Goal: Information Seeking & Learning: Learn about a topic

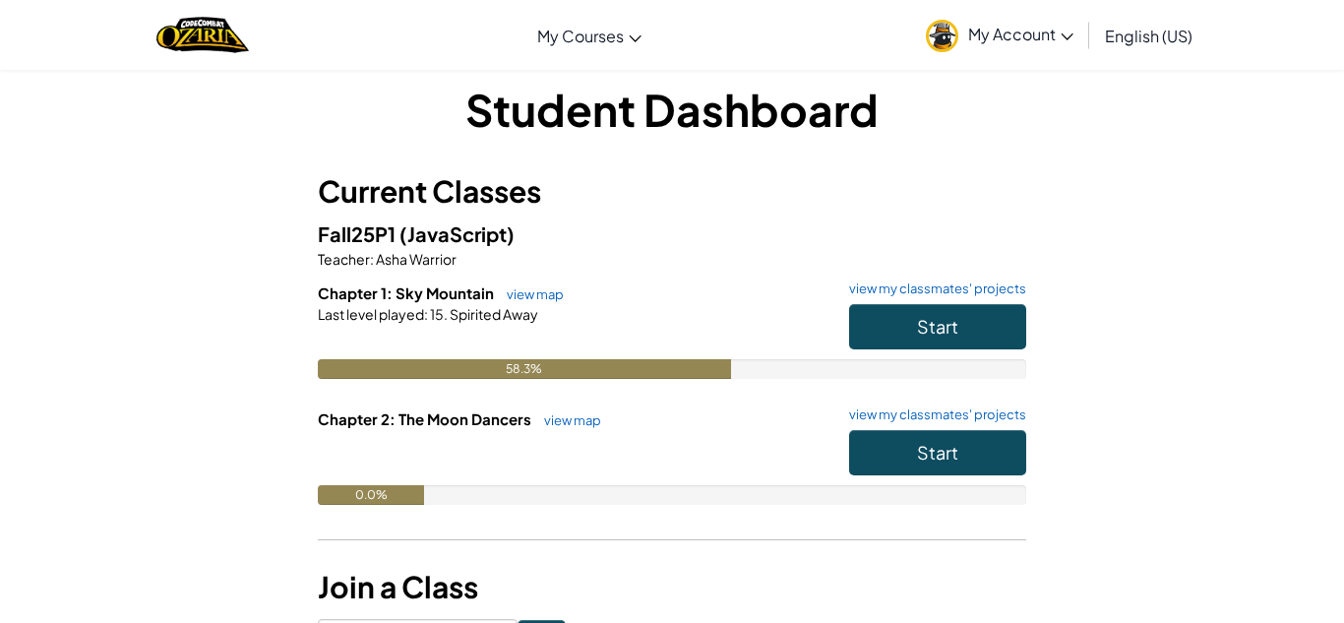
scroll to position [24, 0]
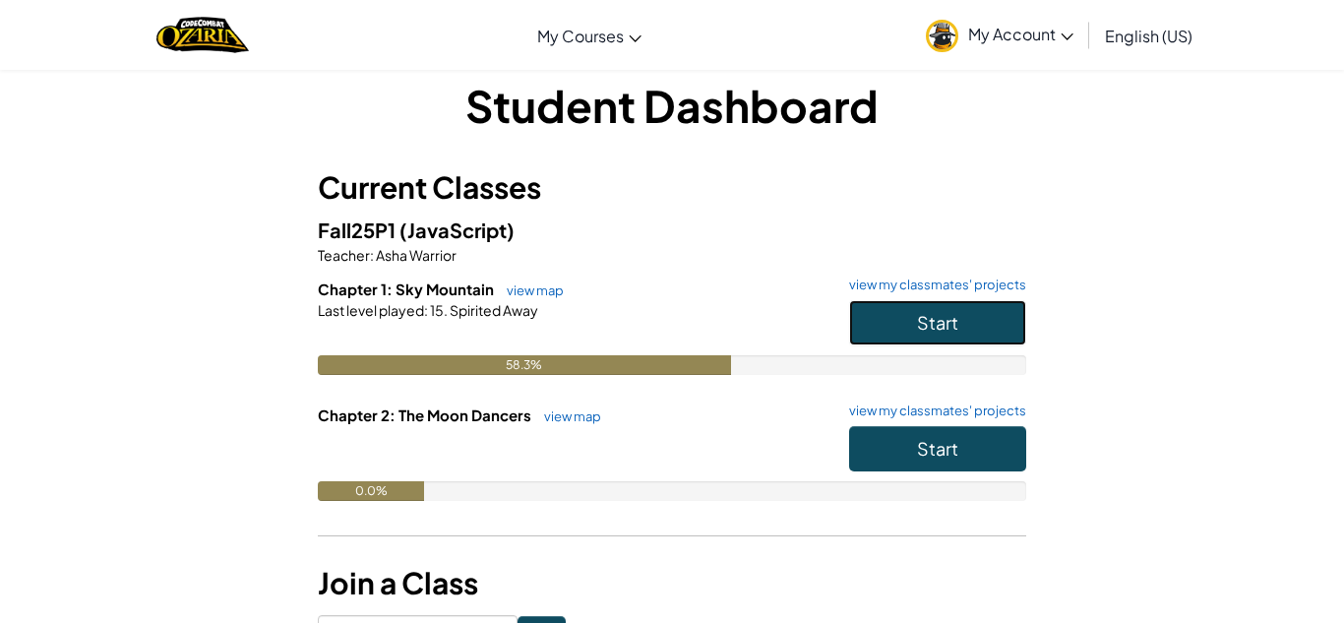
click at [897, 315] on button "Start" at bounding box center [937, 322] width 177 height 45
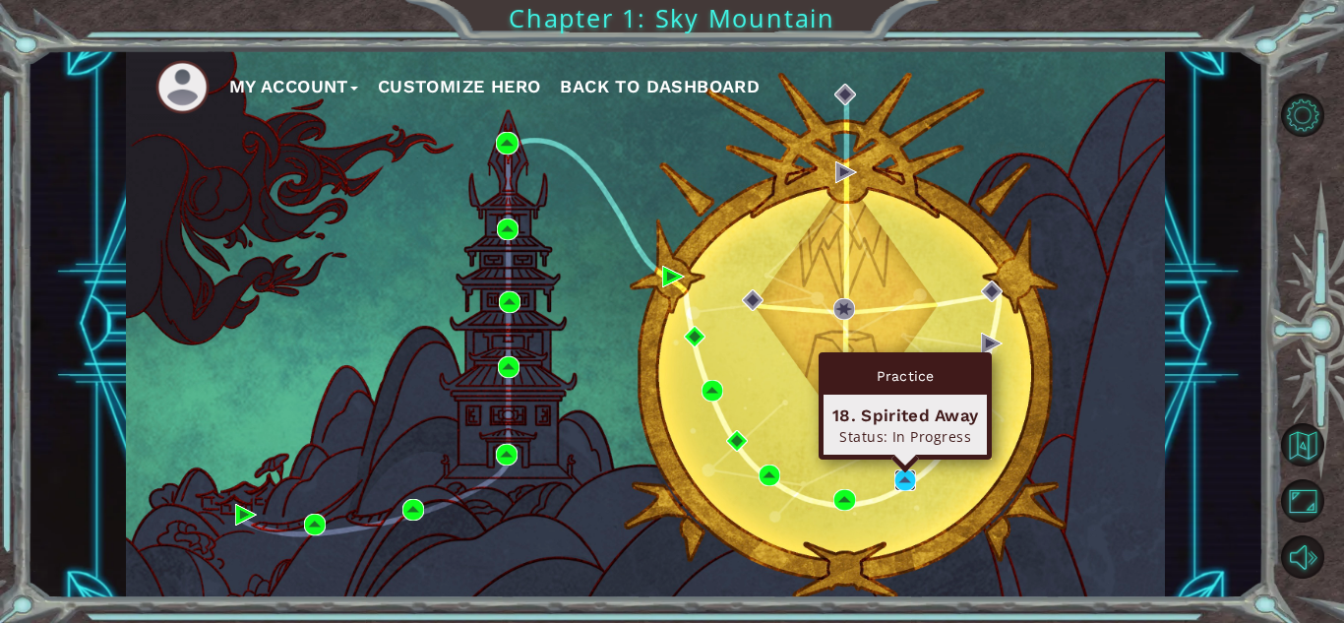
click at [905, 477] on img at bounding box center [905, 480] width 22 height 22
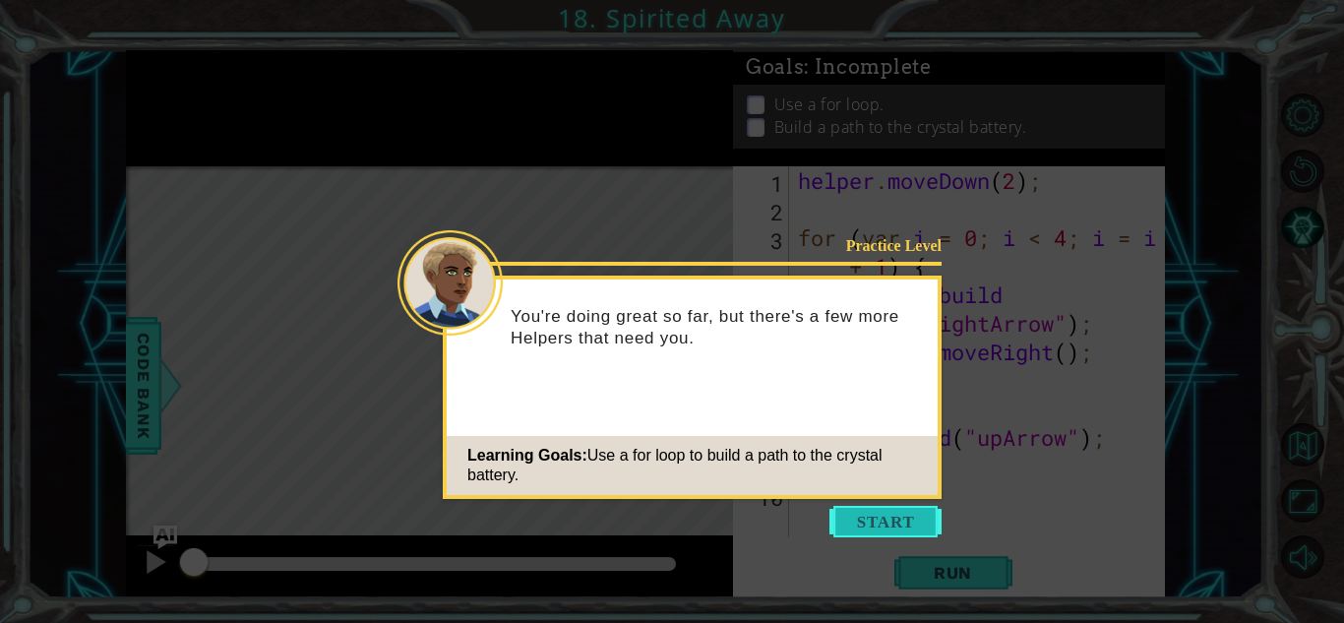
click at [879, 520] on button "Start" at bounding box center [885, 521] width 112 height 31
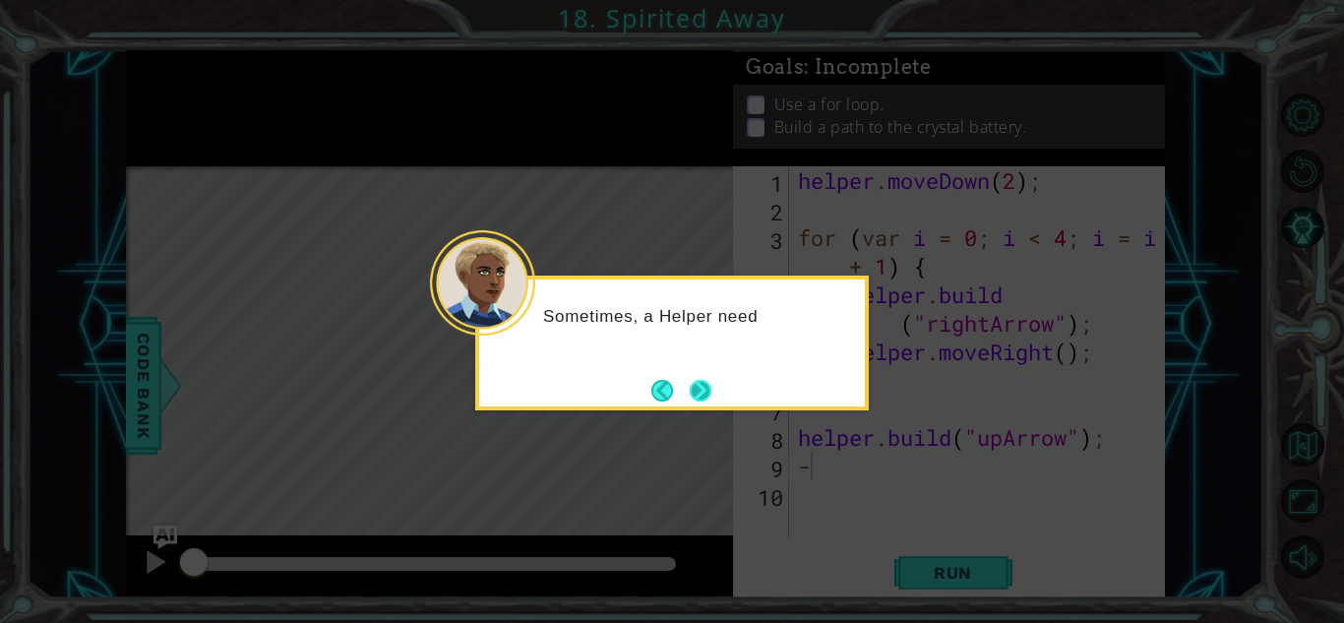
click at [697, 381] on button "Next" at bounding box center [701, 391] width 22 height 22
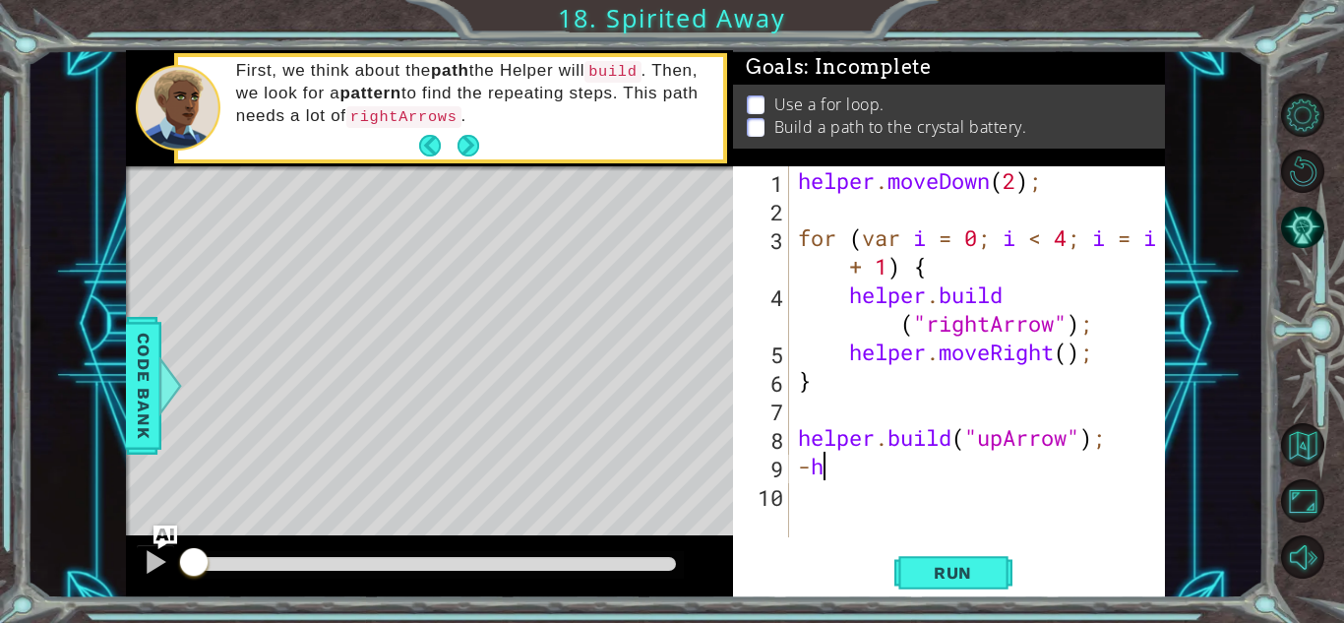
type textarea "-"
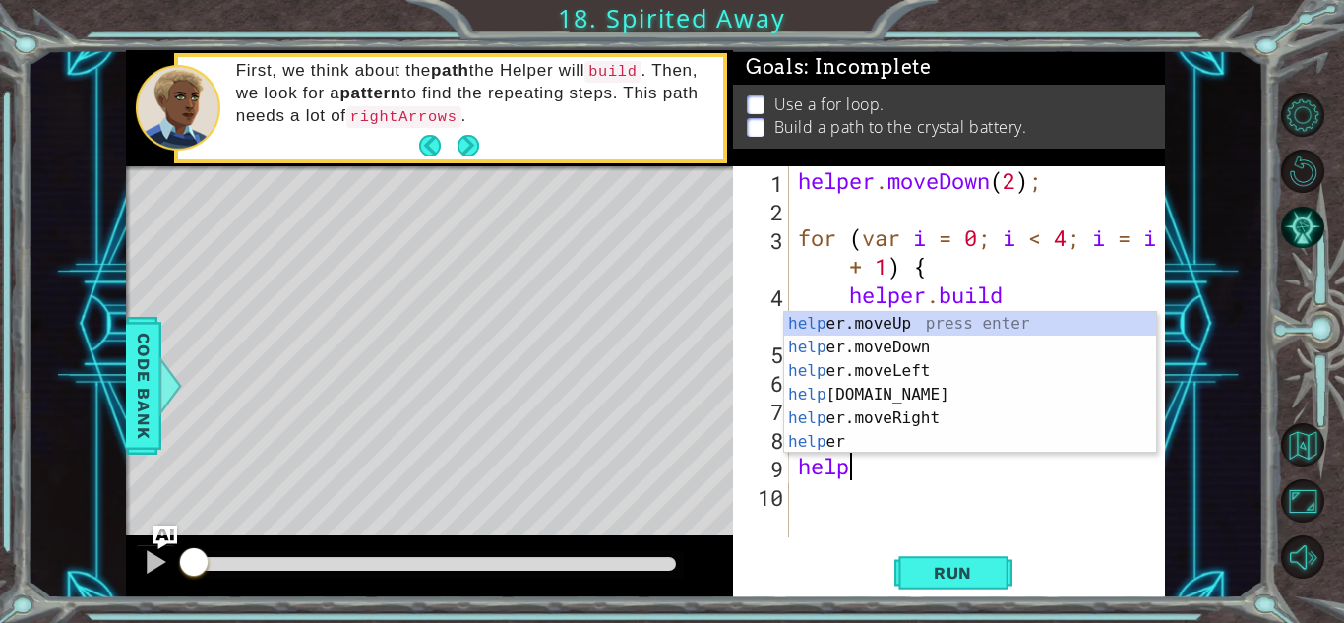
scroll to position [0, 1]
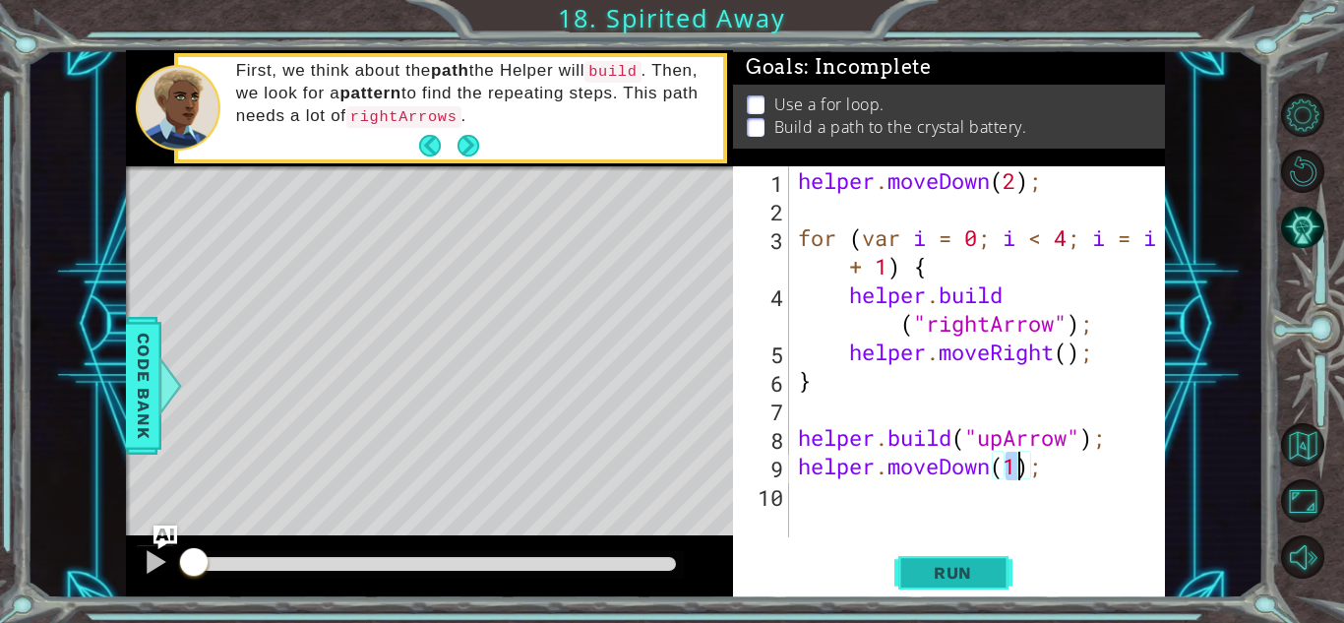
click at [950, 572] on span "Run" at bounding box center [953, 573] width 78 height 20
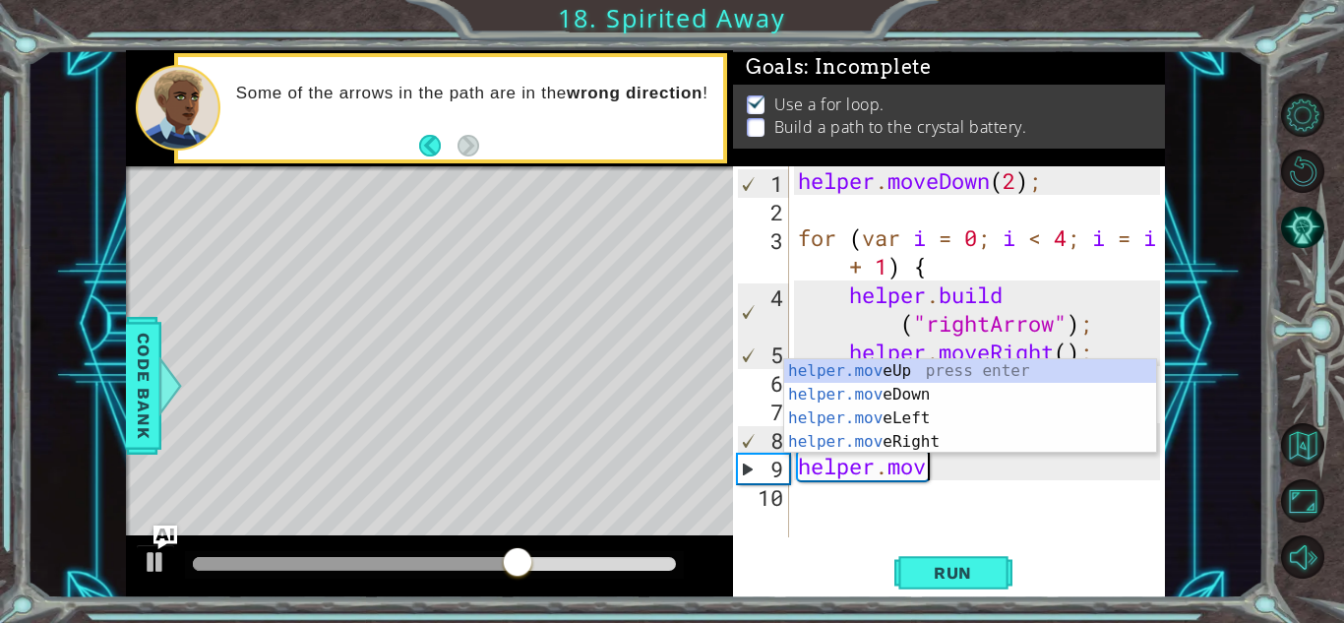
scroll to position [0, 5]
type textarea "helper.moveUp(1);"
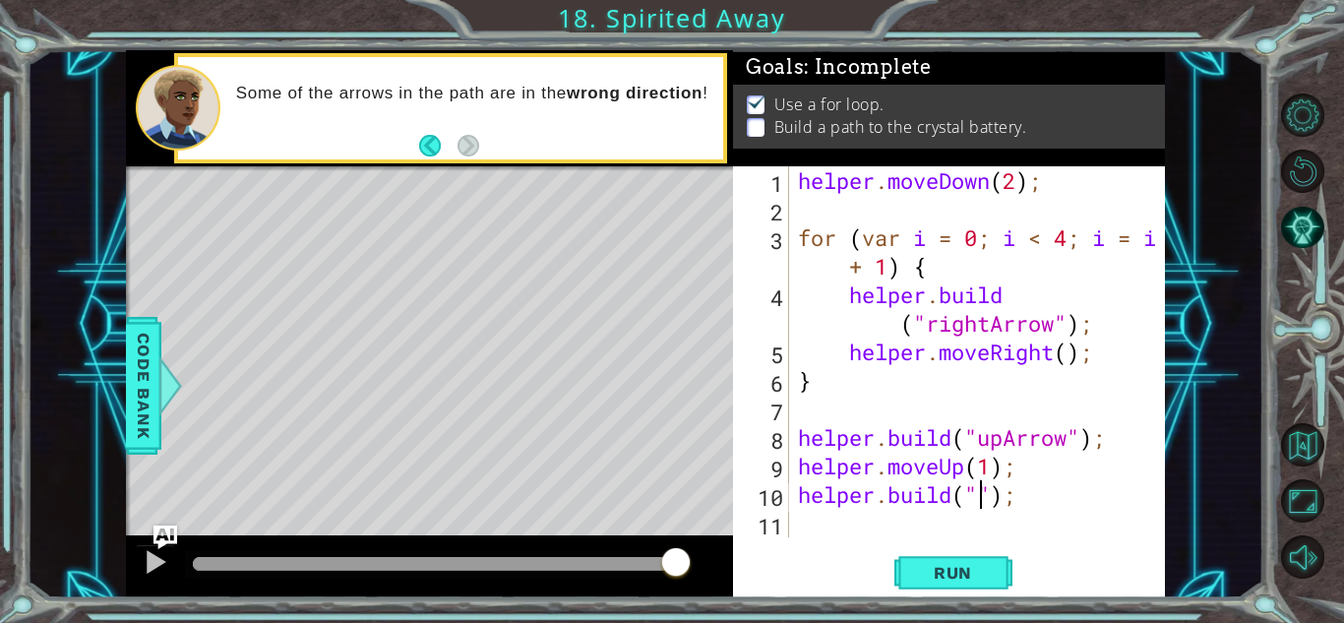
scroll to position [0, 9]
type textarea "helper.build("upArrow");"
click at [966, 552] on button "Run" at bounding box center [953, 572] width 118 height 43
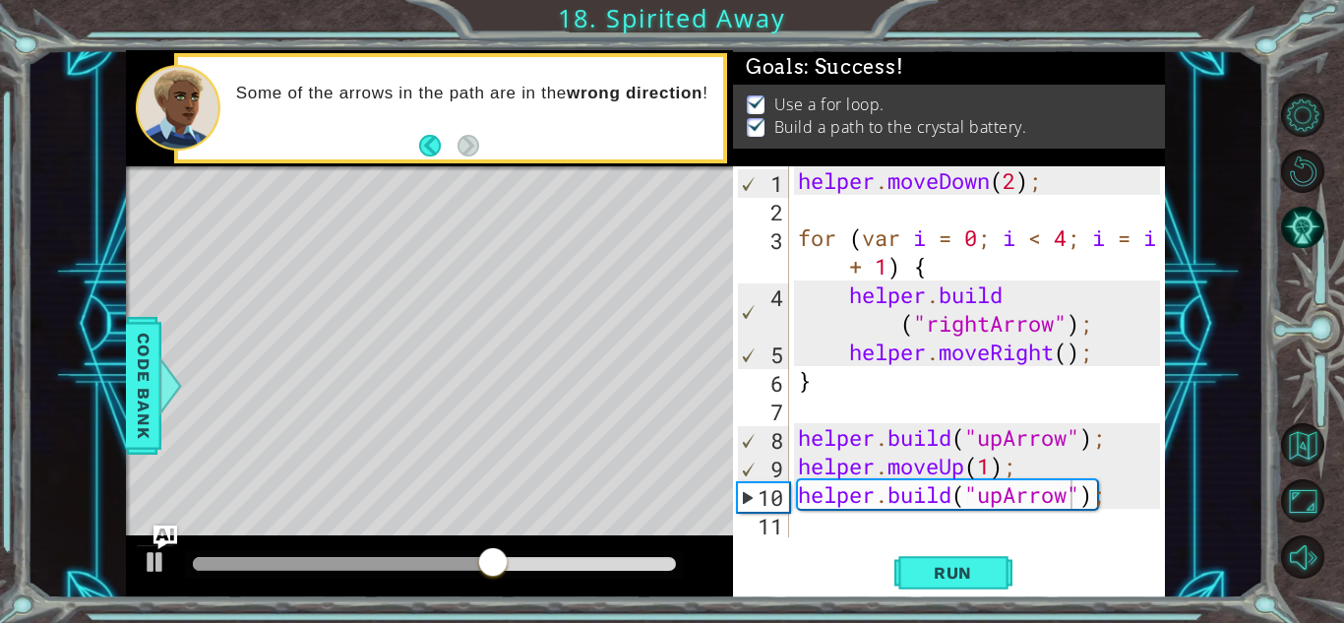
click at [658, 548] on div at bounding box center [429, 566] width 607 height 63
drag, startPoint x: 657, startPoint y: 573, endPoint x: 751, endPoint y: 572, distance: 93.5
click at [751, 572] on div "1 ההההההההההההההההההההההההההההההההההההההההההההההההההההההההההההההההההההההההההההה…" at bounding box center [645, 324] width 1039 height 548
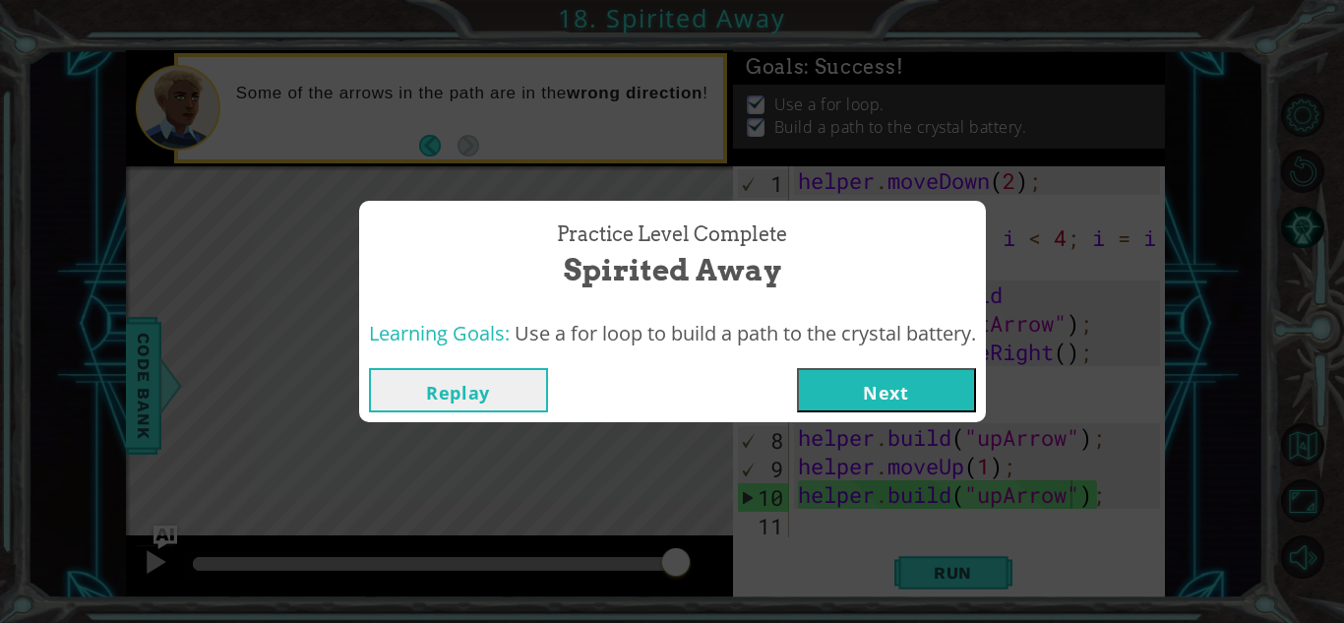
click at [853, 400] on button "Next" at bounding box center [886, 390] width 179 height 44
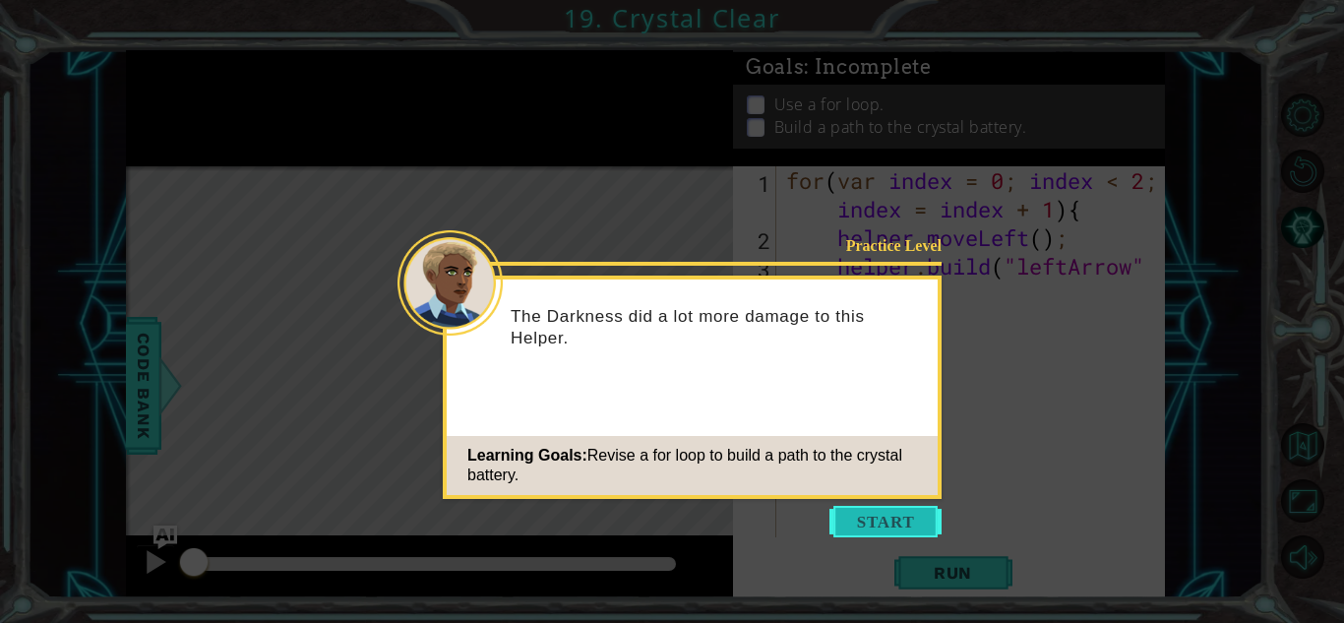
click at [860, 518] on button "Start" at bounding box center [885, 521] width 112 height 31
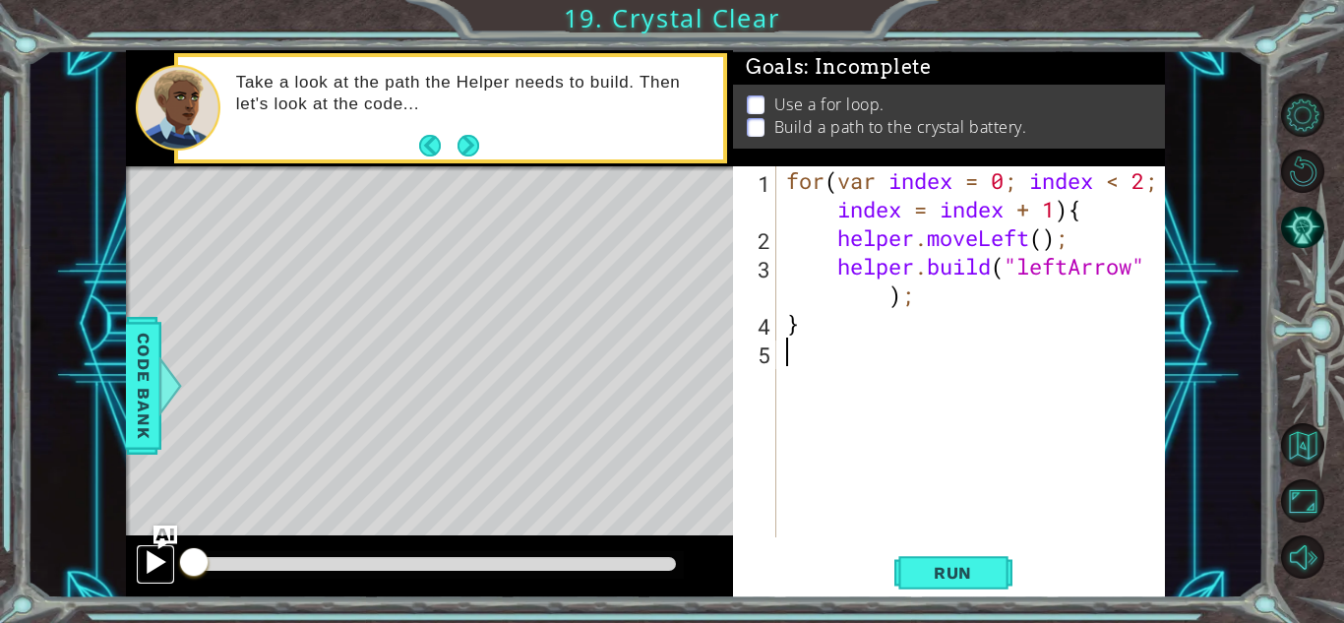
click at [152, 561] on div at bounding box center [156, 562] width 26 height 26
drag, startPoint x: 275, startPoint y: 560, endPoint x: 508, endPoint y: 578, distance: 233.9
click at [508, 571] on div at bounding box center [434, 564] width 483 height 14
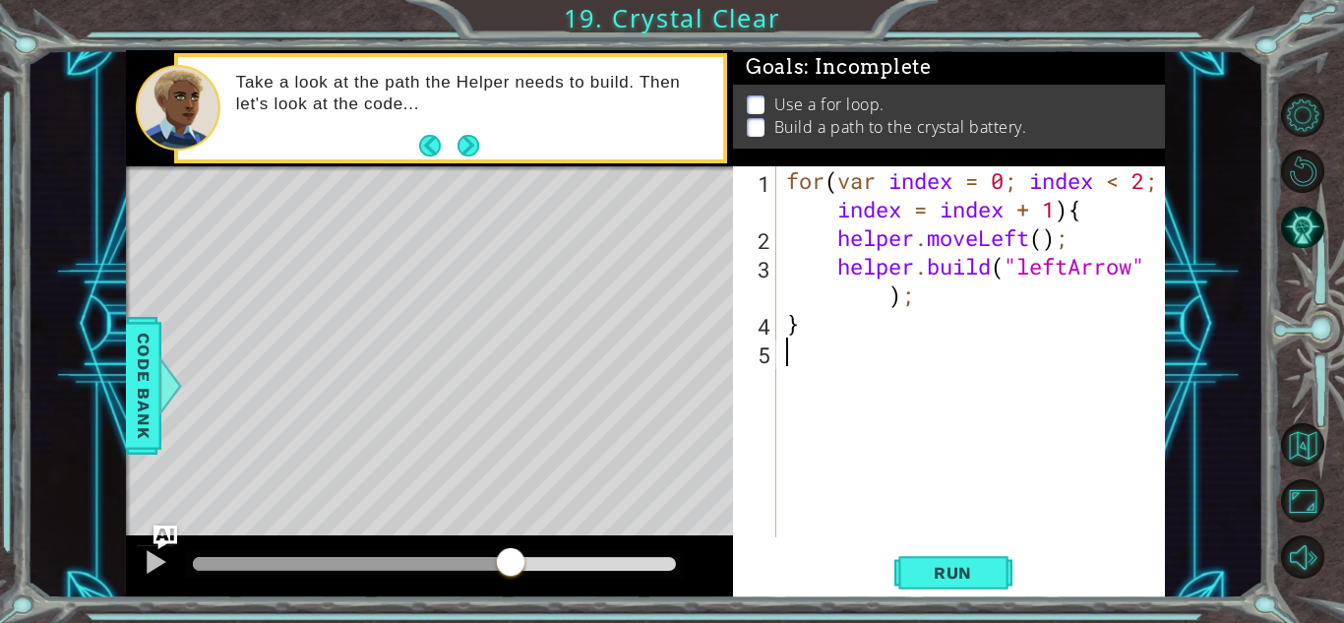
click at [511, 575] on div at bounding box center [510, 563] width 35 height 35
drag, startPoint x: 595, startPoint y: 558, endPoint x: 0, endPoint y: 607, distance: 597.3
click at [0, 607] on div "1 ההההההההההההההההההההההההההההההההההההההההההההההההההההההההההההההההההההההההההההה…" at bounding box center [672, 311] width 1344 height 623
click at [819, 322] on div "for ( var index = 0 ; index < 2 ; index = index + 1 ) { helper . moveLeft ( ) ;…" at bounding box center [976, 394] width 388 height 457
click at [472, 148] on button "Next" at bounding box center [469, 146] width 22 height 22
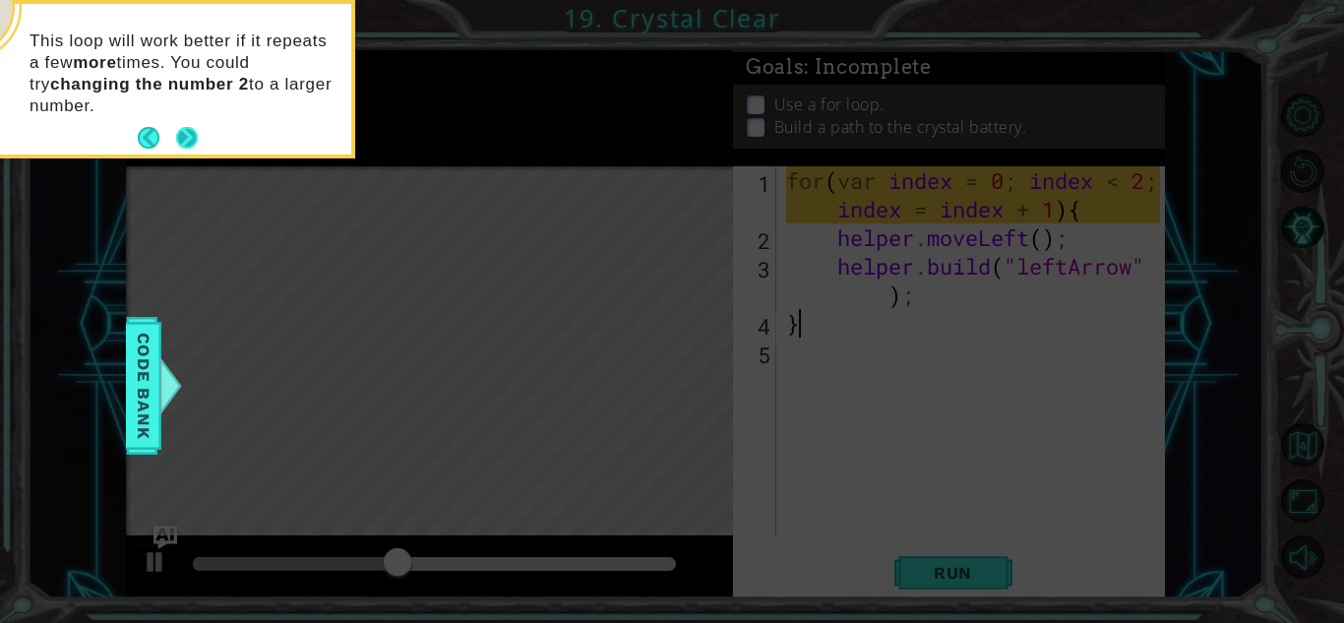
click at [188, 136] on button "Next" at bounding box center [187, 138] width 22 height 22
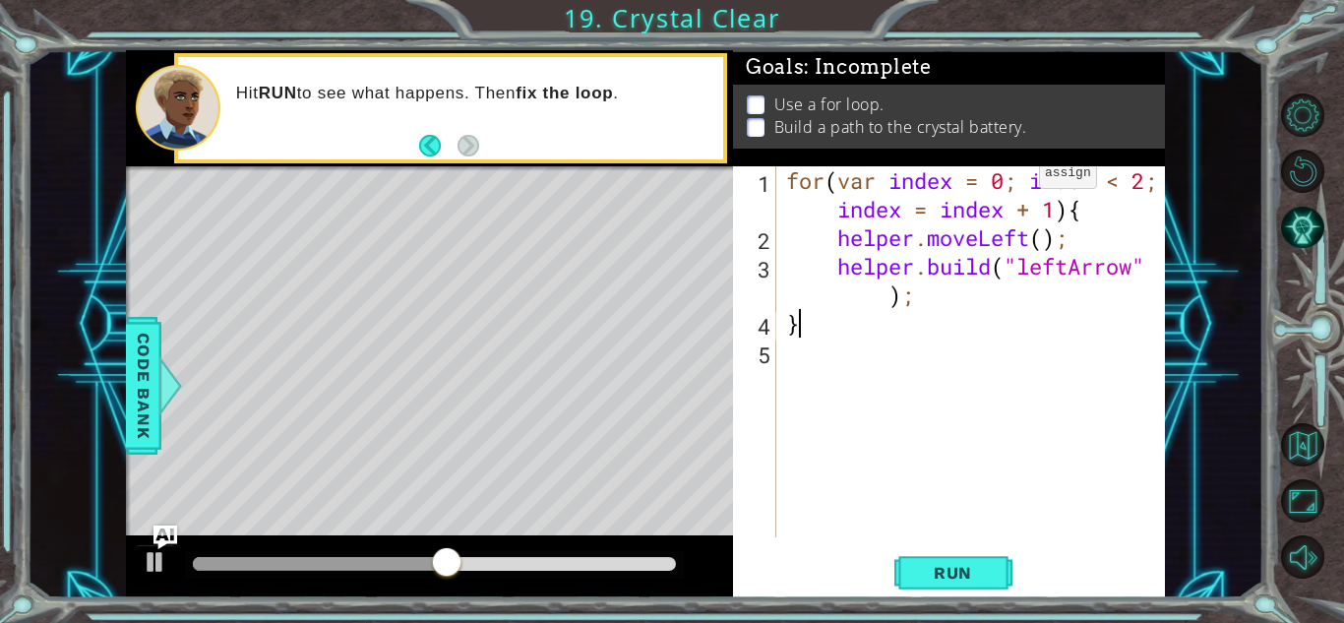
click at [1008, 178] on div "for ( var index = 0 ; index < 2 ; index = index + 1 ) { helper . moveLeft ( ) ;…" at bounding box center [976, 394] width 388 height 457
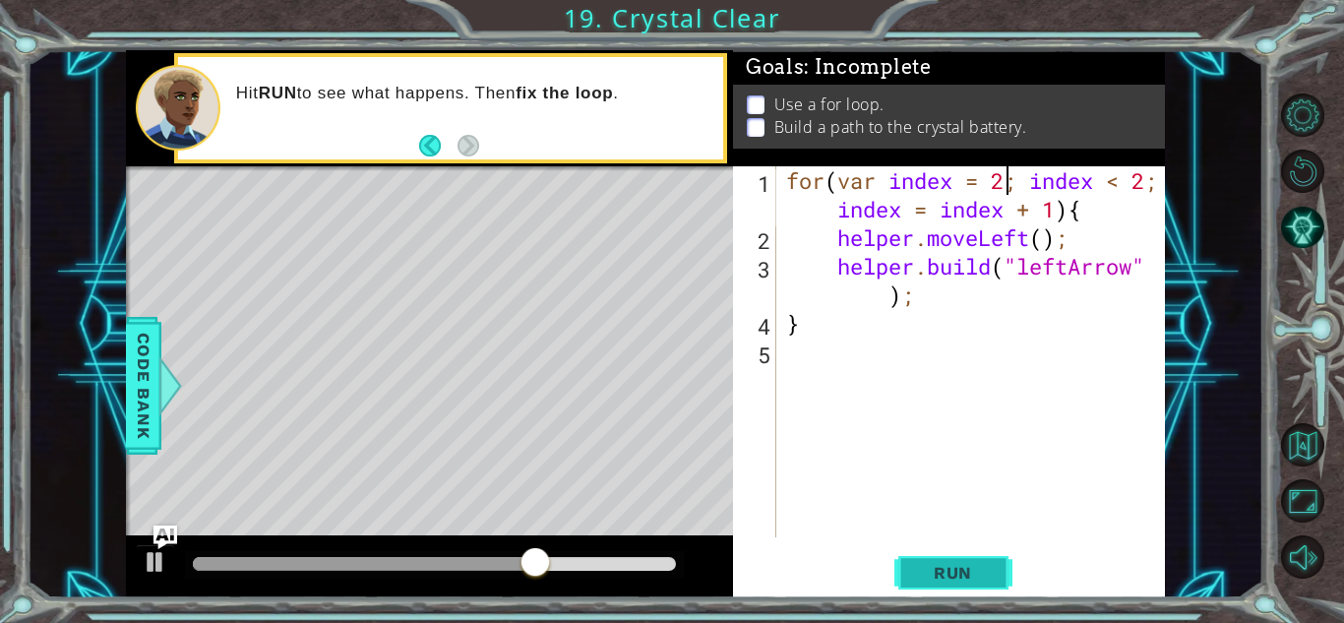
click at [918, 569] on span "Run" at bounding box center [953, 573] width 78 height 20
click at [935, 572] on span "Run" at bounding box center [953, 573] width 78 height 20
click at [945, 575] on span "Run" at bounding box center [953, 573] width 78 height 20
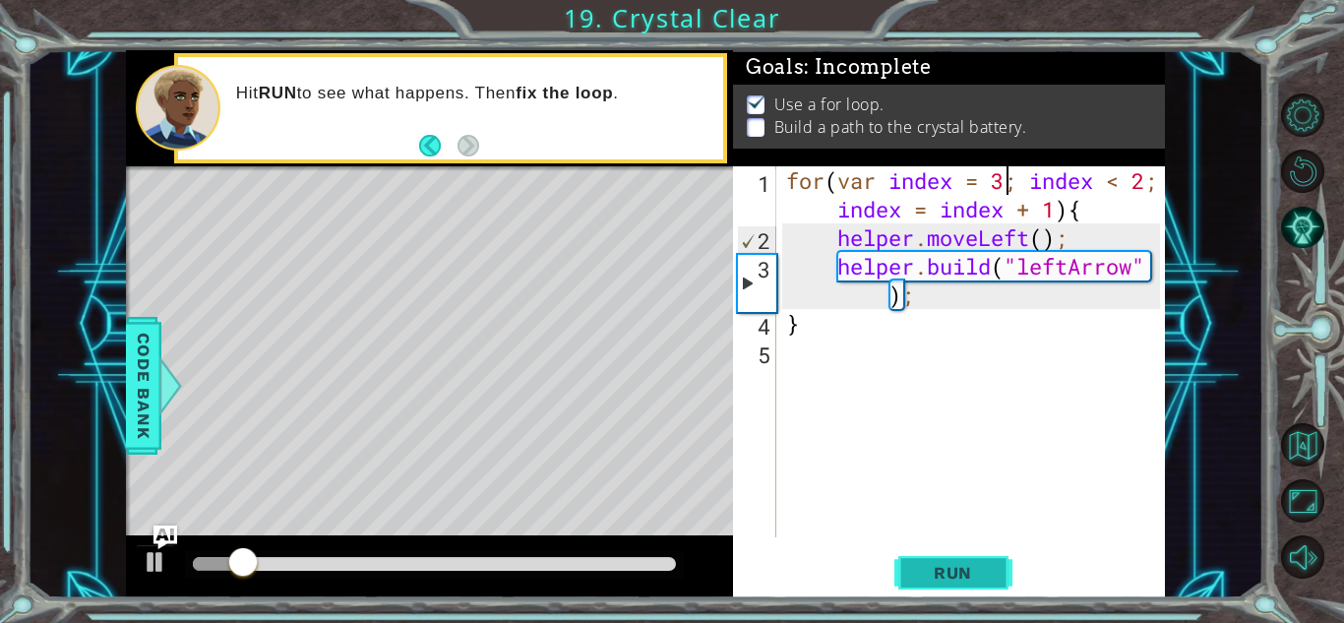
click at [944, 567] on span "Run" at bounding box center [953, 573] width 78 height 20
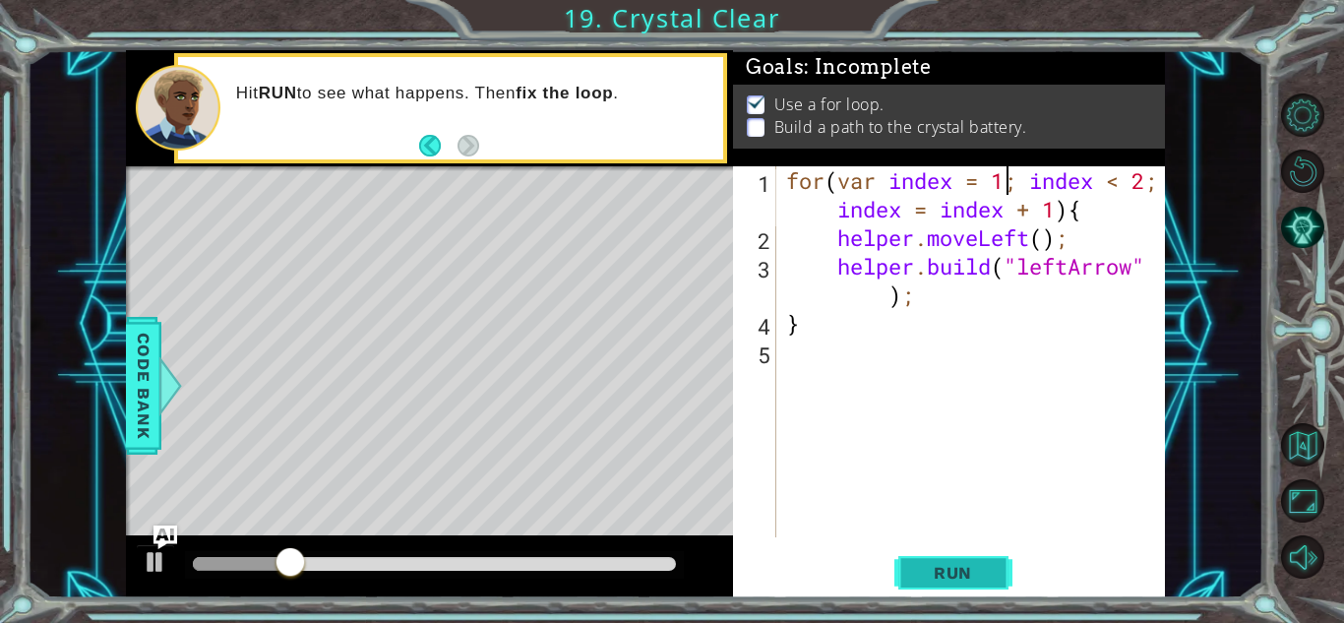
click at [953, 577] on span "Run" at bounding box center [953, 573] width 78 height 20
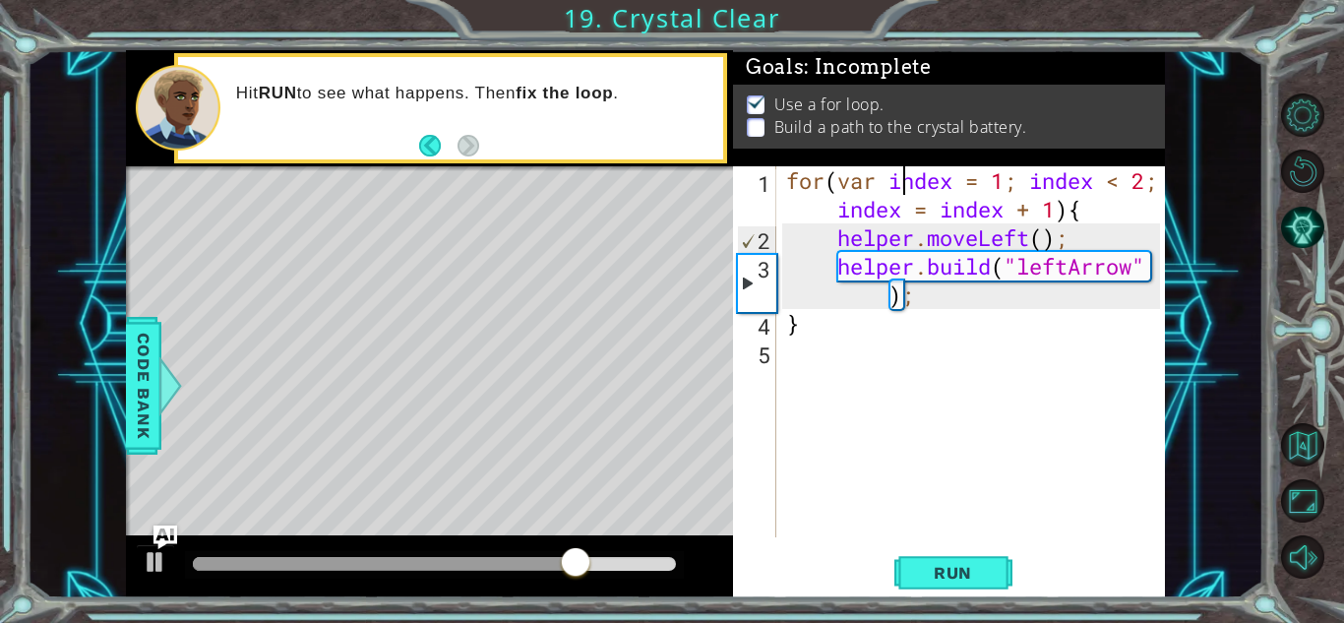
click at [907, 178] on div "for ( var index = 1 ; index < 2 ; index = index + 1 ) { helper . moveLeft ( ) ;…" at bounding box center [976, 394] width 388 height 457
click at [889, 180] on div "for ( var index = 1 ; index < 2 ; index = index + 1 ) { helper . moveLeft ( ) ;…" at bounding box center [976, 394] width 388 height 457
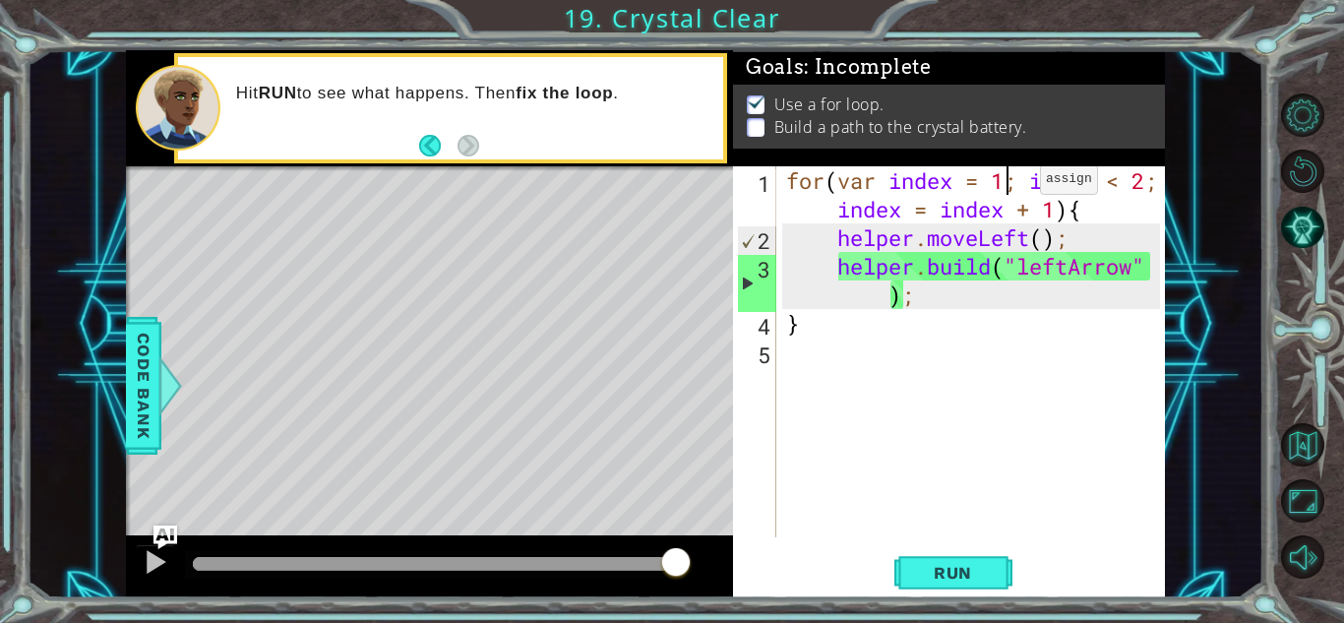
click at [1009, 184] on div "for ( var index = 1 ; index < 2 ; index = index + 1 ) { helper . moveLeft ( ) ;…" at bounding box center [976, 394] width 388 height 457
type textarea "helper.moveLeft();"
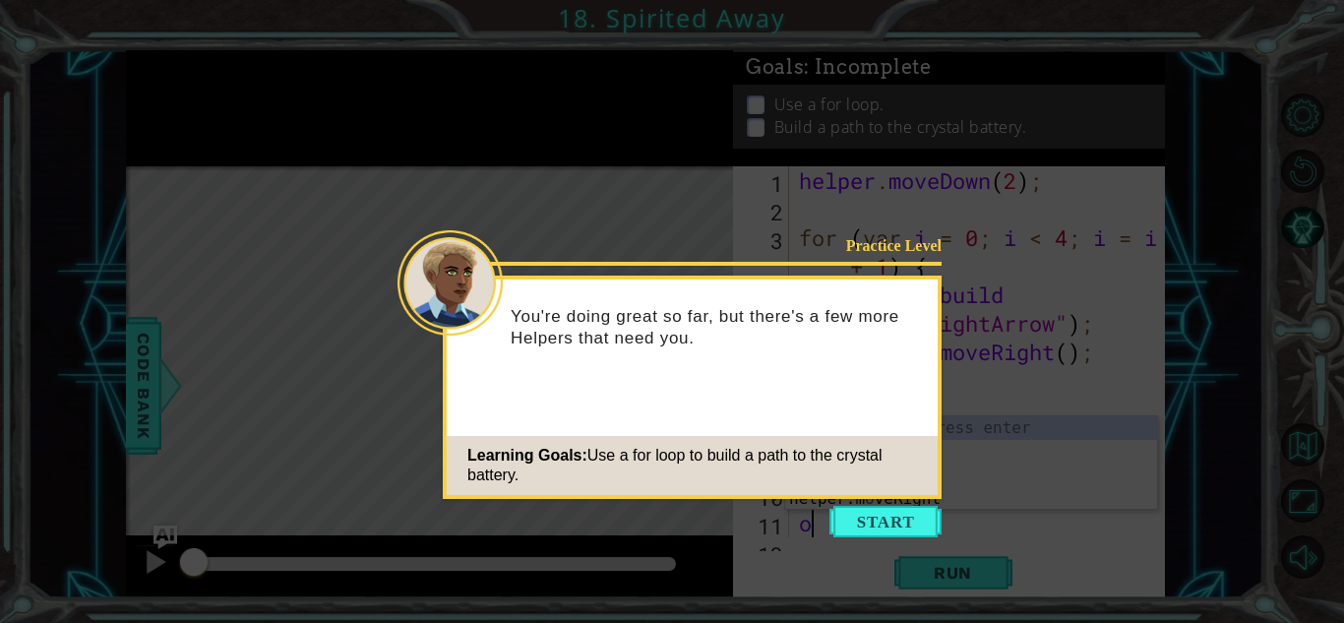
type textarea "o"
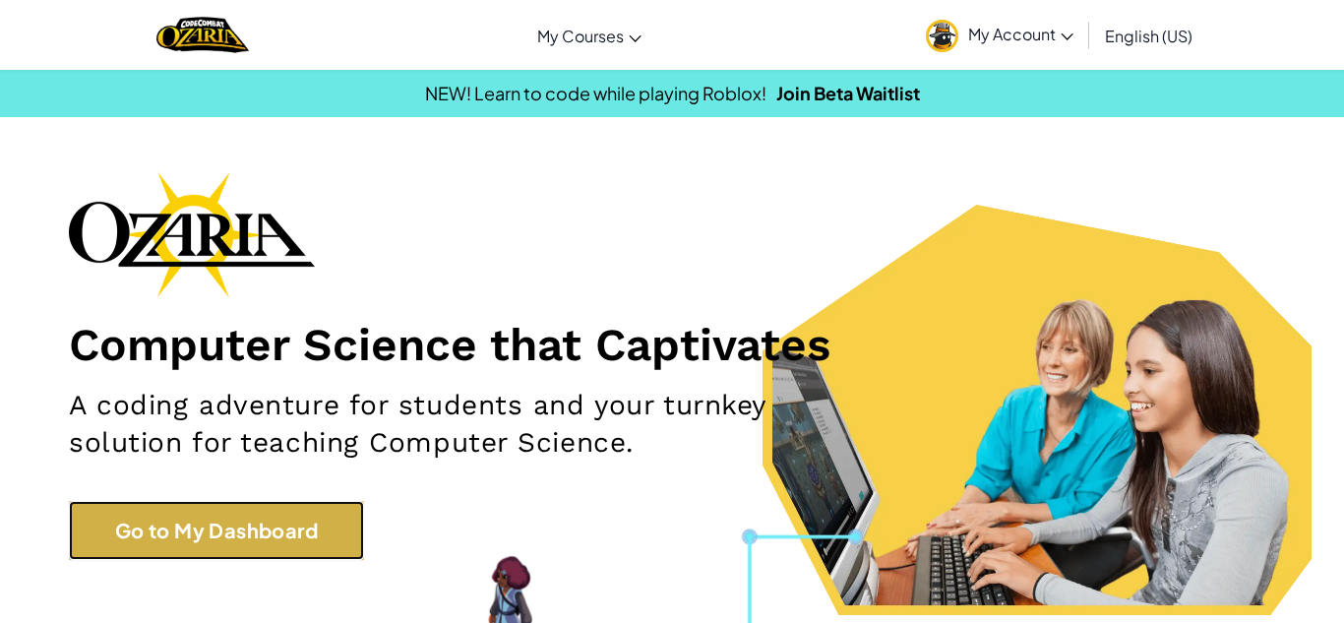
click at [213, 518] on link "Go to My Dashboard" at bounding box center [216, 530] width 295 height 59
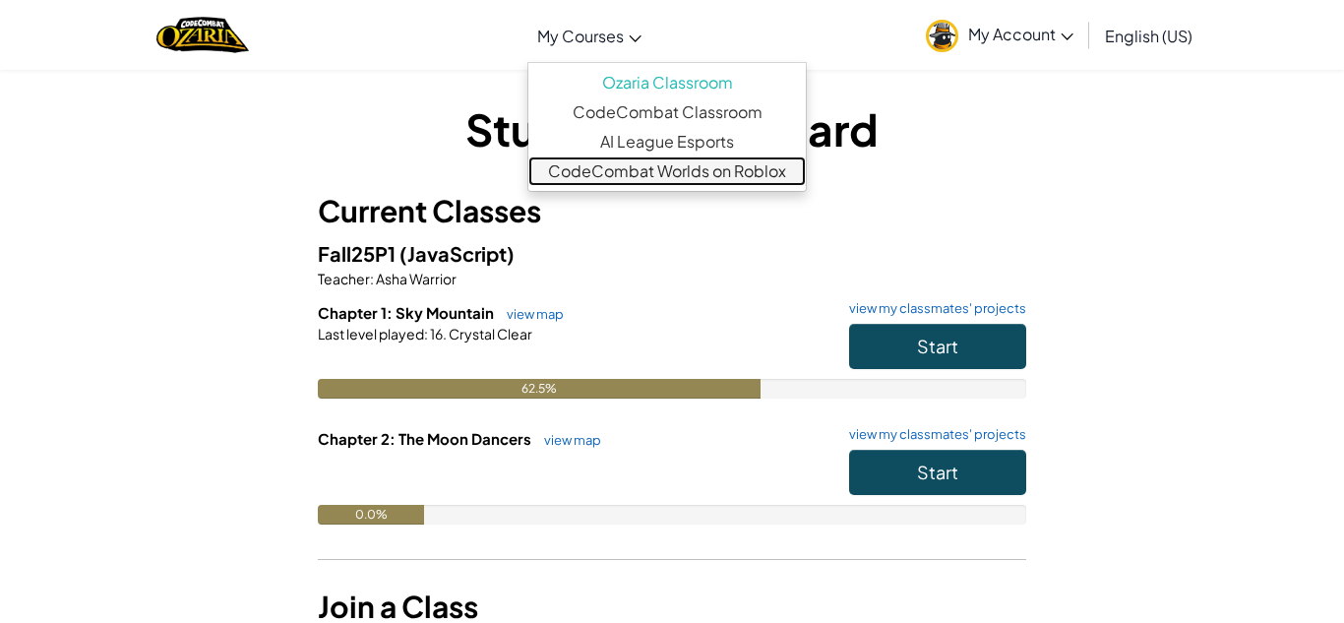
click at [644, 180] on link "CodeCombat Worlds on Roblox" at bounding box center [666, 171] width 277 height 30
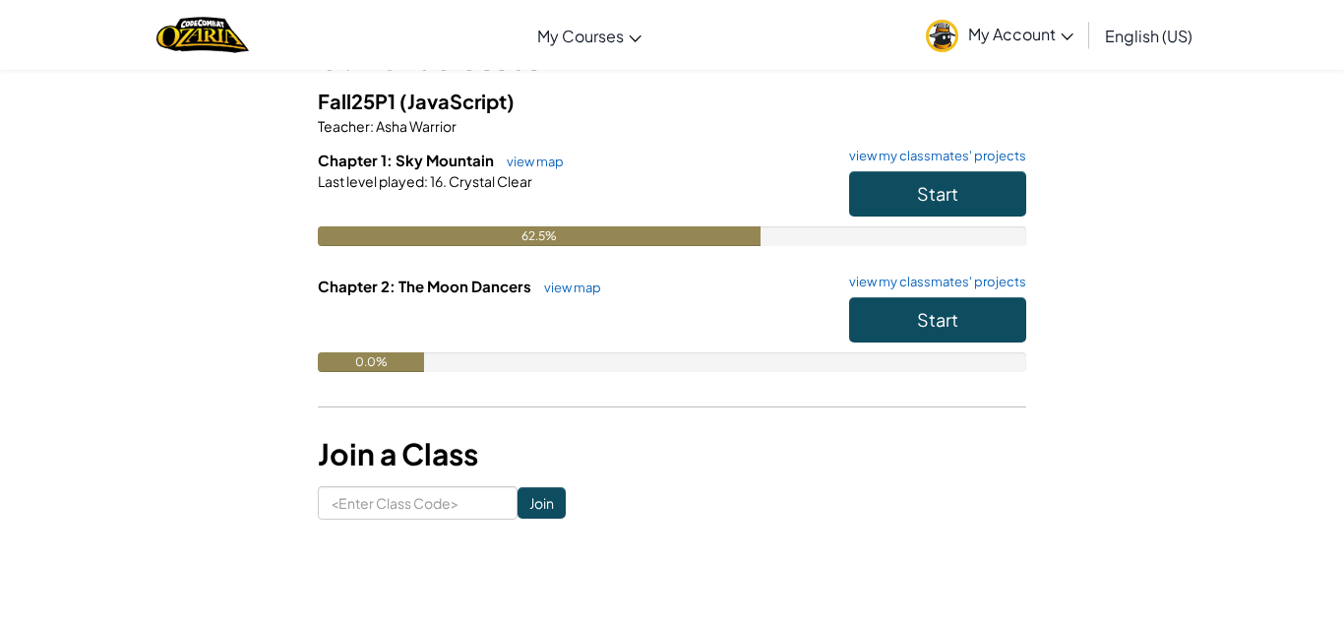
scroll to position [165, 0]
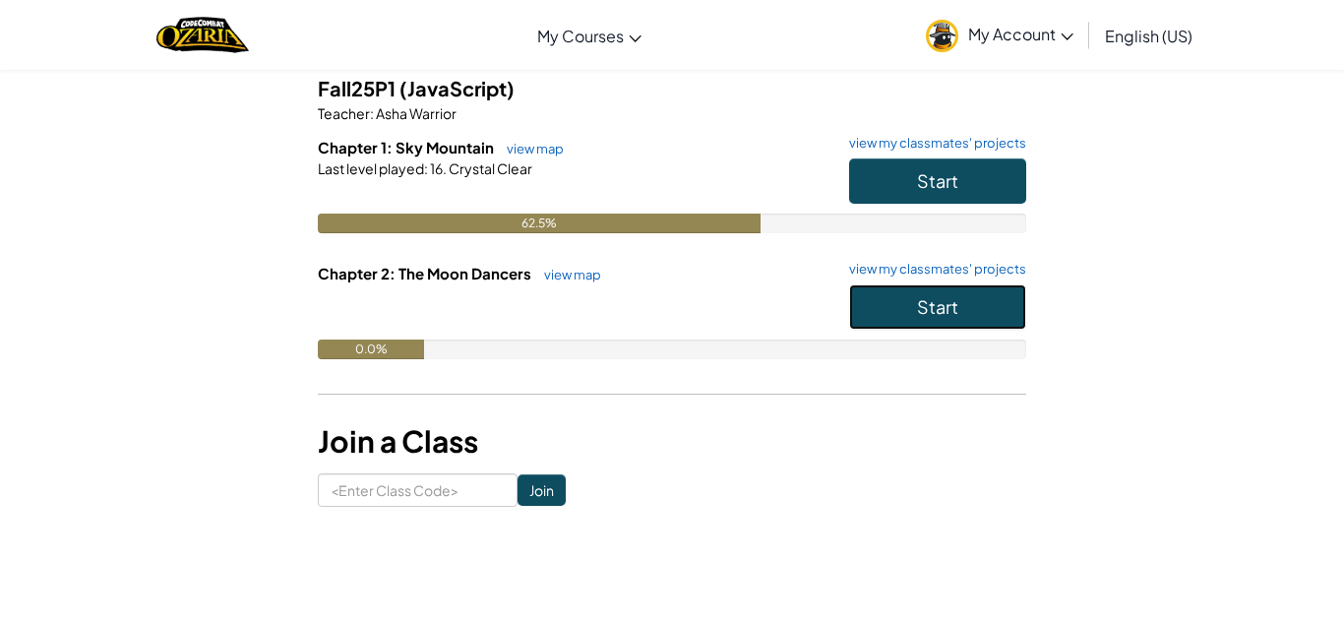
click at [946, 300] on span "Start" at bounding box center [937, 306] width 41 height 23
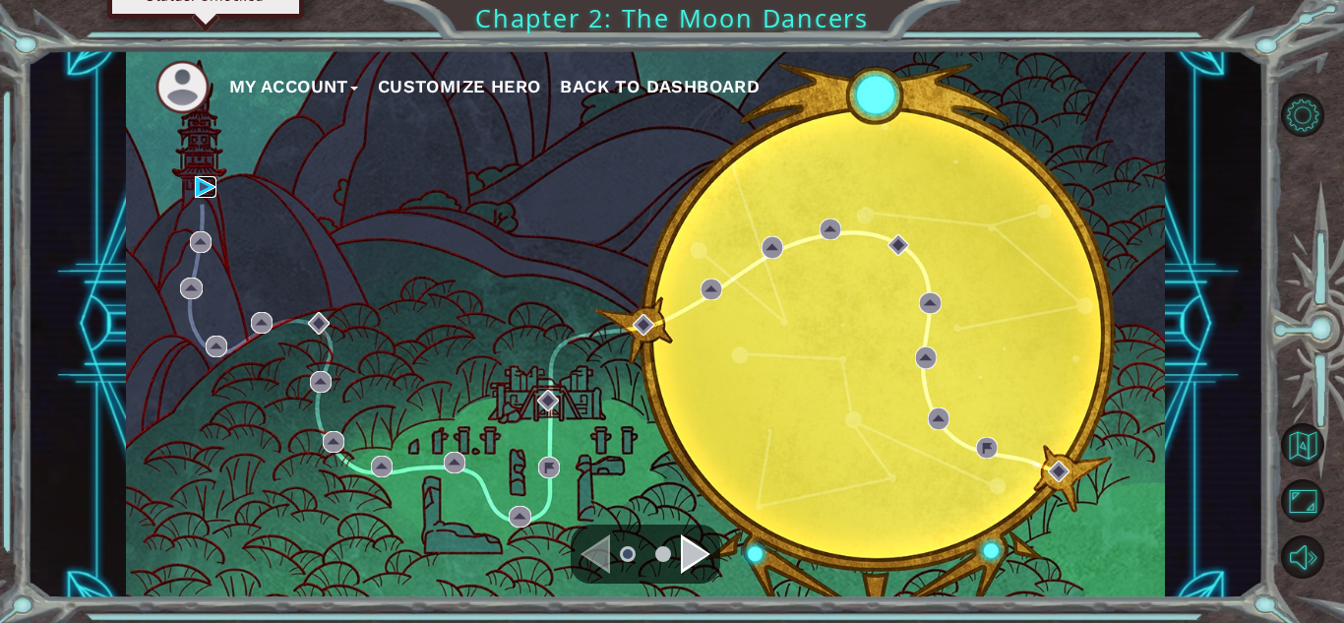
click at [200, 192] on img at bounding box center [206, 187] width 22 height 22
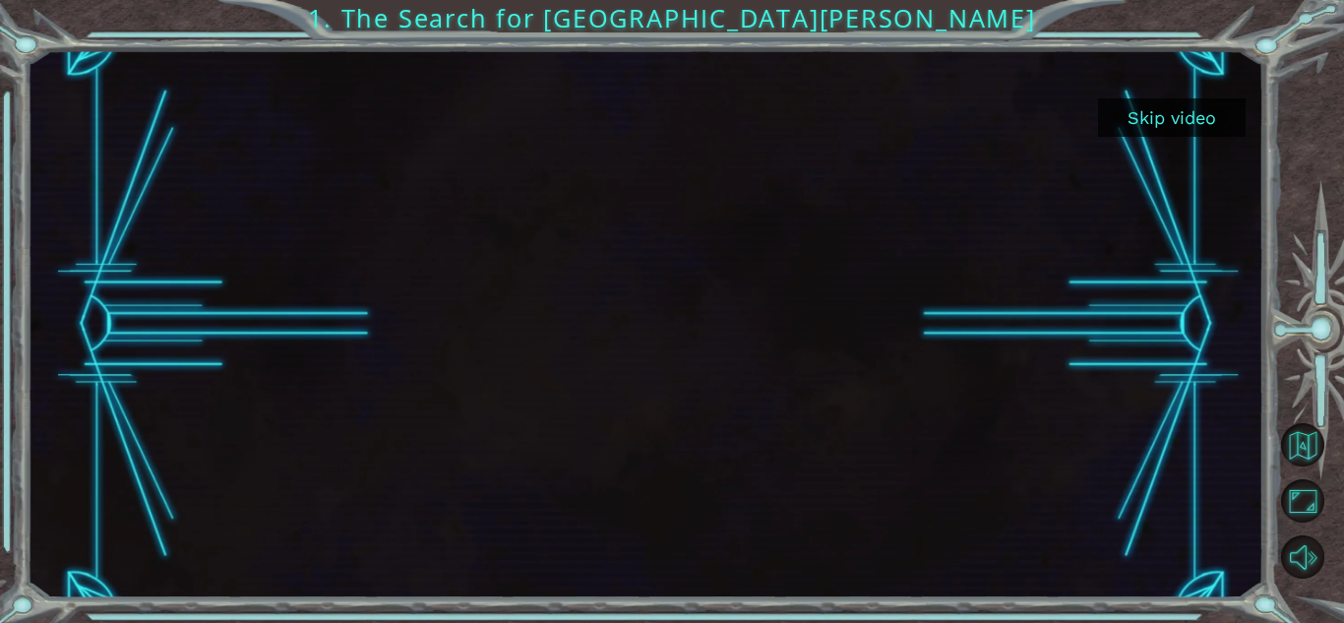
click at [1210, 120] on button "Skip video" at bounding box center [1172, 117] width 148 height 38
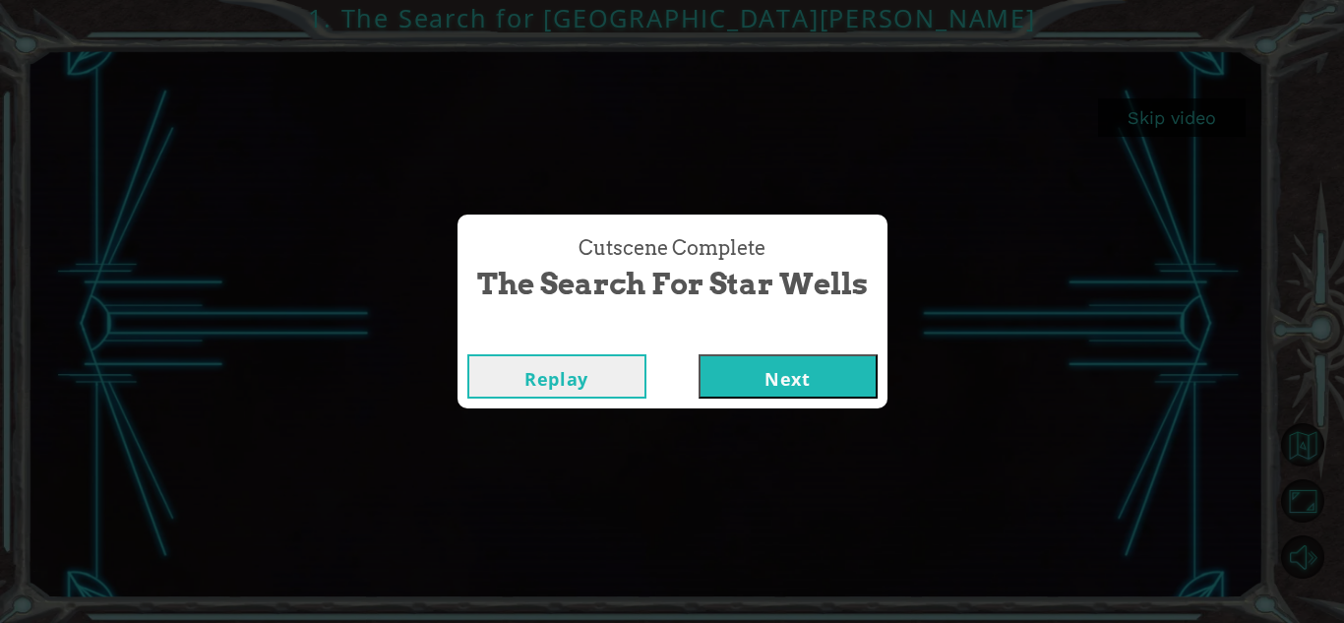
click at [777, 369] on button "Next" at bounding box center [788, 376] width 179 height 44
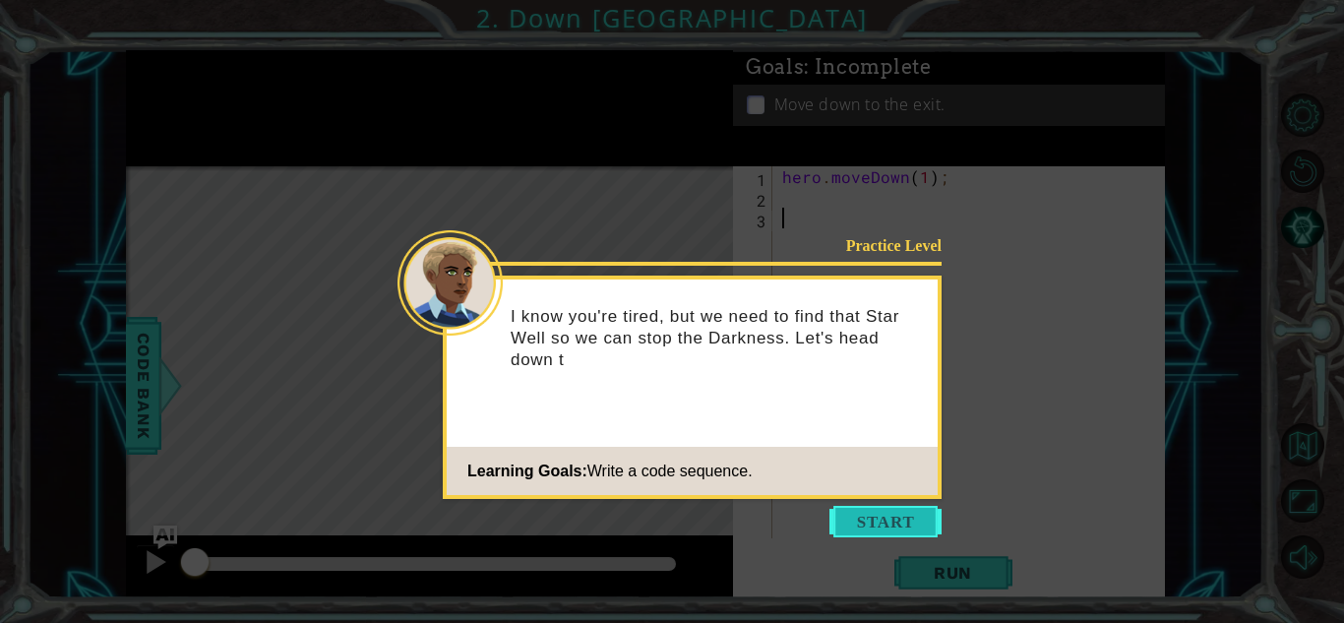
click at [877, 516] on button "Start" at bounding box center [885, 521] width 112 height 31
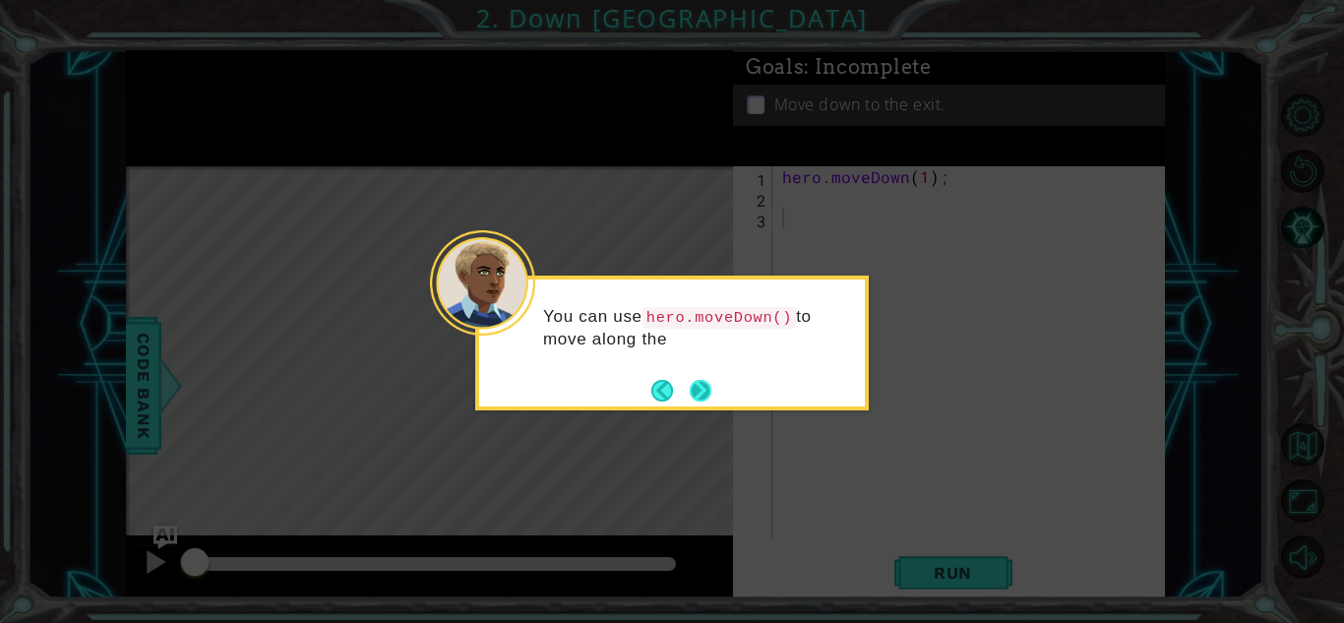
click at [696, 384] on button "Next" at bounding box center [701, 390] width 23 height 23
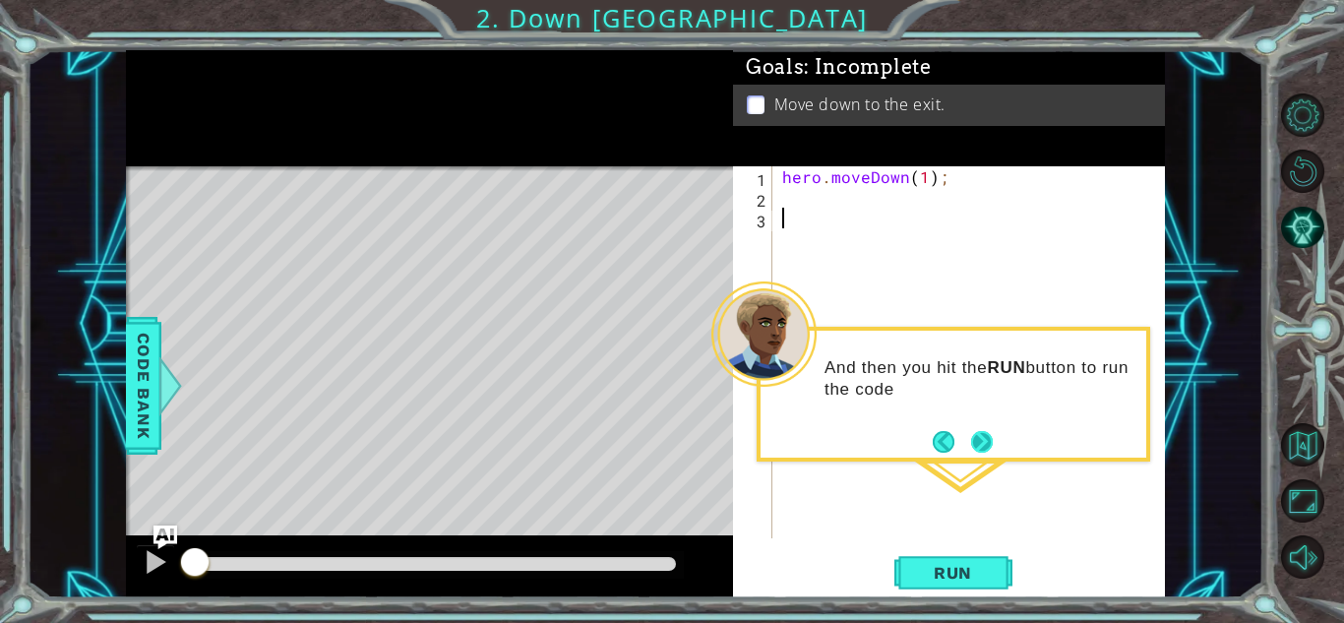
click at [992, 434] on button "Next" at bounding box center [982, 442] width 22 height 22
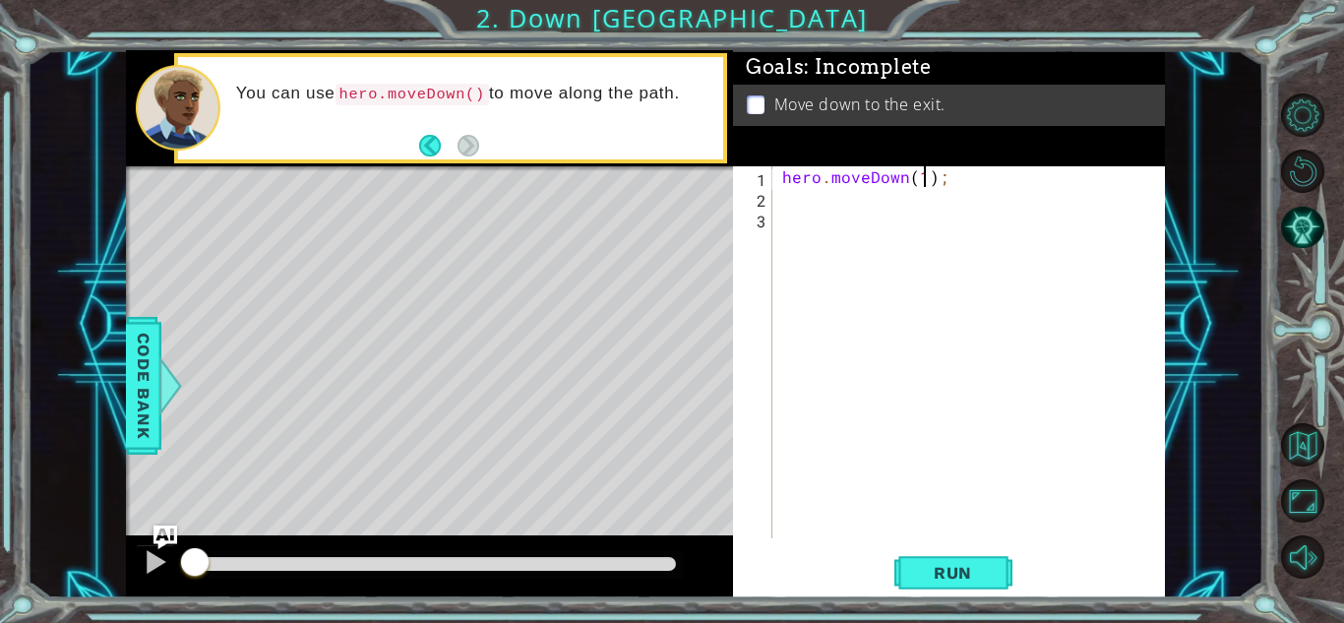
click at [924, 178] on div "hero . moveDown ( 1 ) ;" at bounding box center [974, 372] width 392 height 413
type textarea "hero.moveDown(2);"
click at [949, 569] on span "Run" at bounding box center [953, 573] width 78 height 20
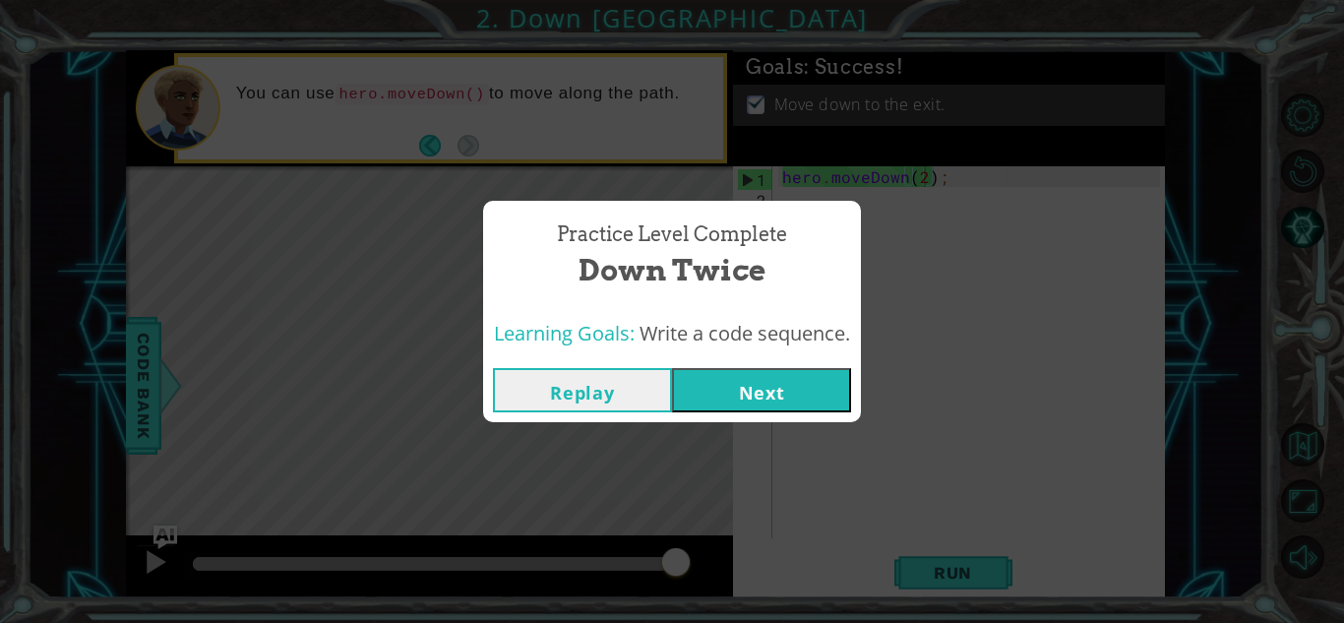
click at [780, 387] on button "Next" at bounding box center [761, 390] width 179 height 44
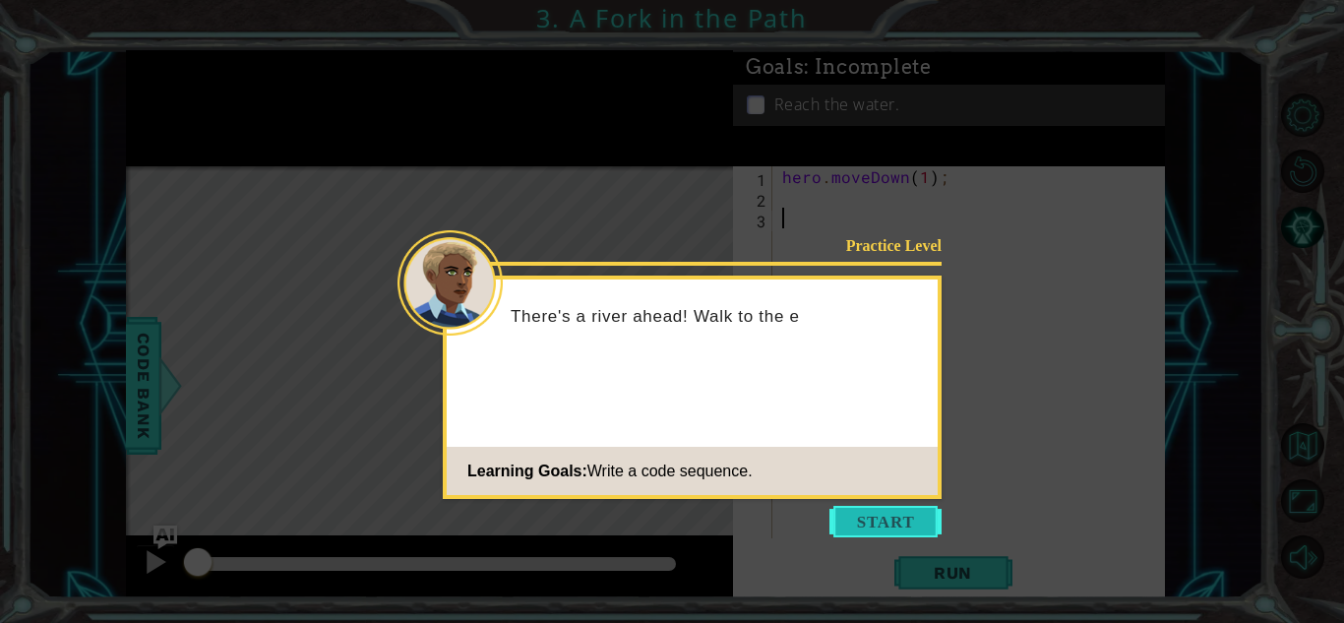
click at [876, 526] on button "Start" at bounding box center [885, 521] width 112 height 31
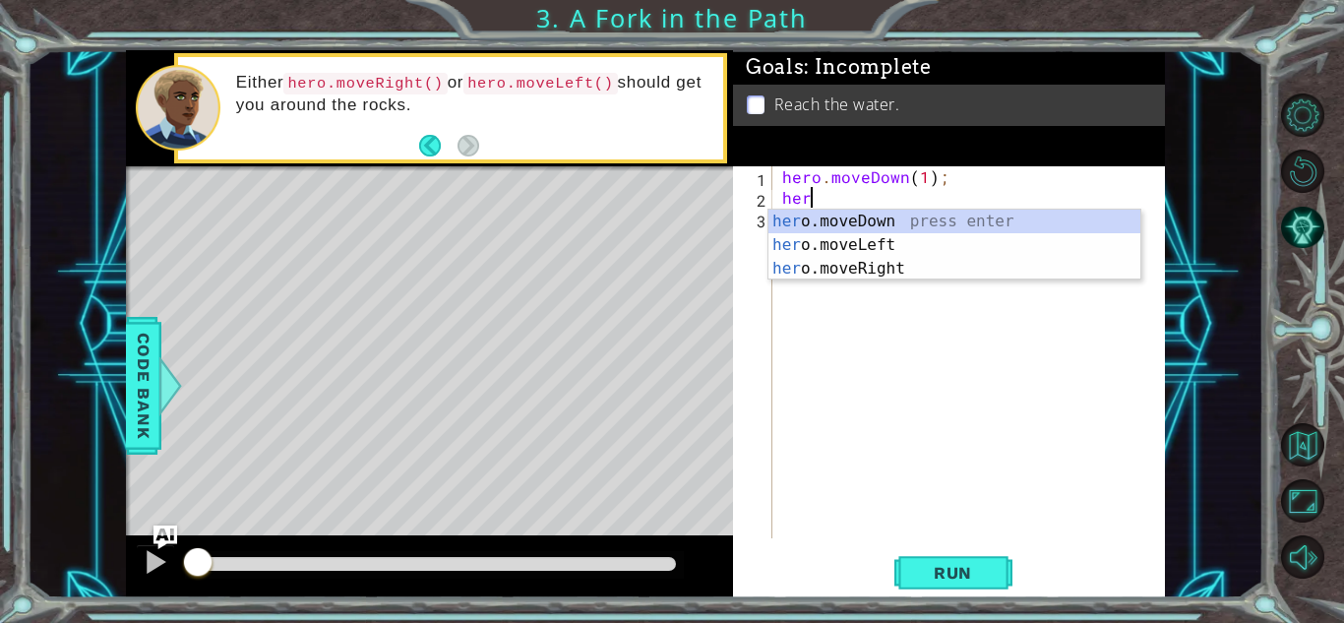
scroll to position [0, 1]
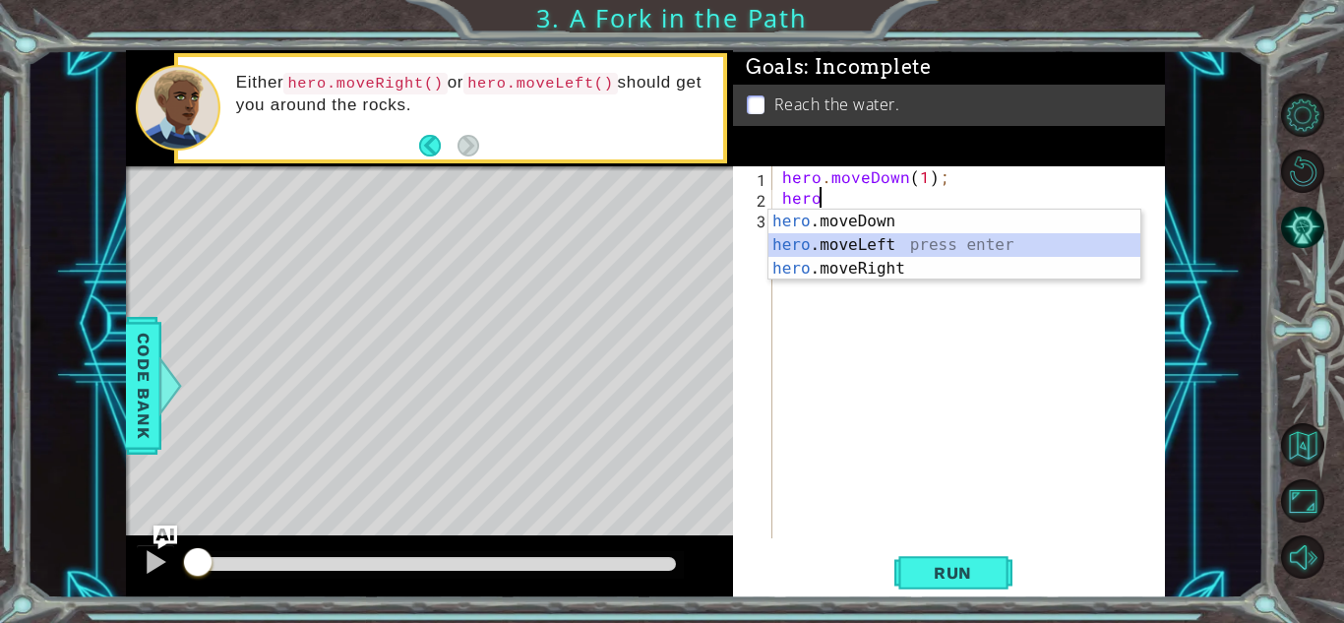
type textarea "hero.moveLeft(1);"
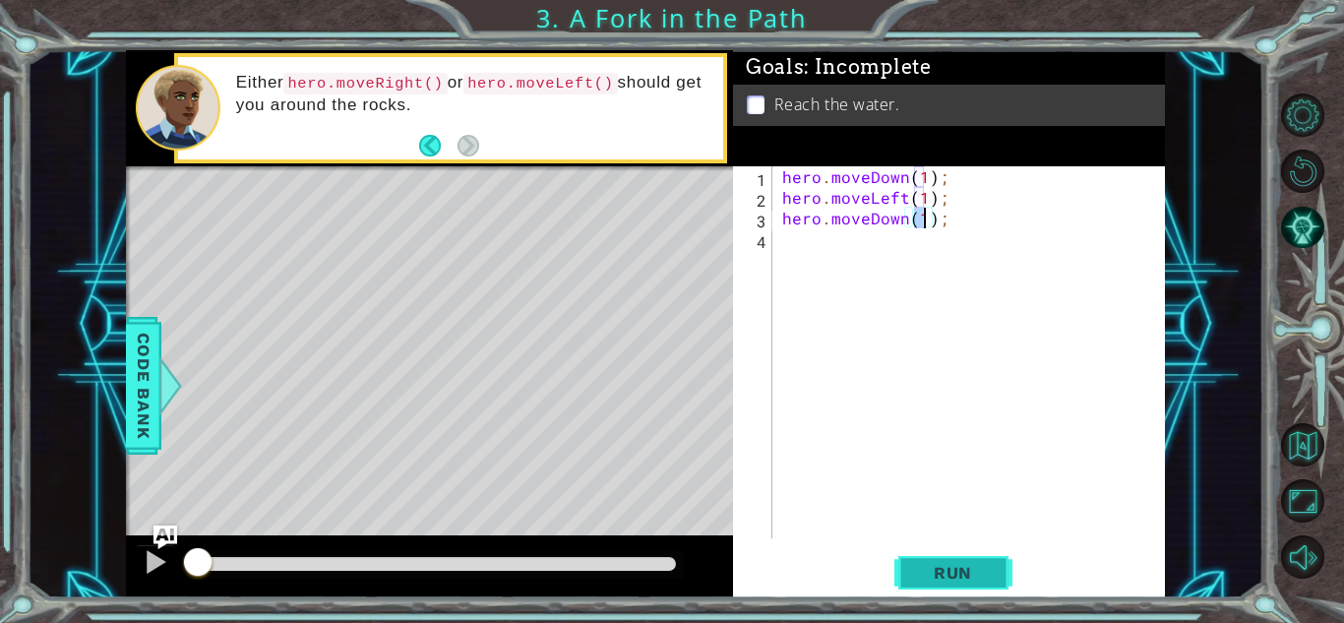
type textarea "hero.moveDown(1);"
click at [933, 577] on span "Run" at bounding box center [953, 573] width 78 height 20
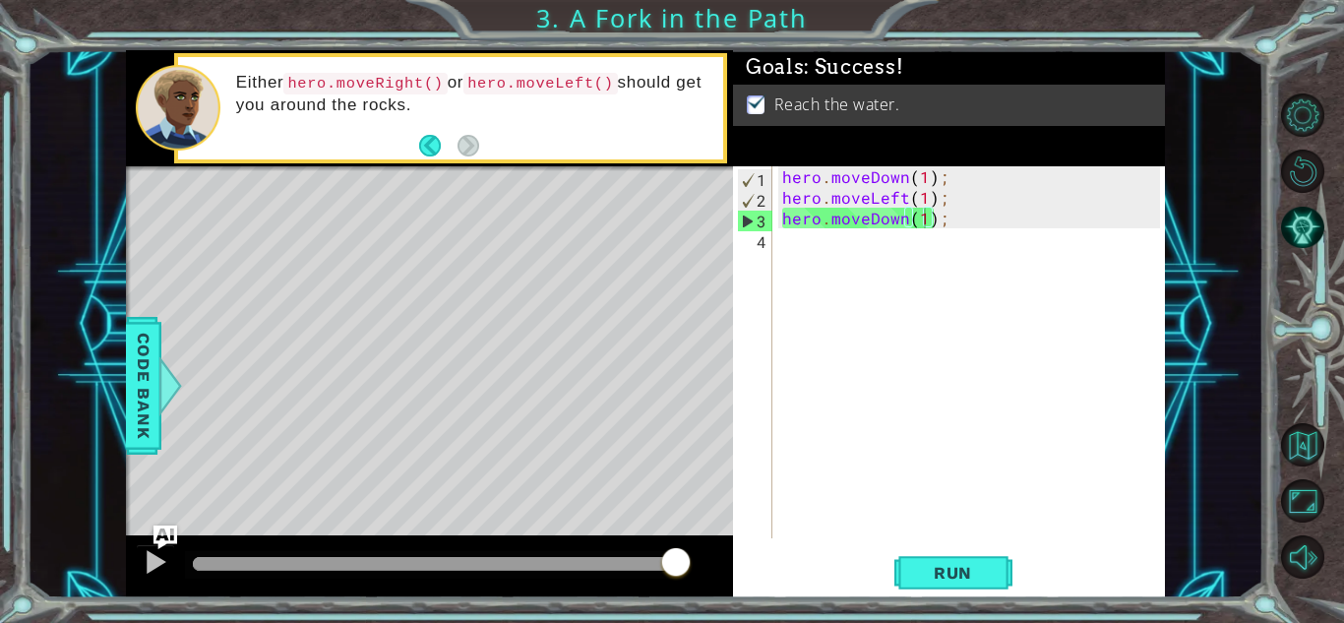
drag, startPoint x: 632, startPoint y: 562, endPoint x: 1163, endPoint y: 574, distance: 531.4
click at [1163, 574] on div "1 ההההההההההההההההההההההההההההההההההההההההההההההההההההההההההההההההההההההההההההה…" at bounding box center [645, 324] width 1039 height 548
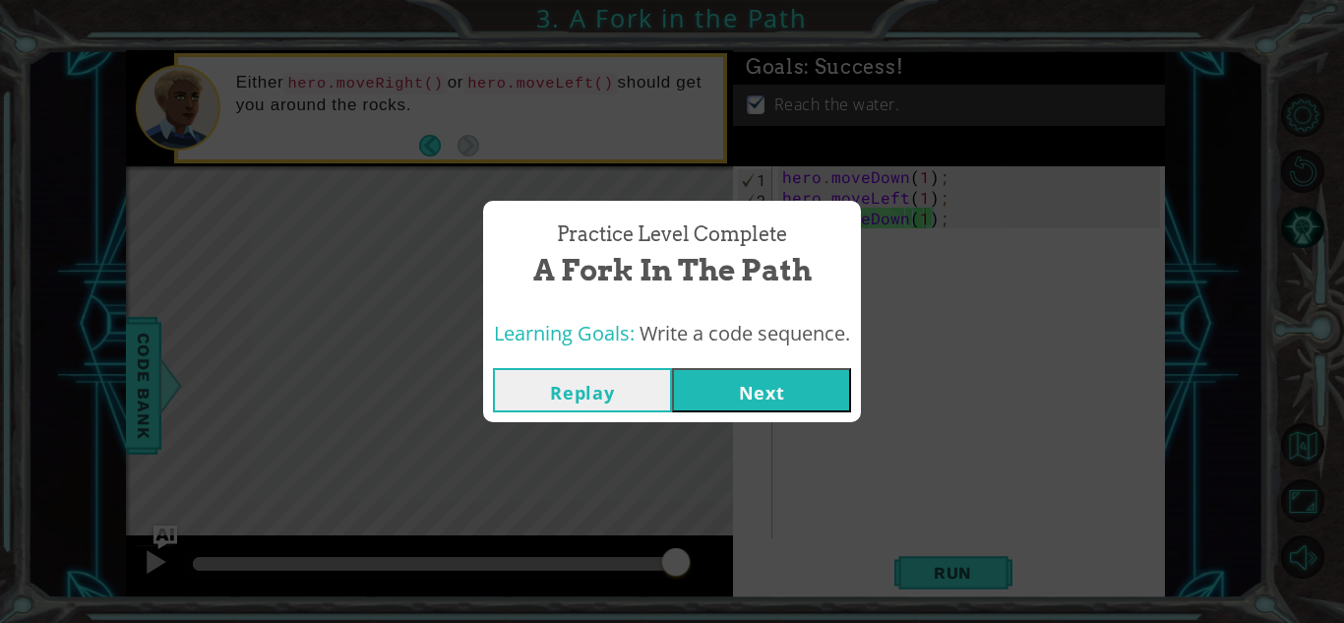
click at [770, 389] on button "Next" at bounding box center [761, 390] width 179 height 44
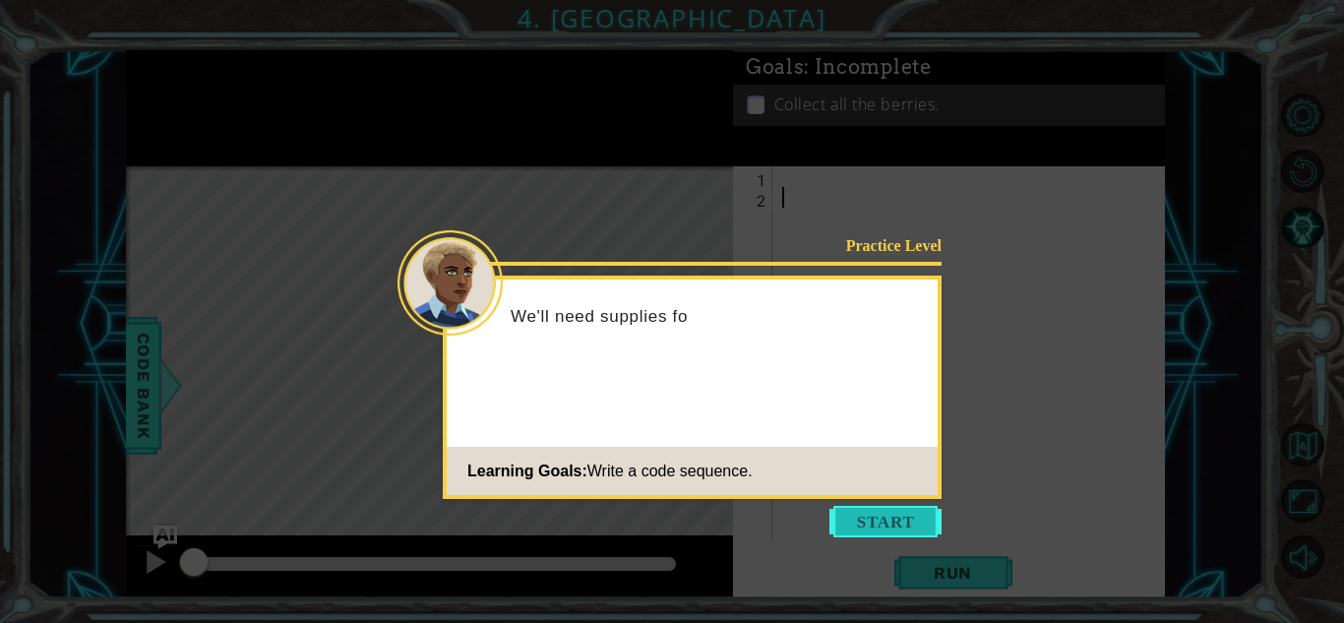
click at [902, 517] on button "Start" at bounding box center [885, 521] width 112 height 31
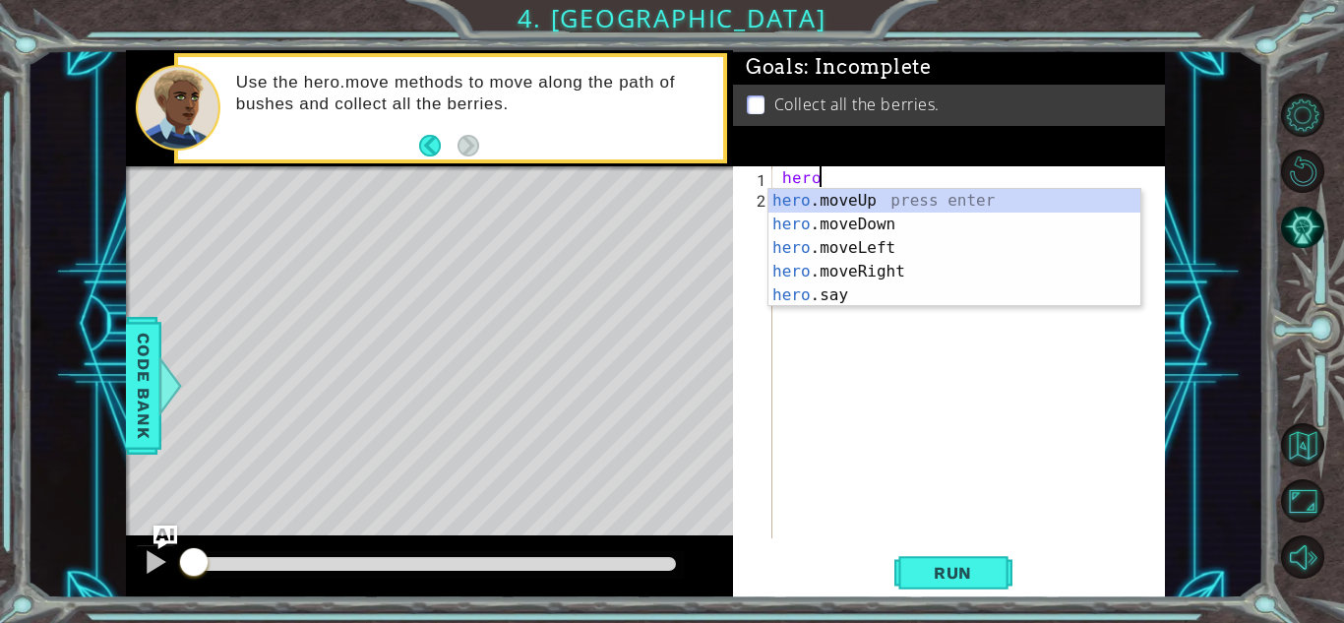
scroll to position [0, 2]
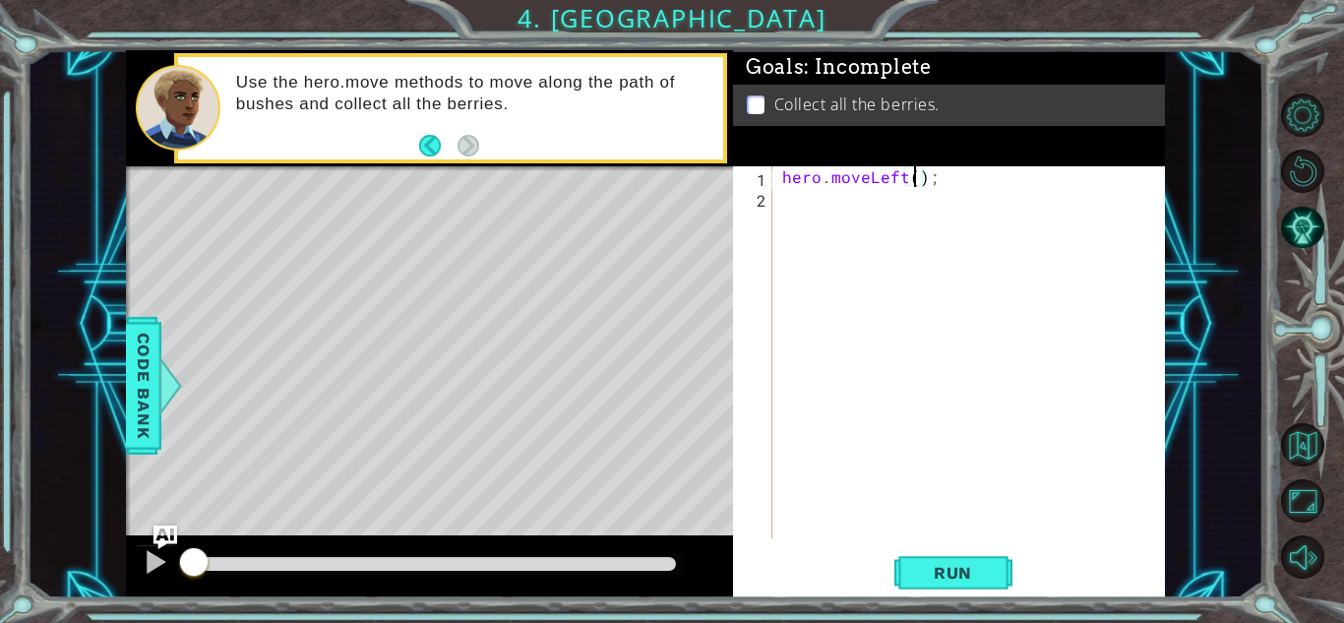
type textarea "hero.moveLeft(2);"
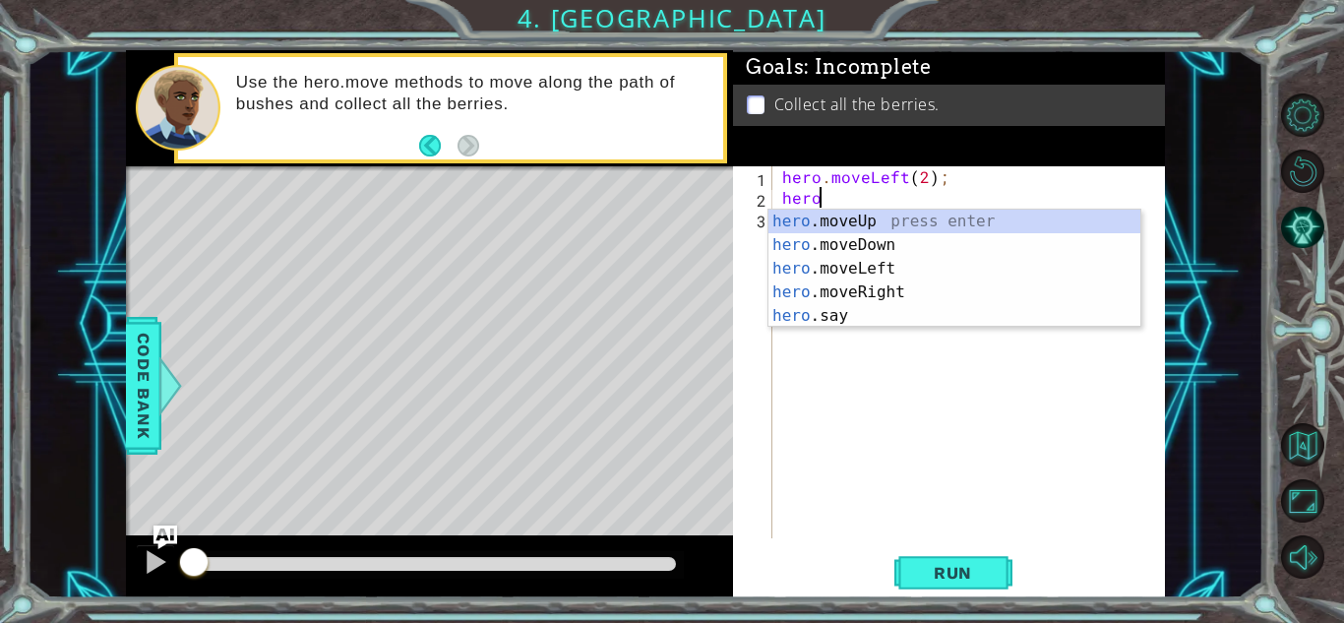
scroll to position [0, 1]
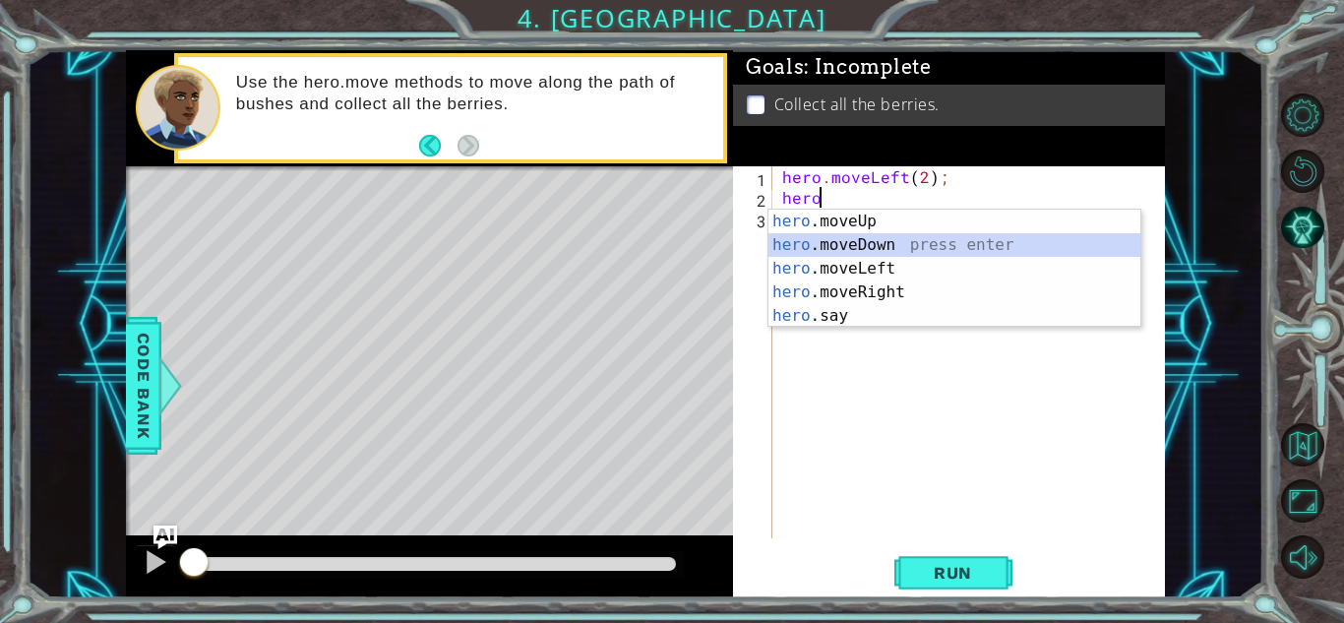
type textarea "hero.moveDown(1);"
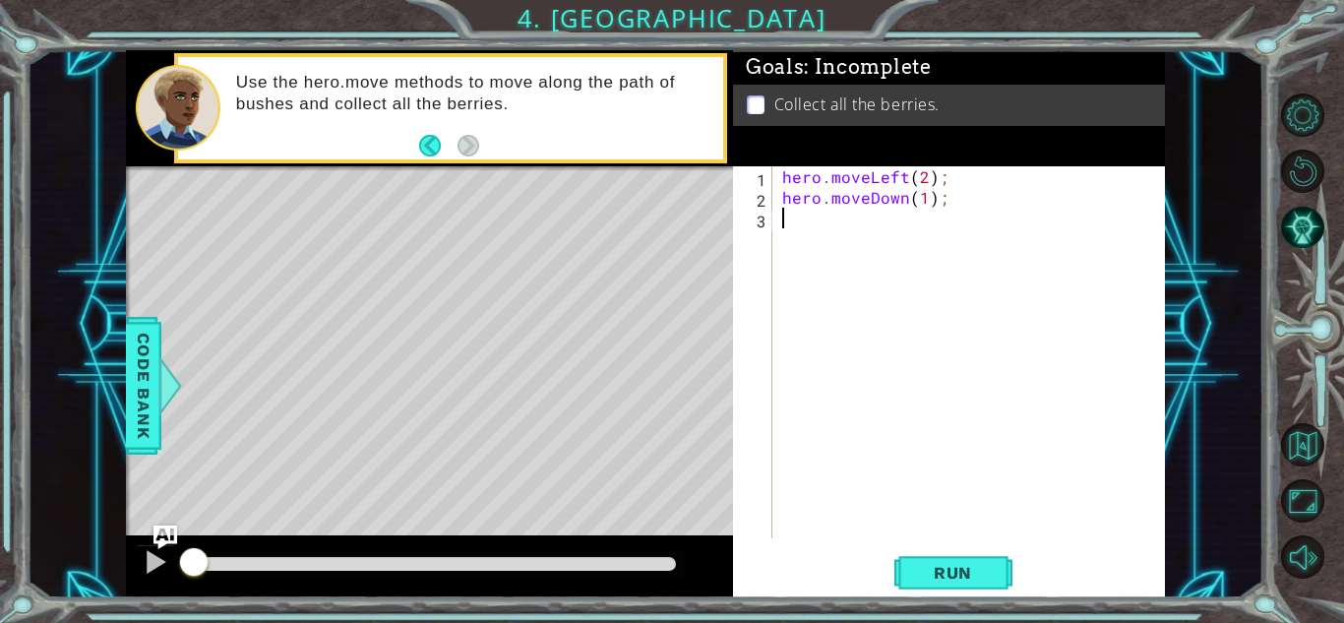
scroll to position [0, 0]
type textarea "hero.moveDown(2);"
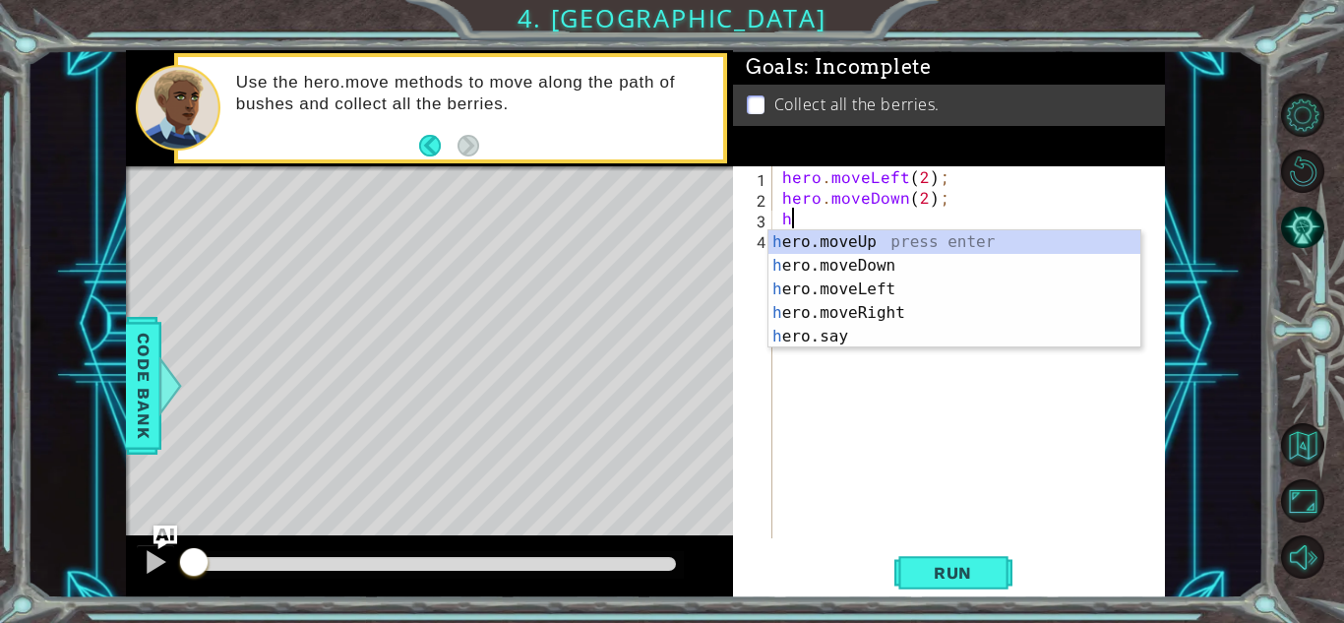
type textarea "hero"
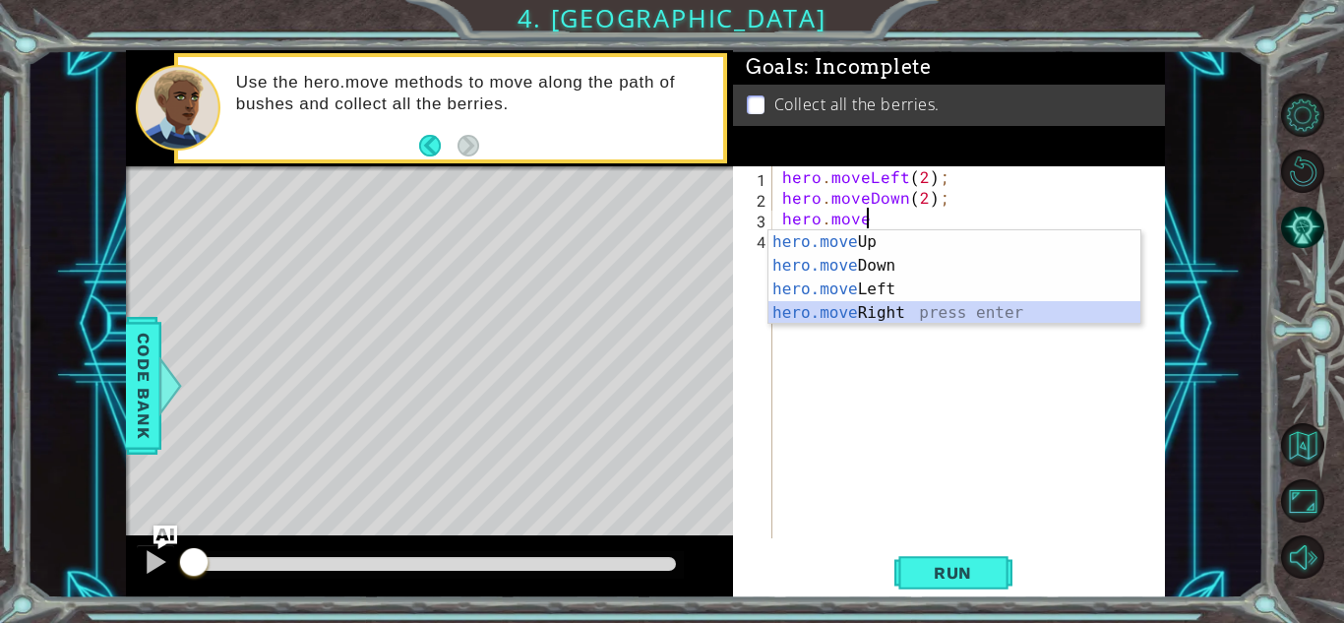
scroll to position [0, 9]
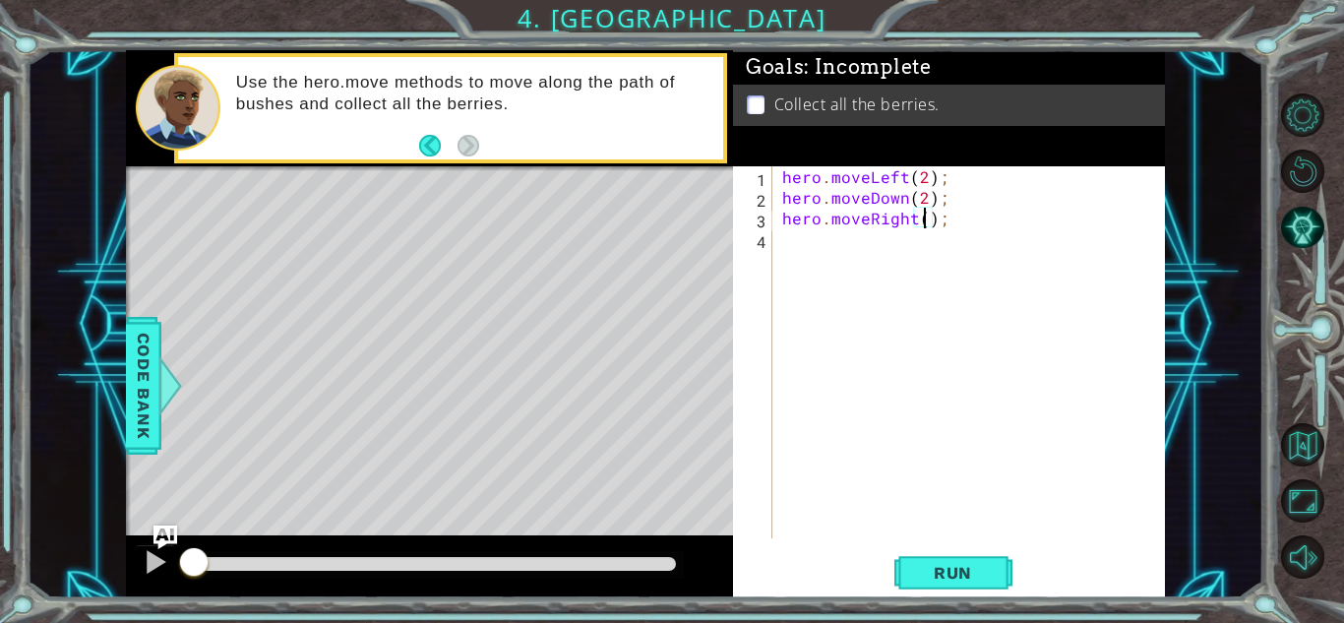
type textarea "hero.moveRight(2);"
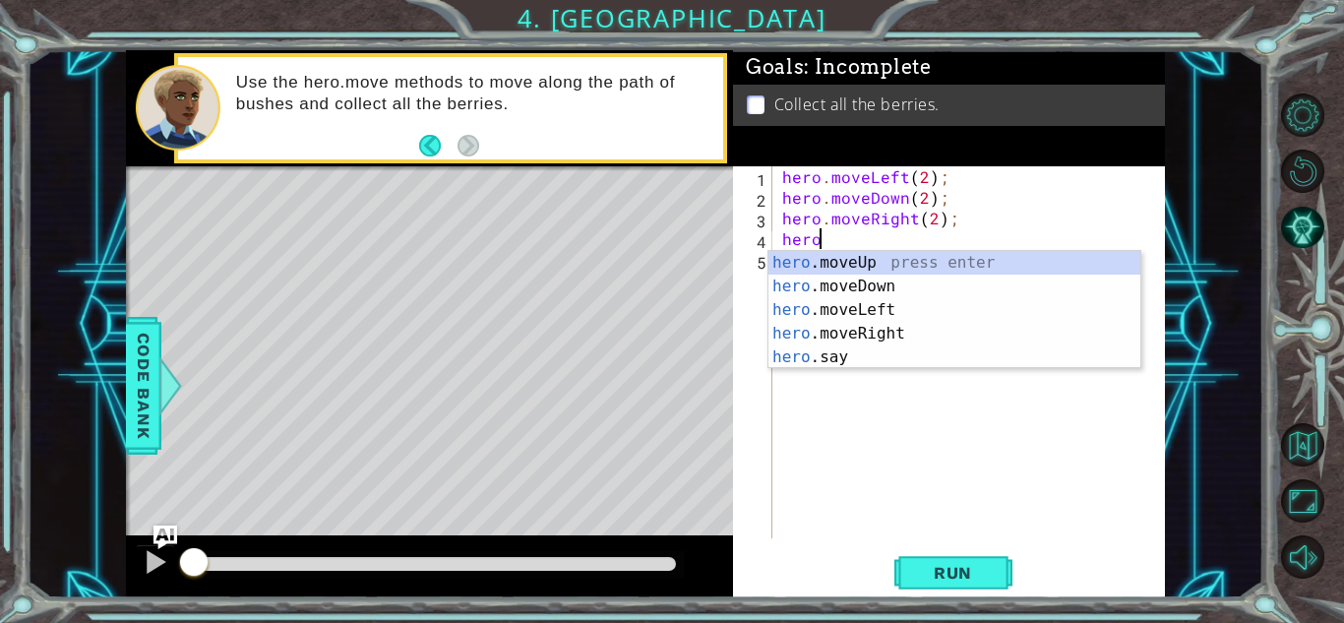
scroll to position [0, 1]
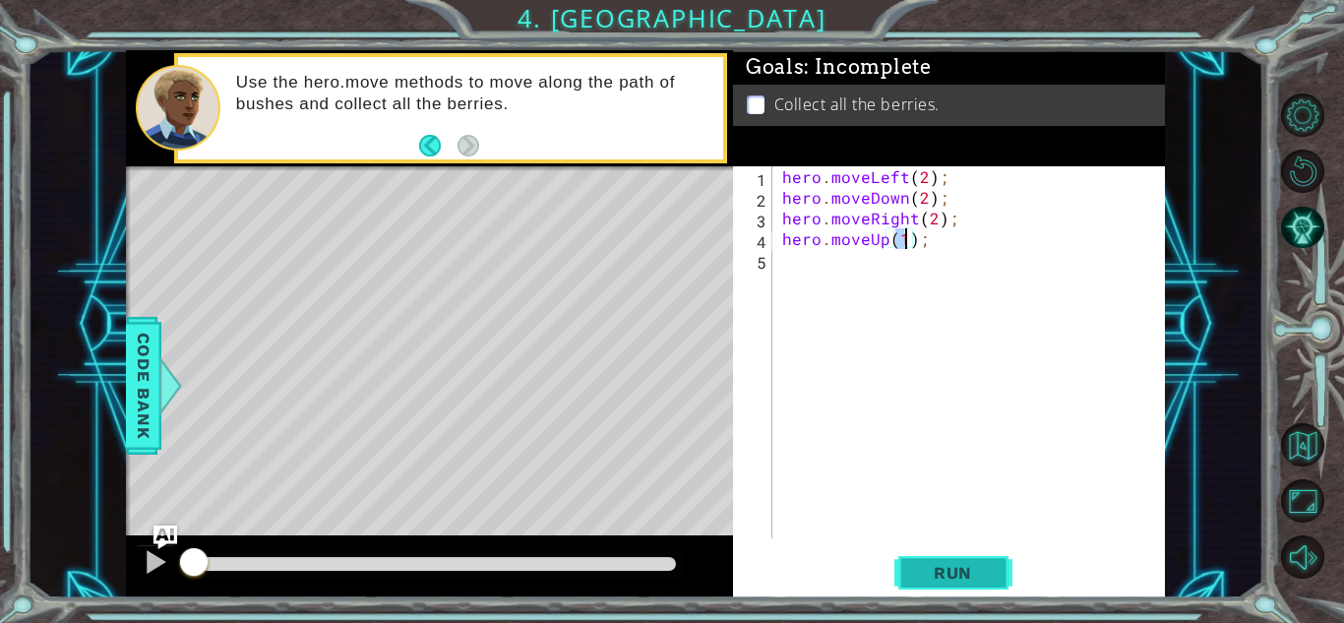
type textarea "hero.moveUp(1);"
click at [924, 577] on span "Run" at bounding box center [953, 573] width 78 height 20
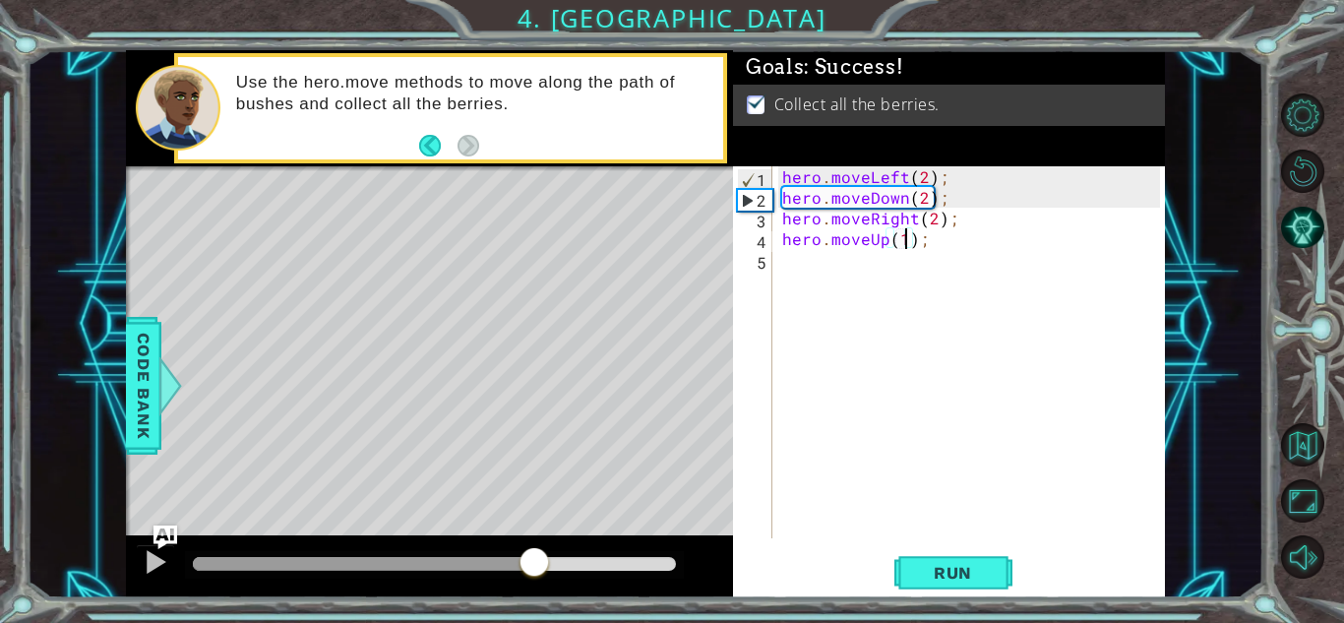
drag, startPoint x: 532, startPoint y: 557, endPoint x: 1184, endPoint y: 626, distance: 655.0
click at [1184, 622] on html "1 ההההההההההההההההההההההההההההההההההההההההההההההההההההההההההההההההההההההההההההה…" at bounding box center [672, 311] width 1344 height 623
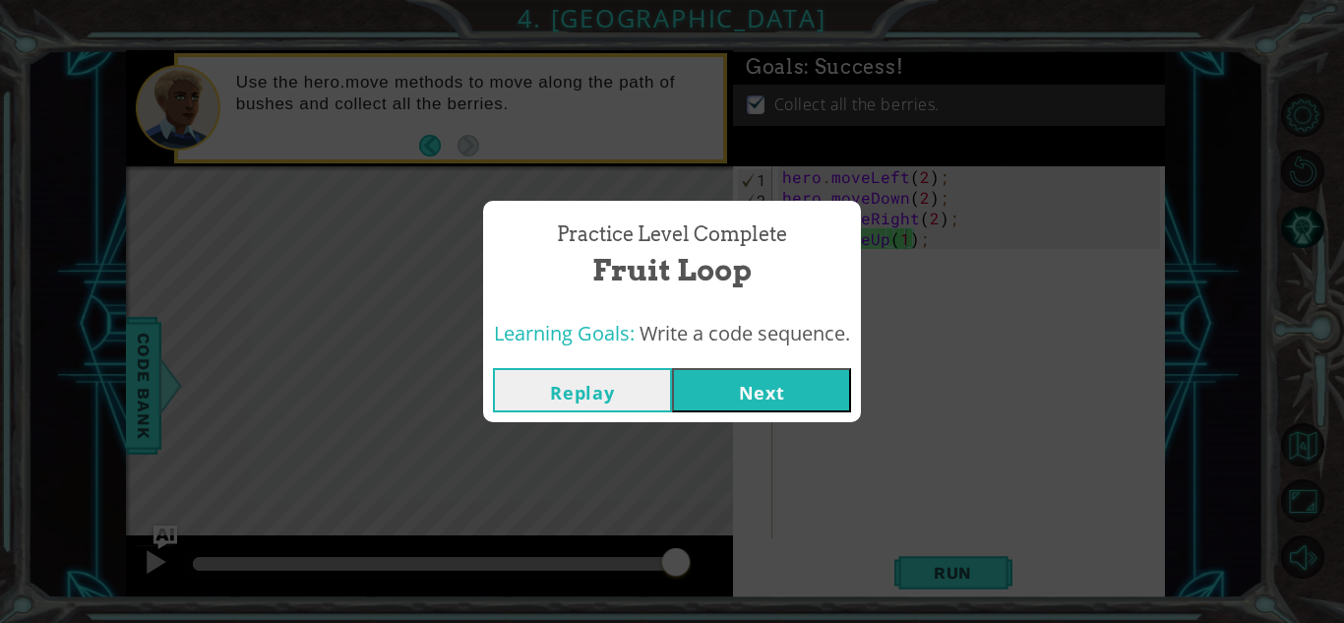
click at [749, 366] on div "Replay Next" at bounding box center [672, 390] width 378 height 64
click at [746, 371] on button "Next" at bounding box center [761, 390] width 179 height 44
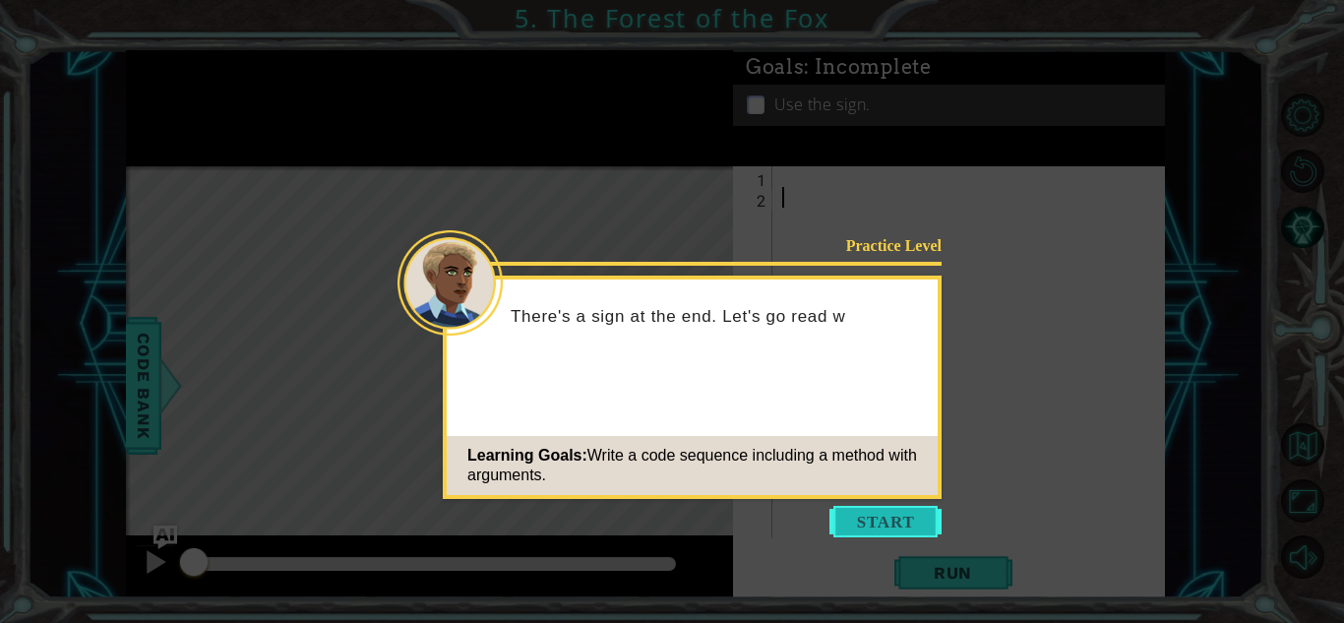
click at [882, 524] on body "1 ההההההההההההההההההההההההההההההההההההההההההההההההההההההההההההההההההההההההההההה…" at bounding box center [672, 311] width 1344 height 623
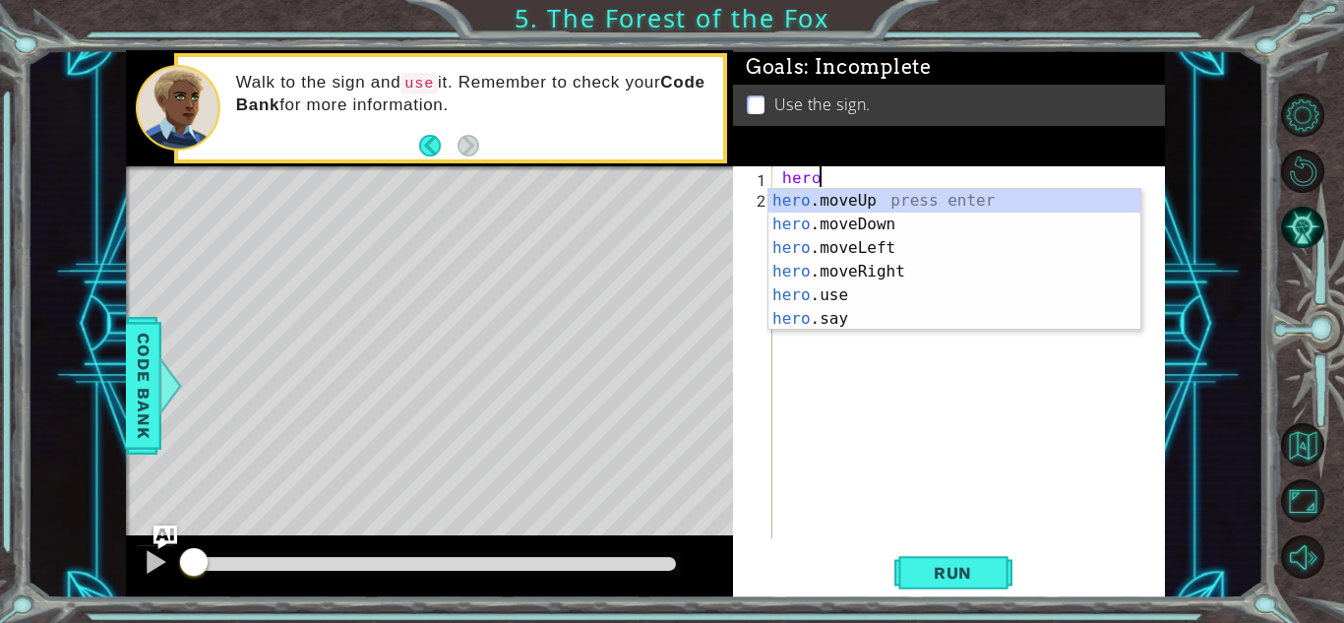
scroll to position [0, 1]
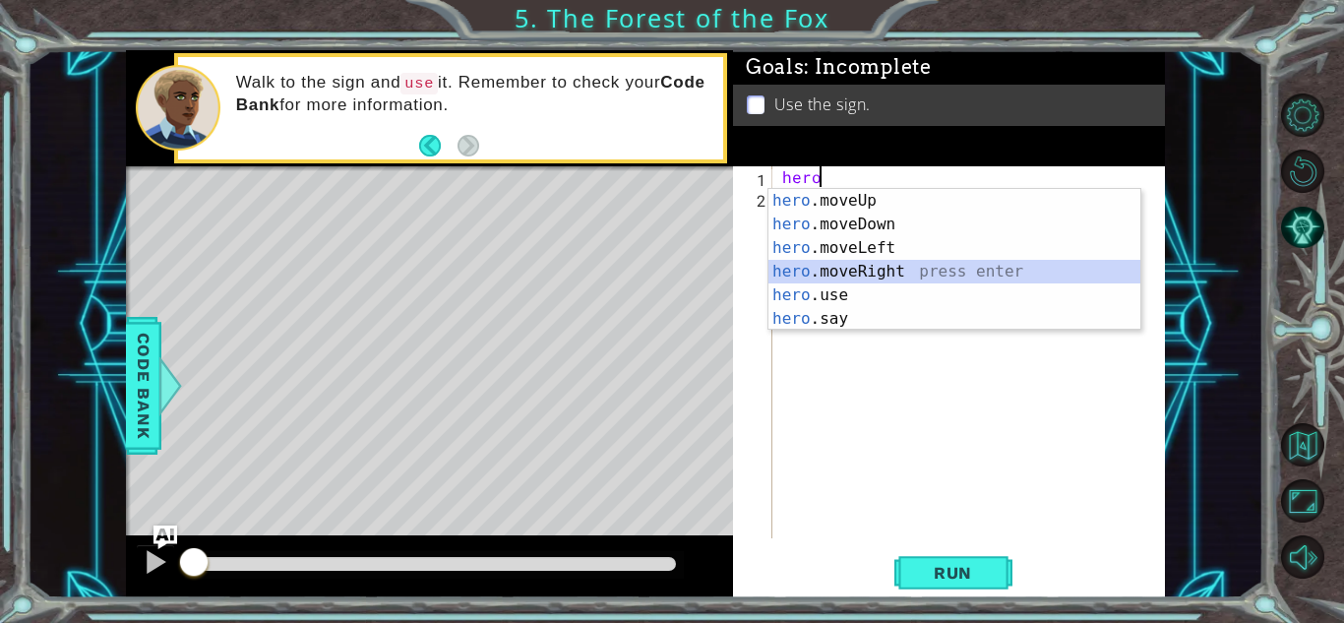
type textarea "hero.moveRight(1);"
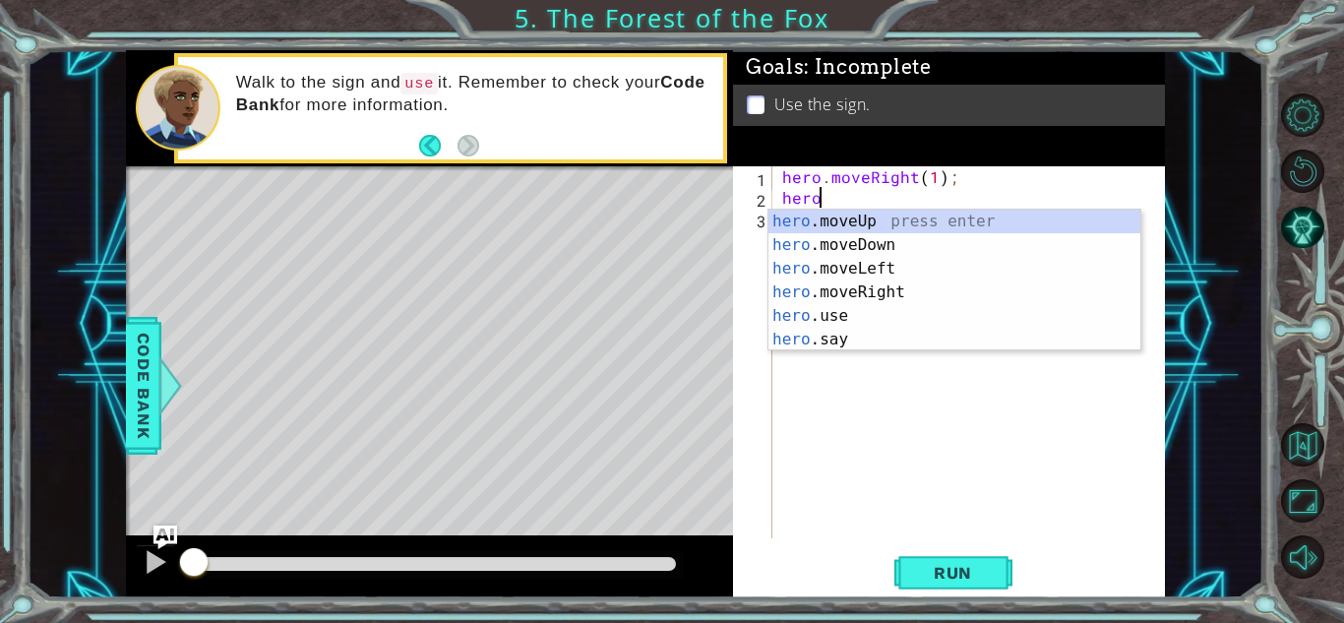
type textarea "hero.moveUp(1);"
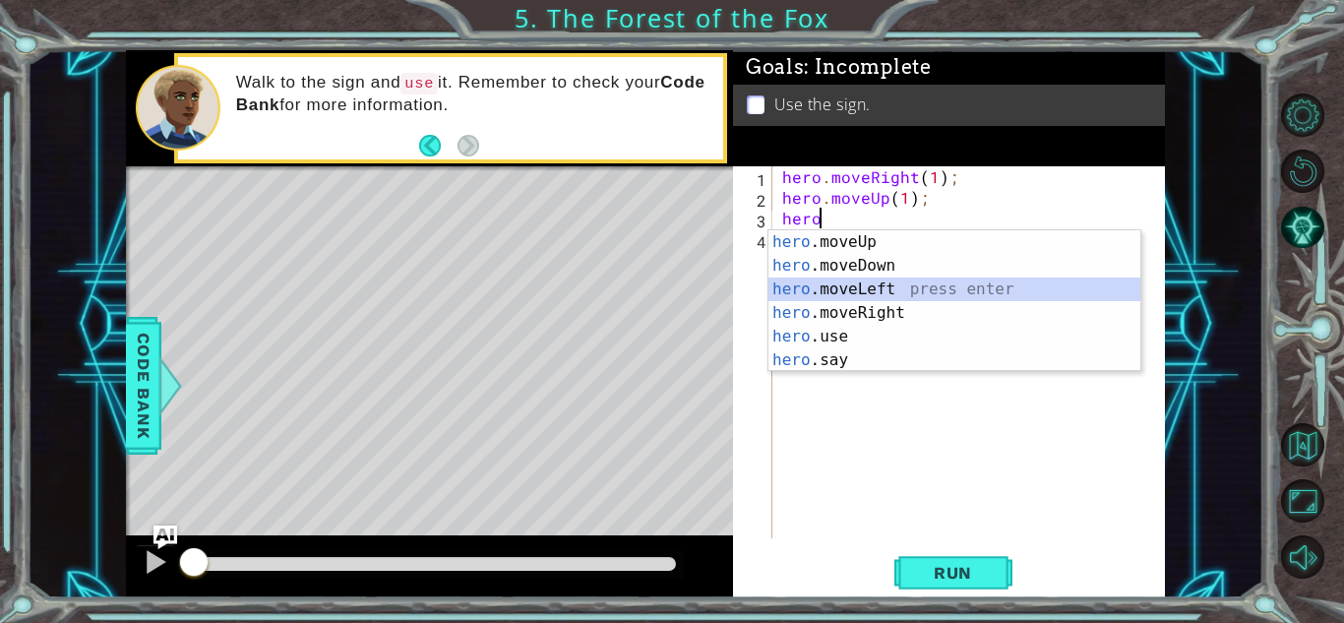
type textarea "hero.moveLeft(1);"
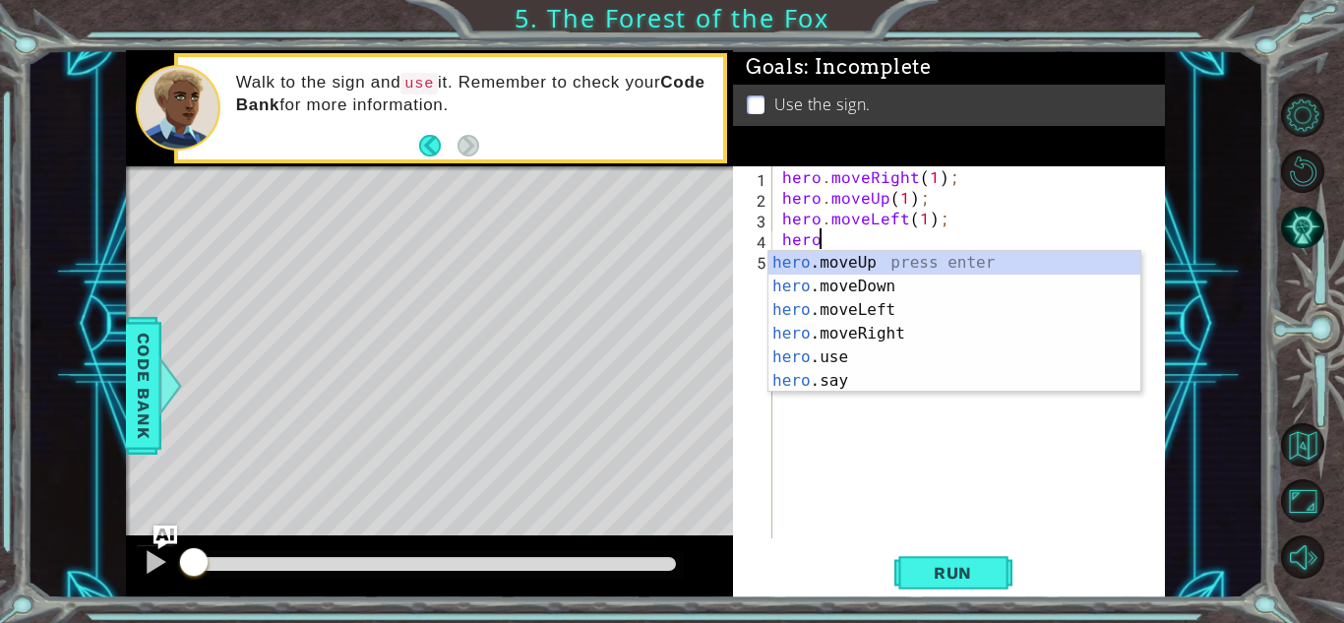
type textarea "hero.moveUp(1);"
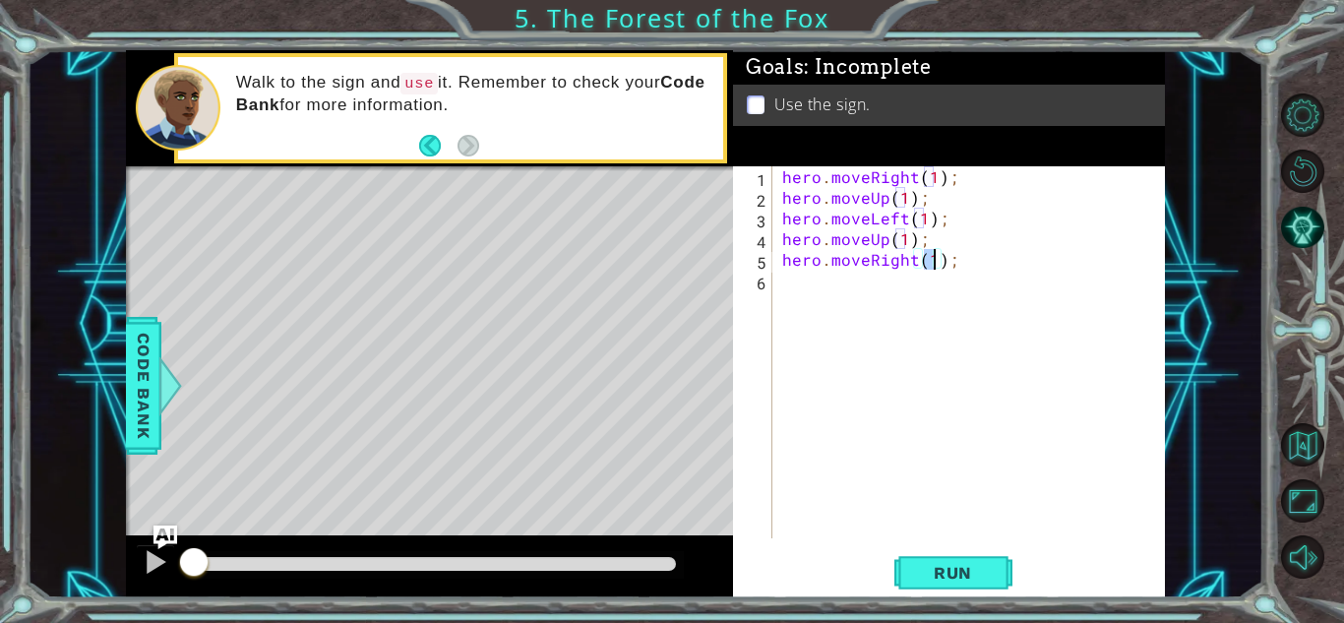
type textarea "hero.moveRight(2);"
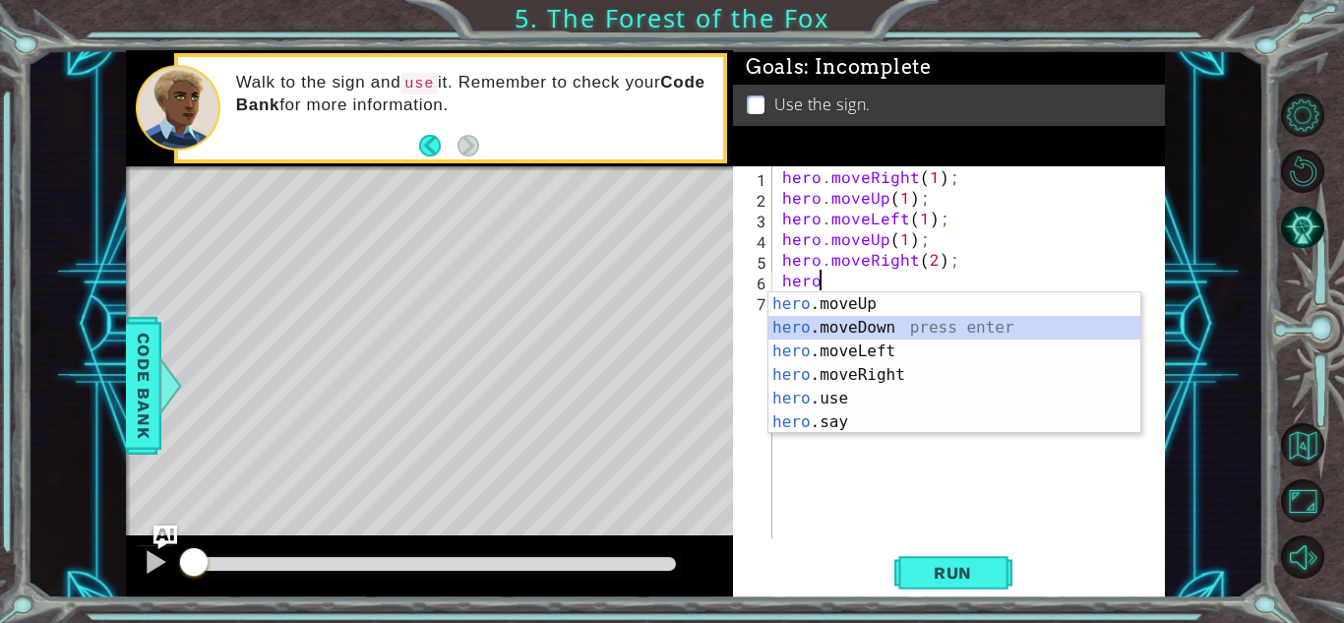
type textarea "hero.moveDown(1);"
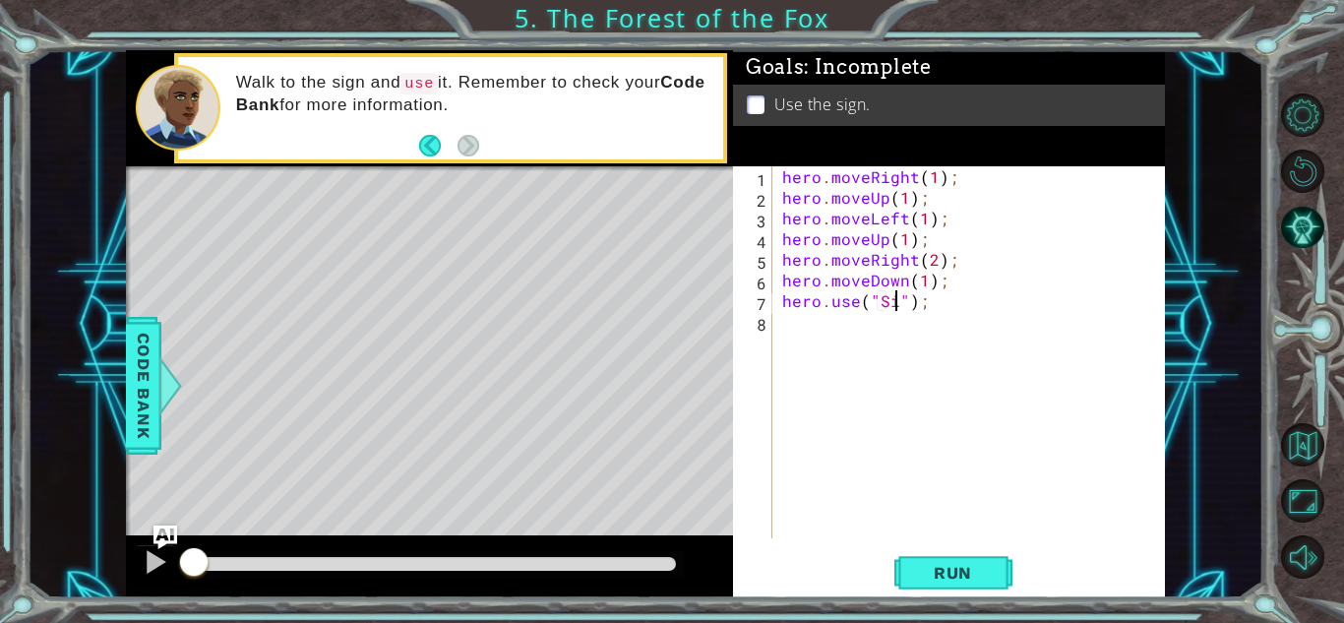
type textarea "hero.use("Sign");"
click at [961, 583] on button "Run" at bounding box center [953, 572] width 118 height 43
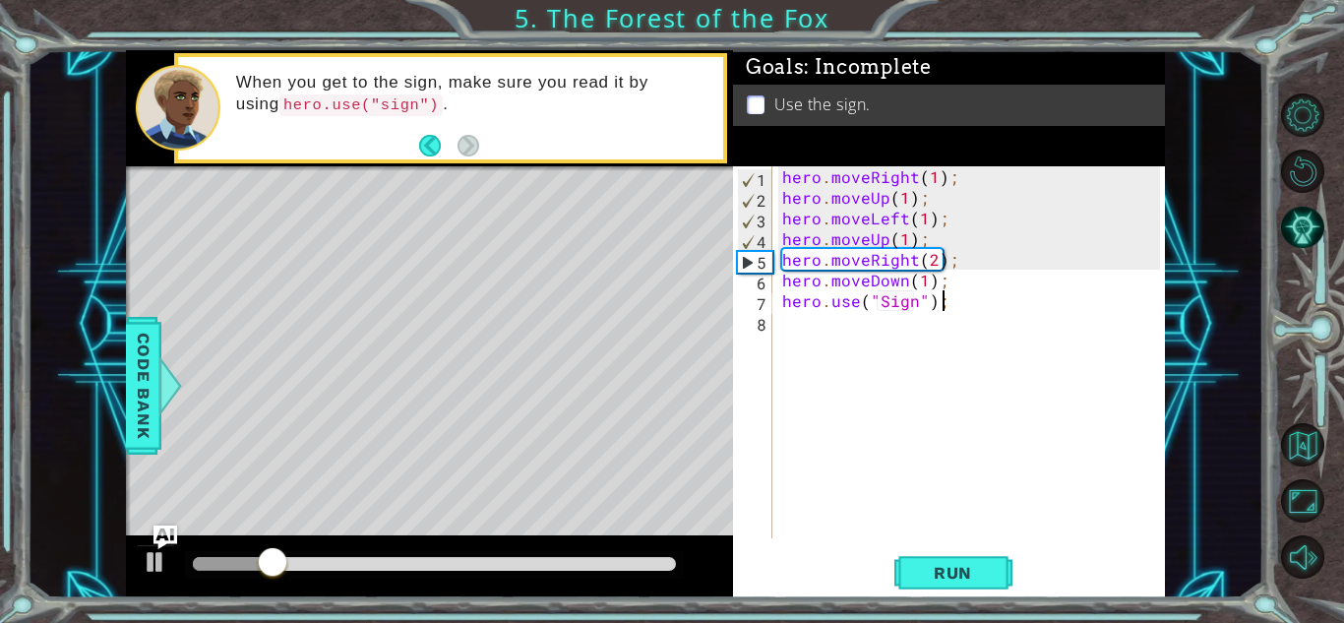
click at [890, 300] on div "hero . moveRight ( 1 ) ; hero . moveUp ( 1 ) ; hero . moveLeft ( 1 ) ; hero . m…" at bounding box center [974, 372] width 392 height 413
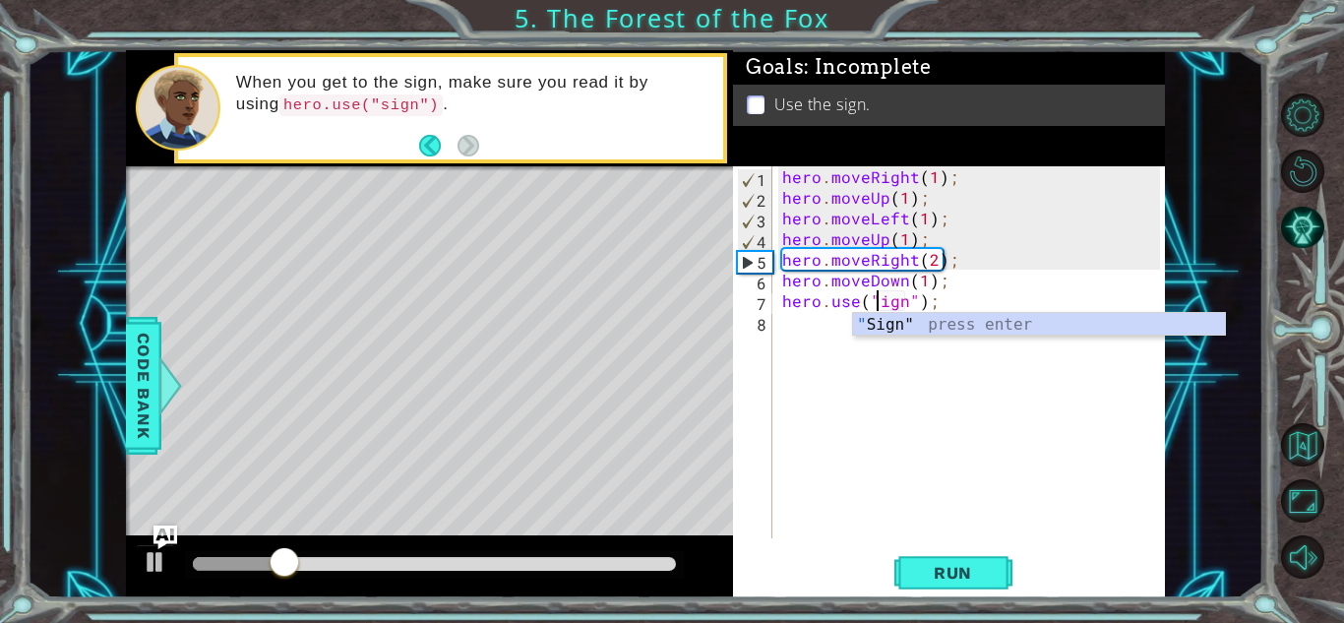
scroll to position [0, 6]
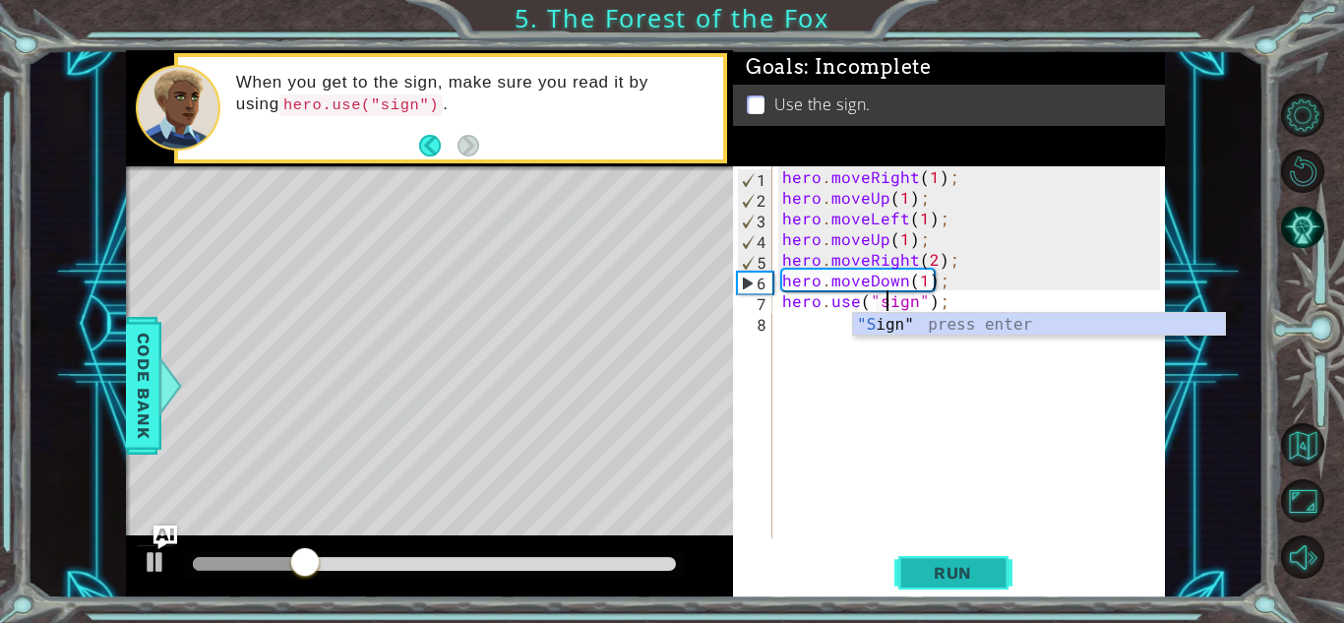
type textarea "hero.use("sign");"
click at [937, 579] on span "Run" at bounding box center [953, 573] width 78 height 20
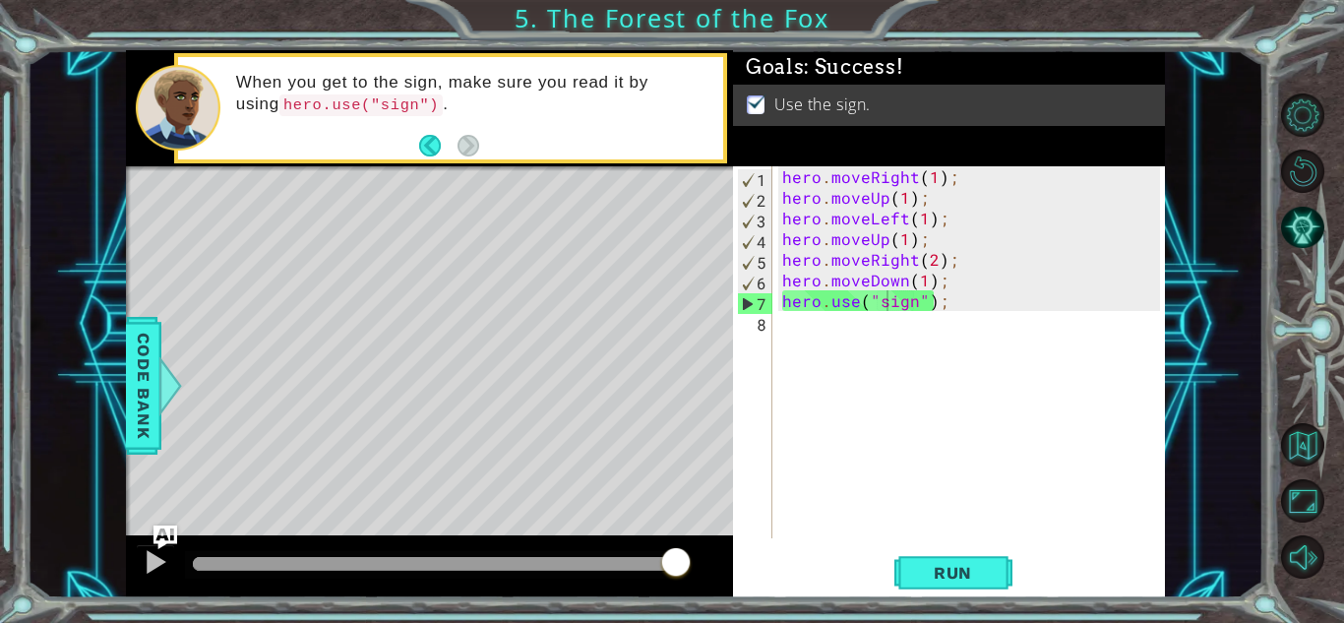
drag, startPoint x: 531, startPoint y: 567, endPoint x: 1030, endPoint y: 592, distance: 499.5
click at [1030, 592] on div "1 ההההההההההההההההההההההההההההההההההההההההההההההההההההההההההההההההההההההההההההה…" at bounding box center [645, 324] width 1039 height 548
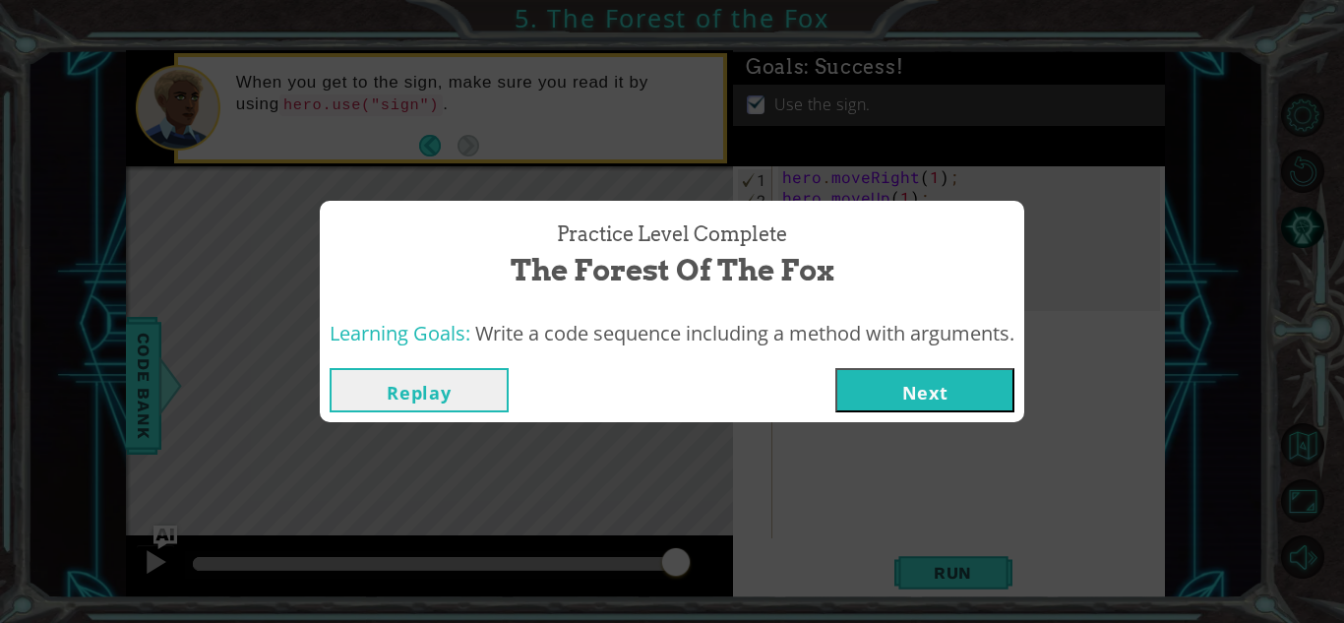
click at [947, 388] on button "Next" at bounding box center [924, 390] width 179 height 44
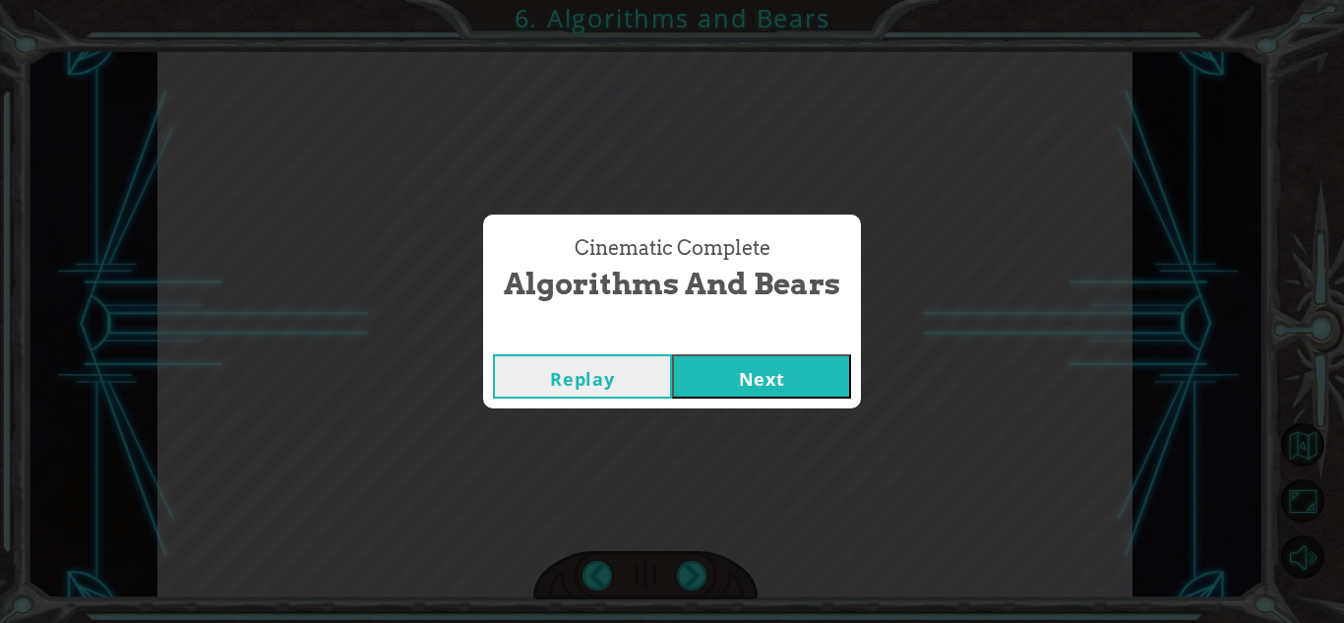
click at [776, 369] on button "Next" at bounding box center [761, 376] width 179 height 44
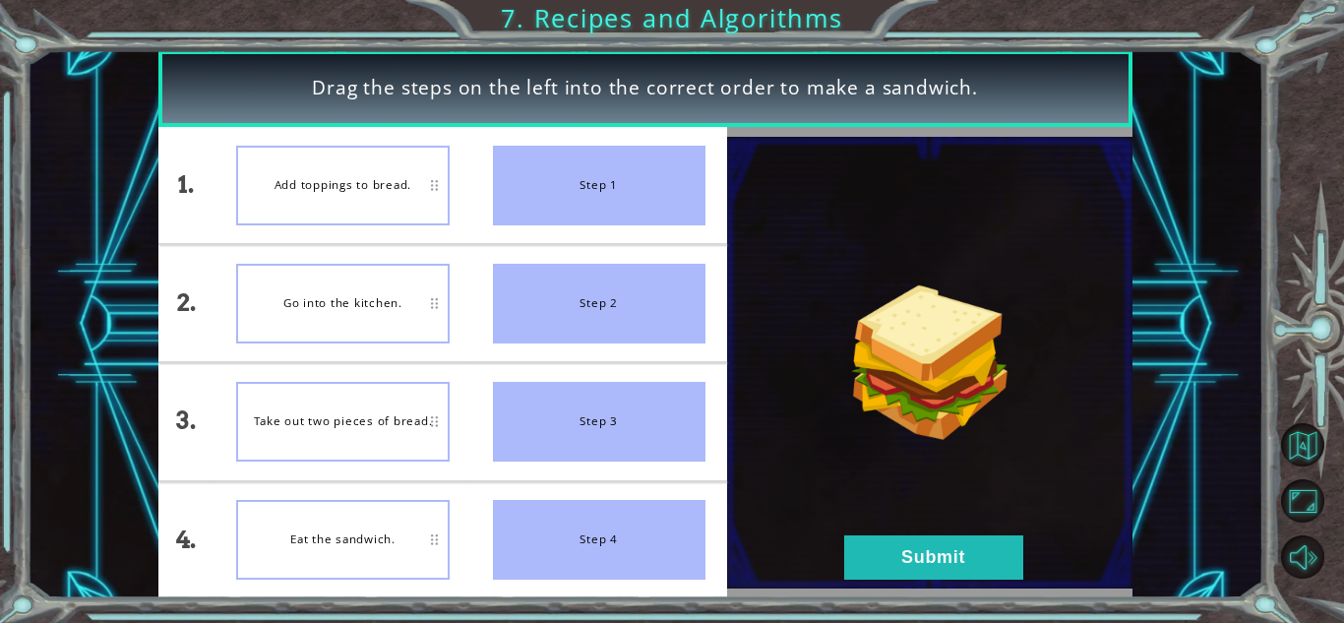
drag, startPoint x: 584, startPoint y: 188, endPoint x: 458, endPoint y: 278, distance: 155.9
click at [458, 278] on div "1. 2. 3. 4. Add toppings to bread. Go into the kitchen. Take out two pieces of …" at bounding box center [442, 362] width 569 height 471
click at [937, 548] on button "Submit" at bounding box center [933, 557] width 179 height 44
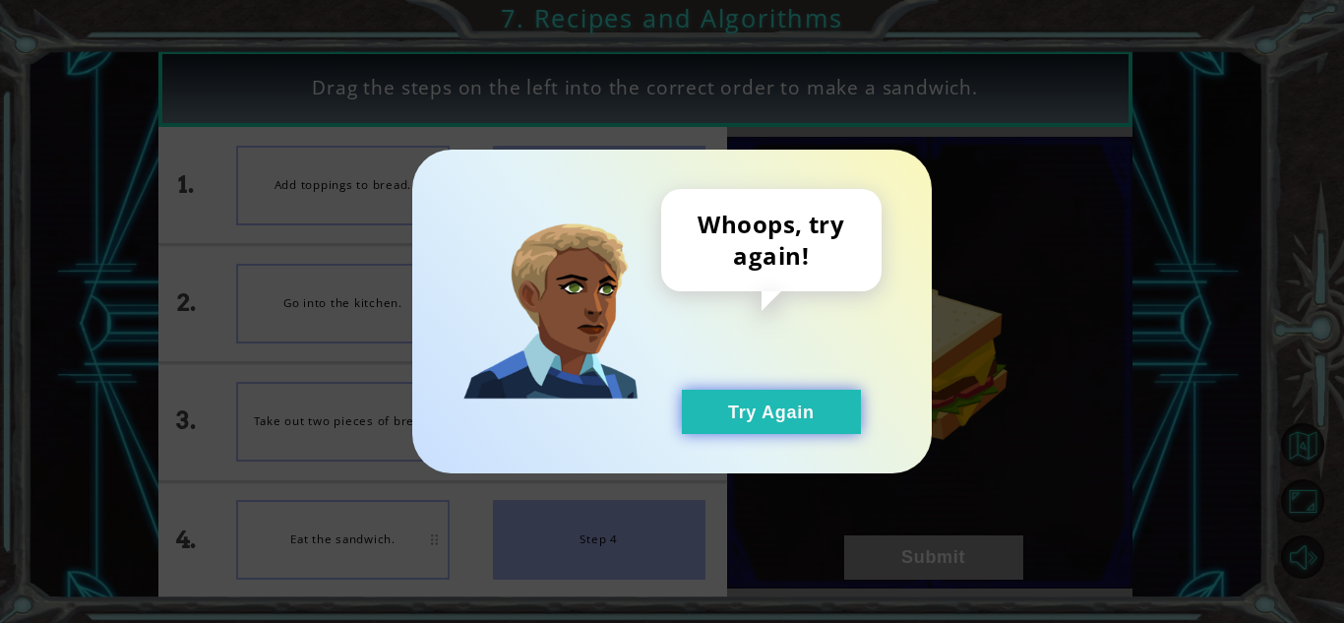
click at [714, 412] on button "Try Again" at bounding box center [771, 412] width 179 height 44
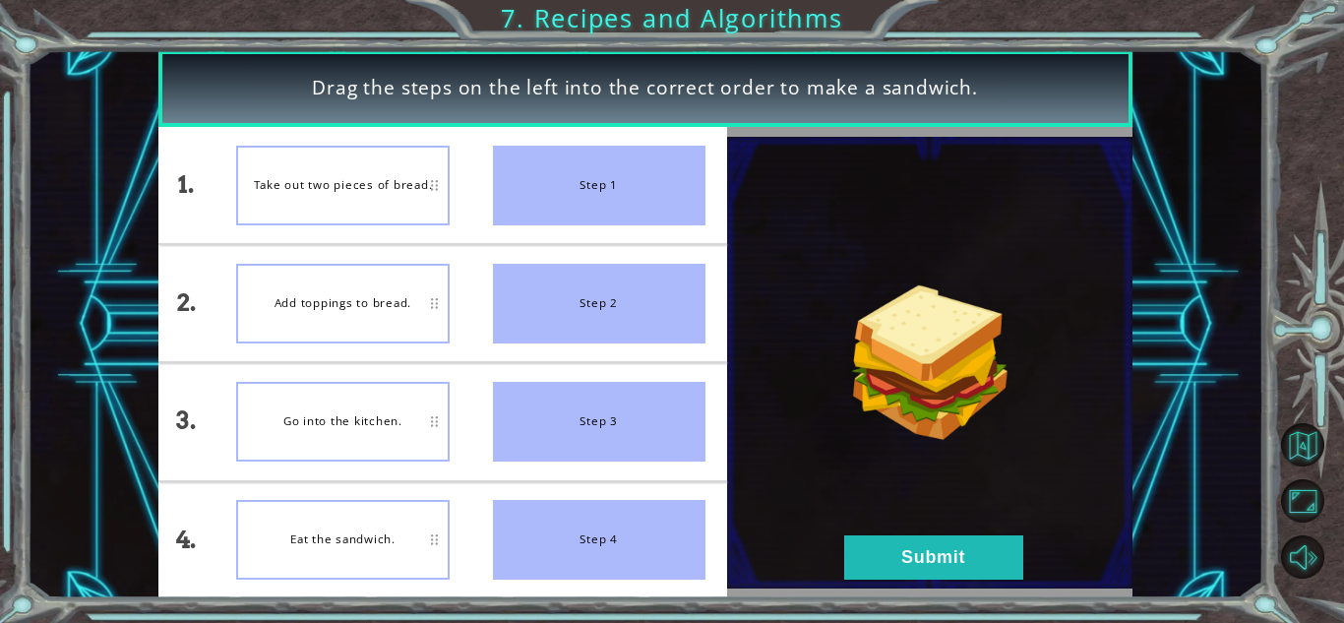
click at [690, 185] on div "Step 1" at bounding box center [599, 186] width 213 height 80
click at [590, 190] on div "Step 1" at bounding box center [599, 186] width 213 height 80
click at [703, 162] on div "Step 1" at bounding box center [599, 186] width 213 height 80
click at [399, 187] on div "Take out two pieces of bread." at bounding box center [342, 186] width 213 height 80
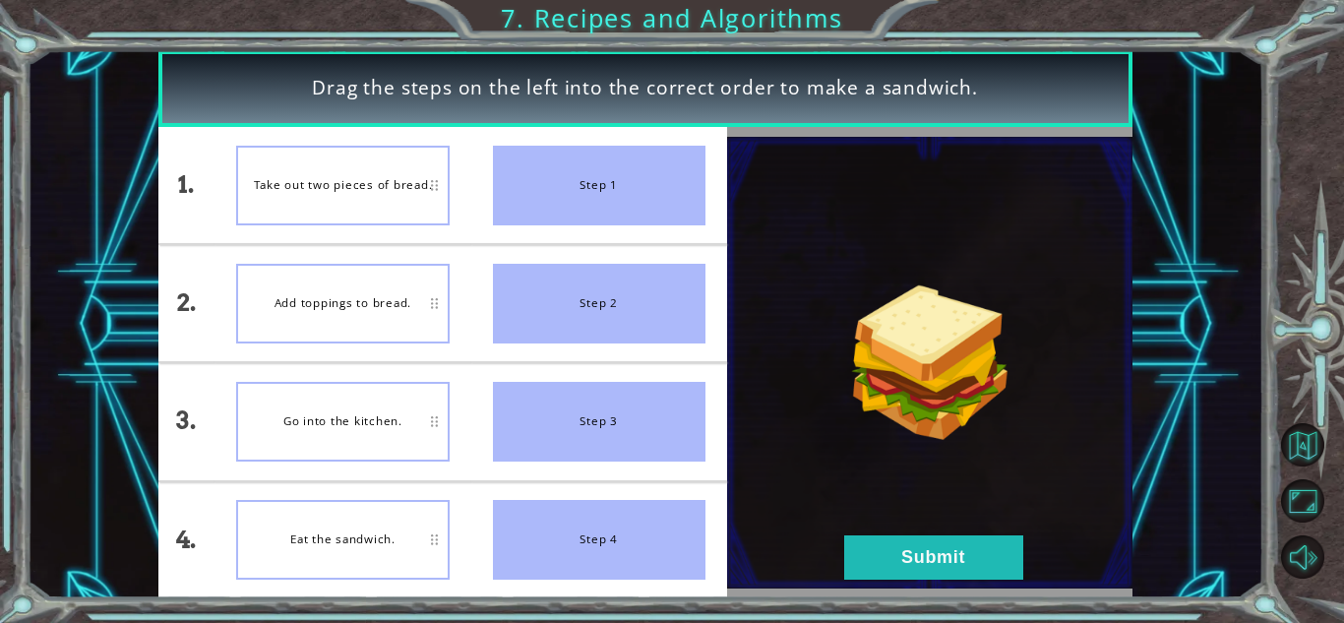
click at [399, 187] on div "Take out two pieces of bread." at bounding box center [342, 186] width 213 height 80
drag, startPoint x: 603, startPoint y: 304, endPoint x: 439, endPoint y: 328, distance: 166.0
click at [439, 328] on div "1. 2. 3. 4. Take out two pieces of bread. Add toppings to bread. Go into the ki…" at bounding box center [442, 362] width 569 height 471
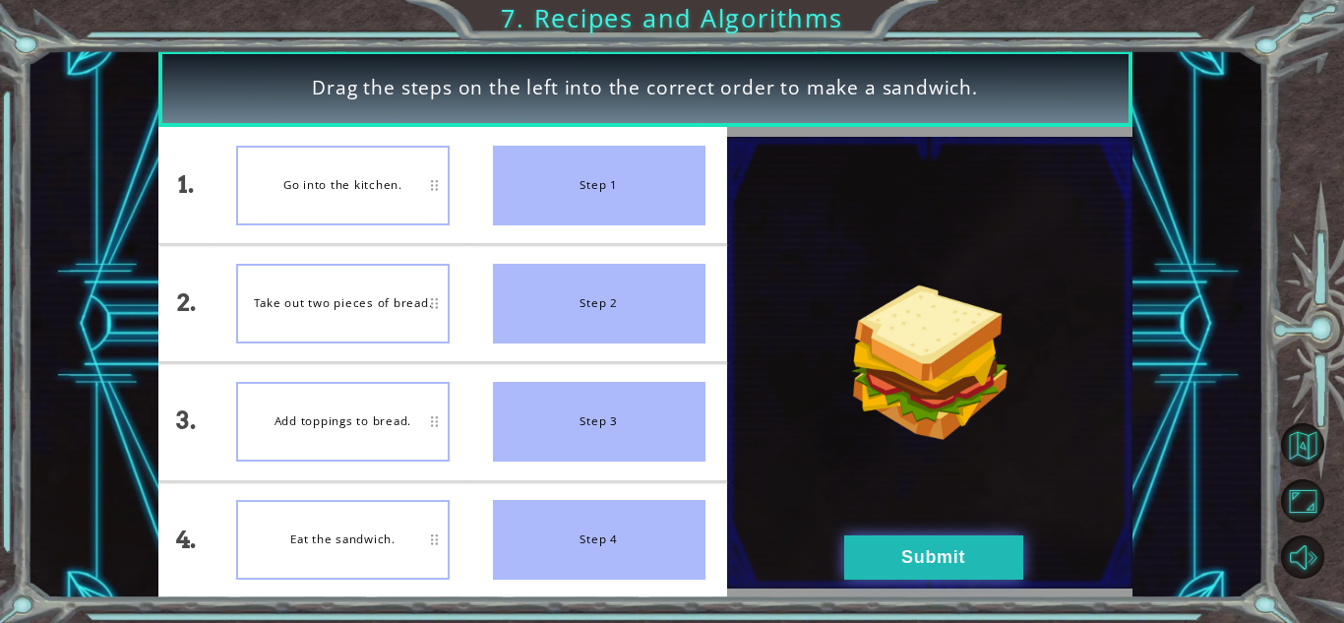
click at [884, 557] on button "Submit" at bounding box center [933, 557] width 179 height 44
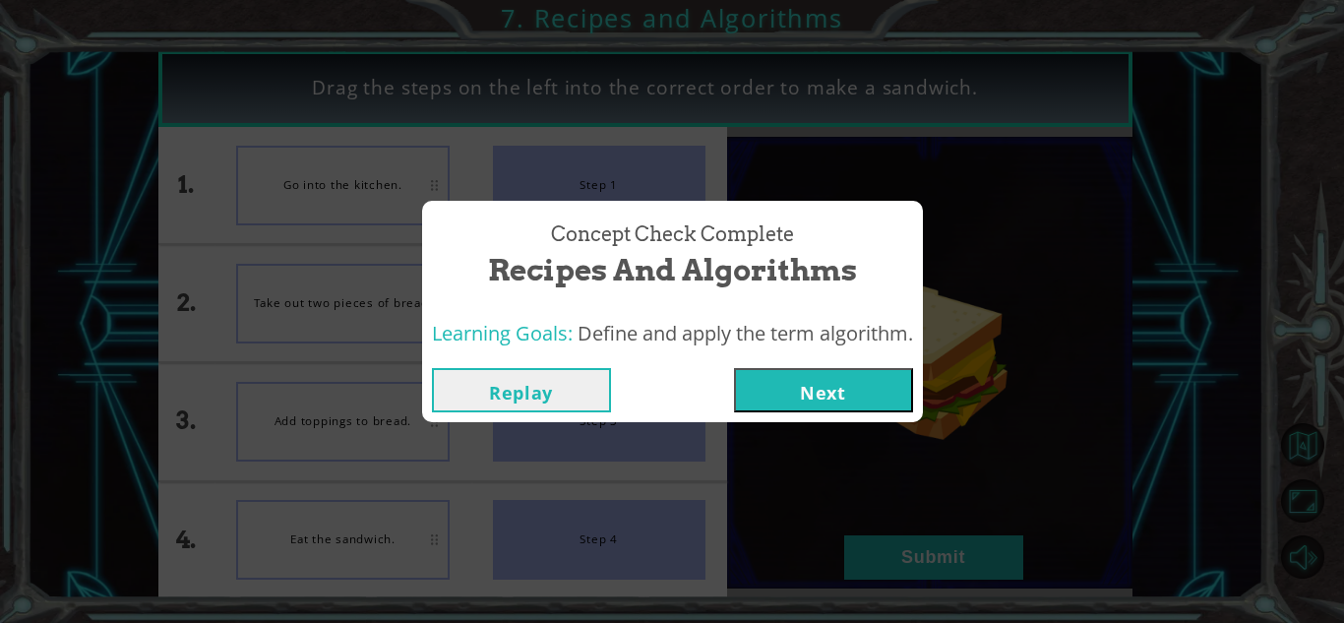
click at [820, 371] on button "Next" at bounding box center [823, 390] width 179 height 44
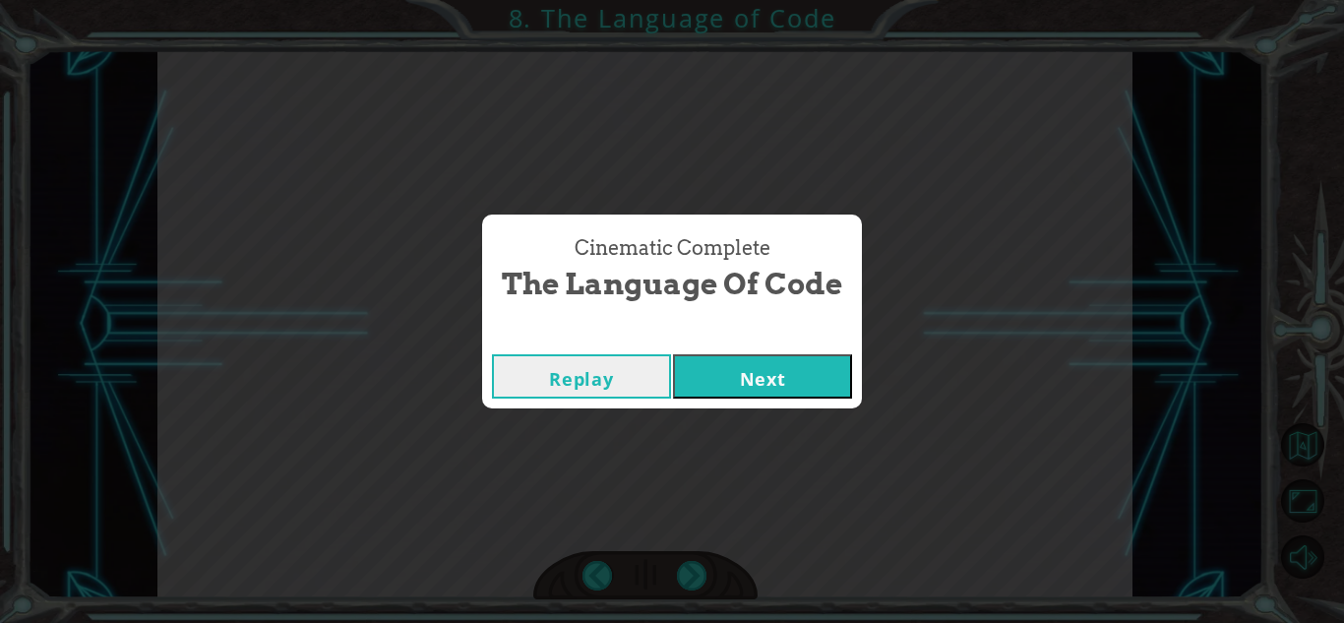
click at [715, 393] on button "Next" at bounding box center [762, 376] width 179 height 44
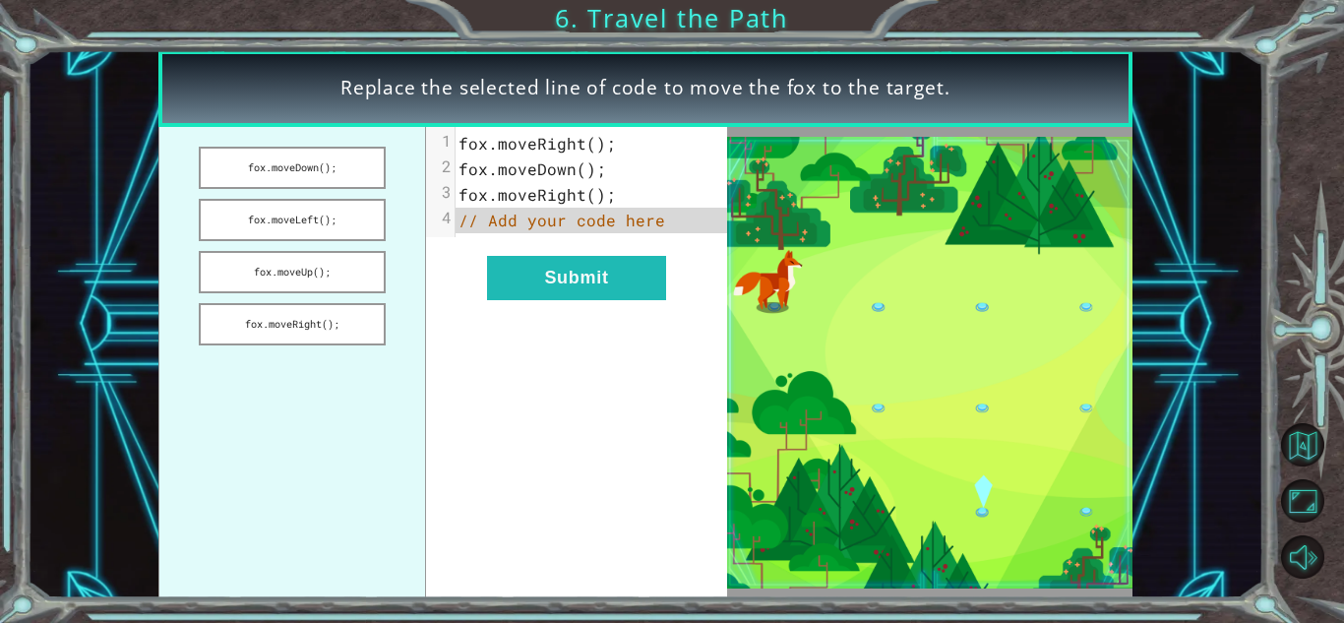
click at [583, 156] on pre "fox . moveDown ();" at bounding box center [592, 169] width 272 height 26
click at [566, 195] on span "moveRight" at bounding box center [542, 194] width 89 height 21
drag, startPoint x: 233, startPoint y: 169, endPoint x: 546, endPoint y: 222, distance: 317.4
click at [546, 222] on div "fox.moveDown(); fox.moveLeft(); fox.moveUp(); fox.moveRight(); xxxxxxxxxx 4 1 f…" at bounding box center [442, 362] width 569 height 471
click at [306, 165] on button "fox.moveDown();" at bounding box center [292, 168] width 186 height 42
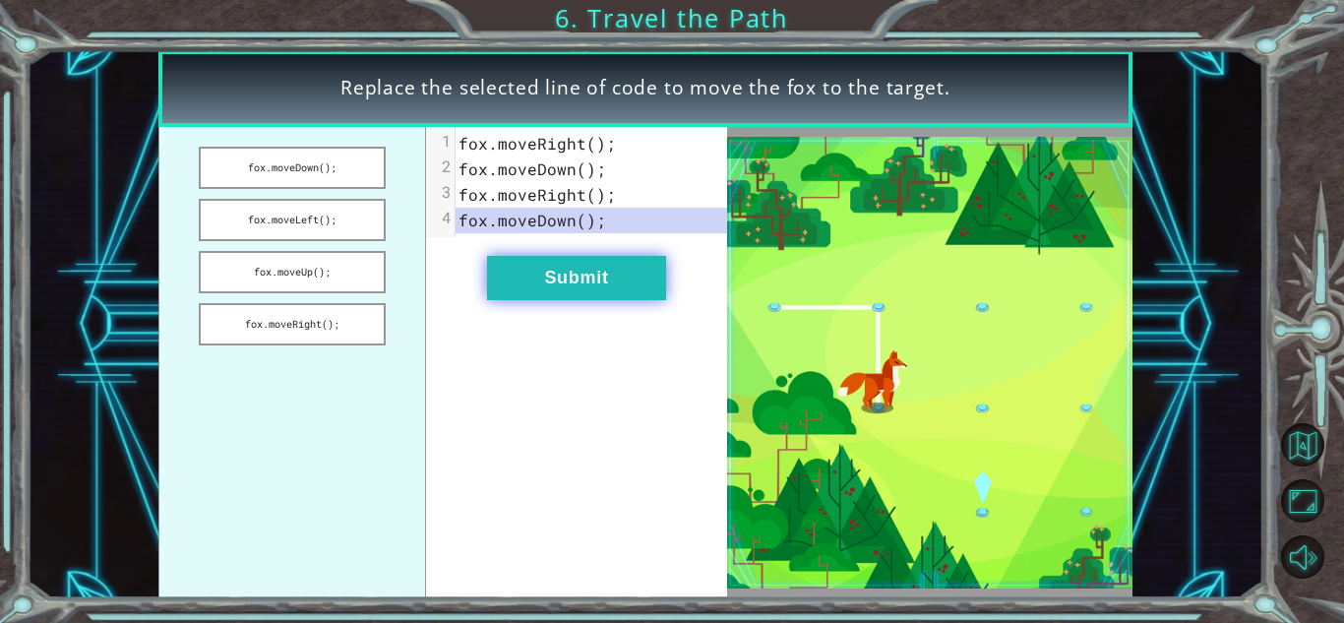
click at [560, 272] on button "Submit" at bounding box center [576, 278] width 179 height 44
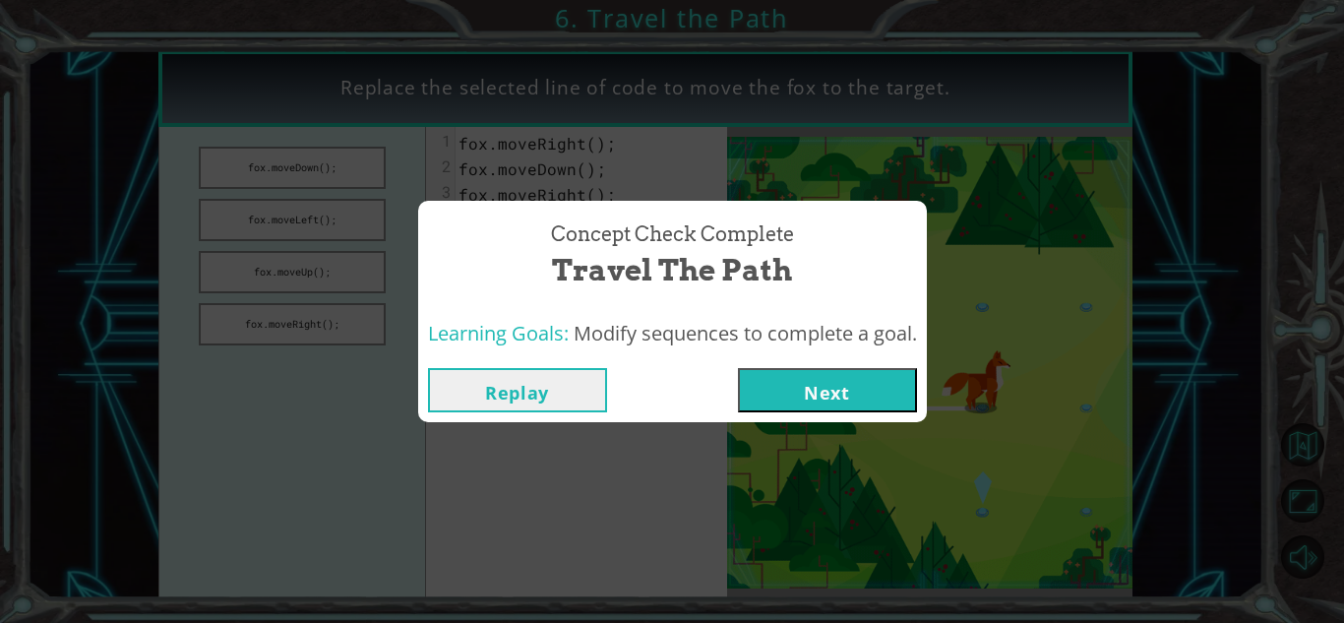
click at [794, 382] on button "Next" at bounding box center [827, 390] width 179 height 44
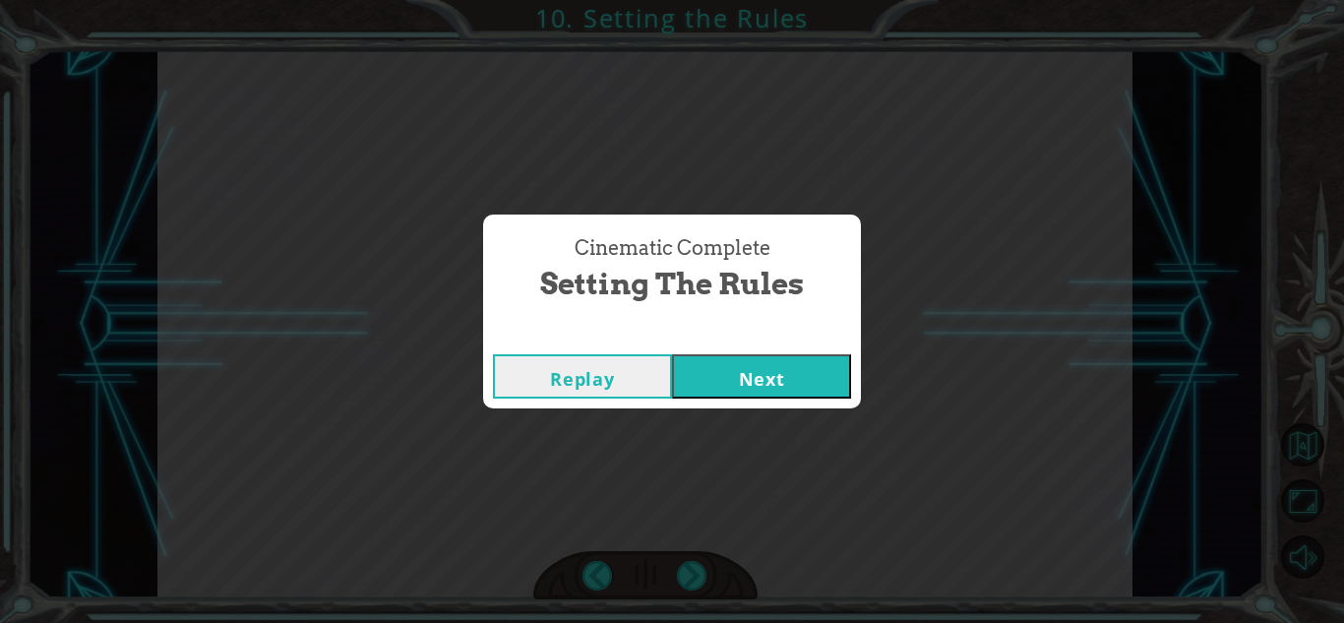
click at [703, 354] on button "Next" at bounding box center [761, 376] width 179 height 44
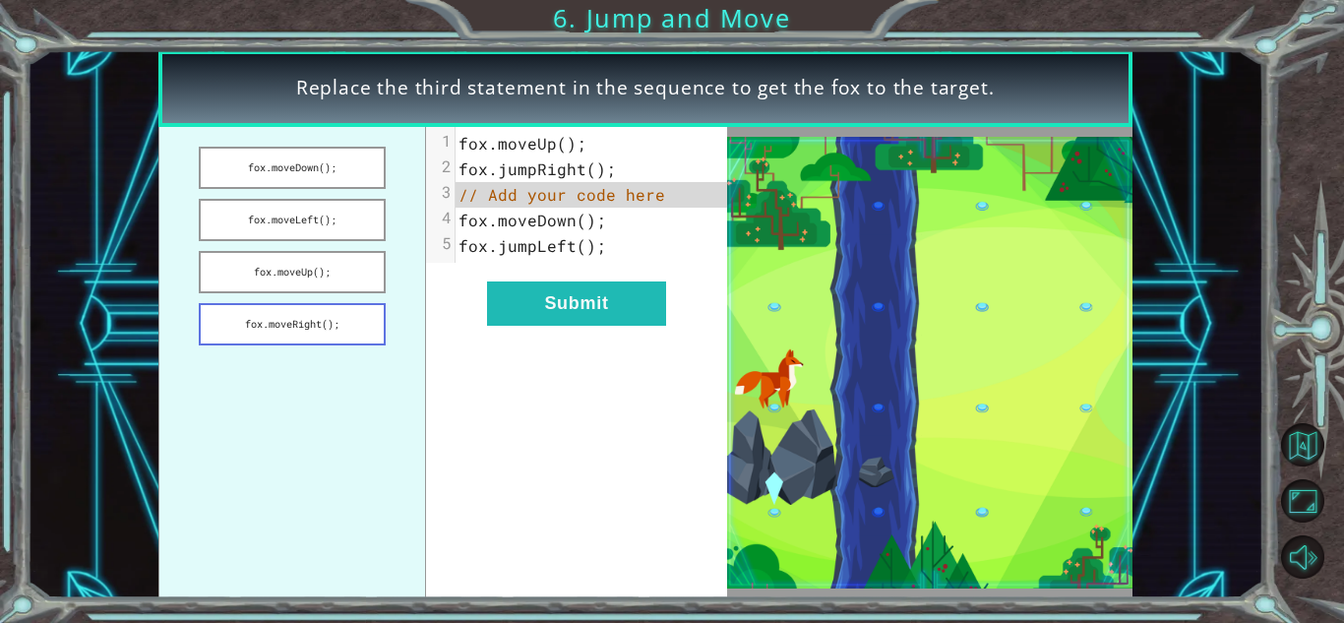
click at [319, 334] on button "fox.moveRight();" at bounding box center [292, 324] width 186 height 42
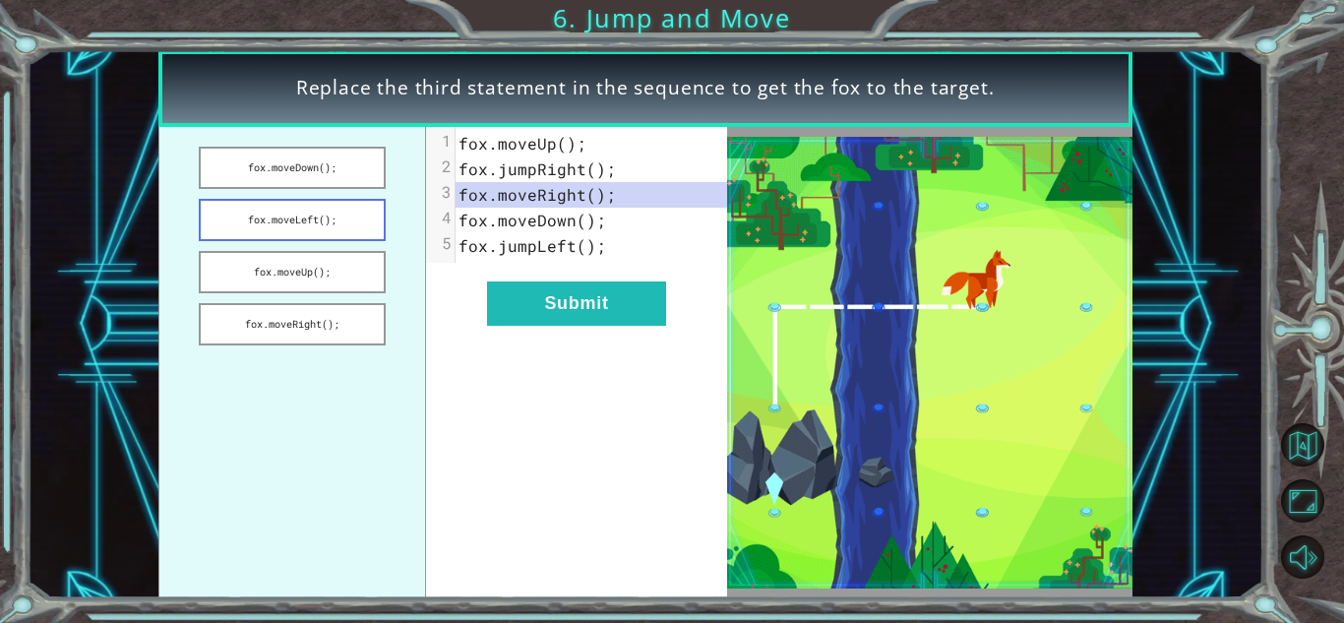
click at [335, 215] on button "fox.moveLeft();" at bounding box center [292, 220] width 186 height 42
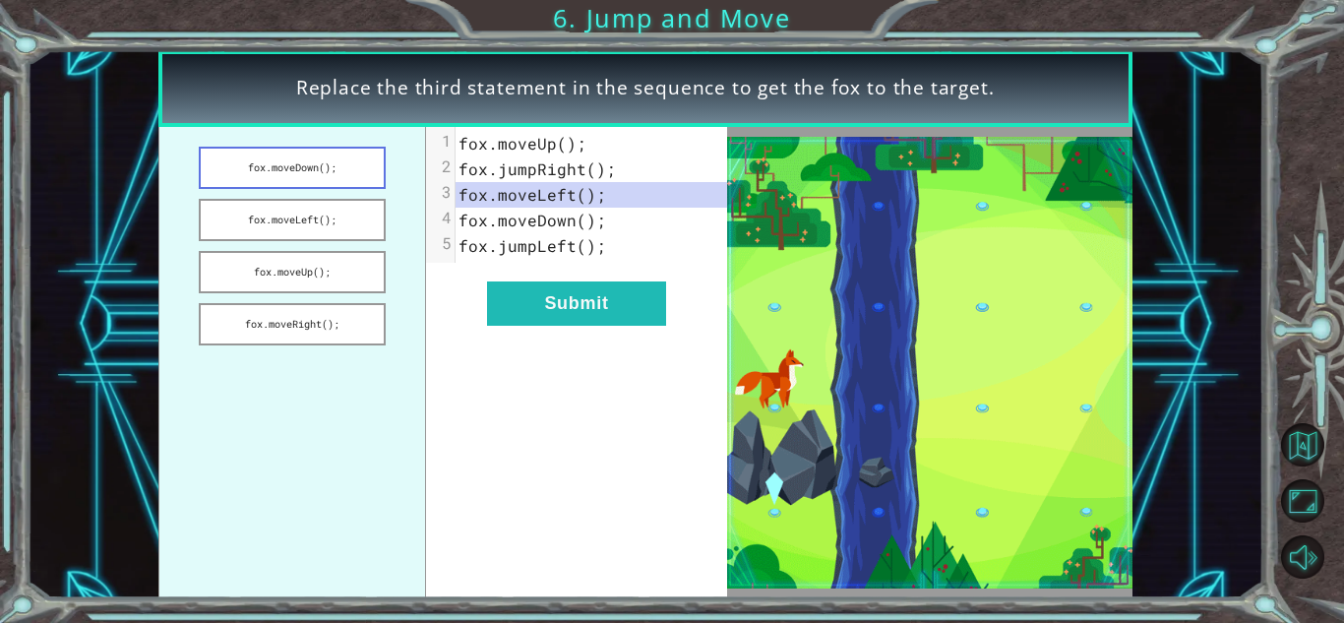
click at [290, 170] on button "fox.moveDown();" at bounding box center [292, 168] width 186 height 42
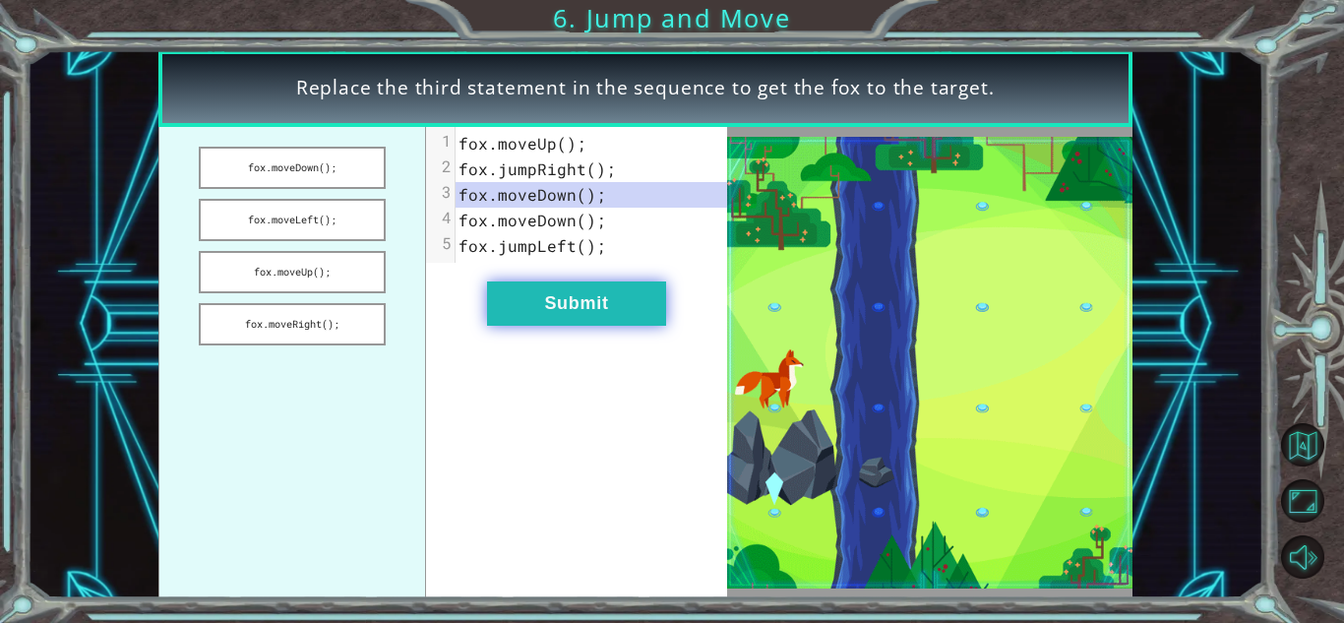
click at [583, 281] on button "Submit" at bounding box center [576, 303] width 179 height 44
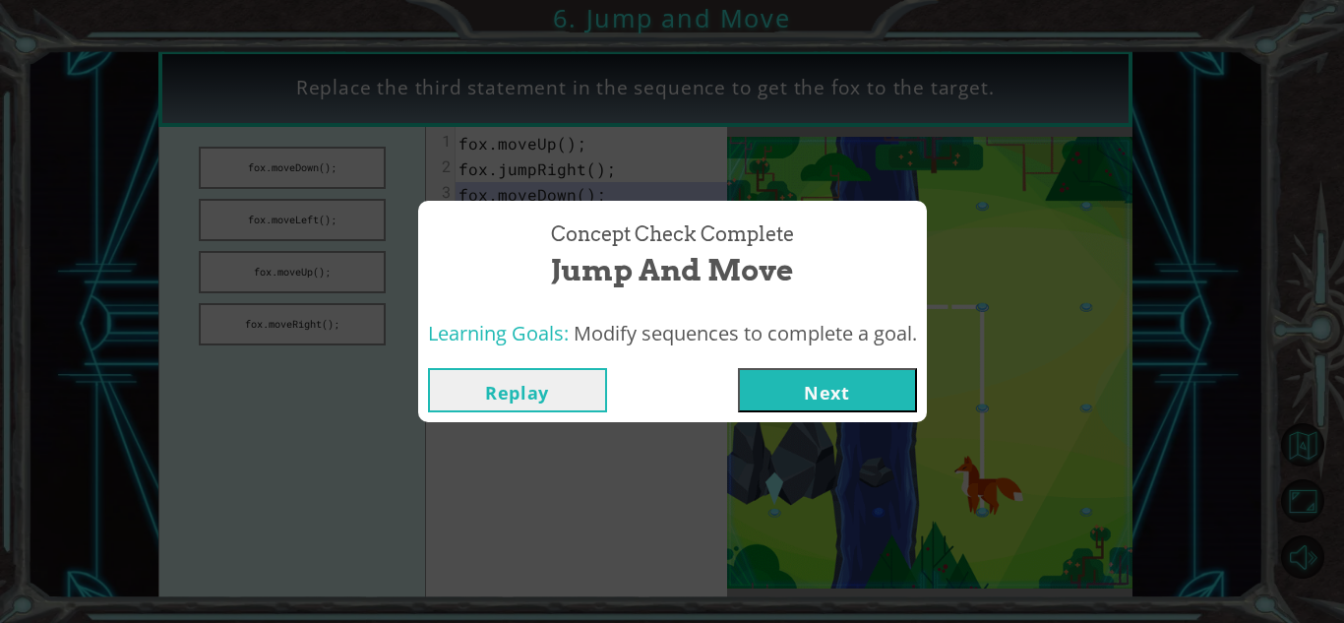
click at [868, 392] on button "Next" at bounding box center [827, 390] width 179 height 44
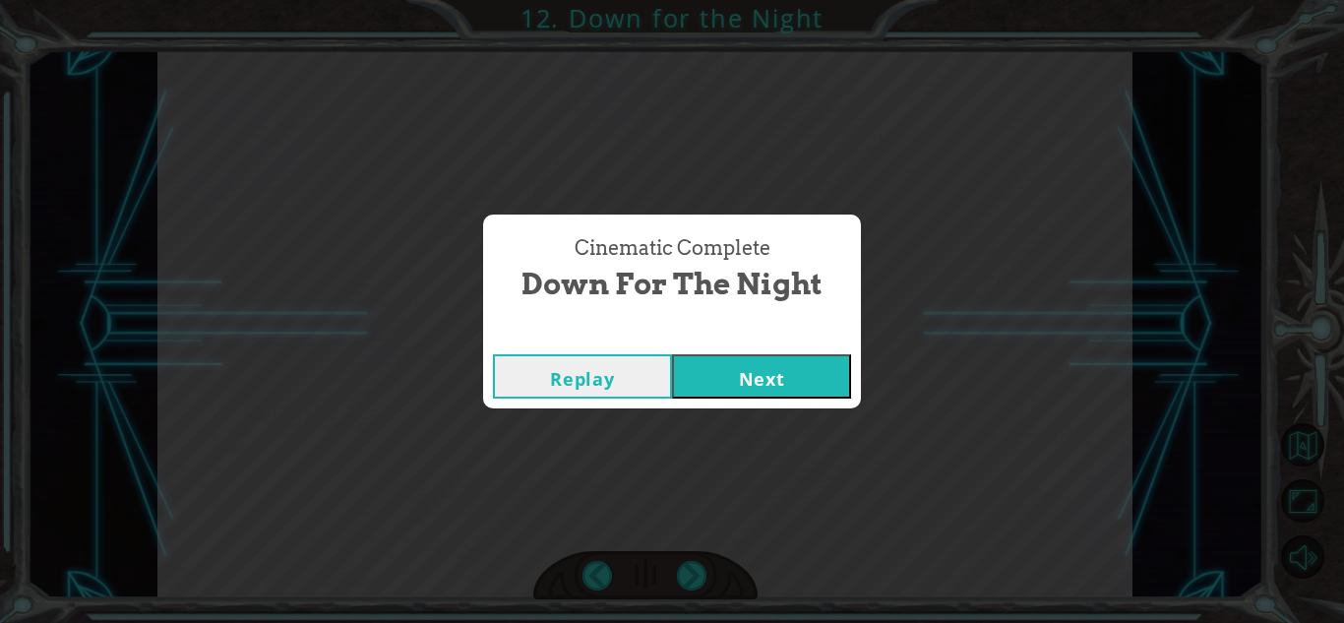
click at [722, 377] on button "Next" at bounding box center [761, 376] width 179 height 44
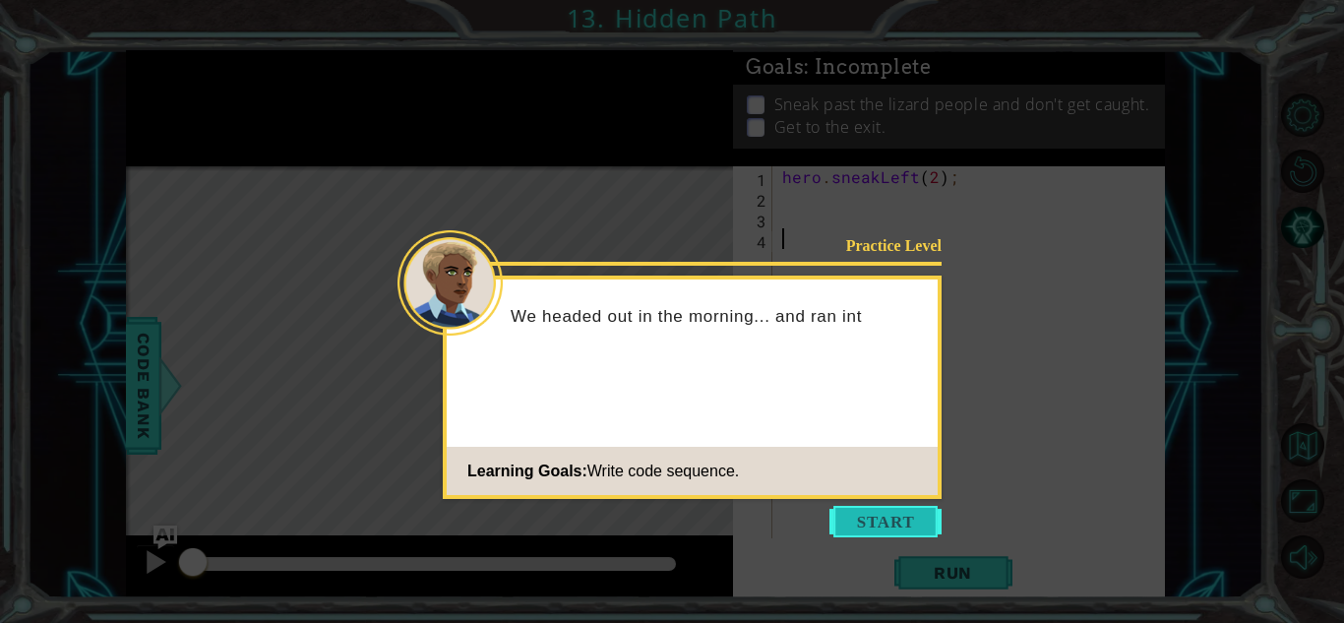
click at [873, 517] on button "Start" at bounding box center [885, 521] width 112 height 31
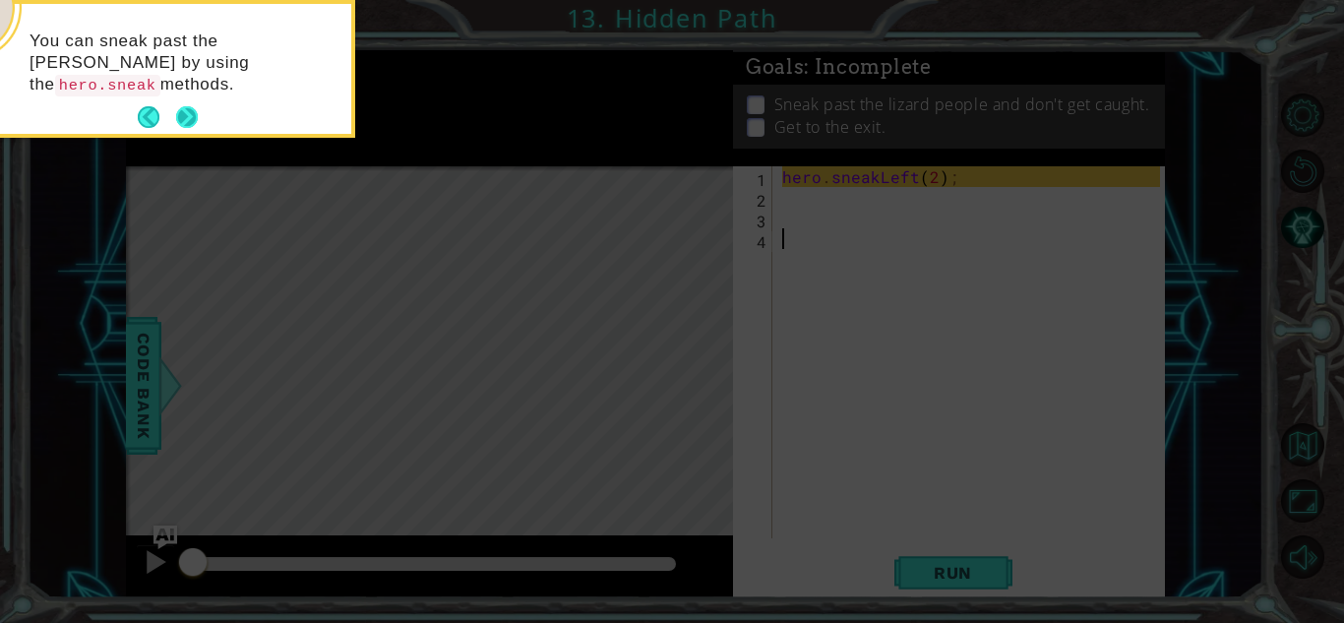
click at [191, 121] on button "Next" at bounding box center [187, 117] width 22 height 22
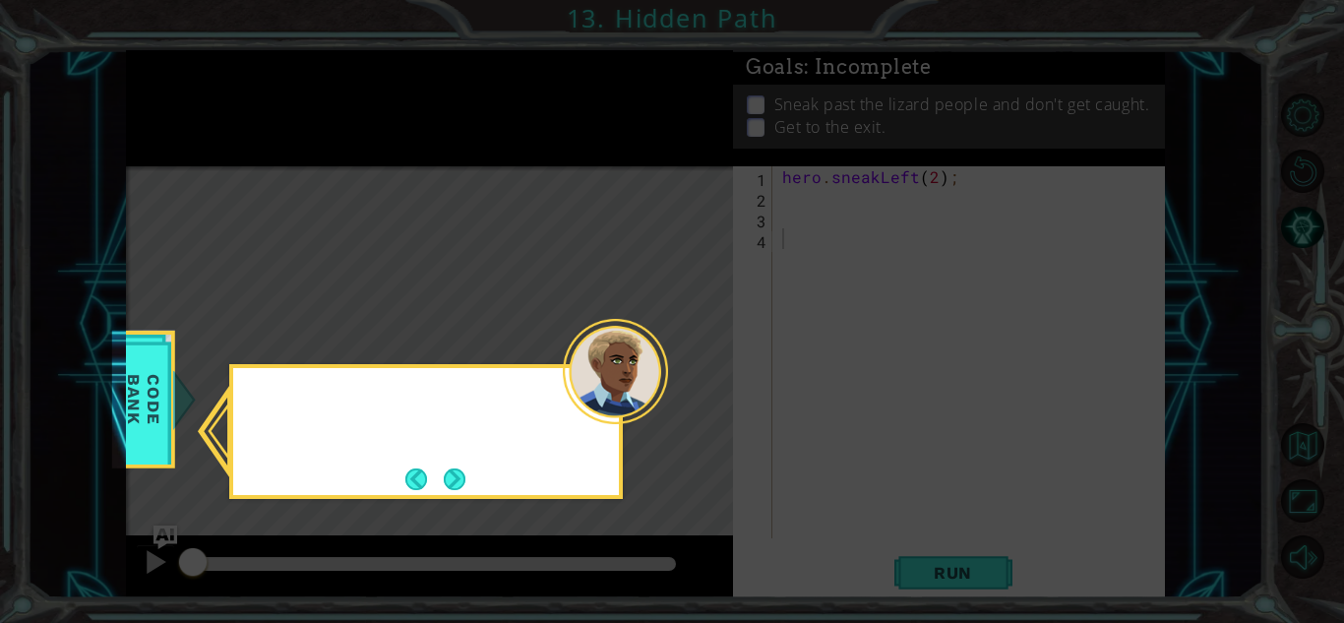
click at [191, 121] on icon at bounding box center [672, 311] width 1344 height 623
click at [456, 483] on button "Next" at bounding box center [455, 479] width 22 height 22
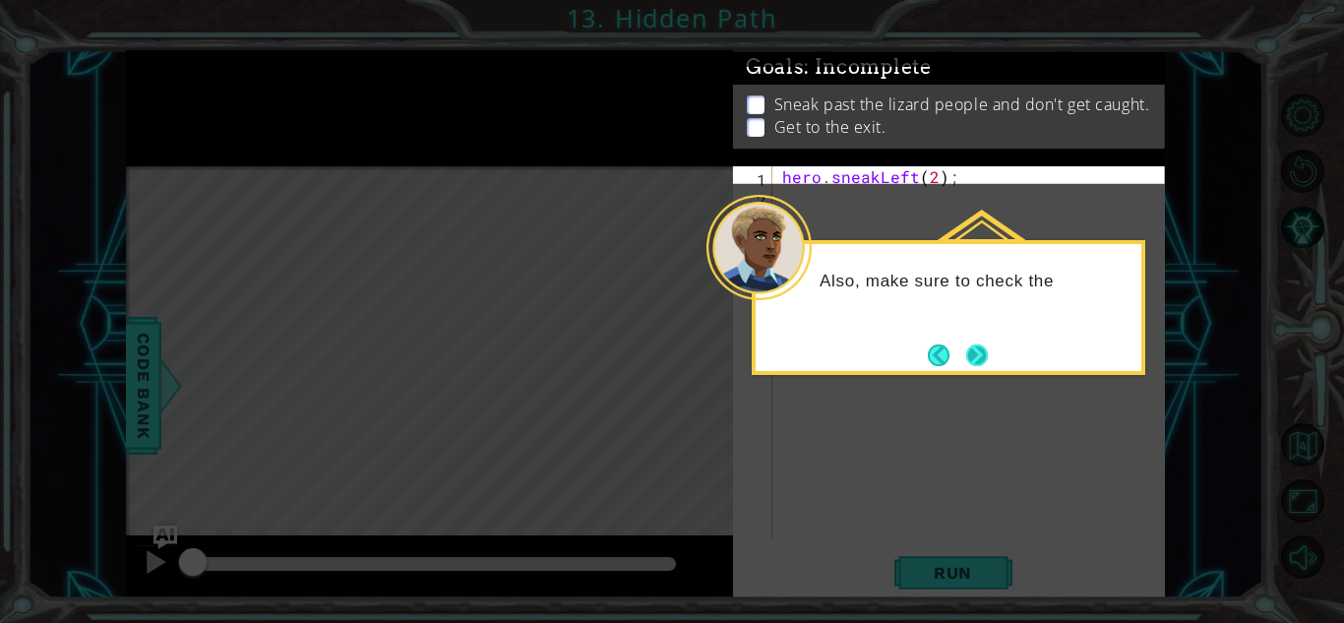
click at [975, 355] on button "Next" at bounding box center [977, 355] width 22 height 22
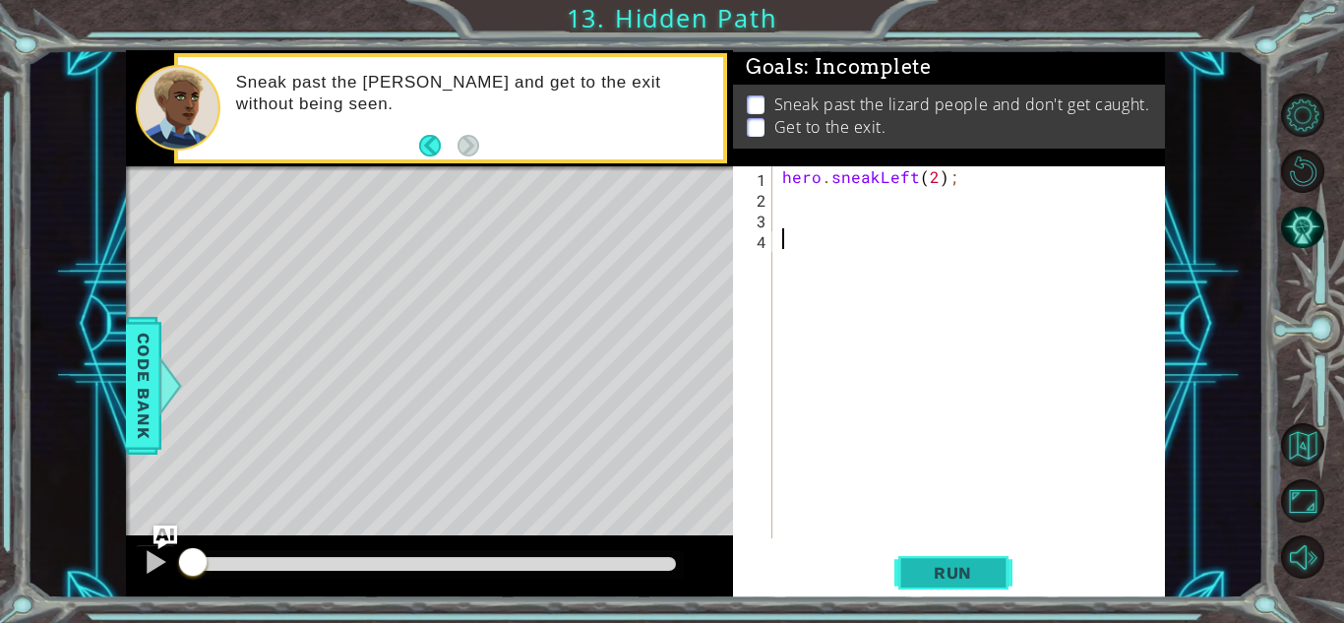
click at [951, 573] on span "Run" at bounding box center [953, 573] width 78 height 20
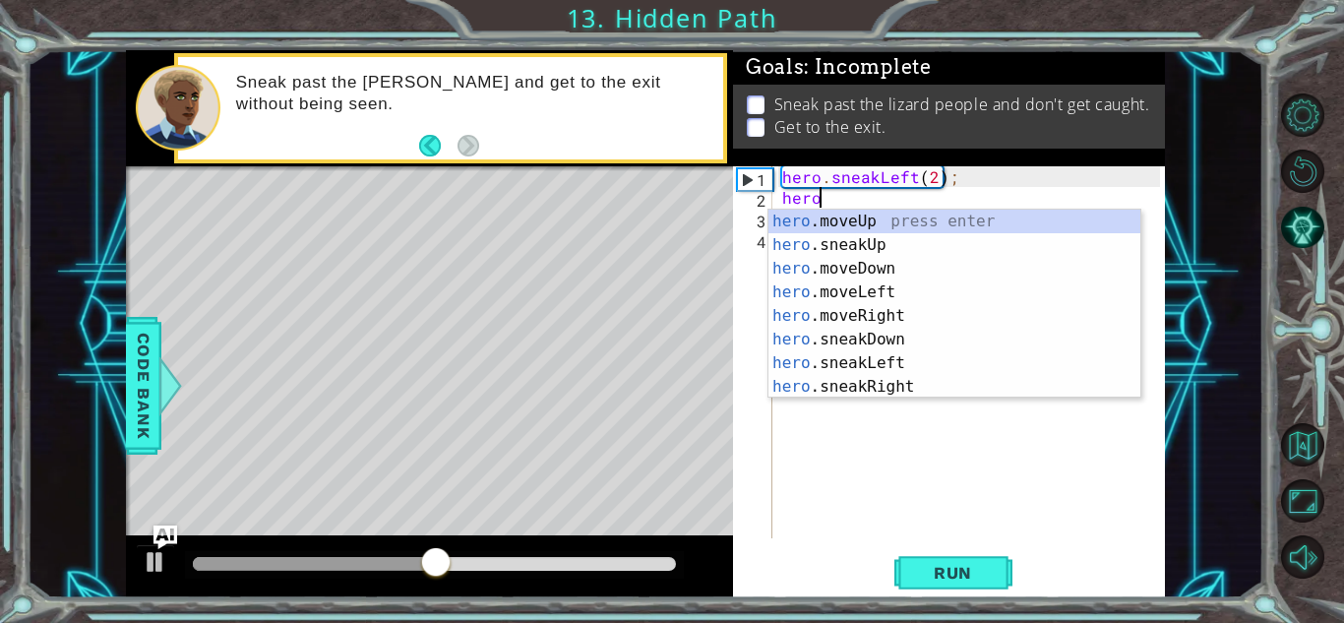
scroll to position [0, 1]
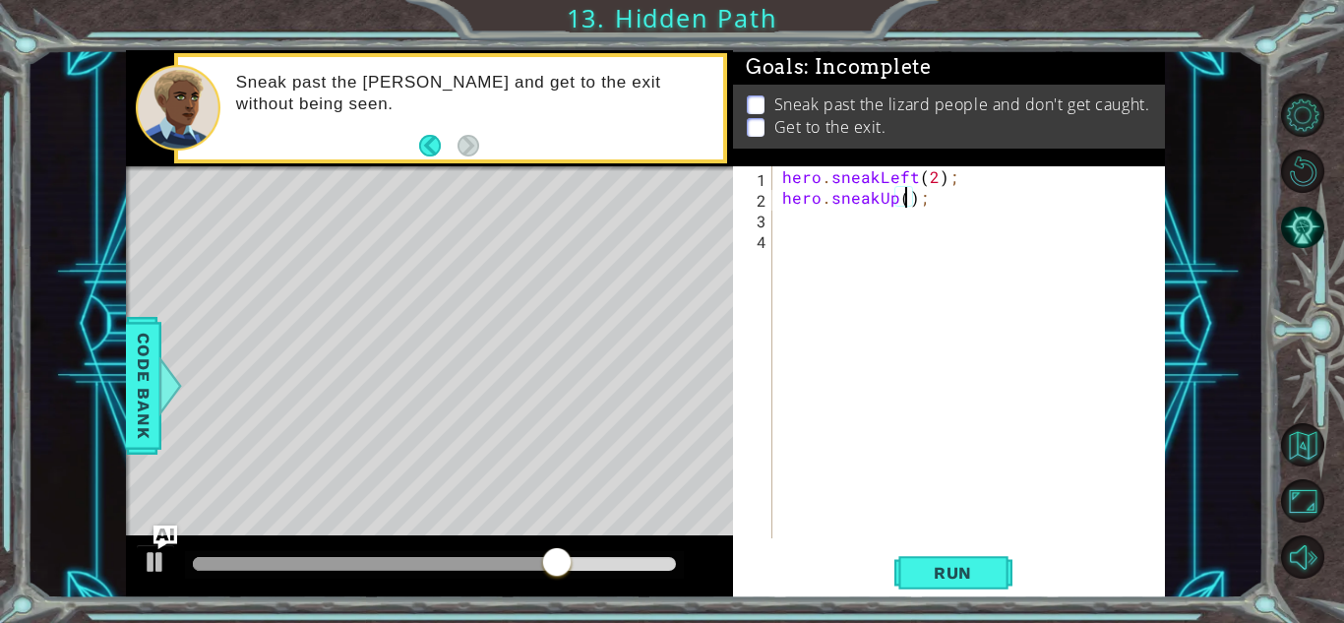
type textarea "hero.sneakUp(2);"
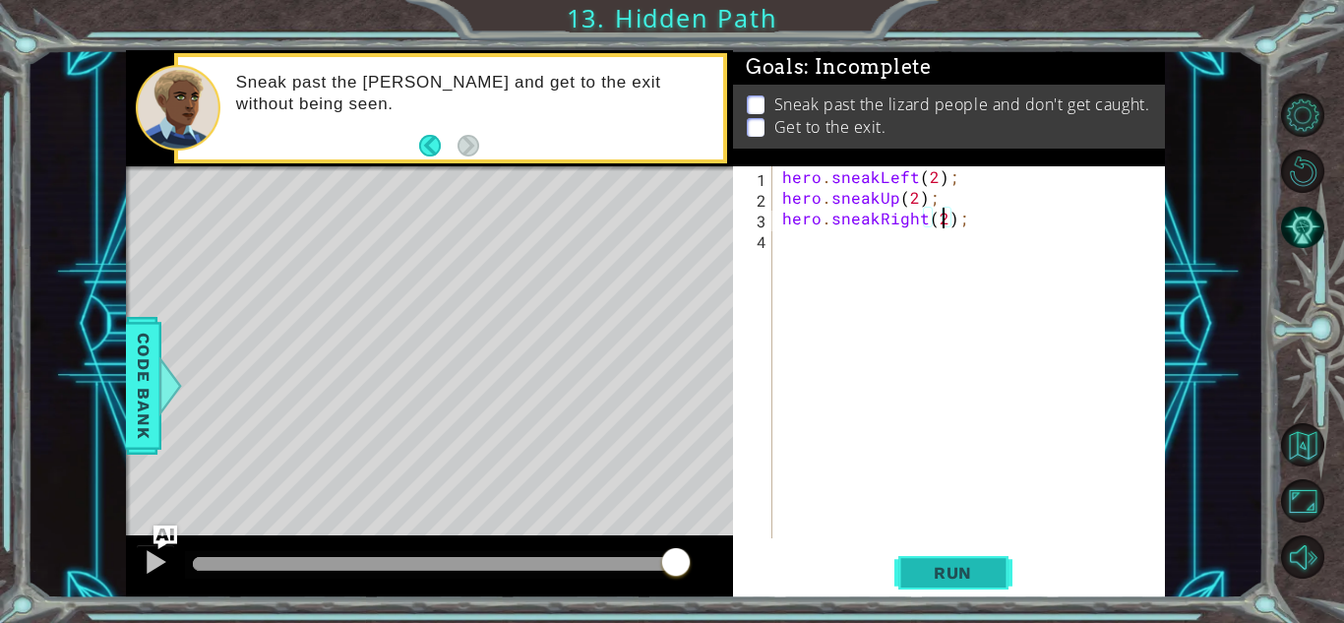
type textarea "hero.sneakRight(2);"
click at [994, 580] on button "Run" at bounding box center [953, 572] width 118 height 43
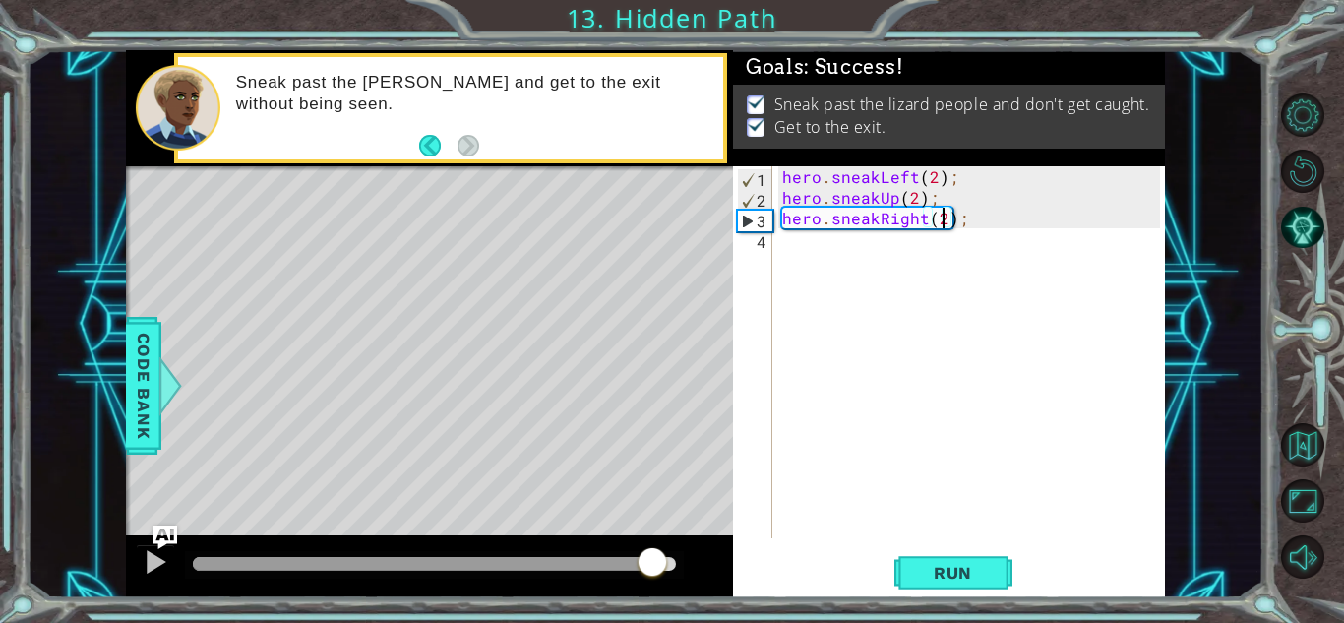
drag, startPoint x: 624, startPoint y: 562, endPoint x: 868, endPoint y: 569, distance: 244.1
click at [868, 569] on div "1 ההההההההההההההההההההההההההההההההההההההההההההההההההההההההההההההההההההההההההההה…" at bounding box center [645, 324] width 1039 height 548
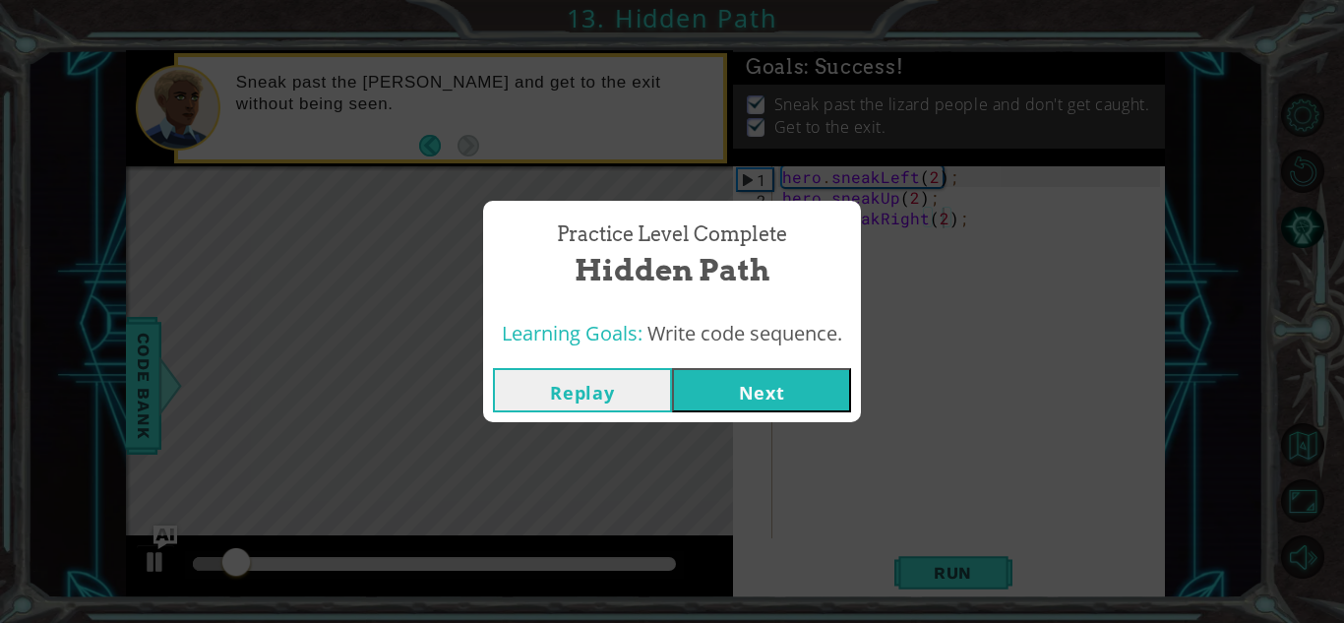
click at [750, 391] on button "Next" at bounding box center [761, 390] width 179 height 44
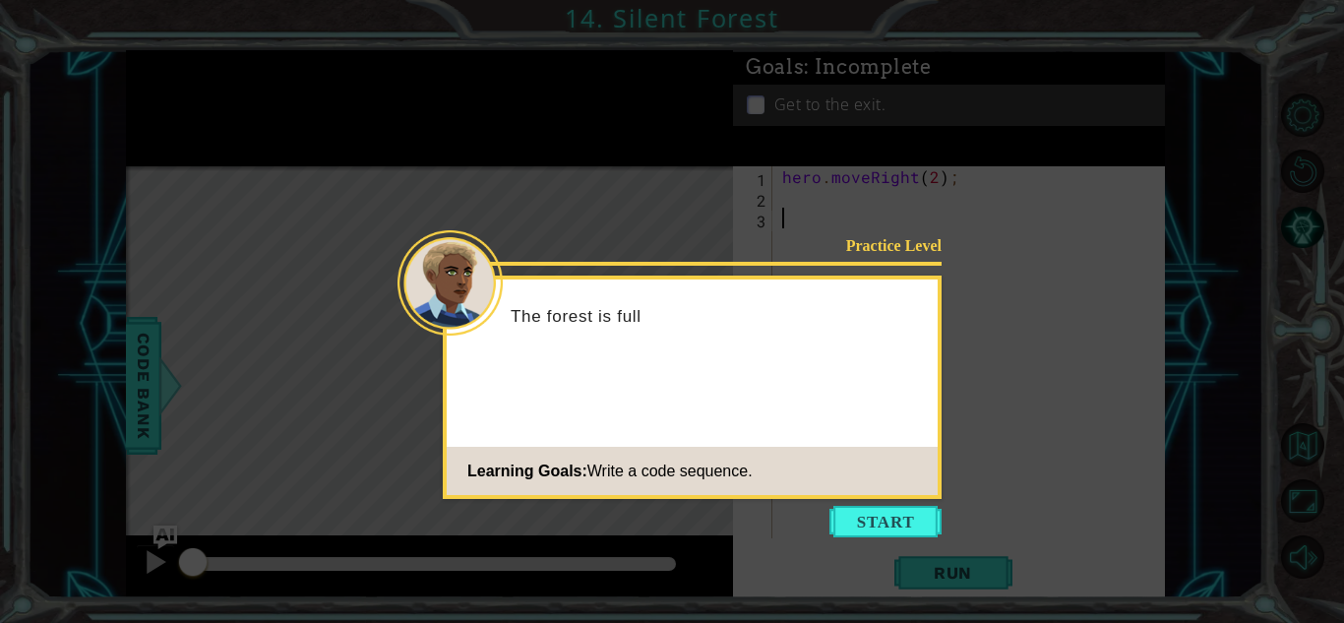
click at [903, 537] on icon at bounding box center [672, 311] width 1344 height 623
click at [905, 530] on button "Start" at bounding box center [885, 521] width 112 height 31
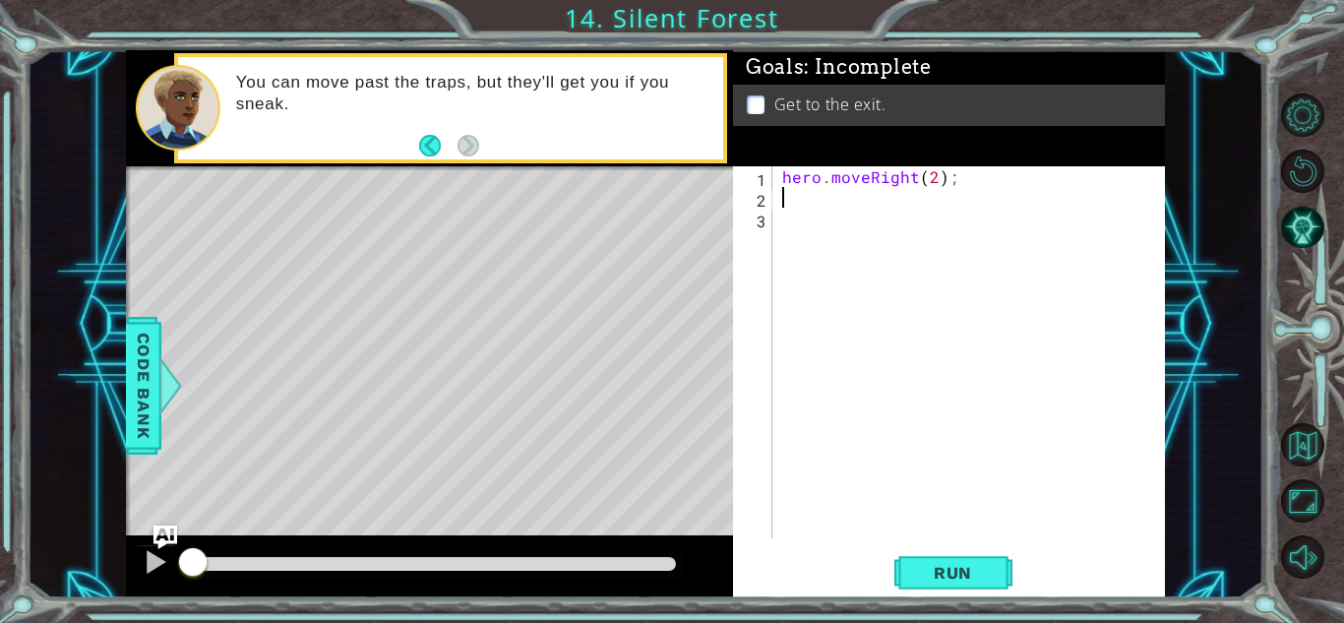
type textarea "h"
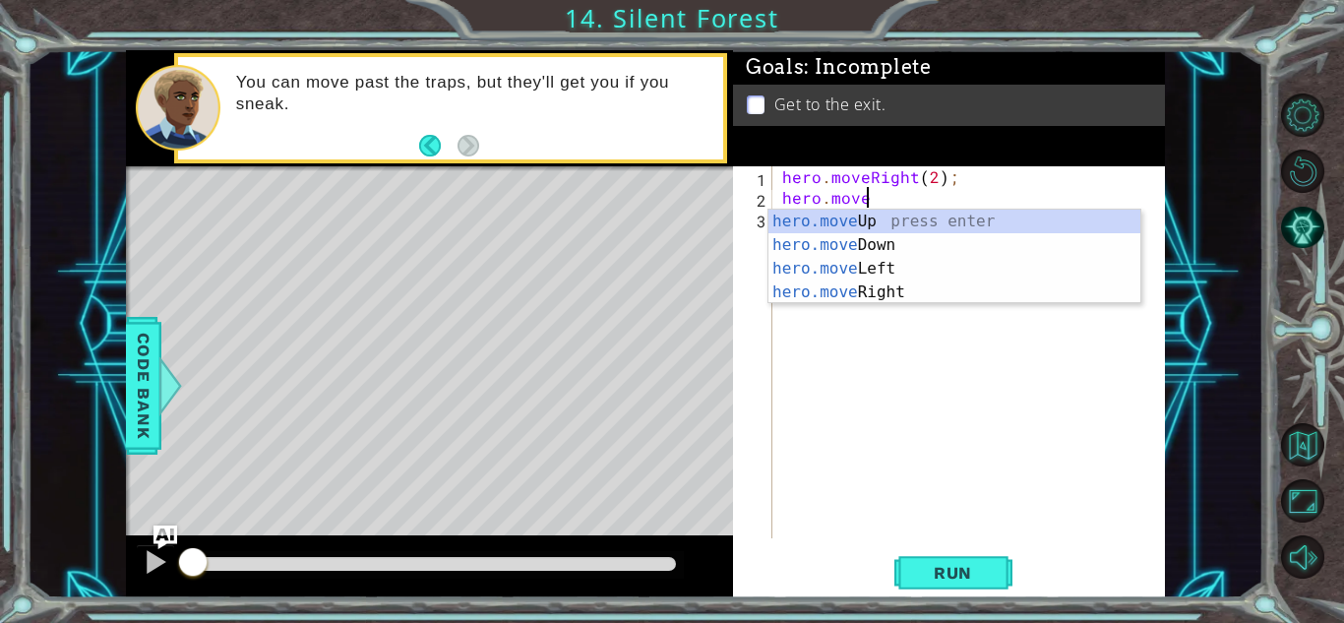
scroll to position [0, 4]
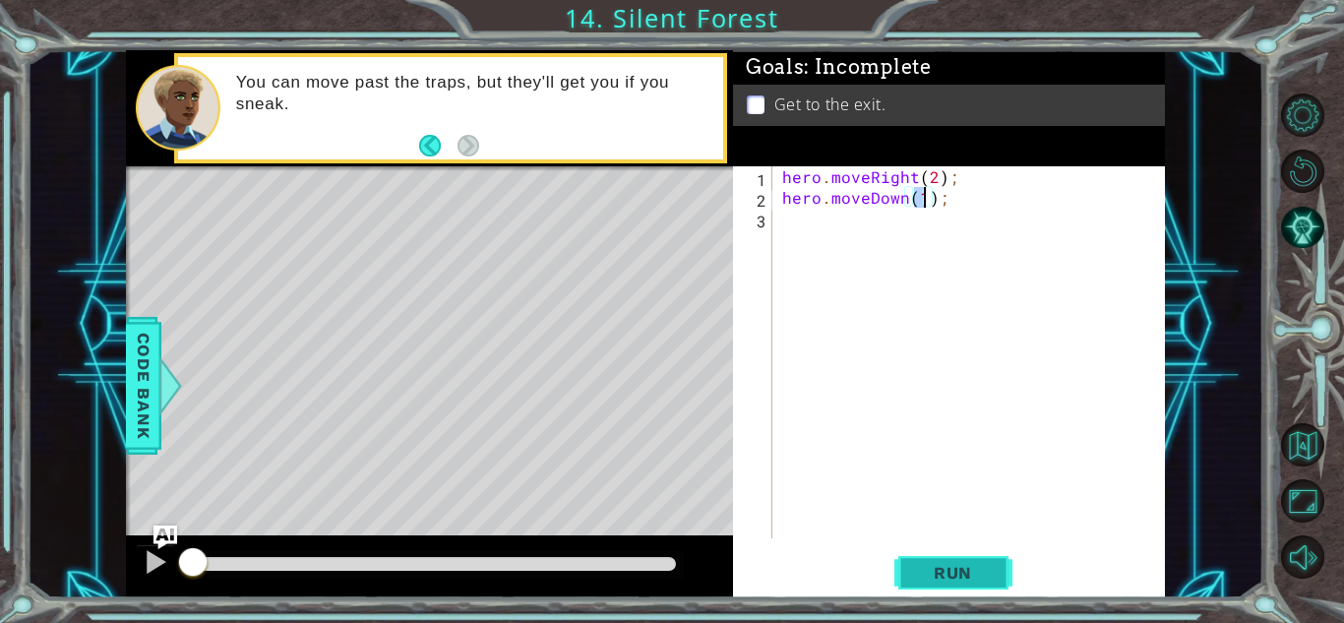
type textarea "hero.moveDown(1);"
click at [959, 576] on span "Run" at bounding box center [953, 573] width 78 height 20
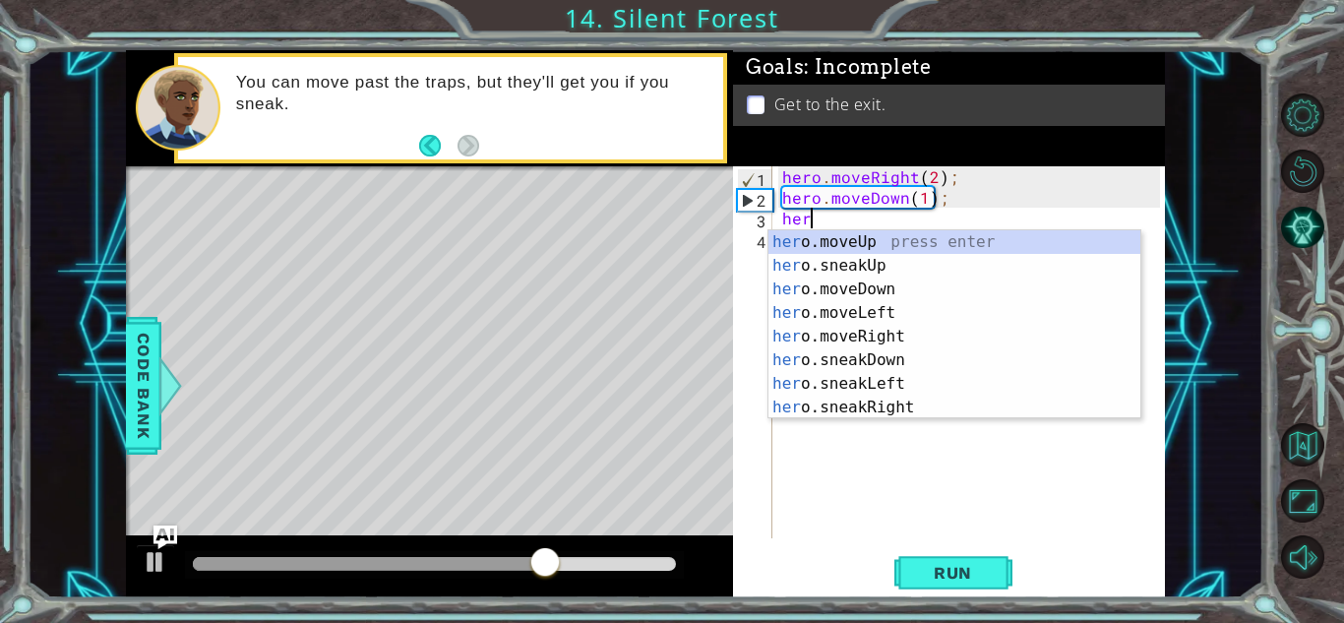
scroll to position [0, 1]
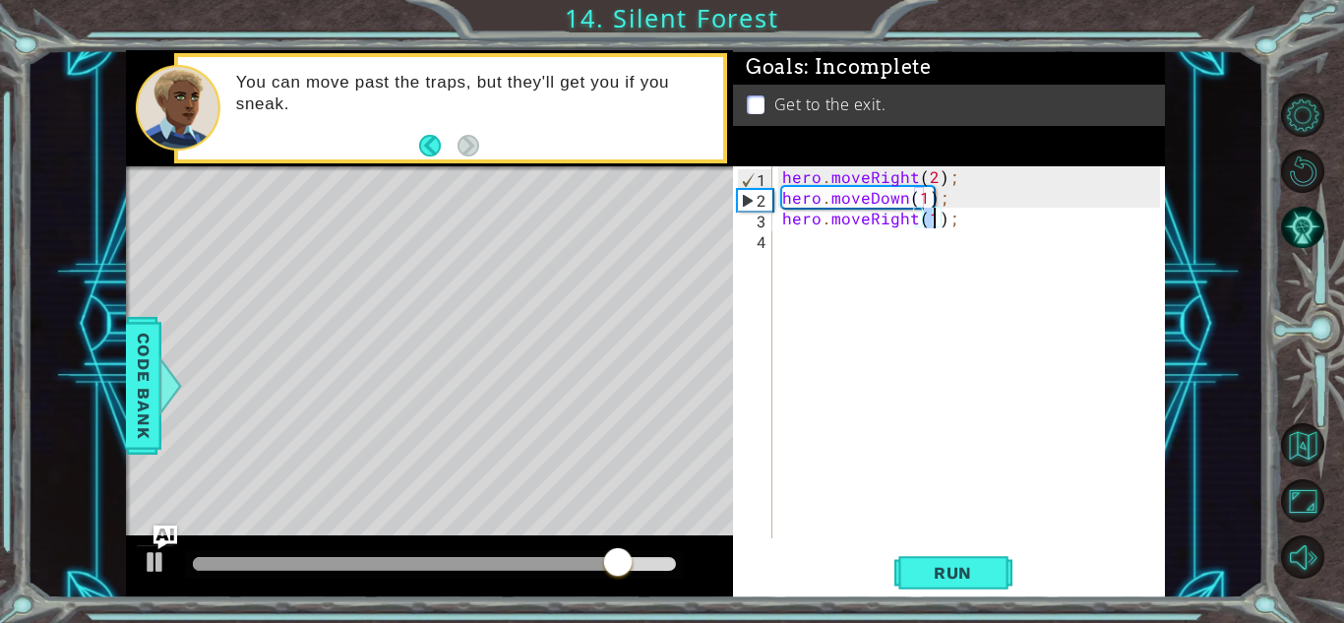
type textarea "hero.moveRight(2);"
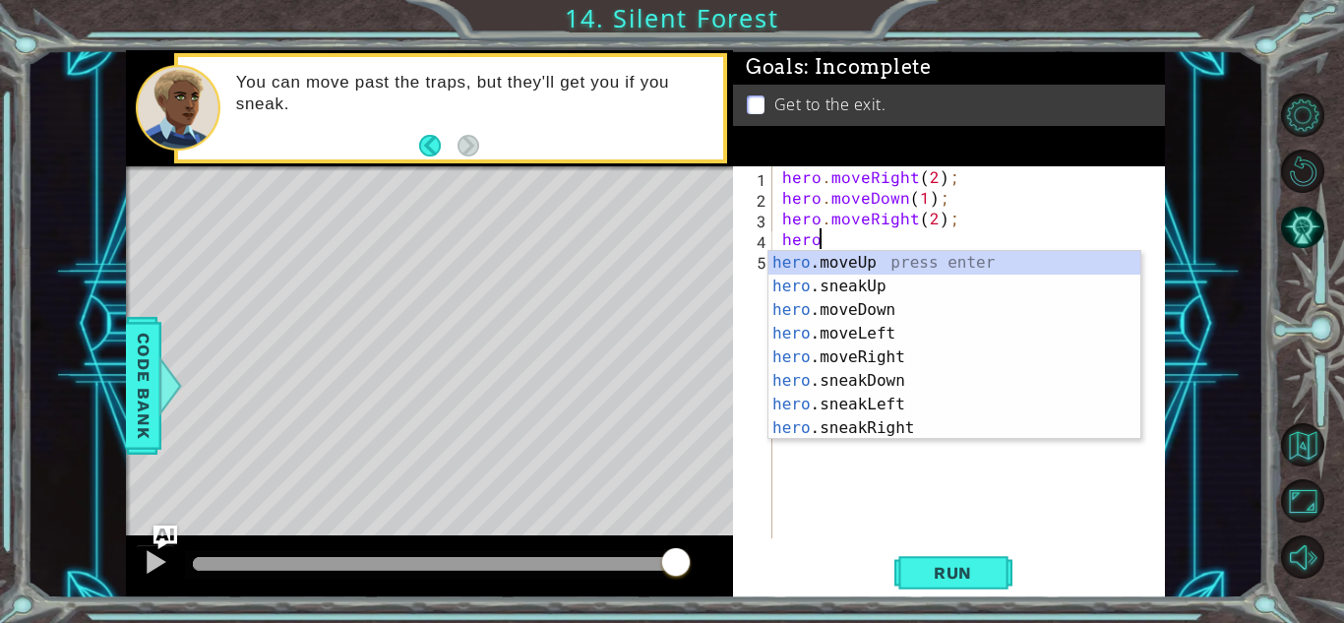
scroll to position [0, 2]
type textarea "hero.moveUp(1);"
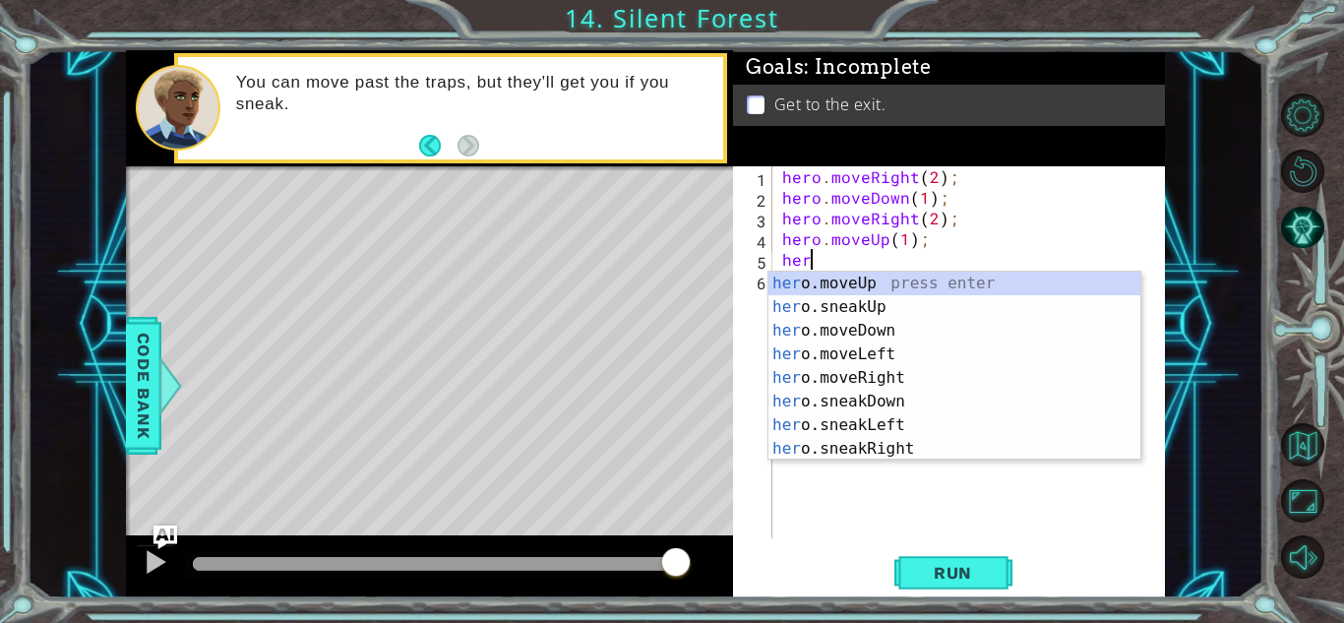
scroll to position [0, 1]
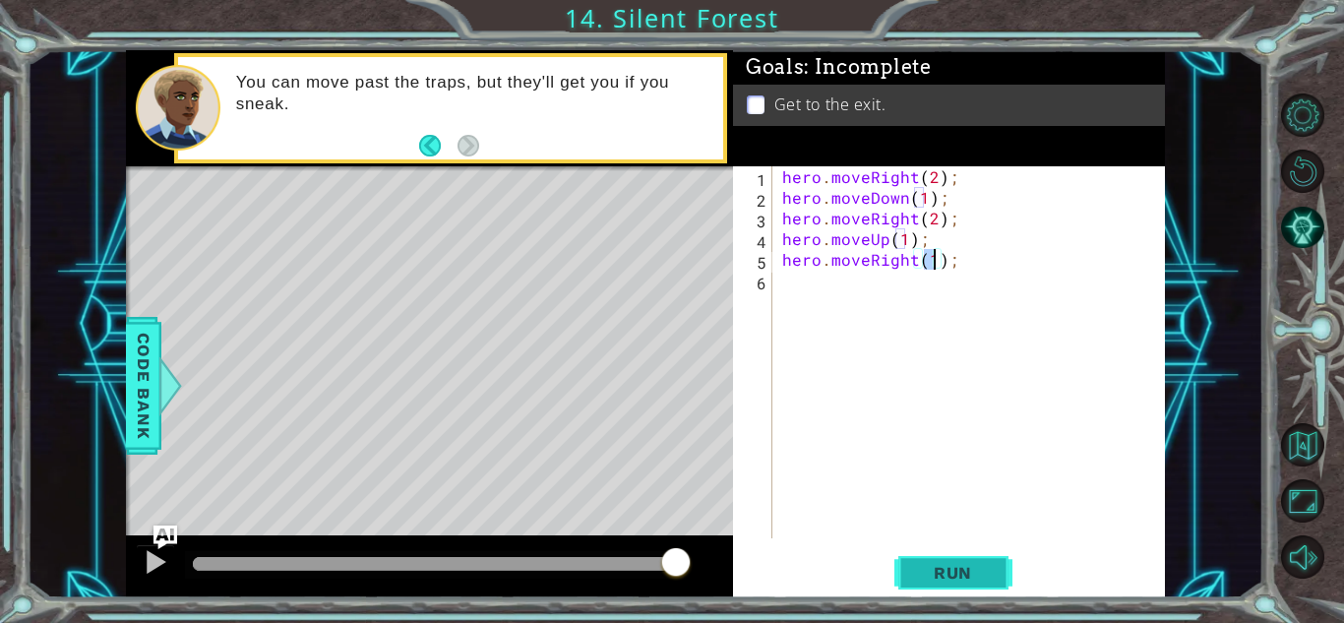
click at [941, 570] on span "Run" at bounding box center [953, 573] width 78 height 20
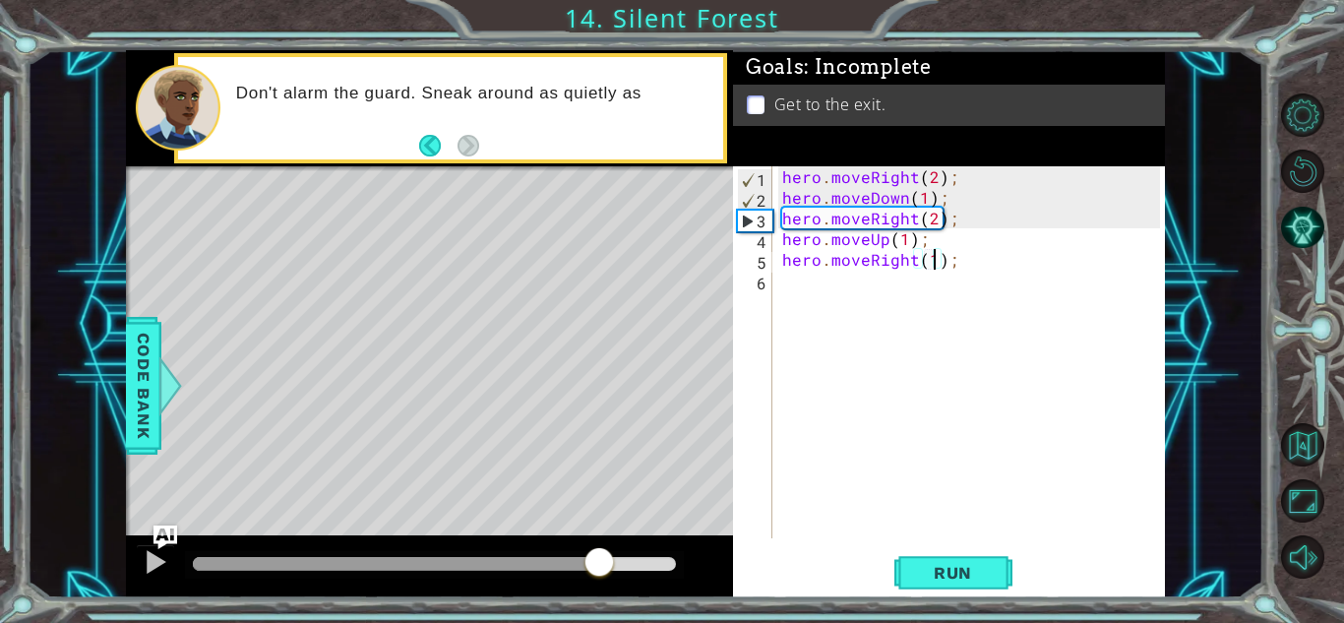
drag, startPoint x: 554, startPoint y: 560, endPoint x: 707, endPoint y: 571, distance: 153.9
click at [707, 571] on div at bounding box center [429, 566] width 607 height 63
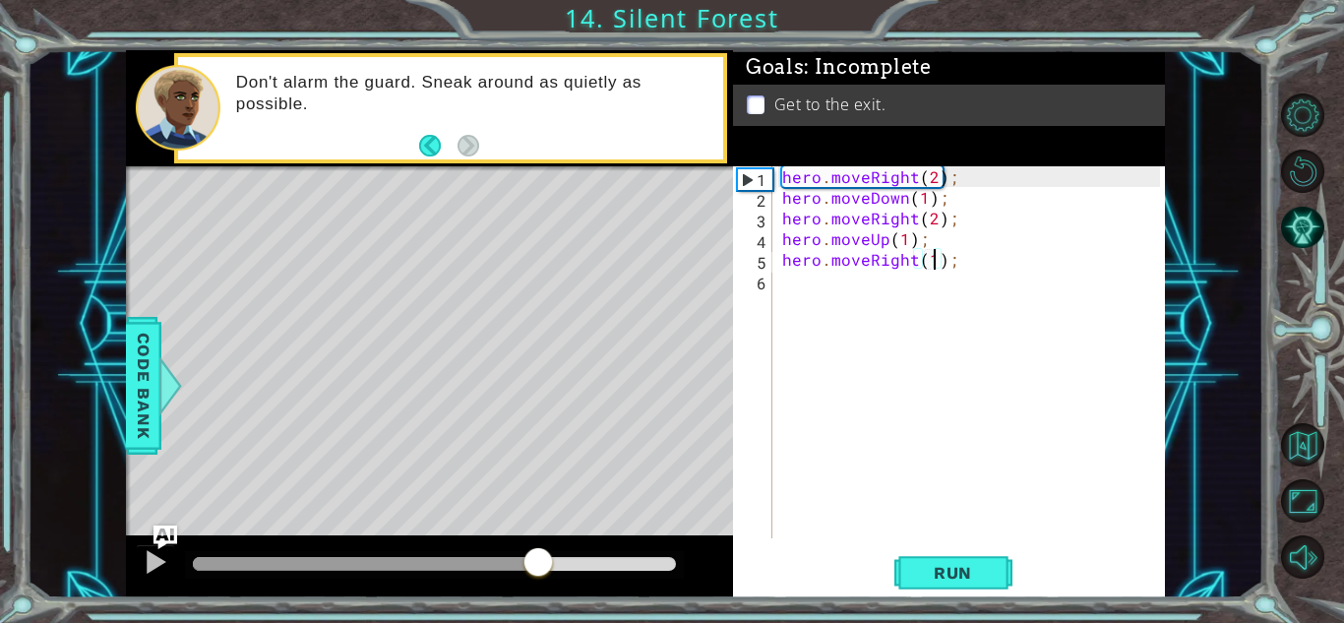
click at [536, 558] on div at bounding box center [434, 564] width 483 height 14
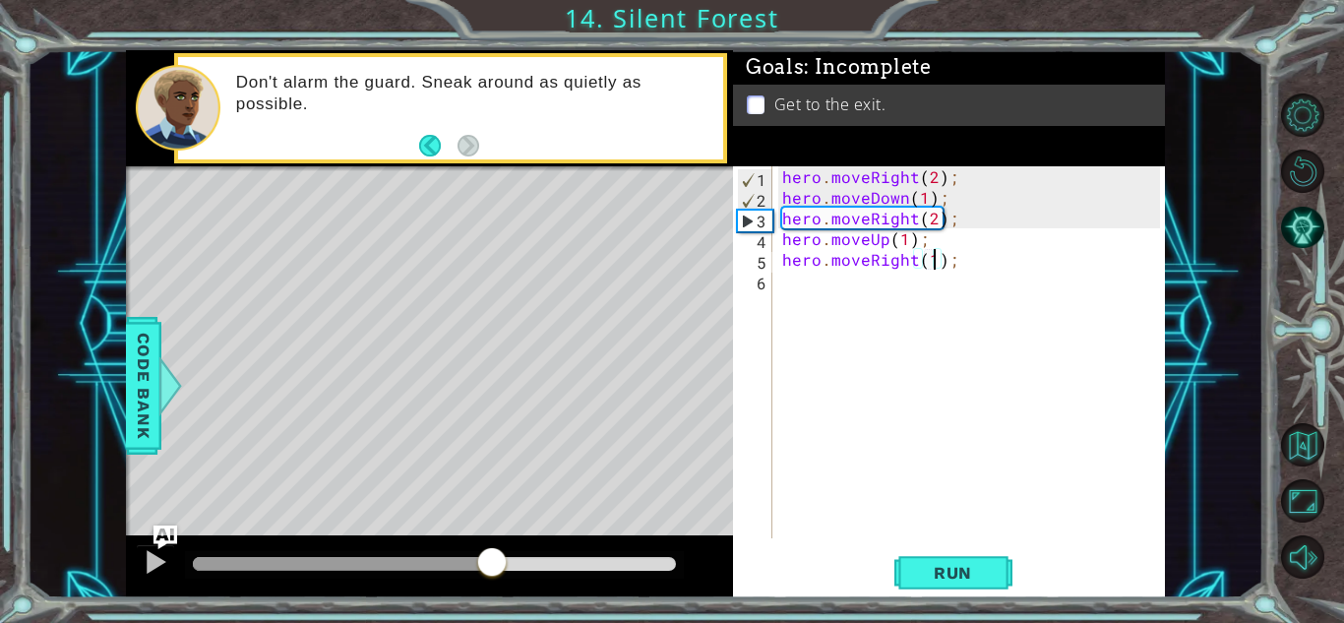
click at [488, 563] on div at bounding box center [342, 564] width 299 height 14
click at [438, 561] on div at bounding box center [315, 564] width 245 height 14
click at [838, 214] on div "hero . moveRight ( 2 ) ; hero . moveDown ( 1 ) ; hero . moveRight ( 2 ) ; hero …" at bounding box center [974, 372] width 392 height 413
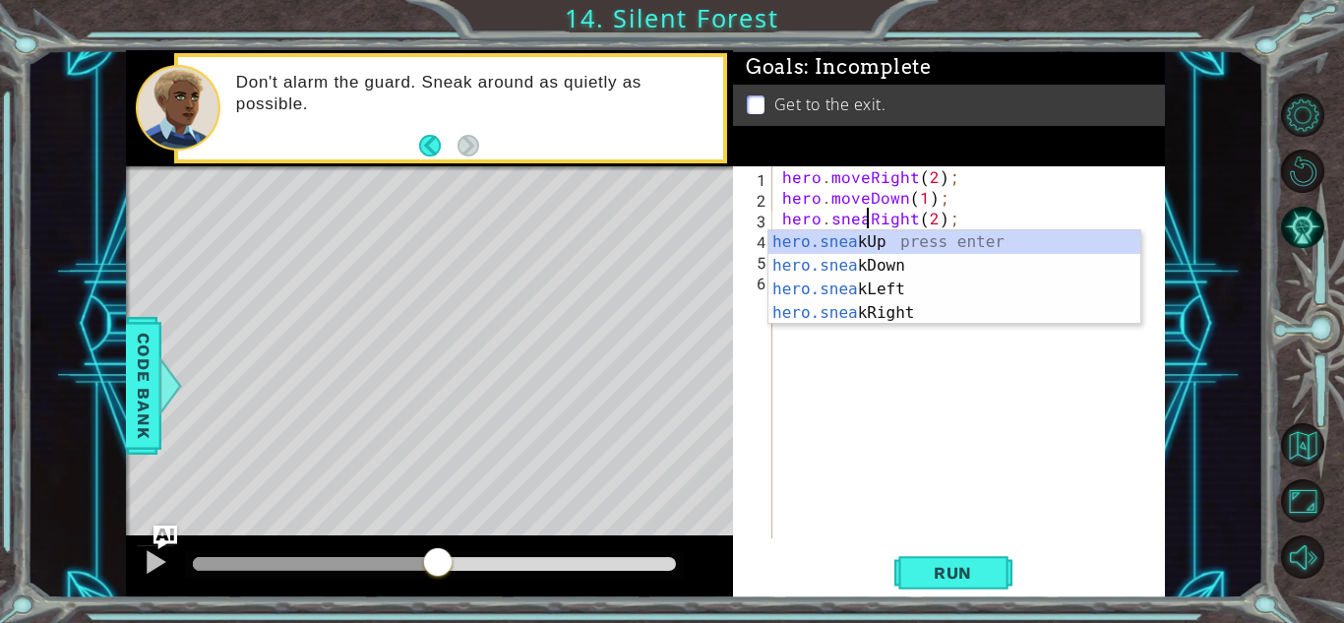
scroll to position [0, 5]
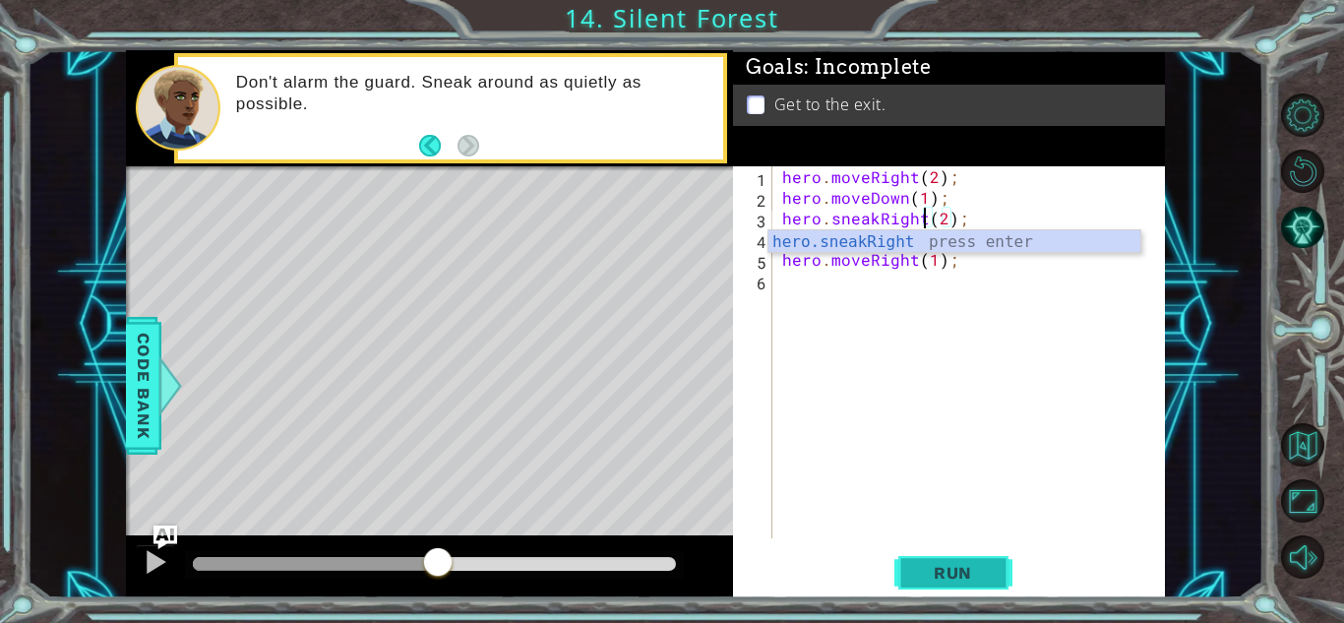
type textarea "hero.sneakRight(2);"
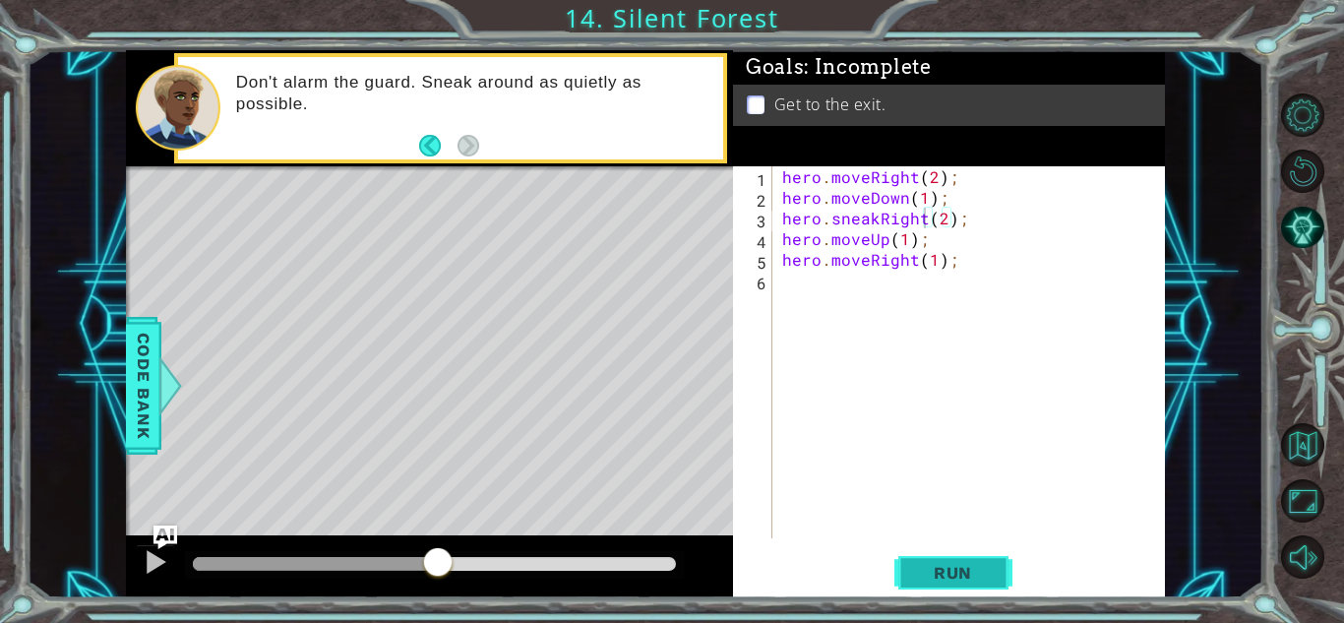
click at [940, 572] on span "Run" at bounding box center [953, 573] width 78 height 20
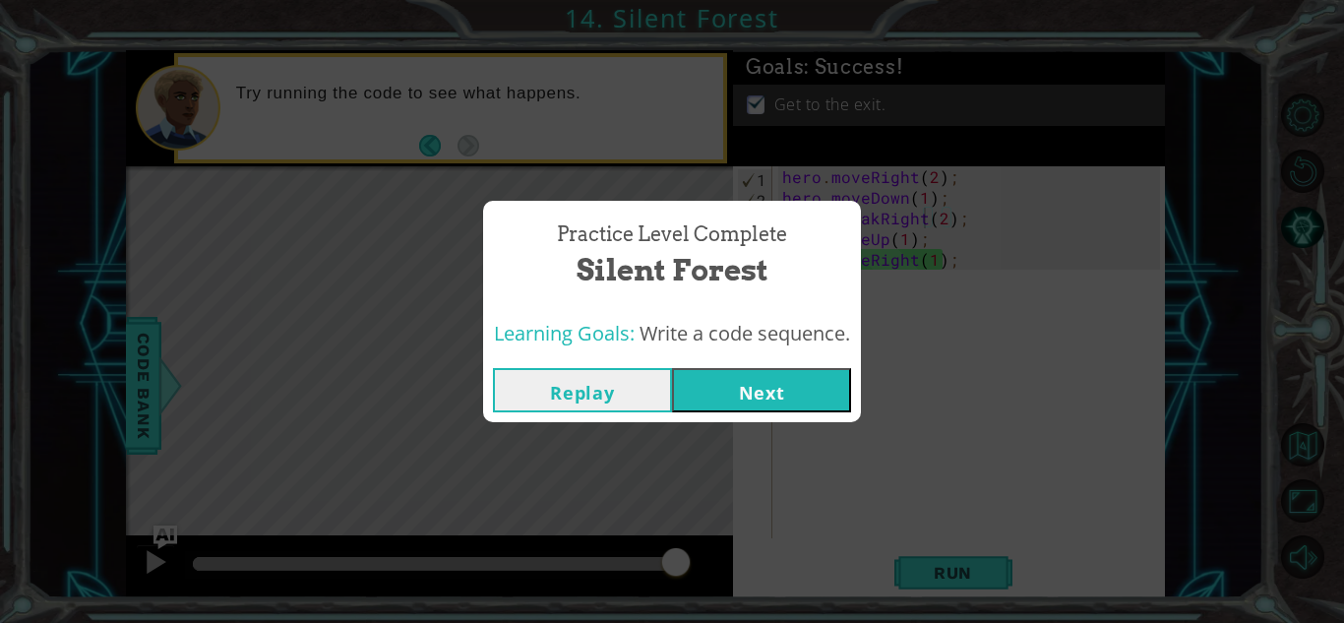
click at [755, 384] on button "Next" at bounding box center [761, 390] width 179 height 44
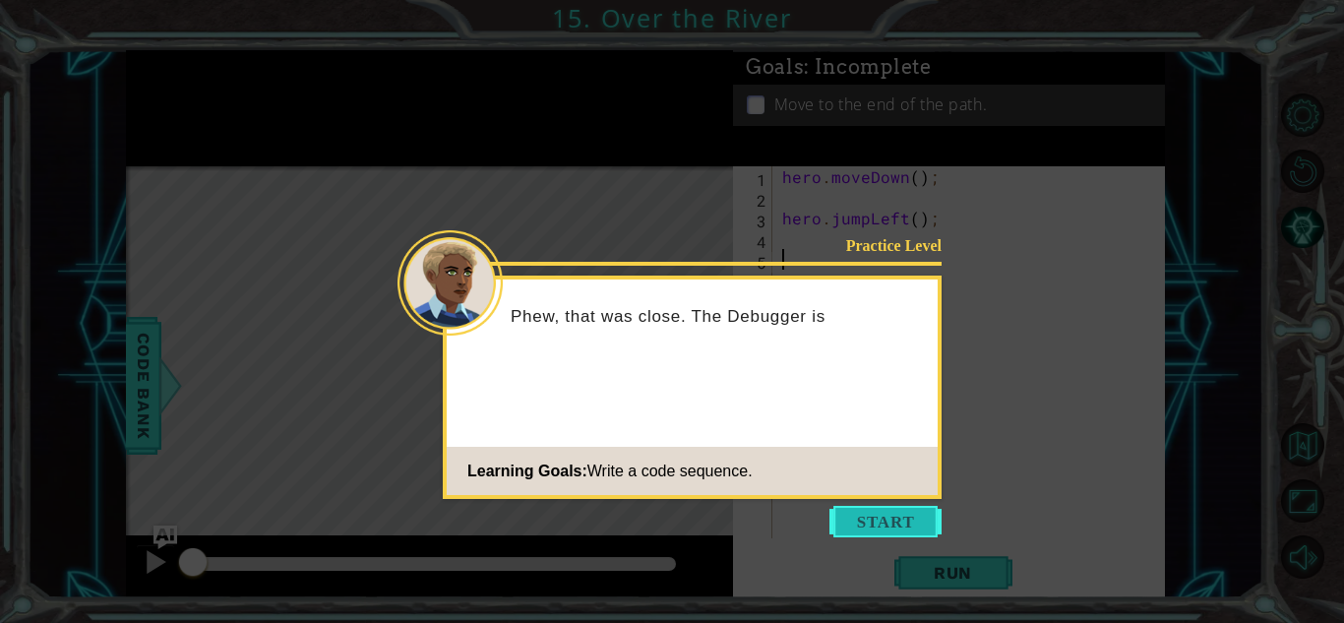
click at [841, 512] on button "Start" at bounding box center [885, 521] width 112 height 31
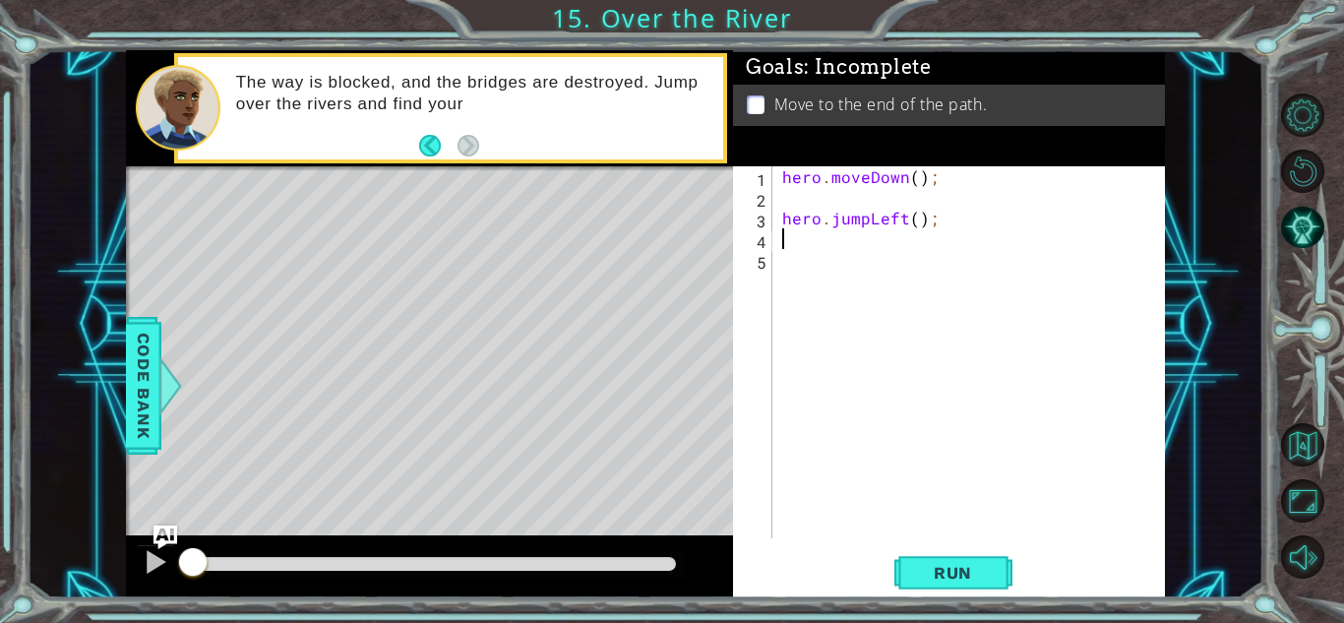
type textarea "hero.jumpLeft();"
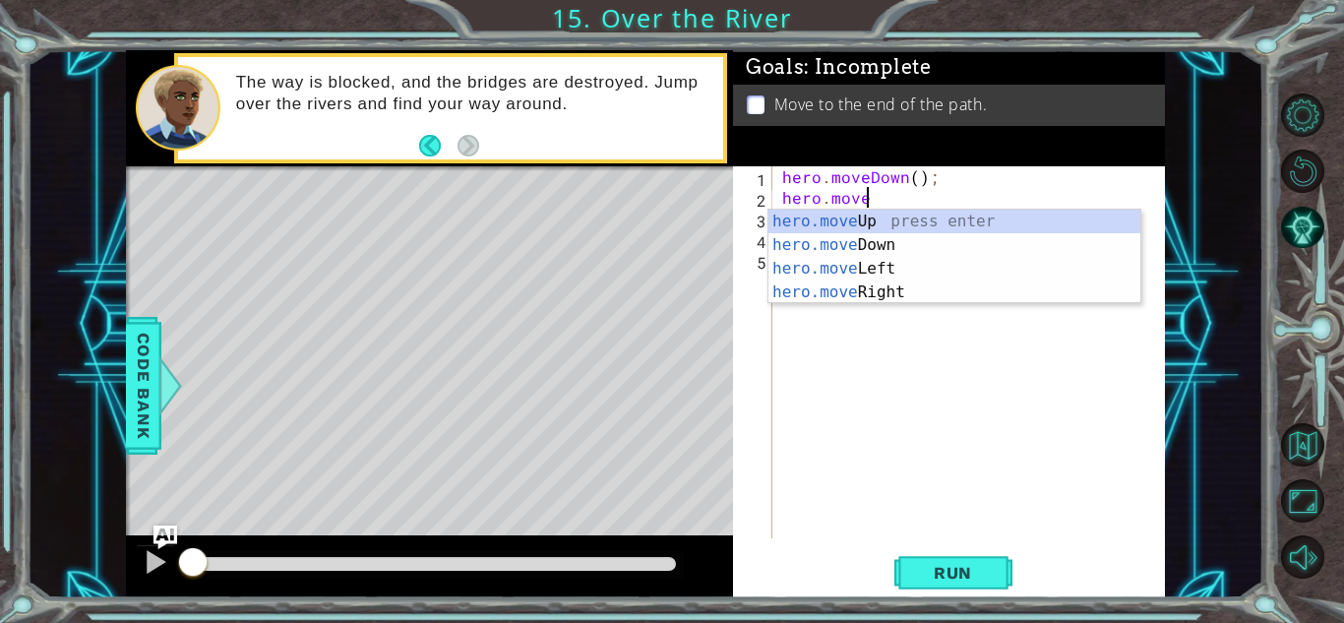
scroll to position [0, 4]
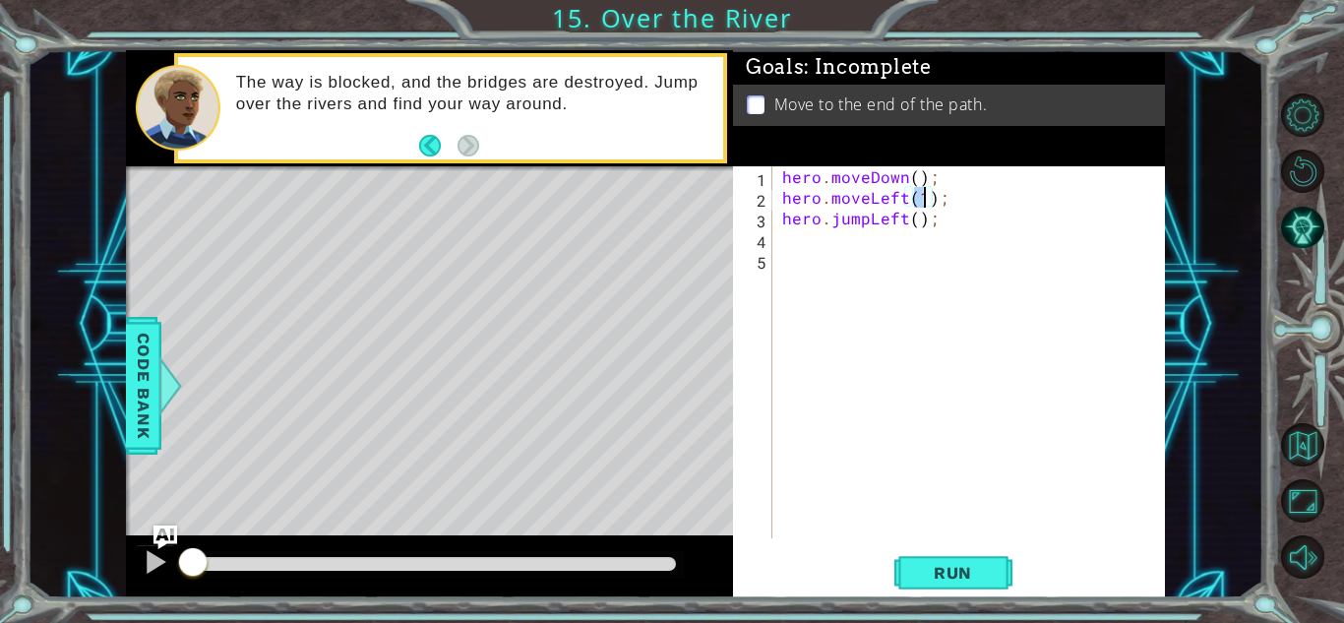
type textarea "hero.jumpLeft();"
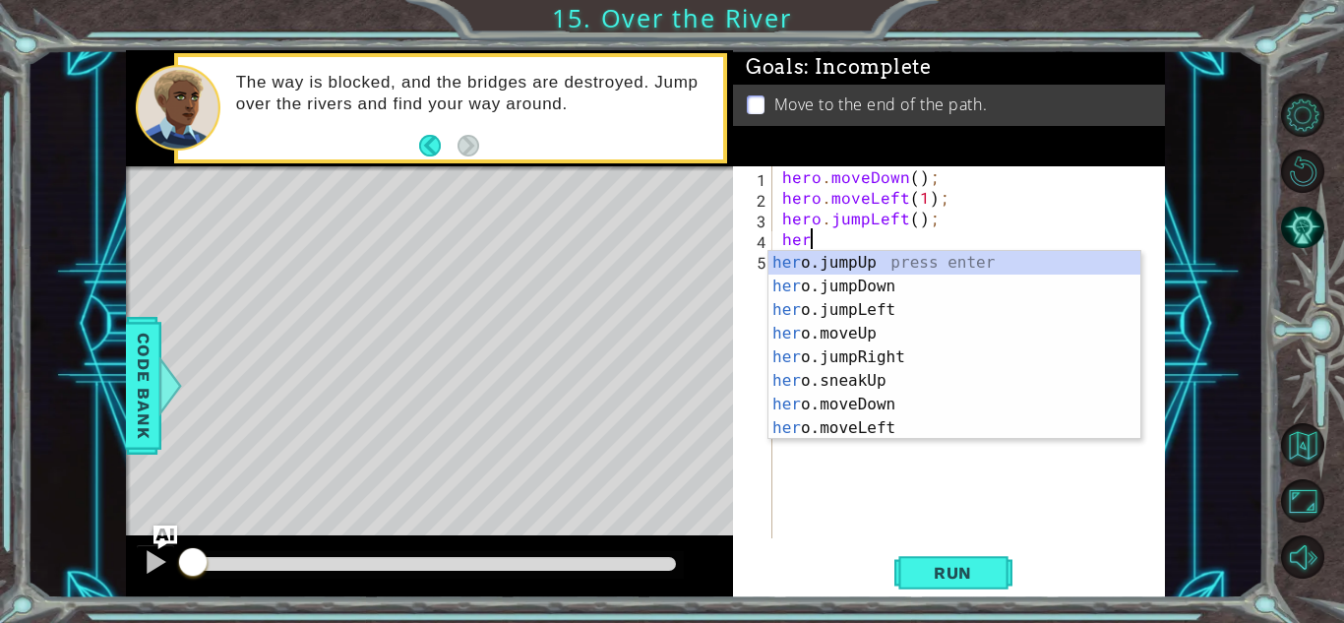
scroll to position [0, 1]
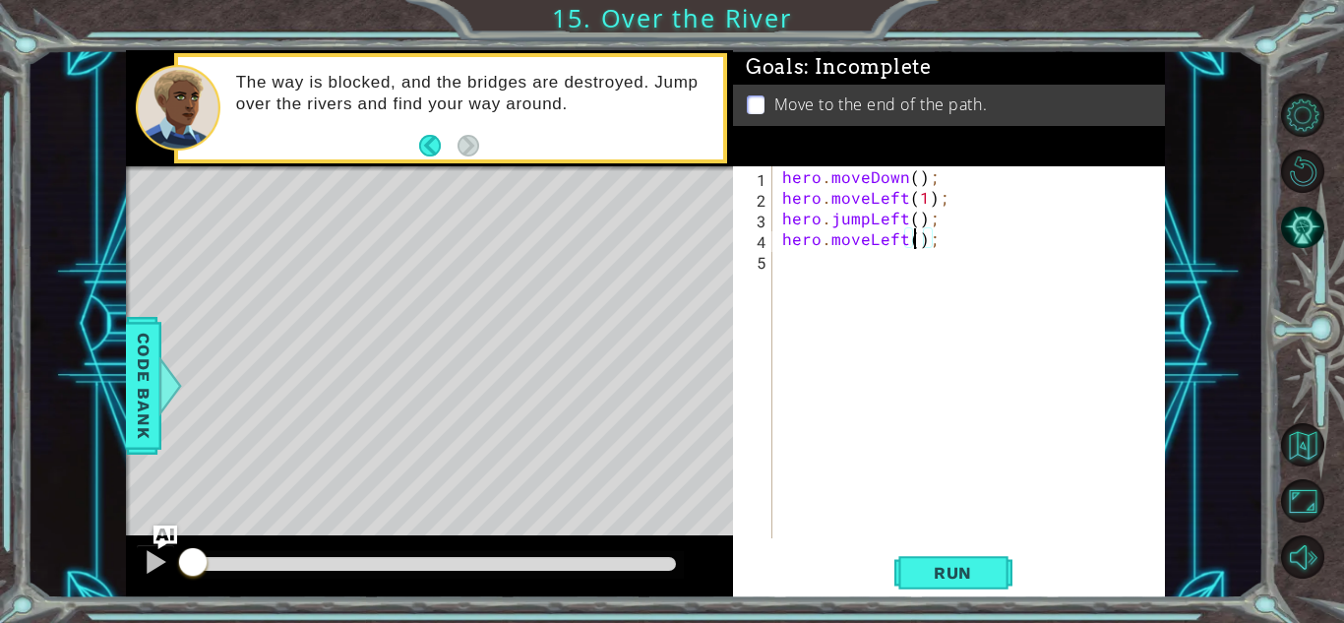
type textarea "hero.moveLeft(2);"
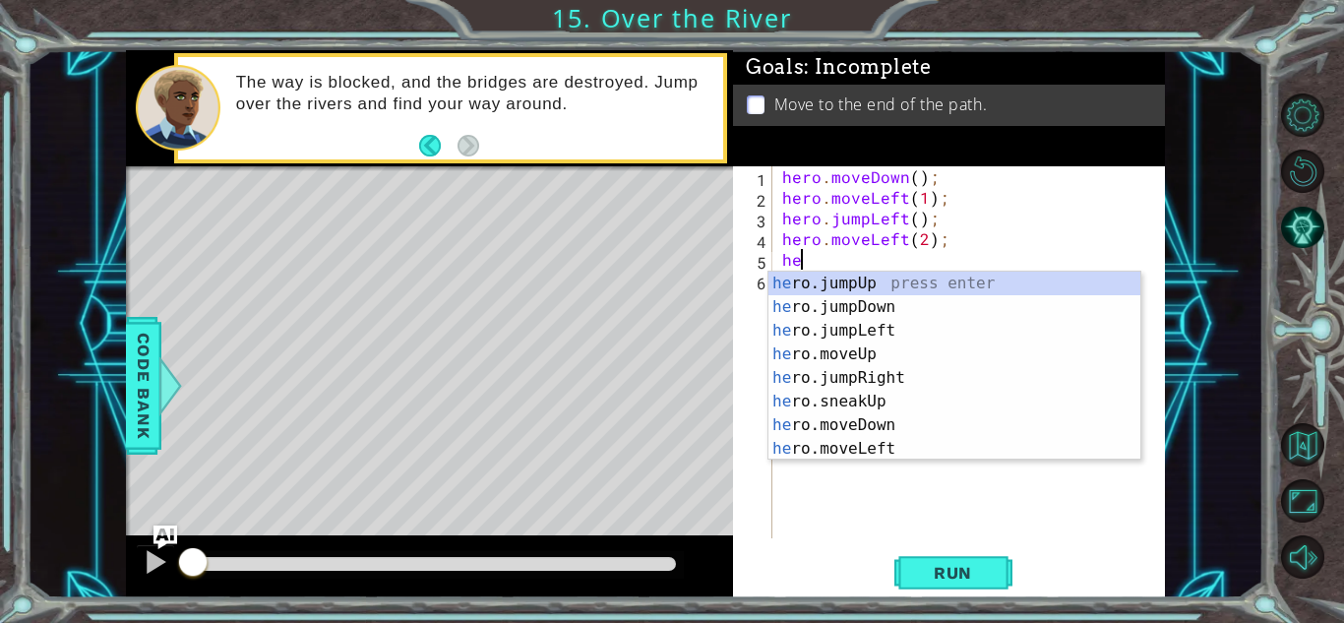
type textarea "hero"
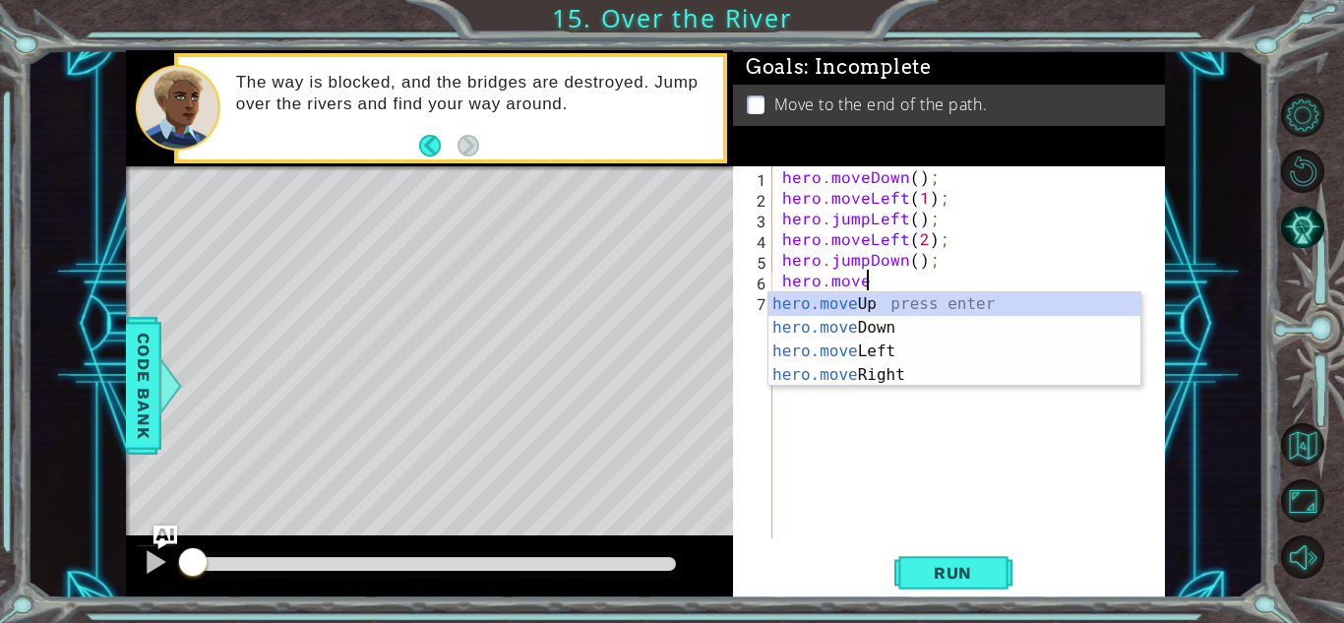
scroll to position [0, 4]
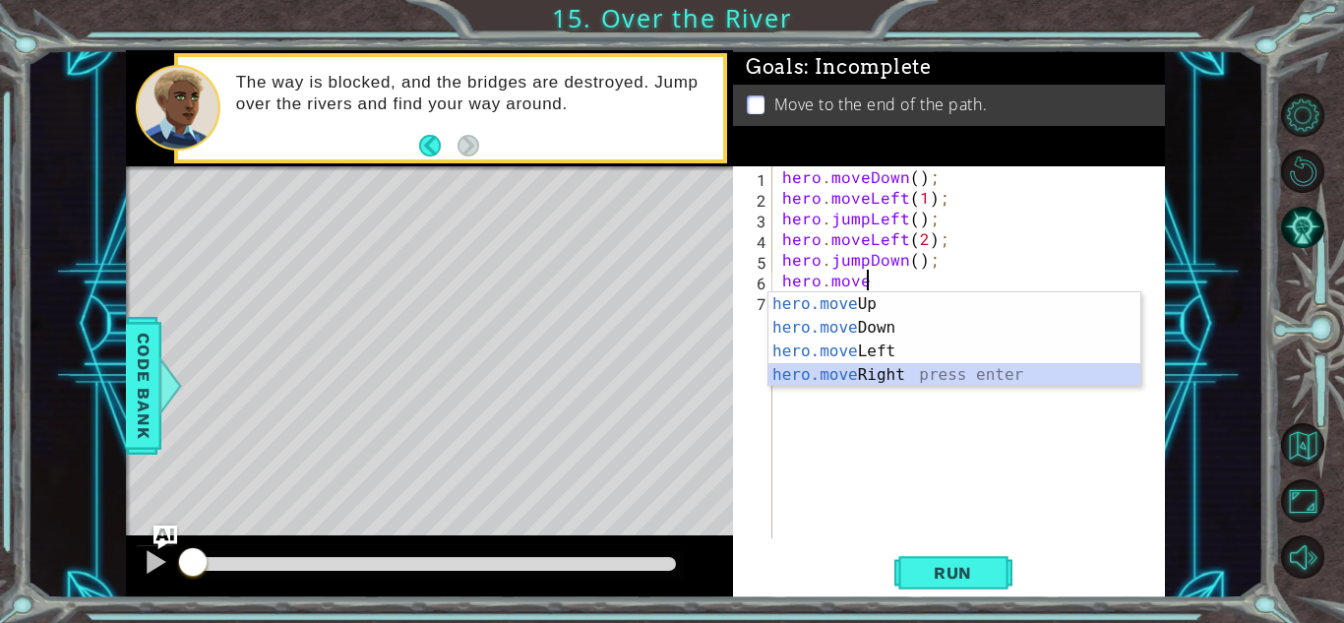
type textarea "hero.moveRight(1);"
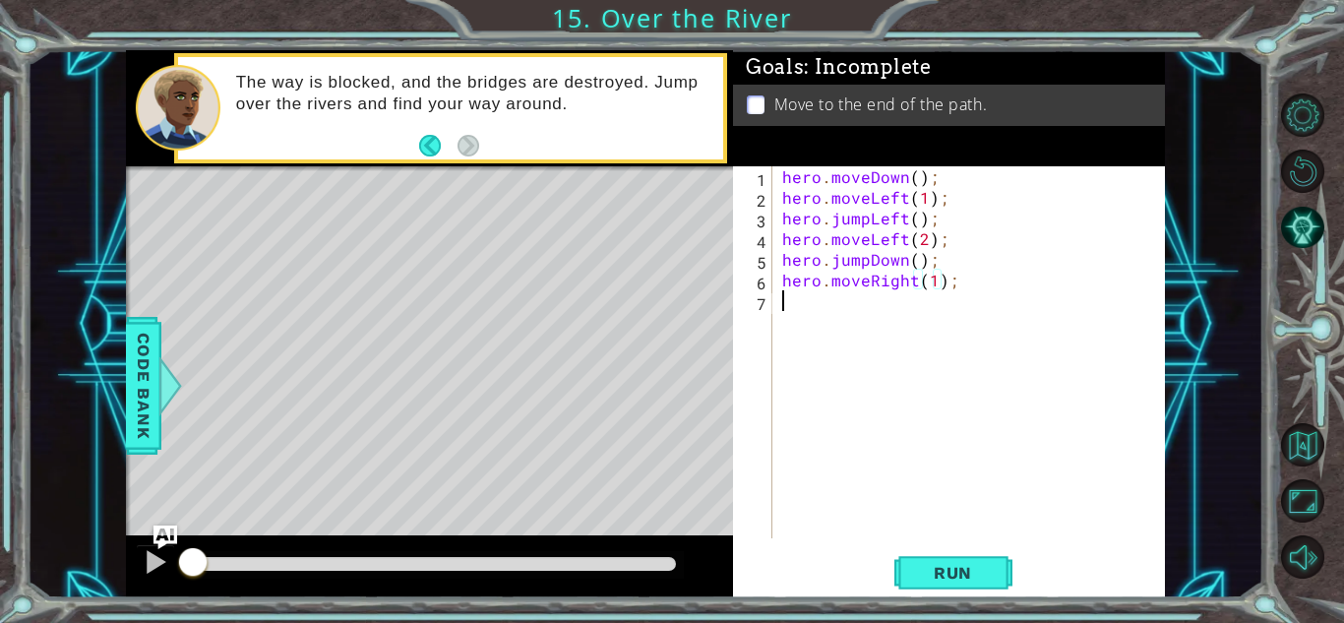
scroll to position [0, 0]
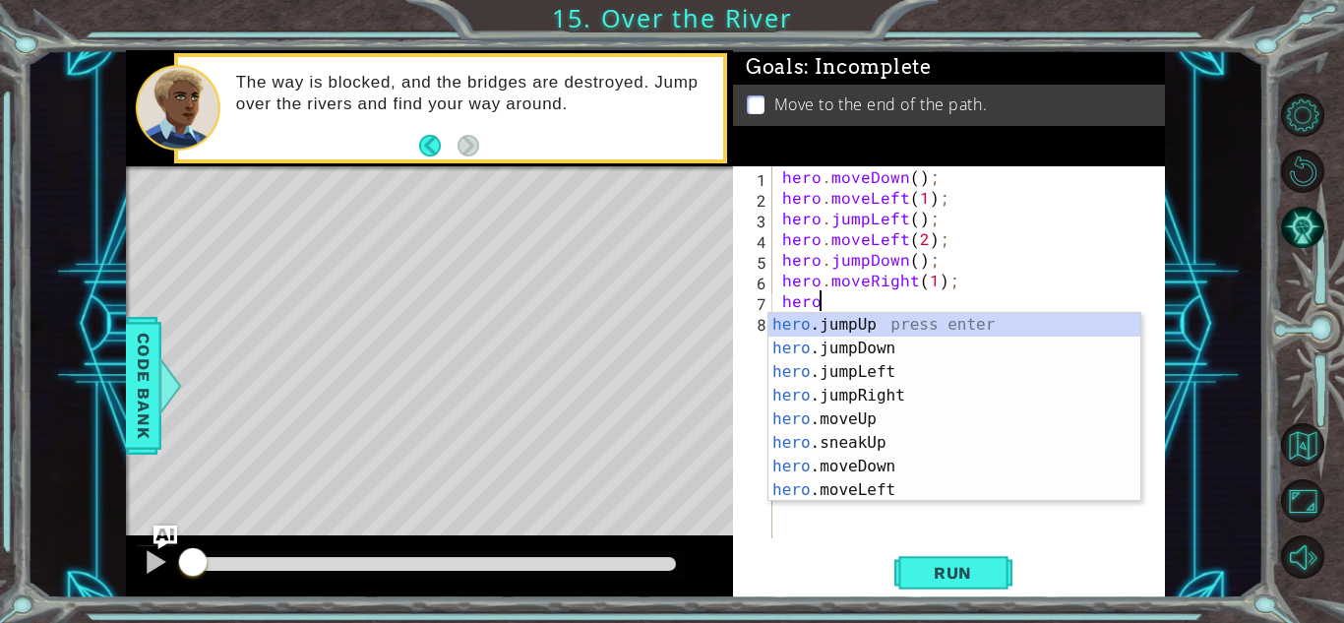
type textarea "hero."
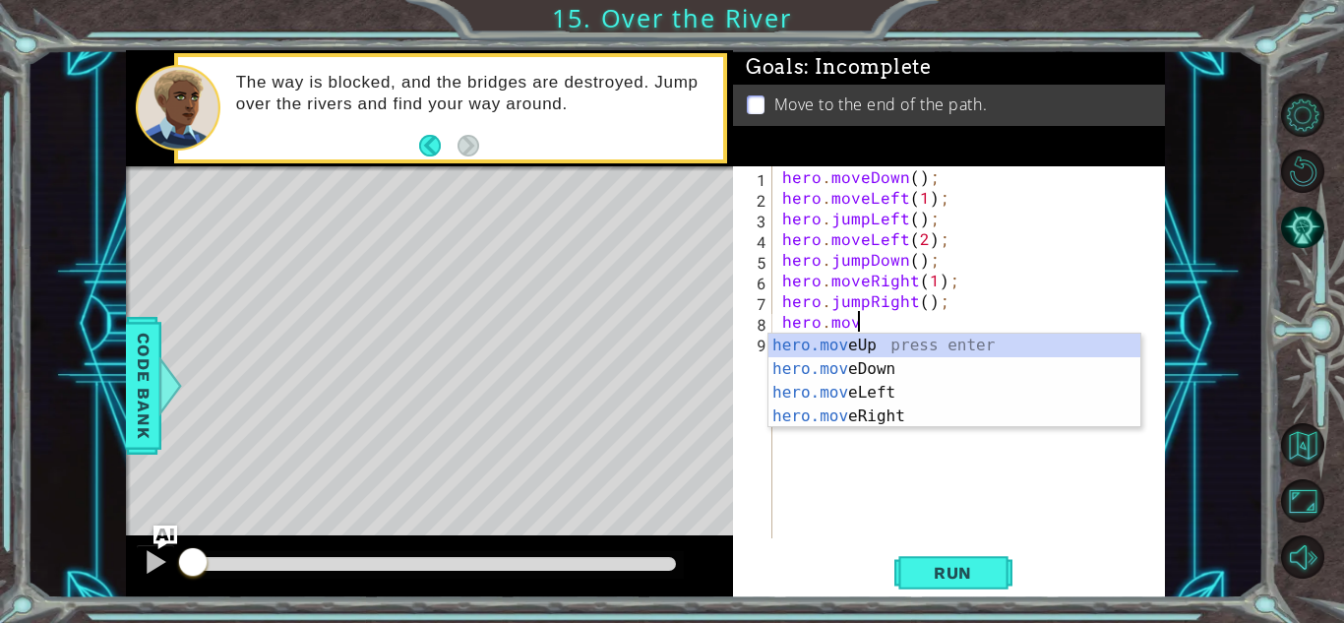
scroll to position [0, 4]
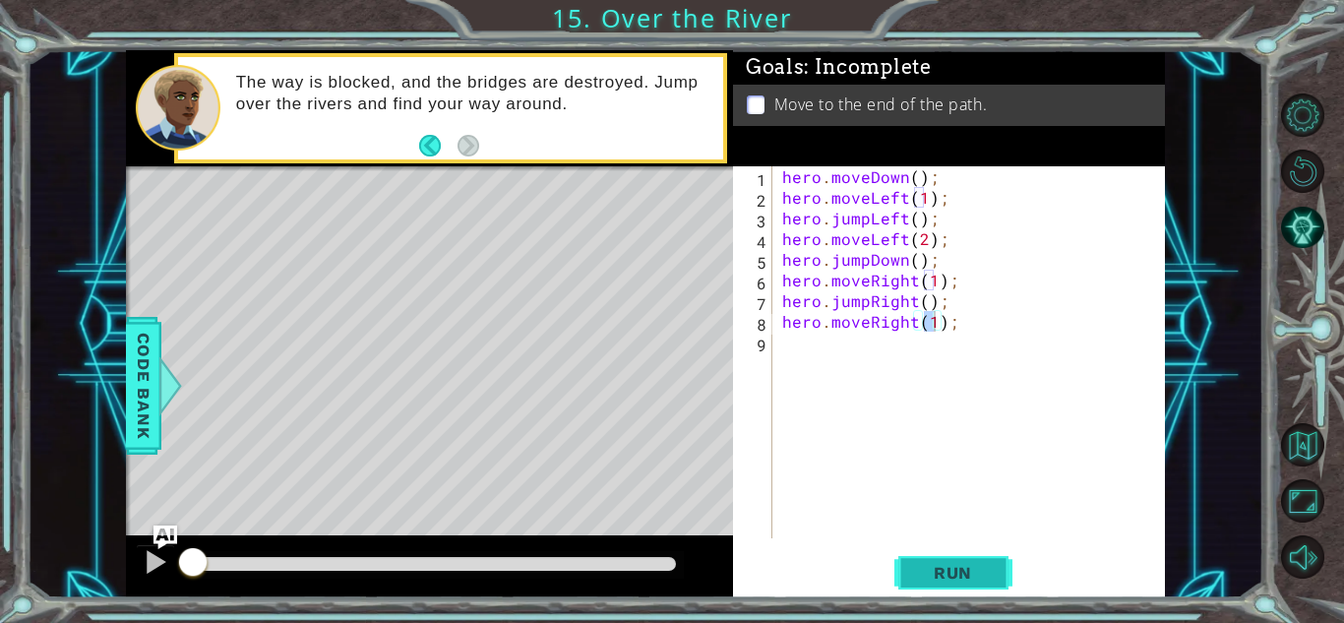
click at [922, 559] on button "Run" at bounding box center [953, 572] width 118 height 43
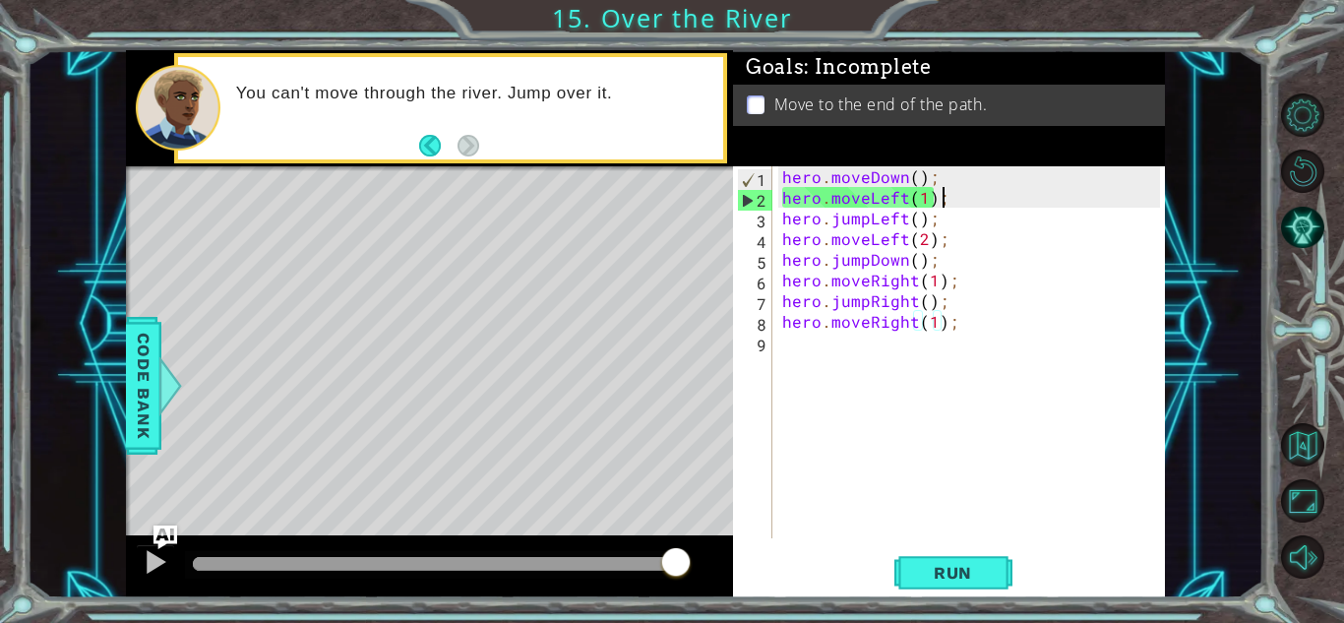
click at [967, 195] on div "hero . moveDown ( ) ; hero . moveLeft ( 1 ) ; hero . jumpLeft ( ) ; hero . move…" at bounding box center [974, 372] width 392 height 413
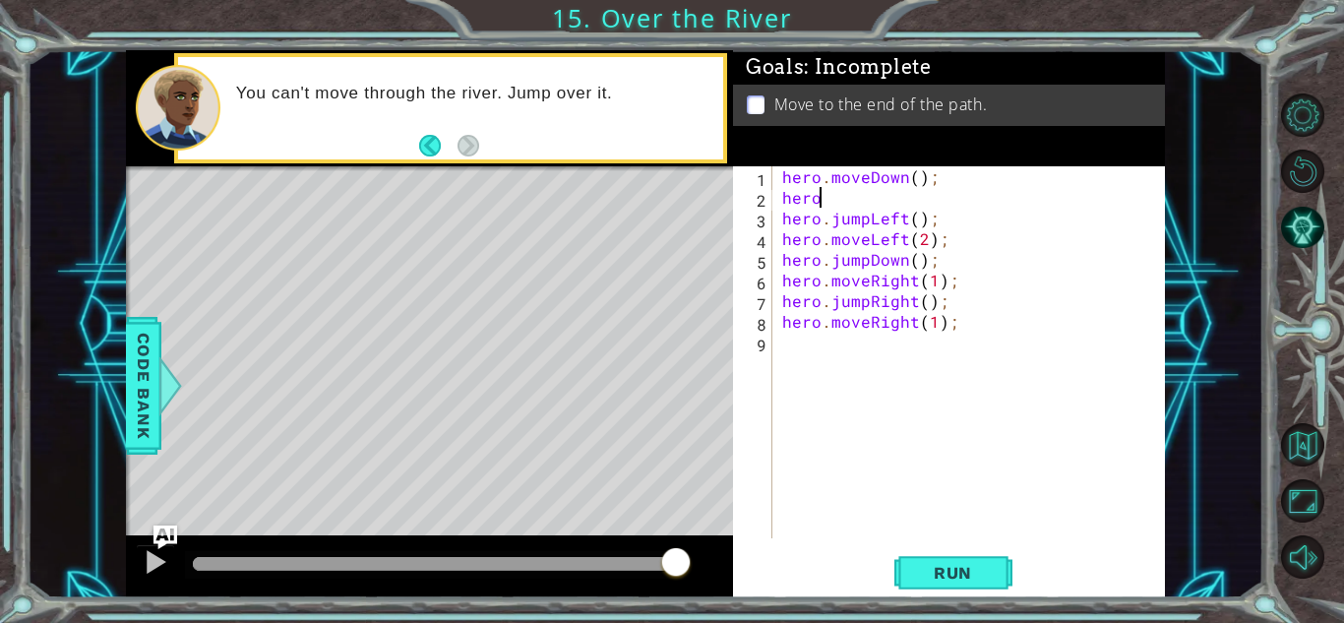
scroll to position [0, 1]
type textarea "her"
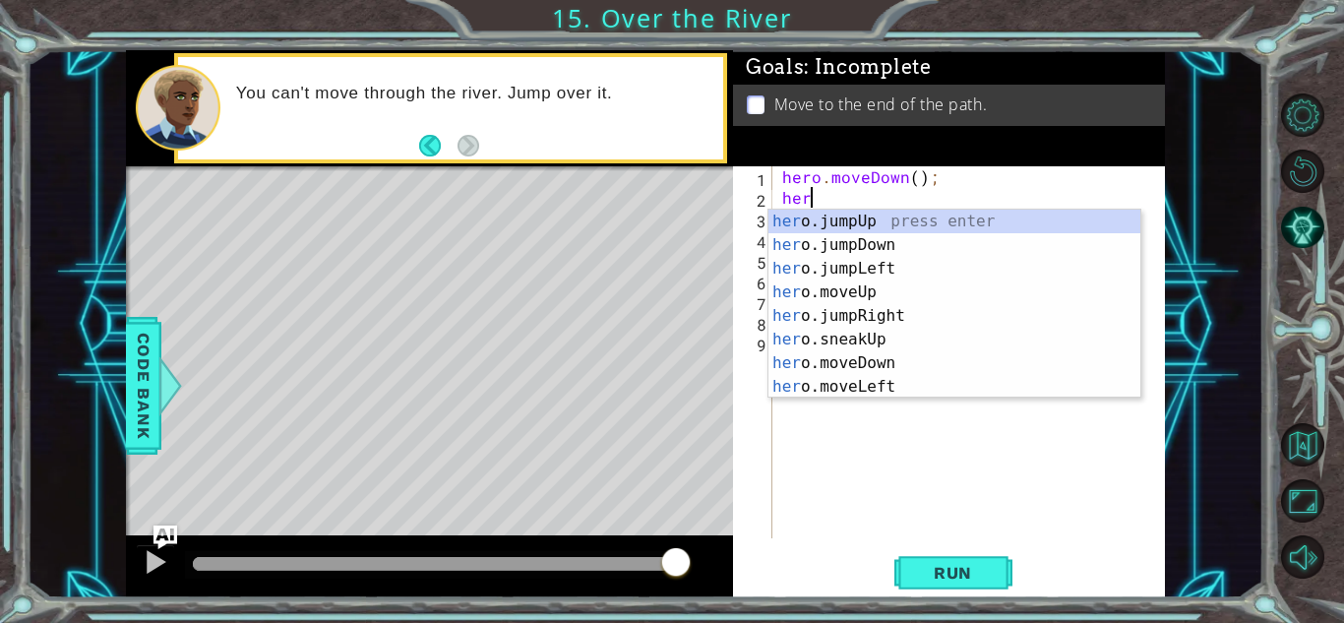
scroll to position [0, 0]
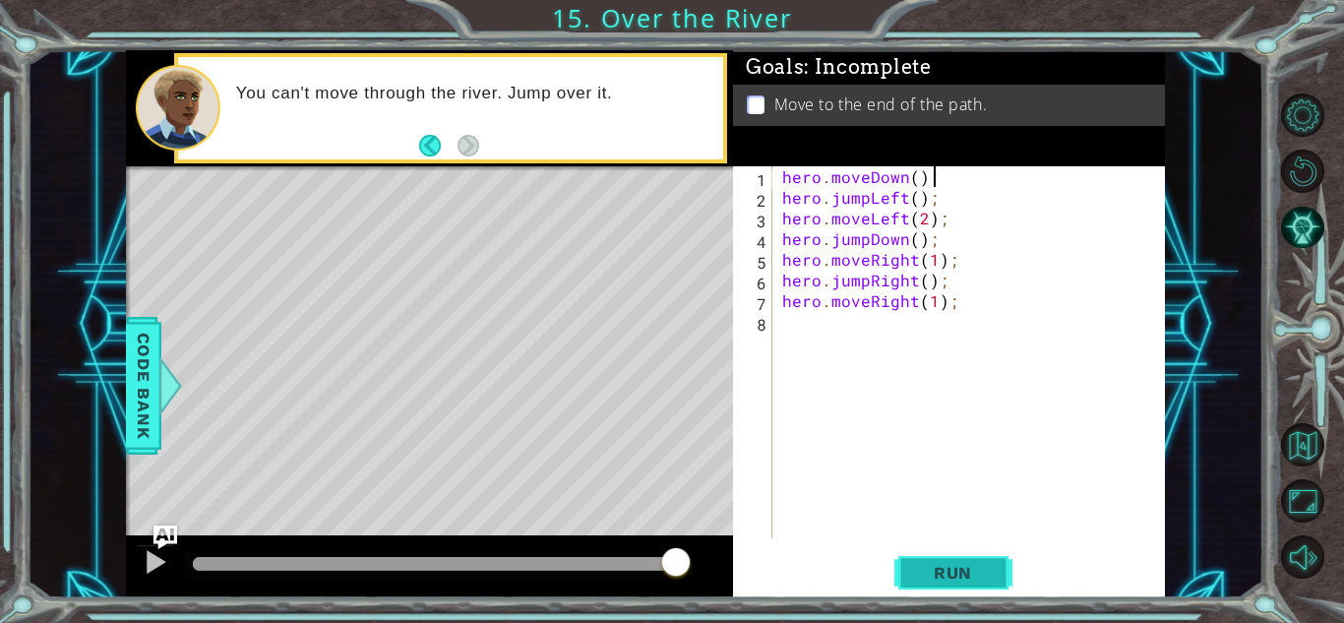
click at [963, 575] on span "Run" at bounding box center [953, 573] width 78 height 20
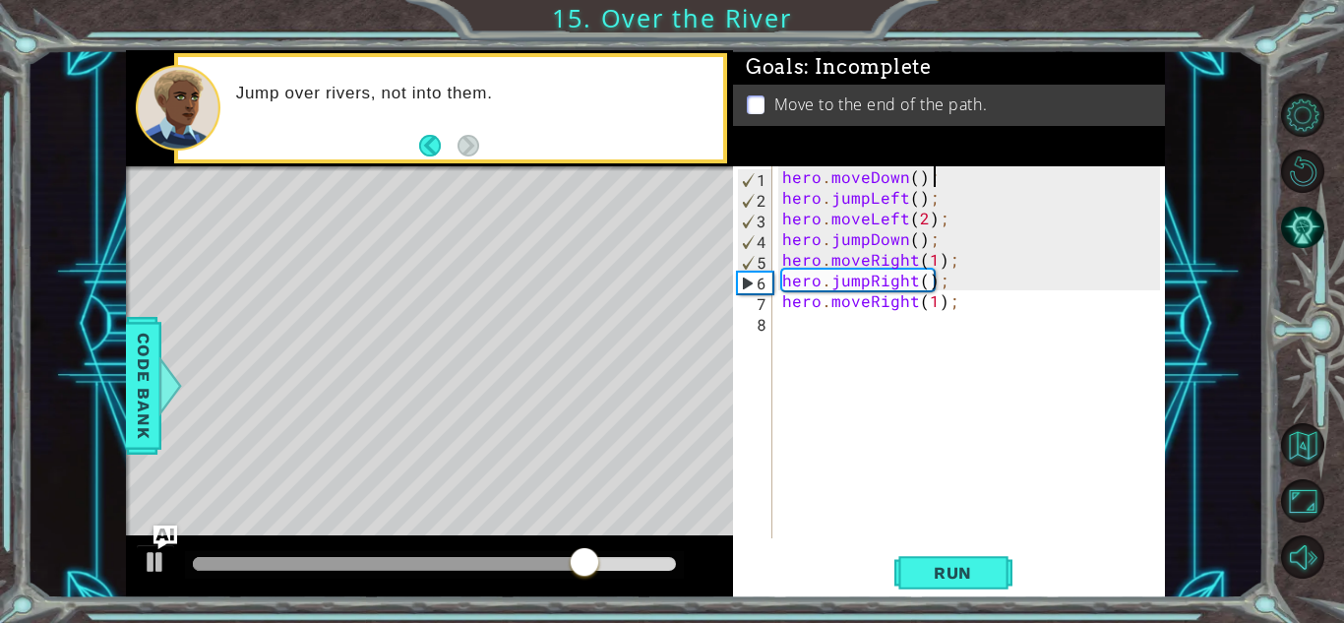
click at [923, 217] on div "hero . moveDown ( ) ; hero . jumpLeft ( ) ; hero . moveLeft ( 2 ) ; hero . jump…" at bounding box center [974, 372] width 392 height 413
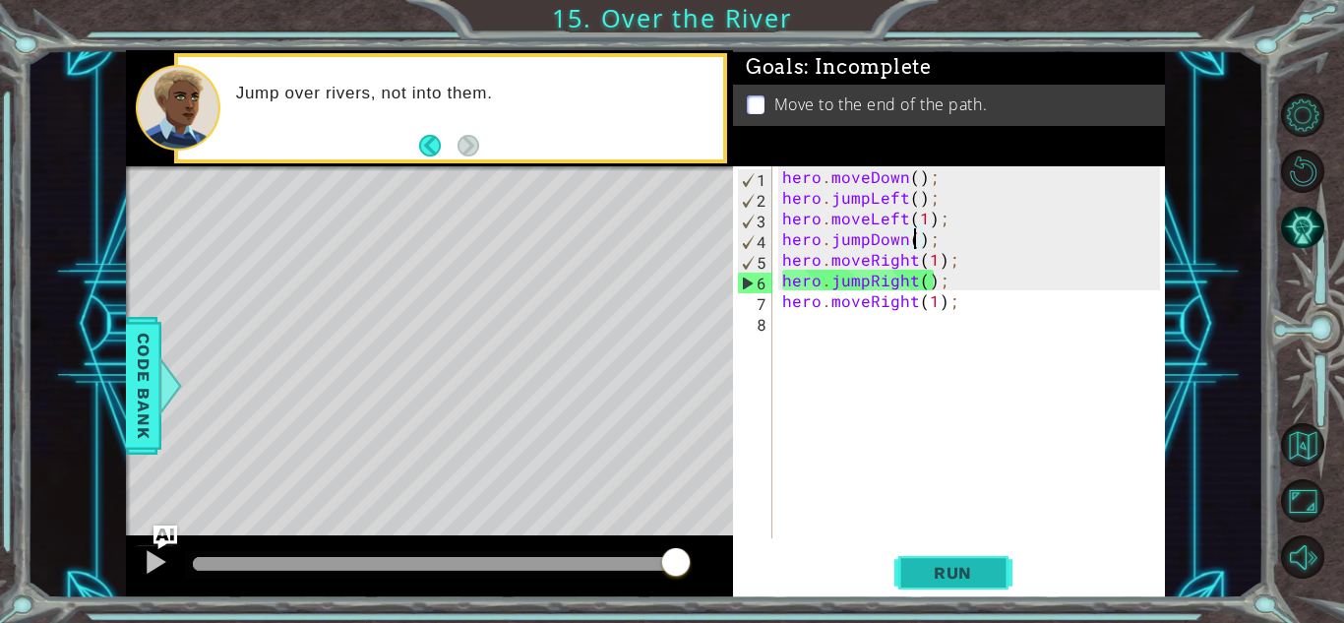
click at [978, 576] on span "Run" at bounding box center [953, 573] width 78 height 20
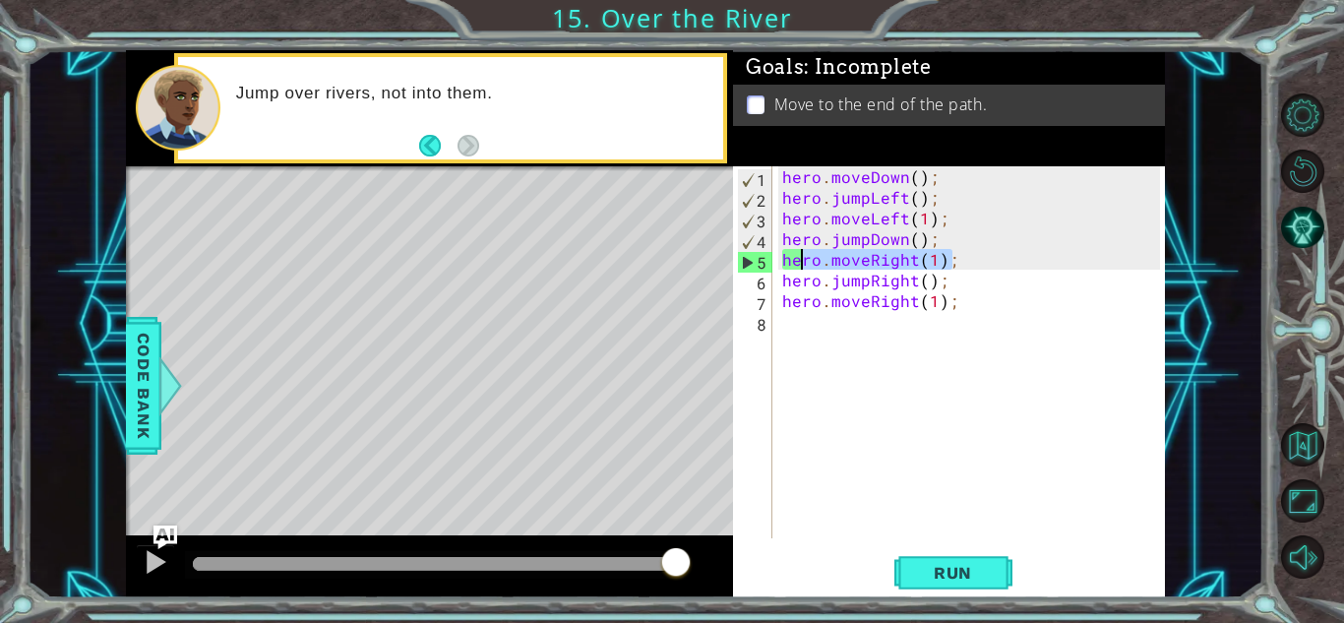
drag, startPoint x: 960, startPoint y: 265, endPoint x: 793, endPoint y: 269, distance: 167.3
click at [793, 269] on div "hero . moveDown ( ) ; hero . jumpLeft ( ) ; hero . moveLeft ( 1 ) ; hero . jump…" at bounding box center [974, 372] width 392 height 413
type textarea "h"
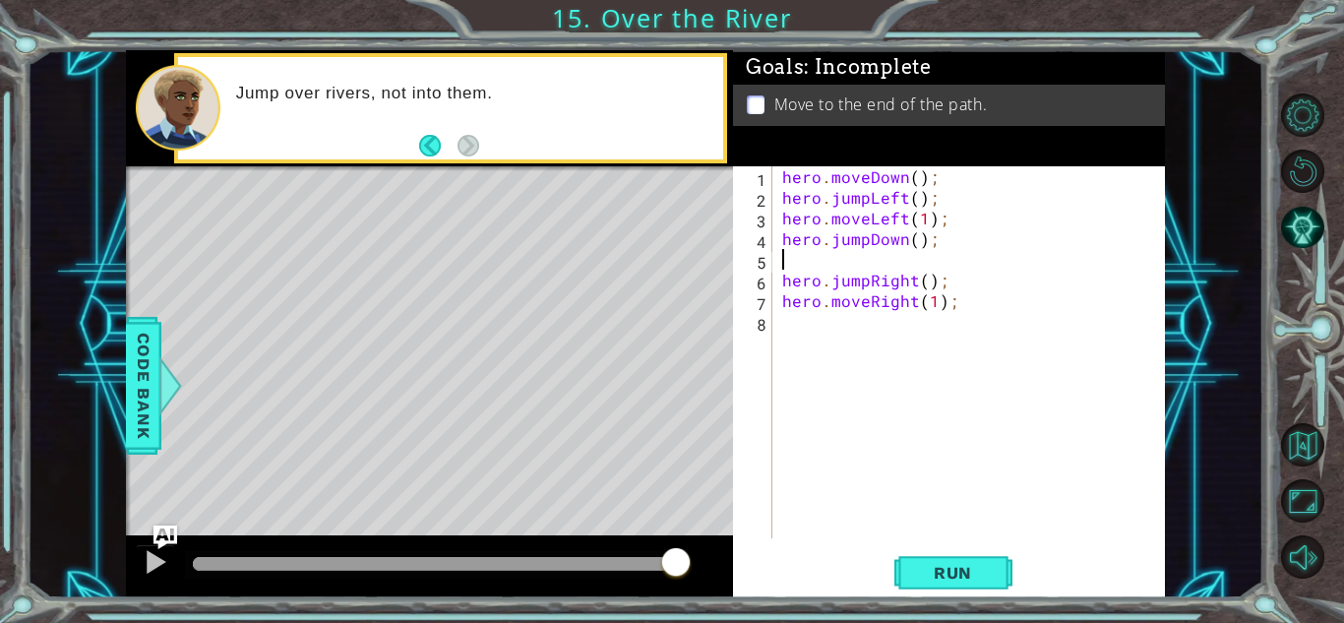
type textarea "hero.jumpDown();"
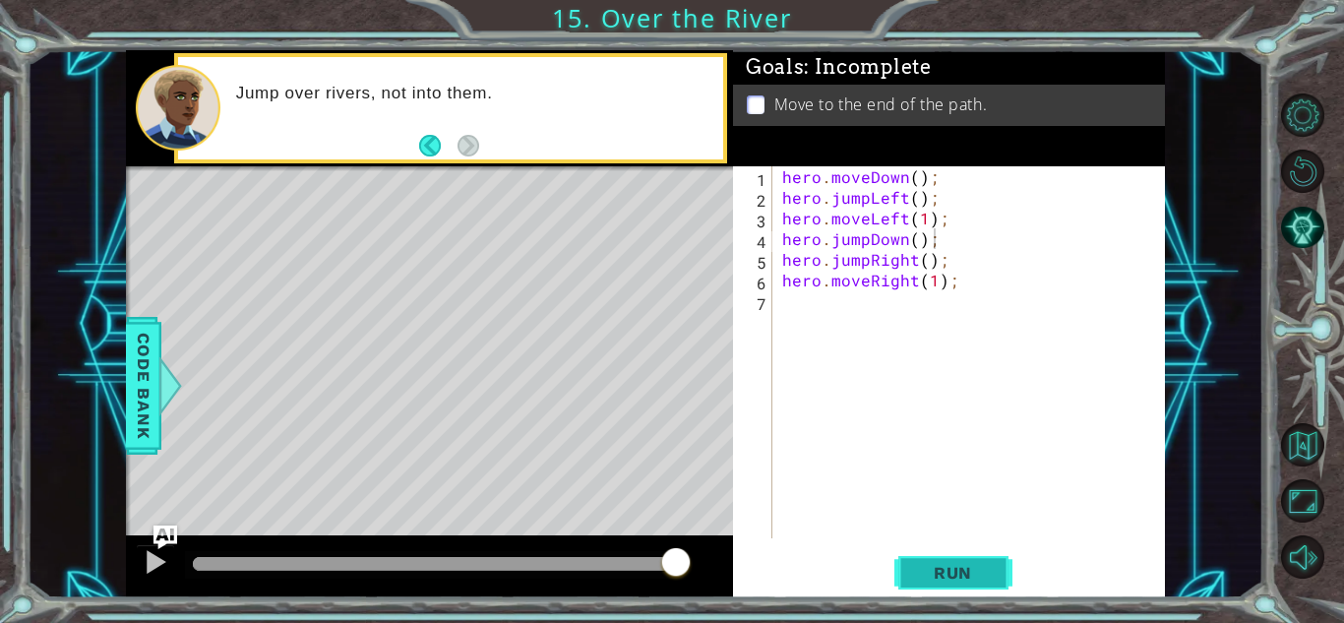
click at [961, 576] on span "Run" at bounding box center [953, 573] width 78 height 20
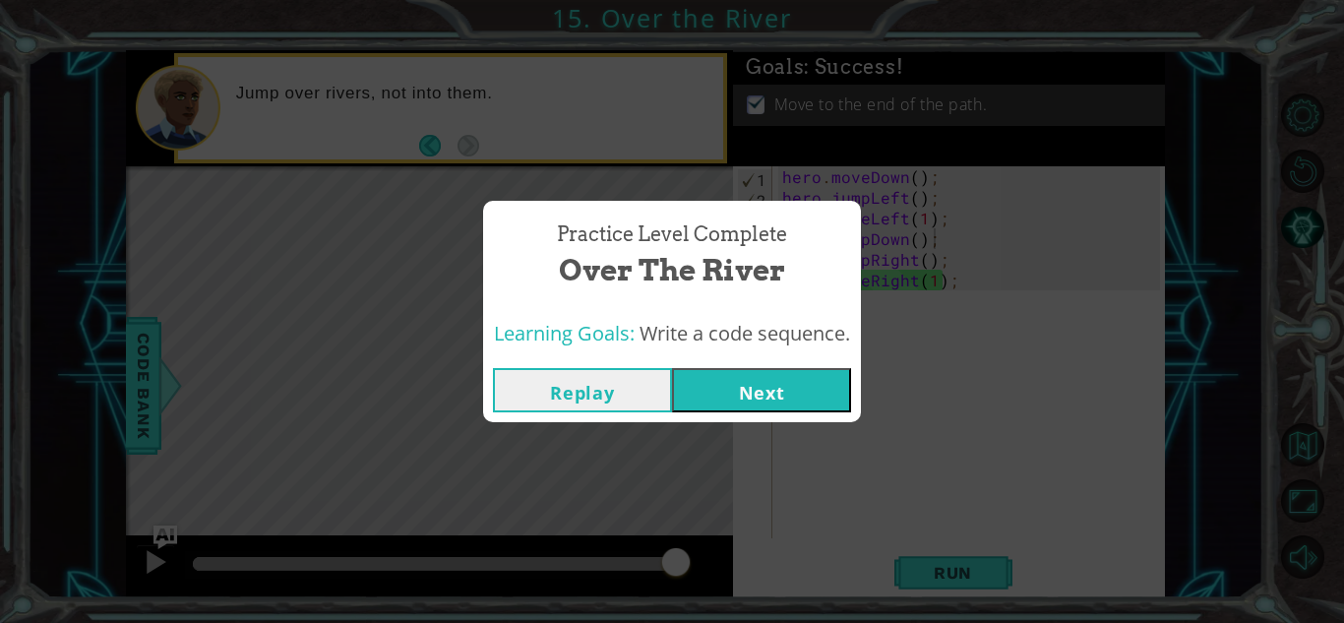
click at [792, 390] on button "Next" at bounding box center [761, 390] width 179 height 44
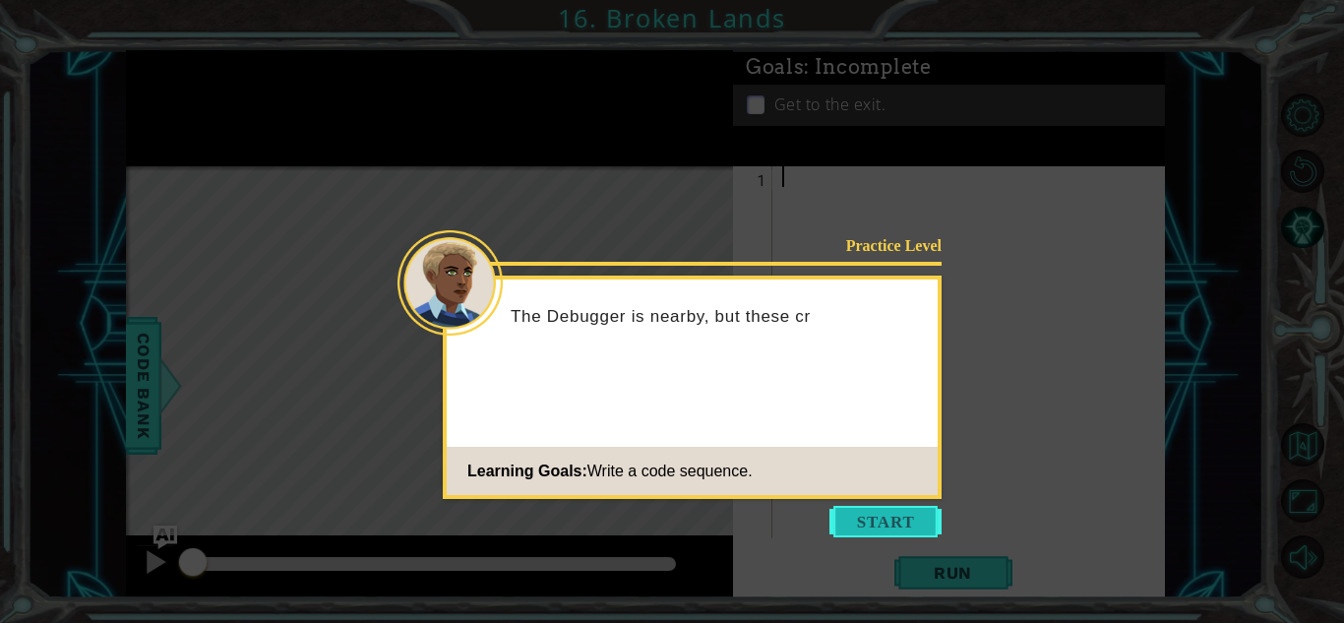
click at [912, 528] on button "Start" at bounding box center [885, 521] width 112 height 31
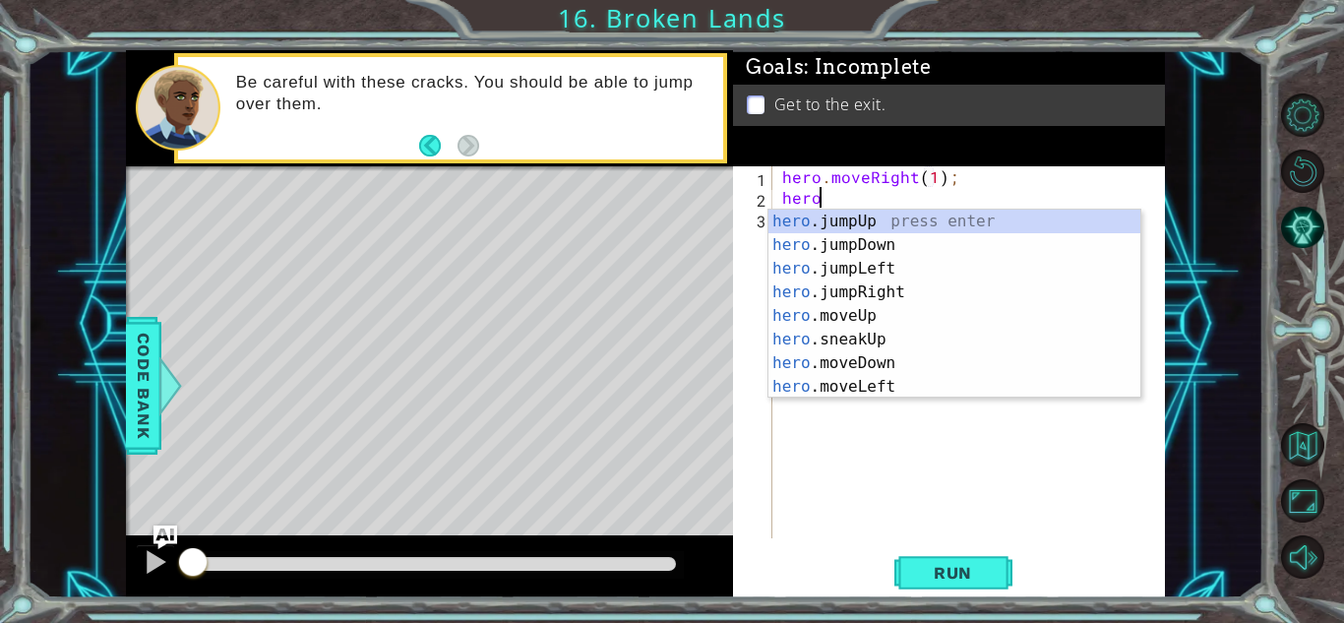
scroll to position [0, 12]
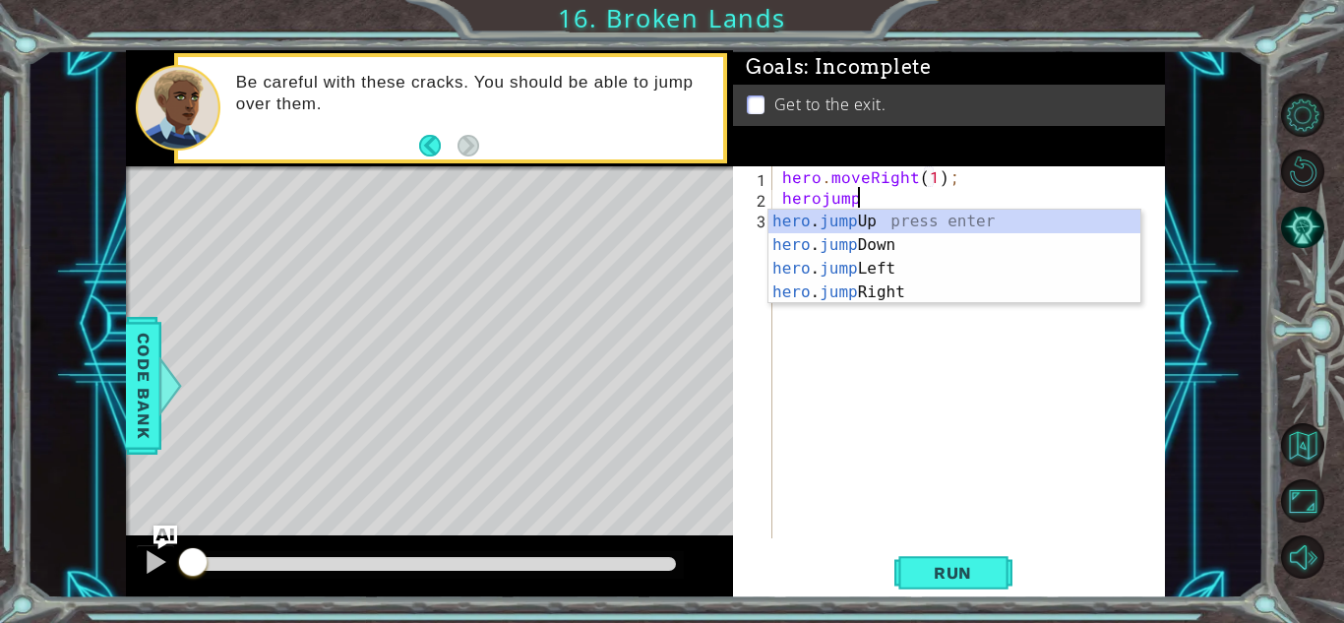
type textarea "herojump"
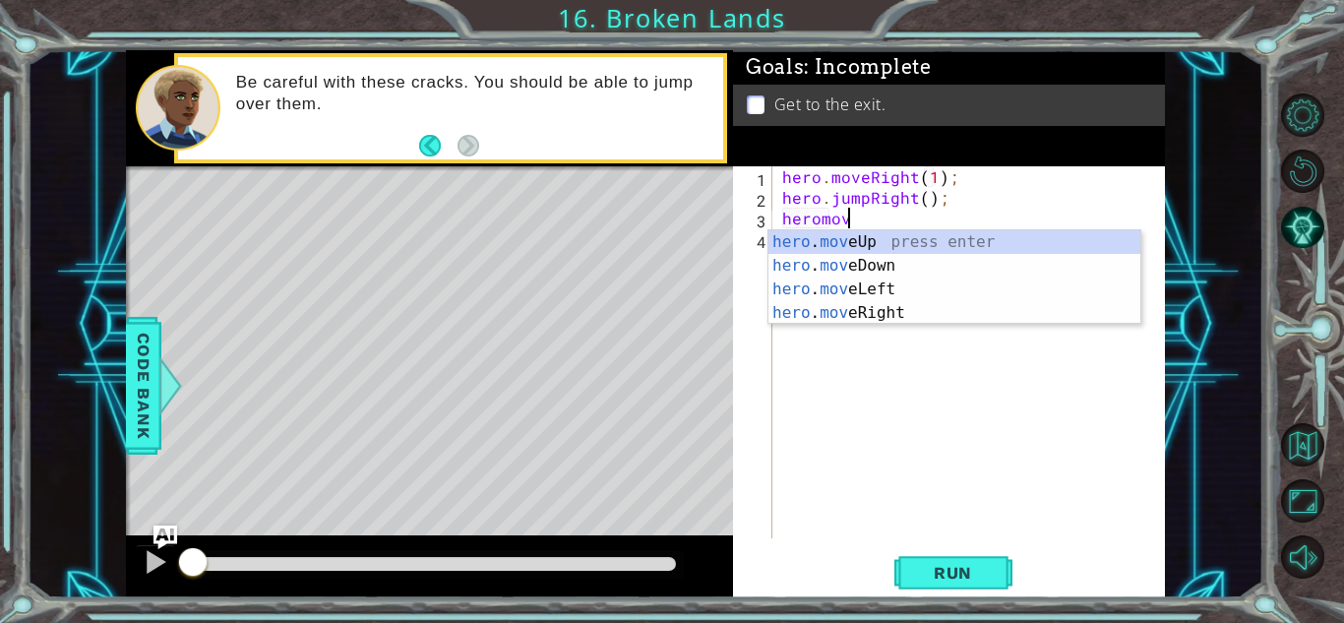
scroll to position [0, 3]
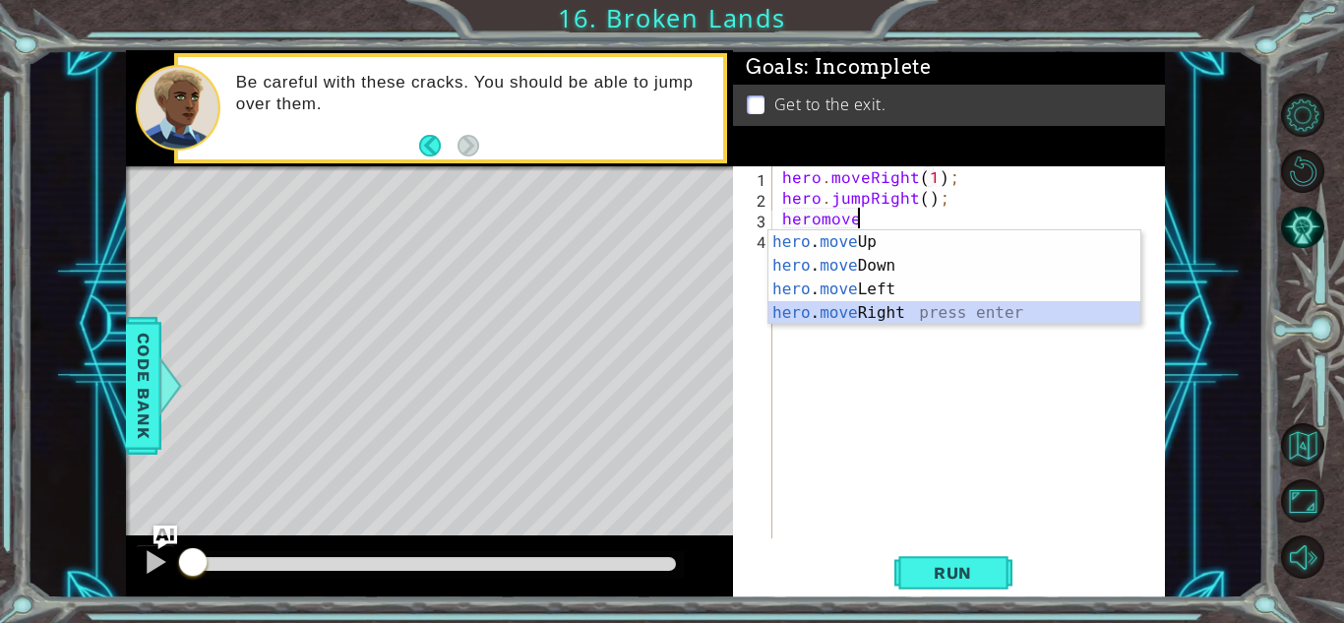
type textarea "hero.moveRight(1);"
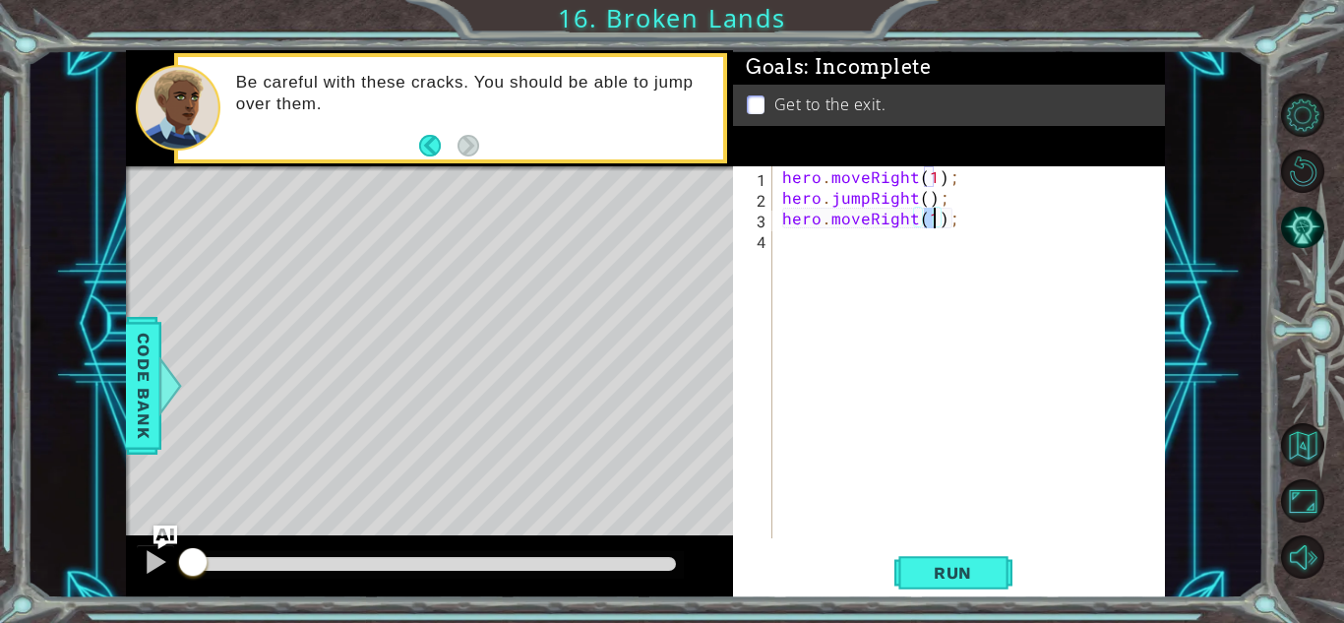
scroll to position [0, 0]
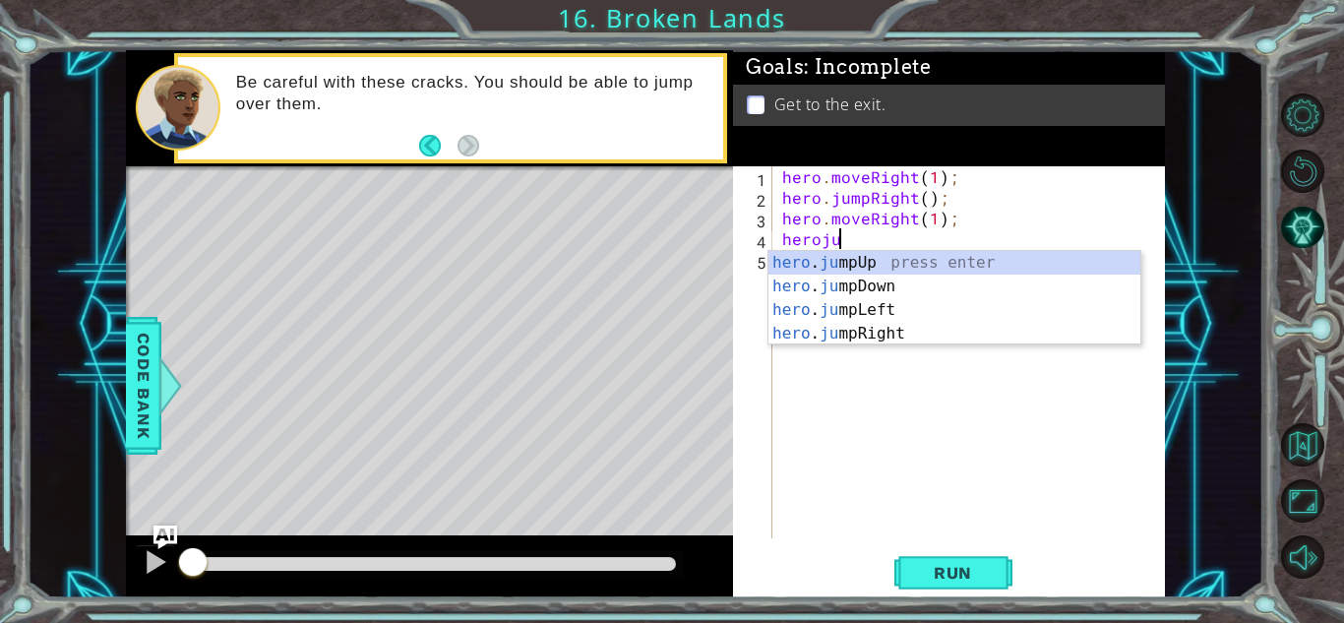
type textarea "herojump"
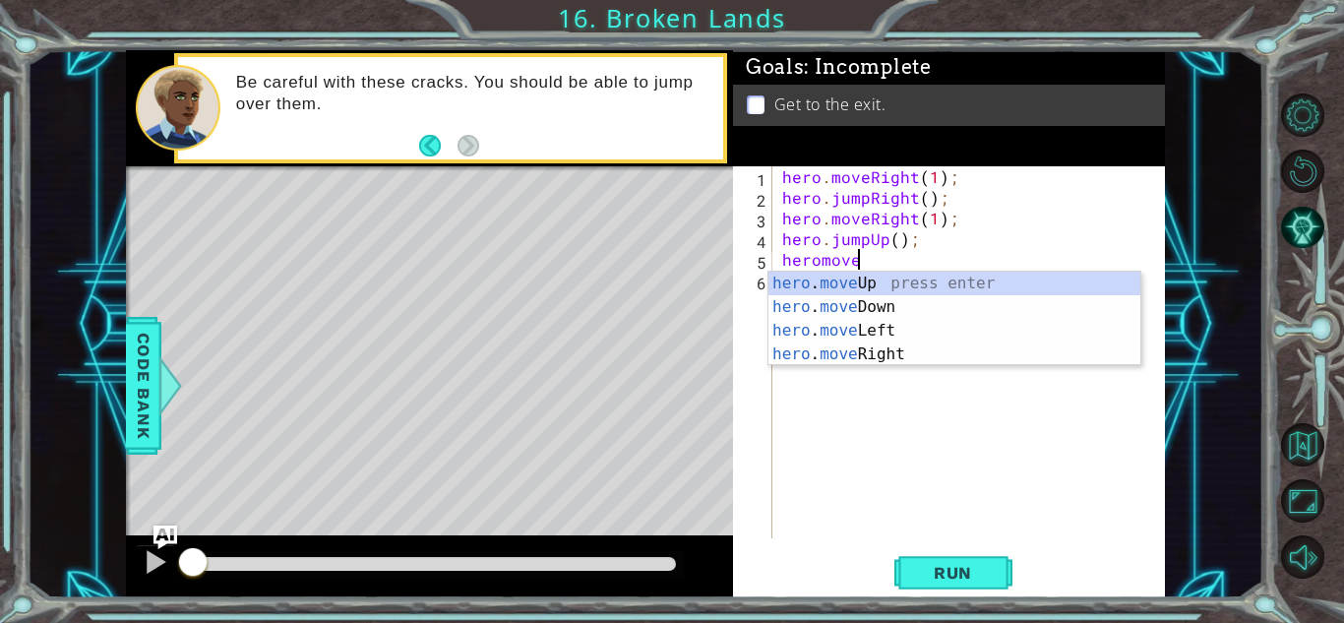
scroll to position [0, 3]
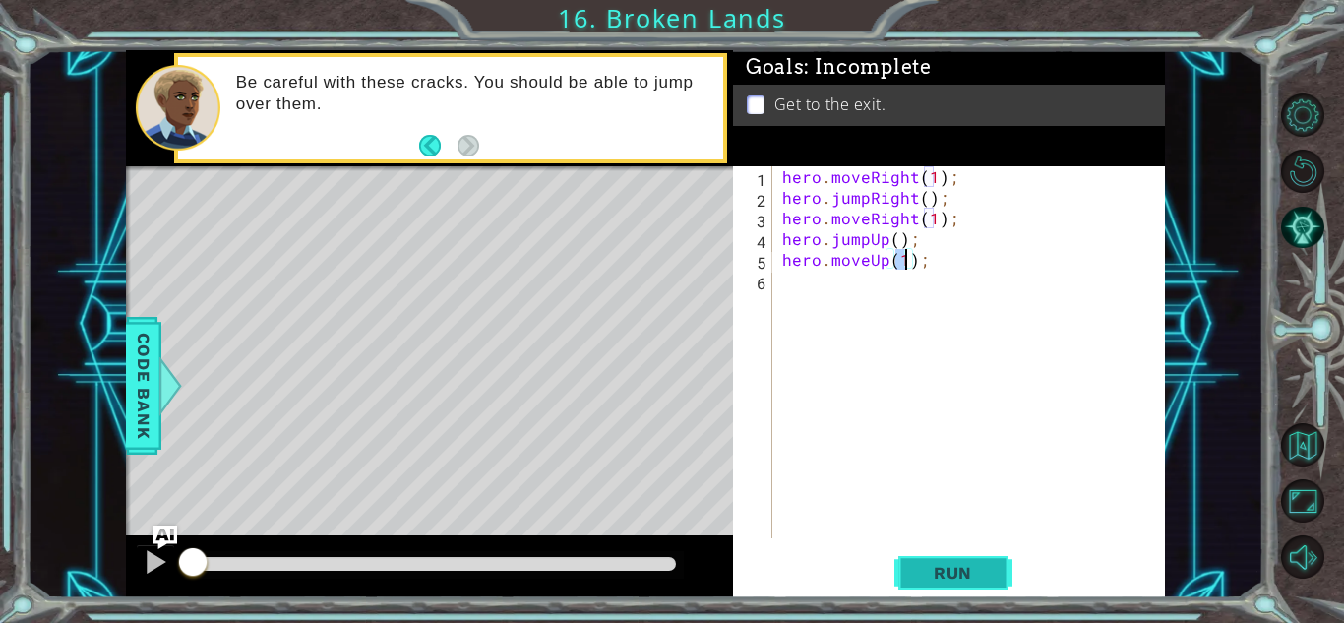
type textarea "hero.moveUp(1);"
click at [943, 584] on button "Run" at bounding box center [953, 572] width 118 height 43
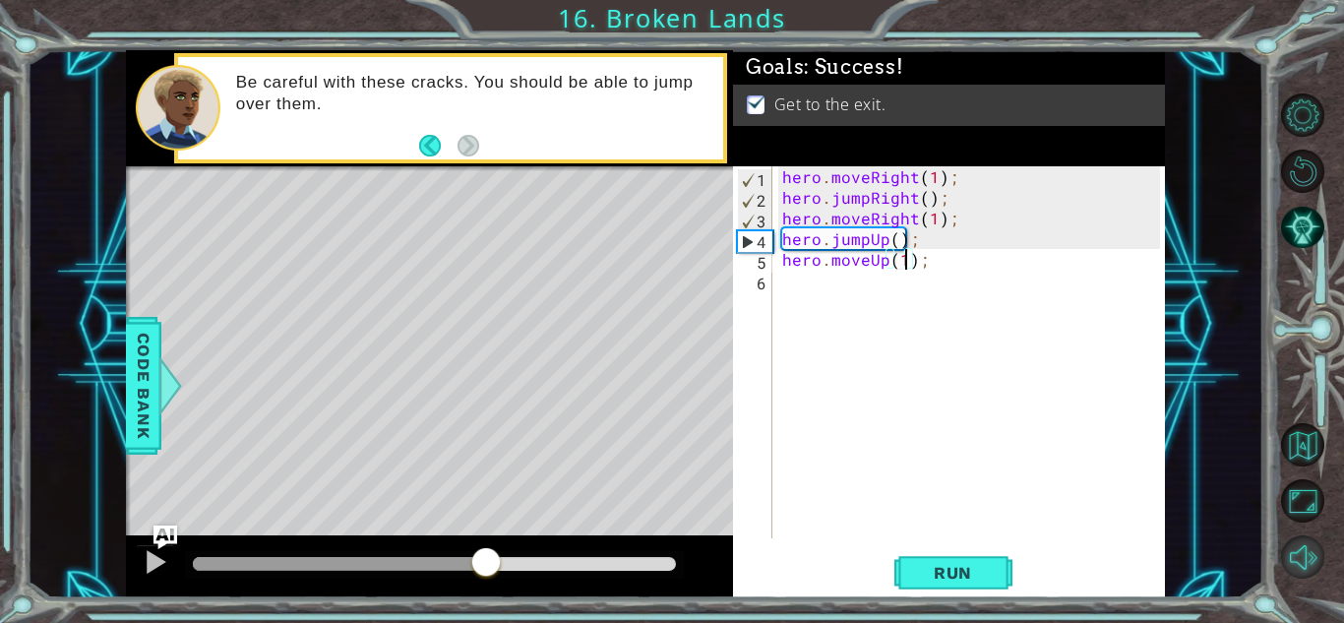
drag, startPoint x: 483, startPoint y: 556, endPoint x: 1313, endPoint y: 546, distance: 829.5
click at [1313, 546] on div "1 ההההההההההההההההההההההההההההההההההההההההההההההההההההההההההההההההההההההההההההה…" at bounding box center [672, 311] width 1344 height 623
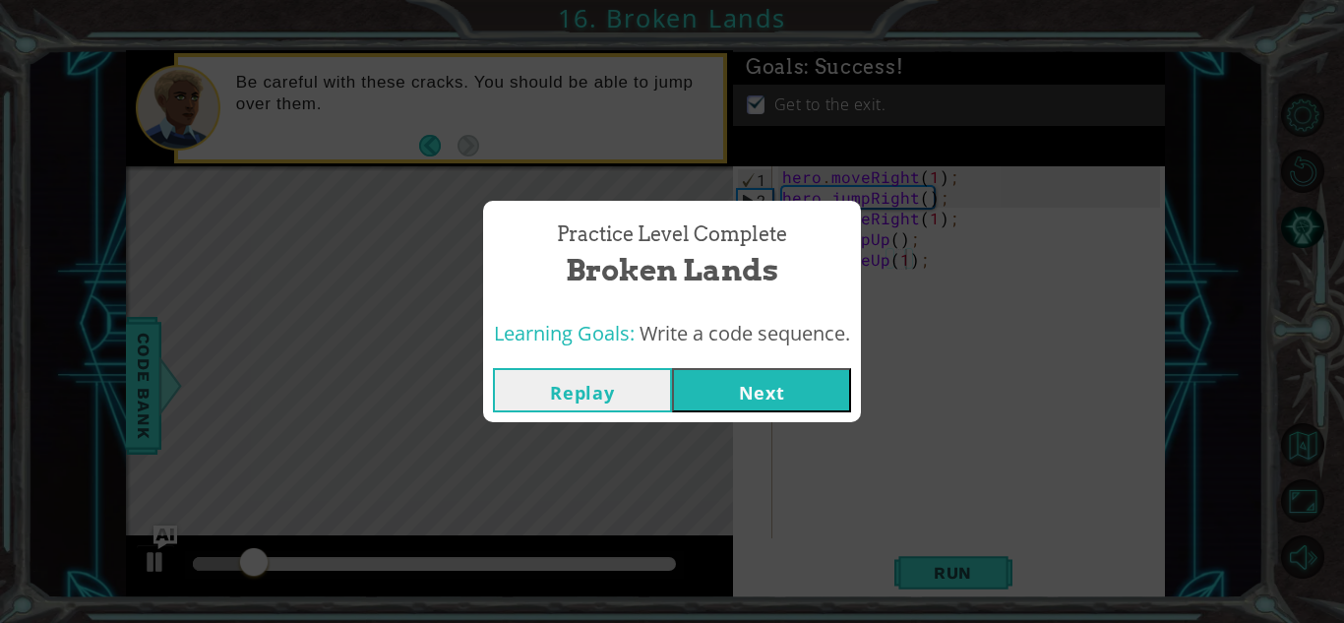
click at [761, 379] on button "Next" at bounding box center [761, 390] width 179 height 44
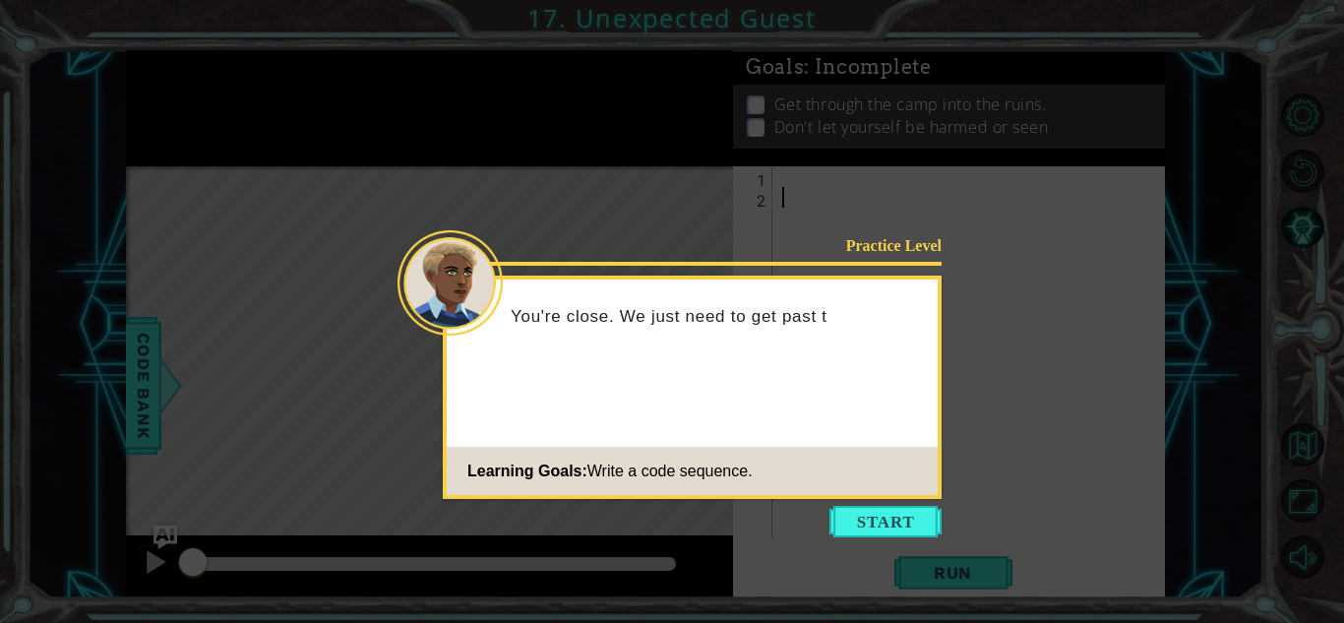
click at [886, 541] on icon at bounding box center [672, 311] width 1344 height 623
click at [893, 520] on button "Start" at bounding box center [885, 521] width 112 height 31
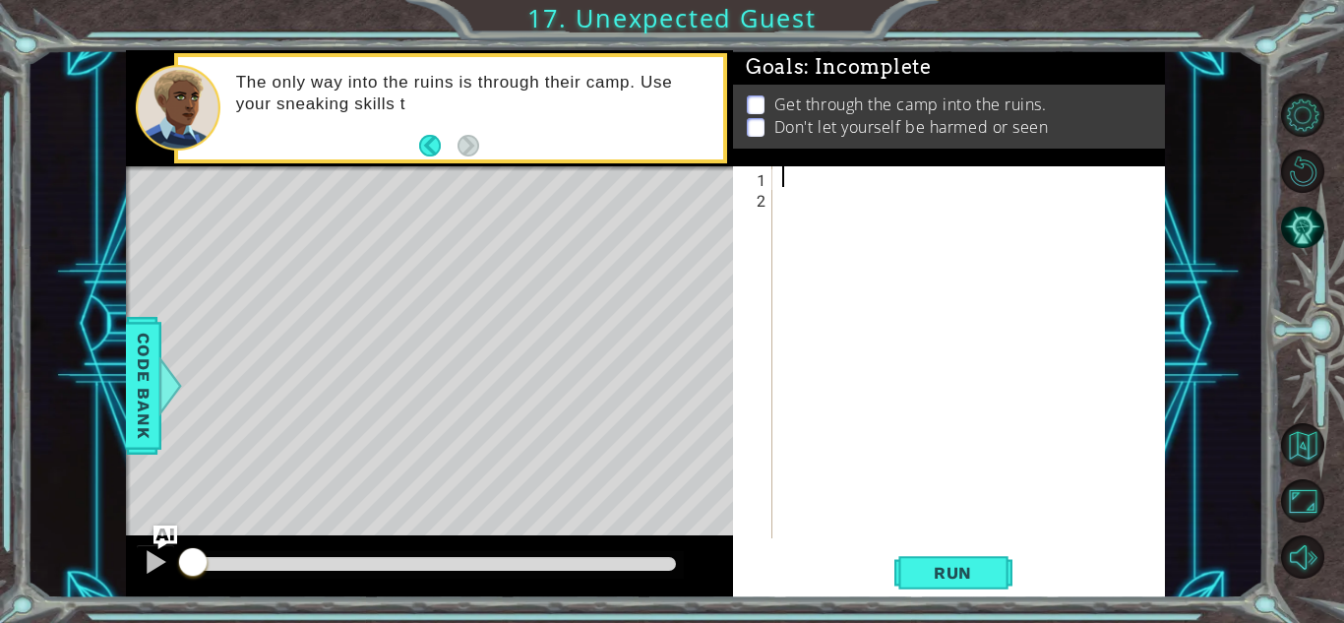
click at [794, 185] on div at bounding box center [974, 372] width 392 height 413
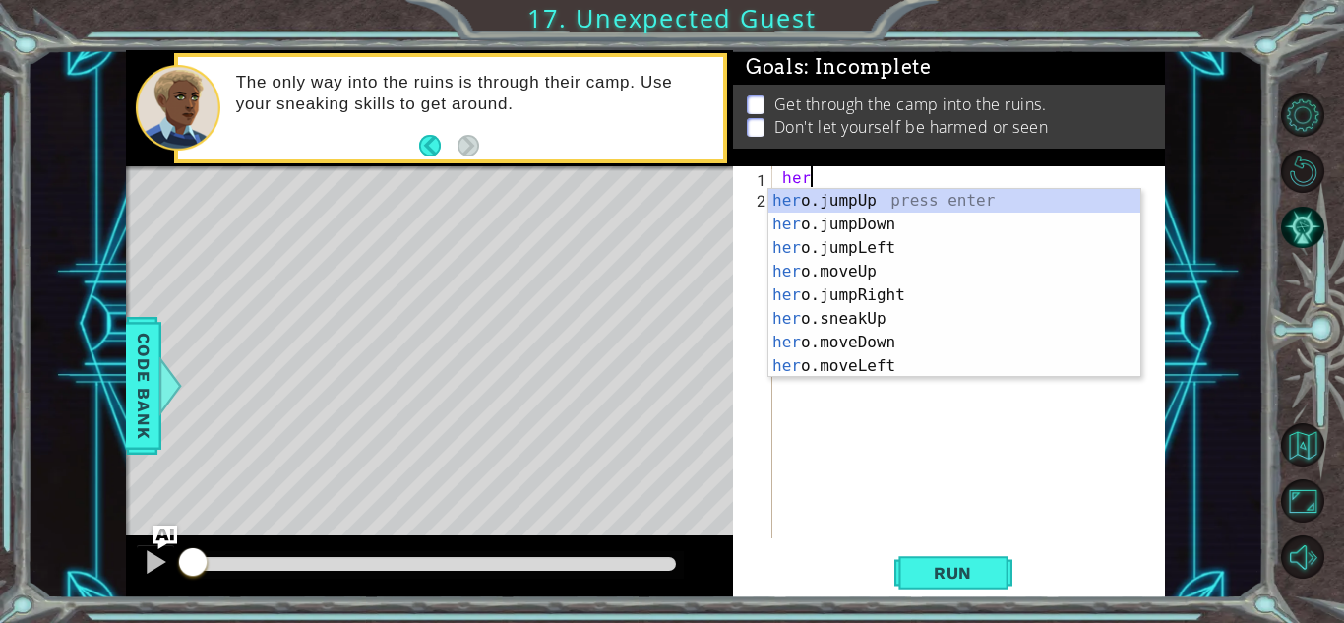
scroll to position [0, 1]
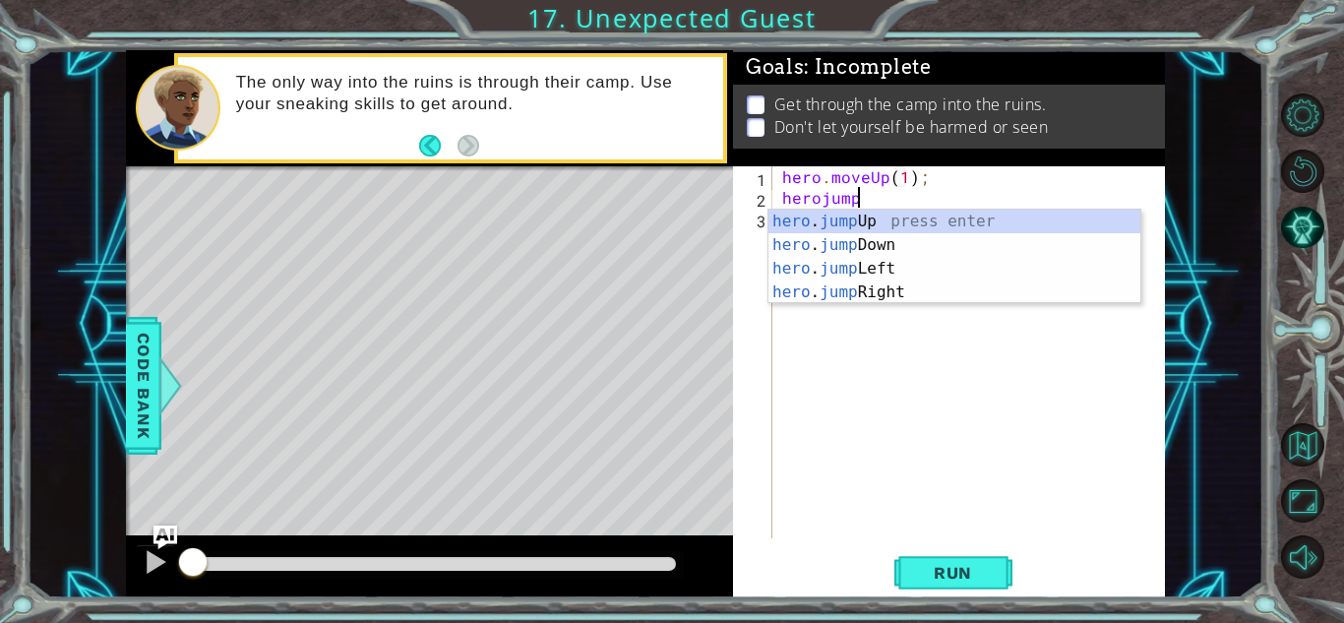
type textarea "herojump"
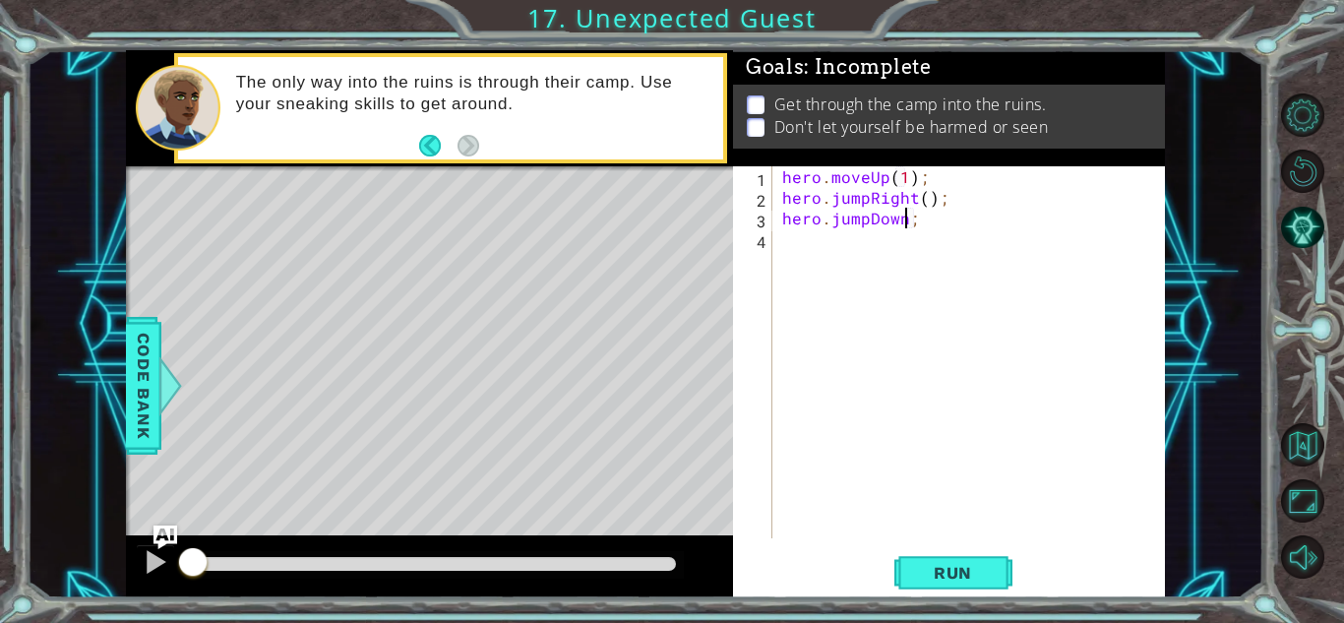
scroll to position [0, 8]
type textarea "hero.jumpDown();"
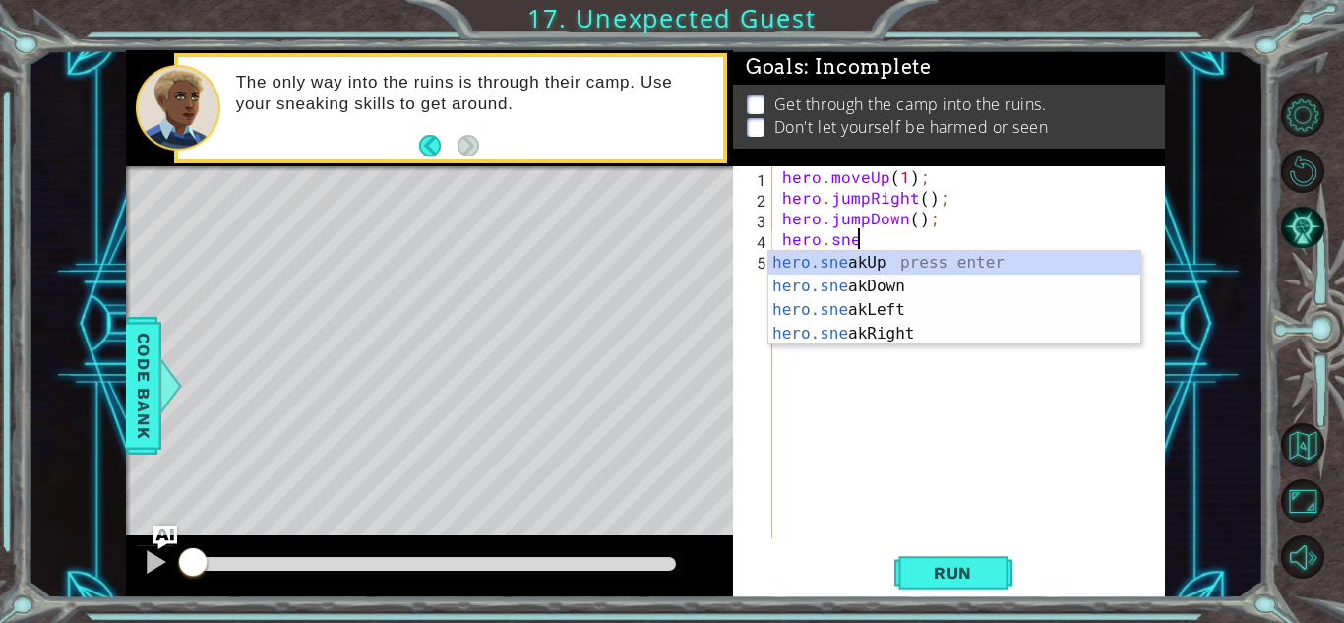
scroll to position [0, 5]
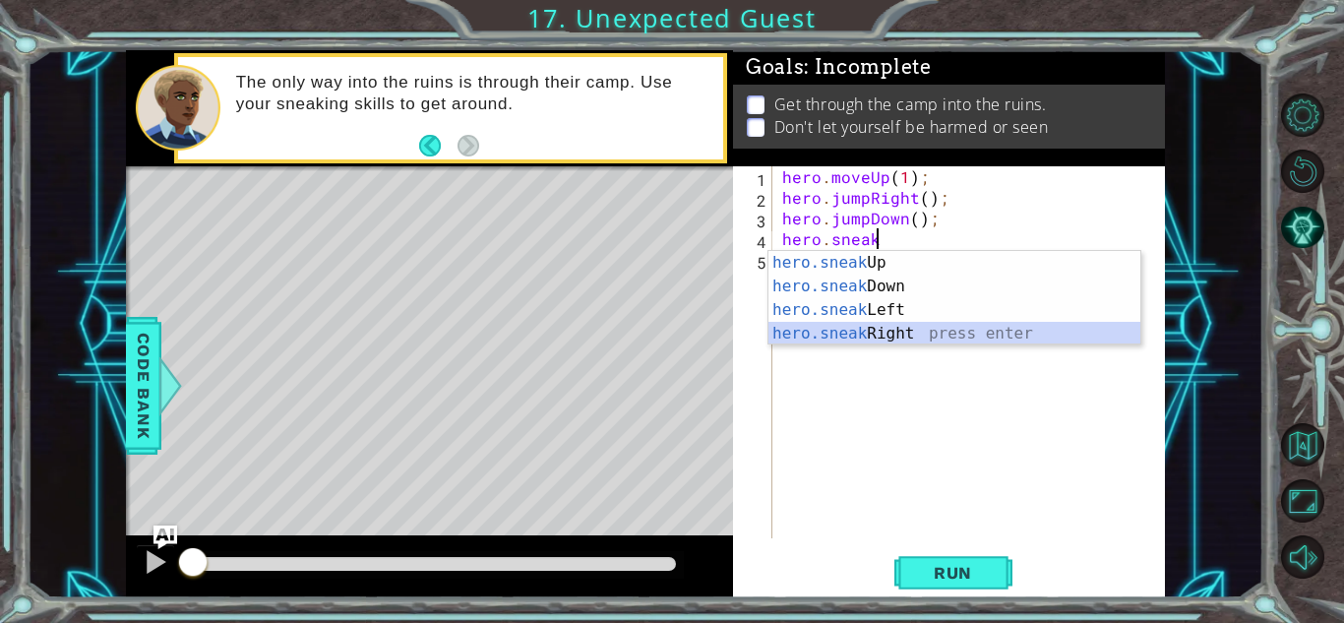
type textarea "hero.sneakRight(1);"
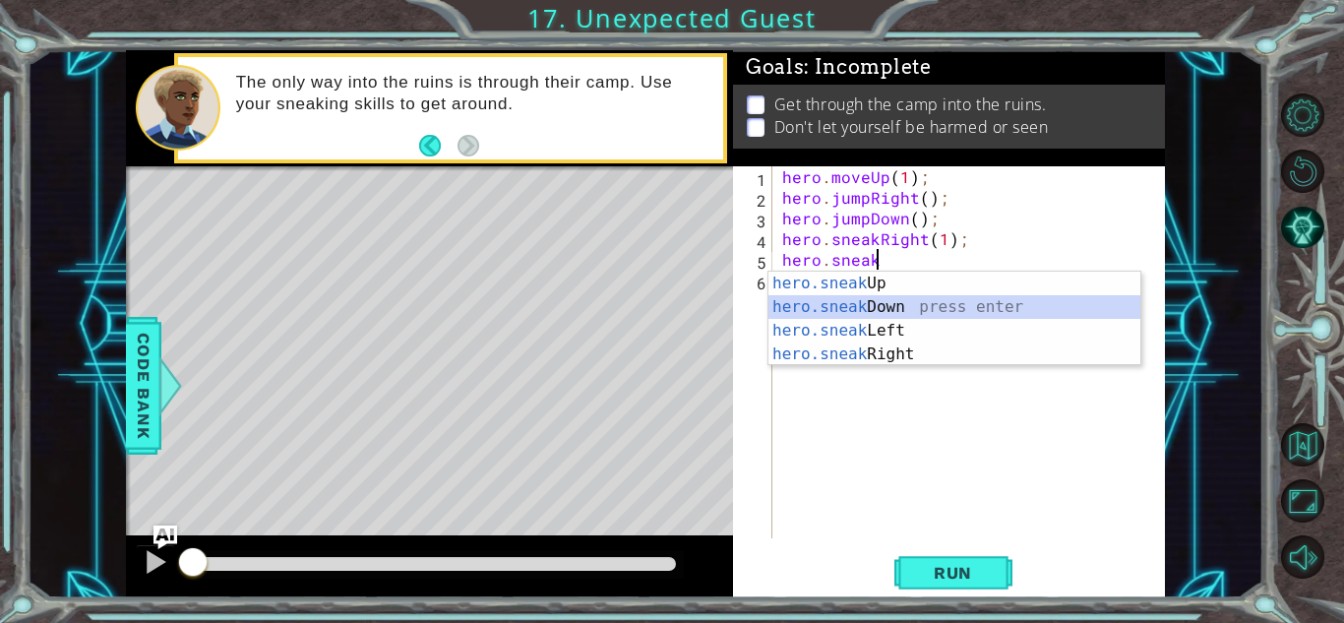
type textarea "hero.sneakDown(1);"
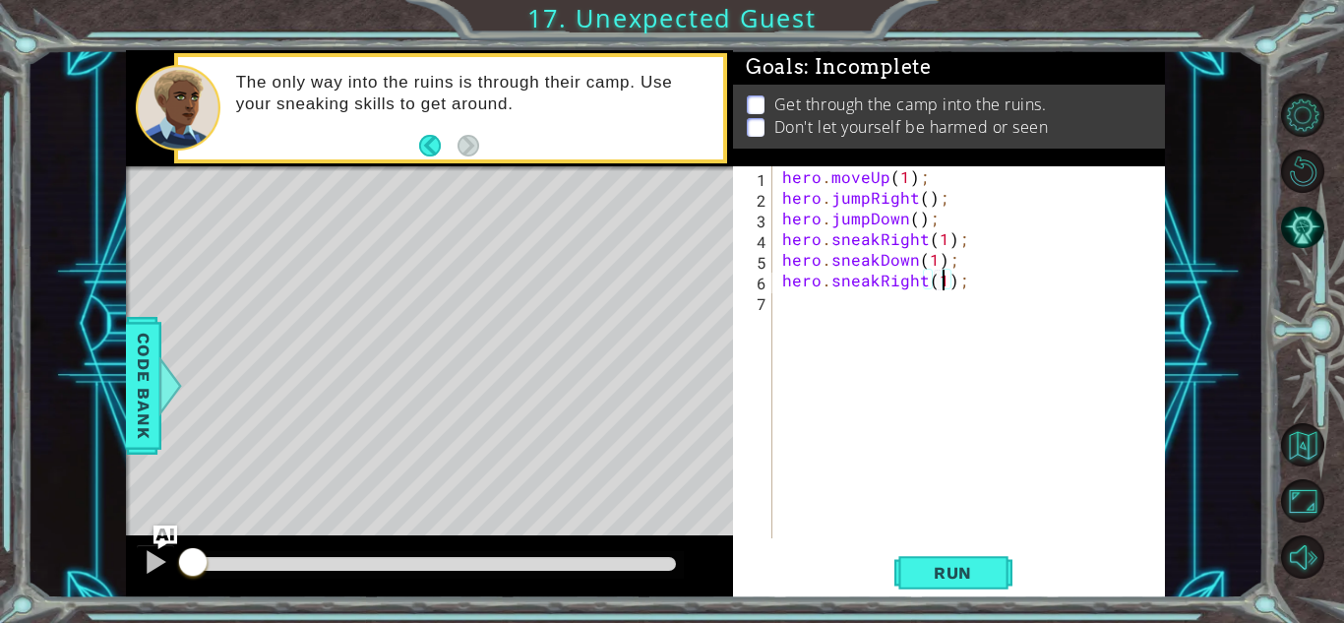
type textarea "hero.sneakRight(2);"
type textarea "hero.sneakUp(1);"
click at [961, 576] on span "Run" at bounding box center [953, 573] width 78 height 20
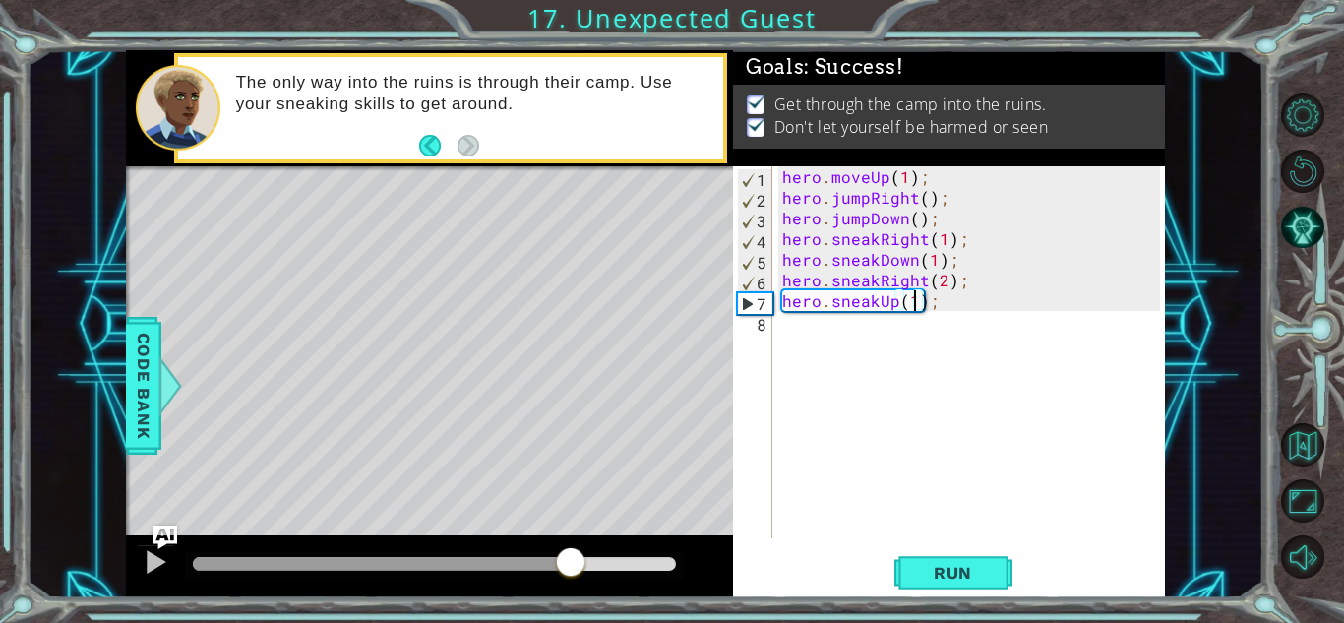
drag, startPoint x: 571, startPoint y: 562, endPoint x: 1114, endPoint y: 583, distance: 543.5
click at [1114, 583] on div "1 ההההההההההההההההההההההההההההההההההההההההההההההההההההההההההההההההההההההההההההה…" at bounding box center [645, 324] width 1039 height 548
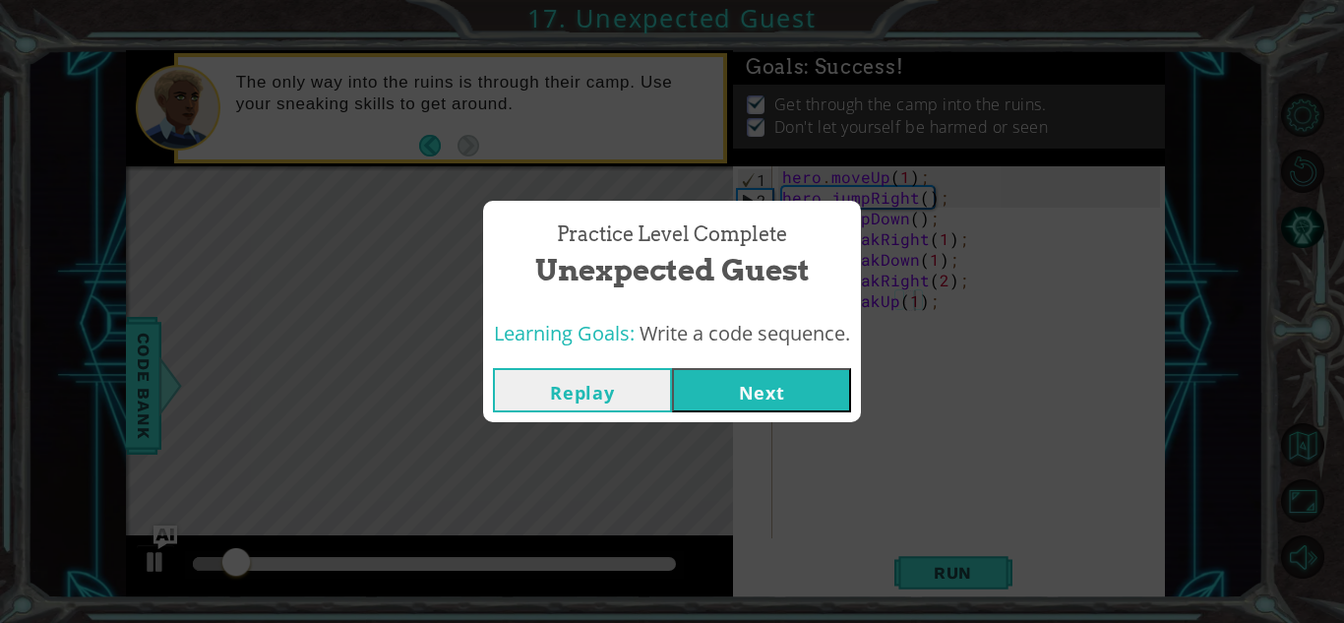
click at [768, 391] on button "Next" at bounding box center [761, 390] width 179 height 44
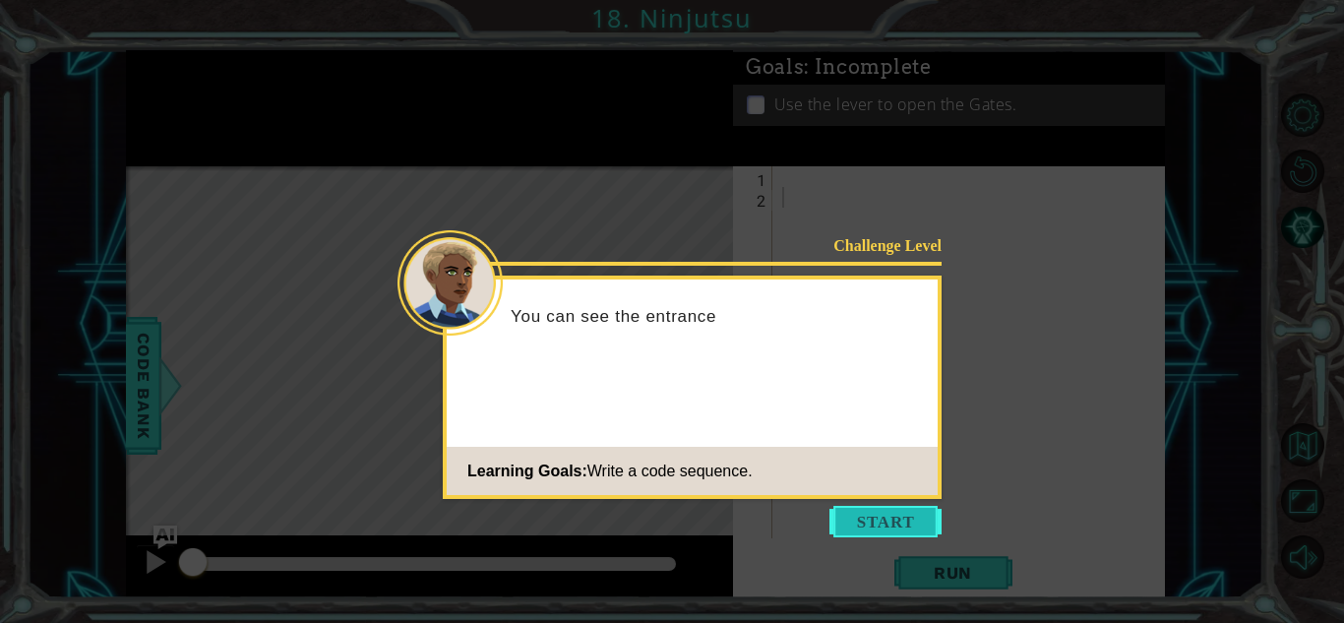
click at [870, 518] on button "Start" at bounding box center [885, 521] width 112 height 31
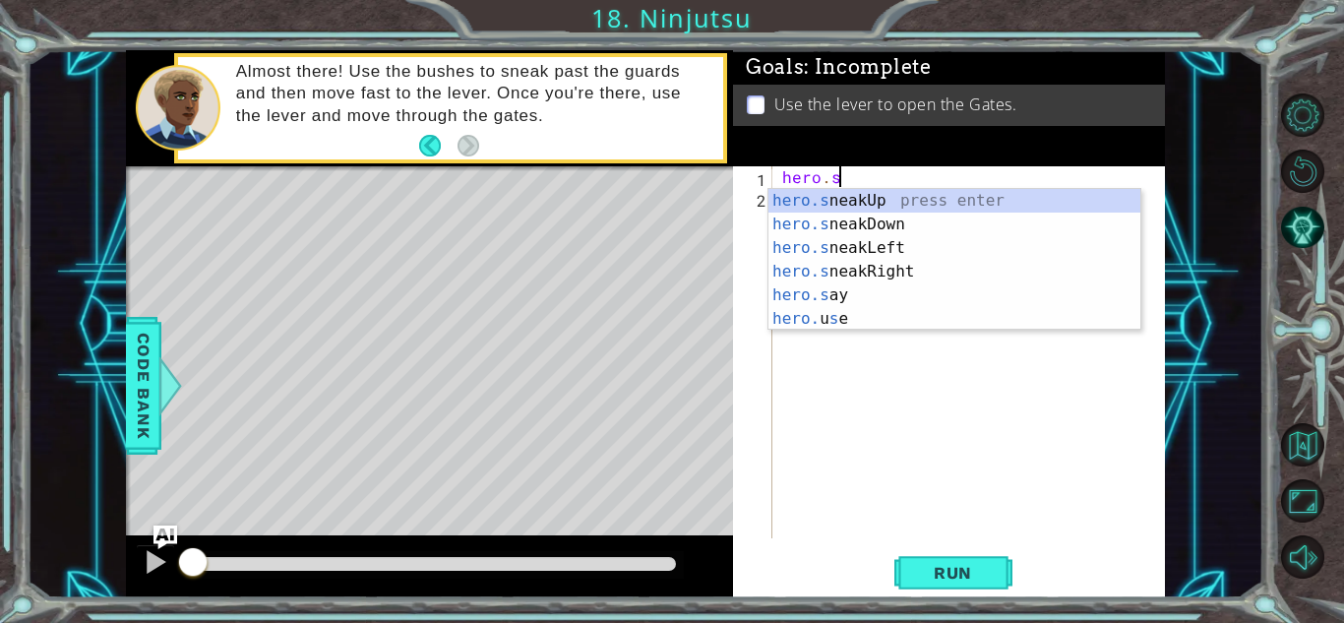
scroll to position [0, 3]
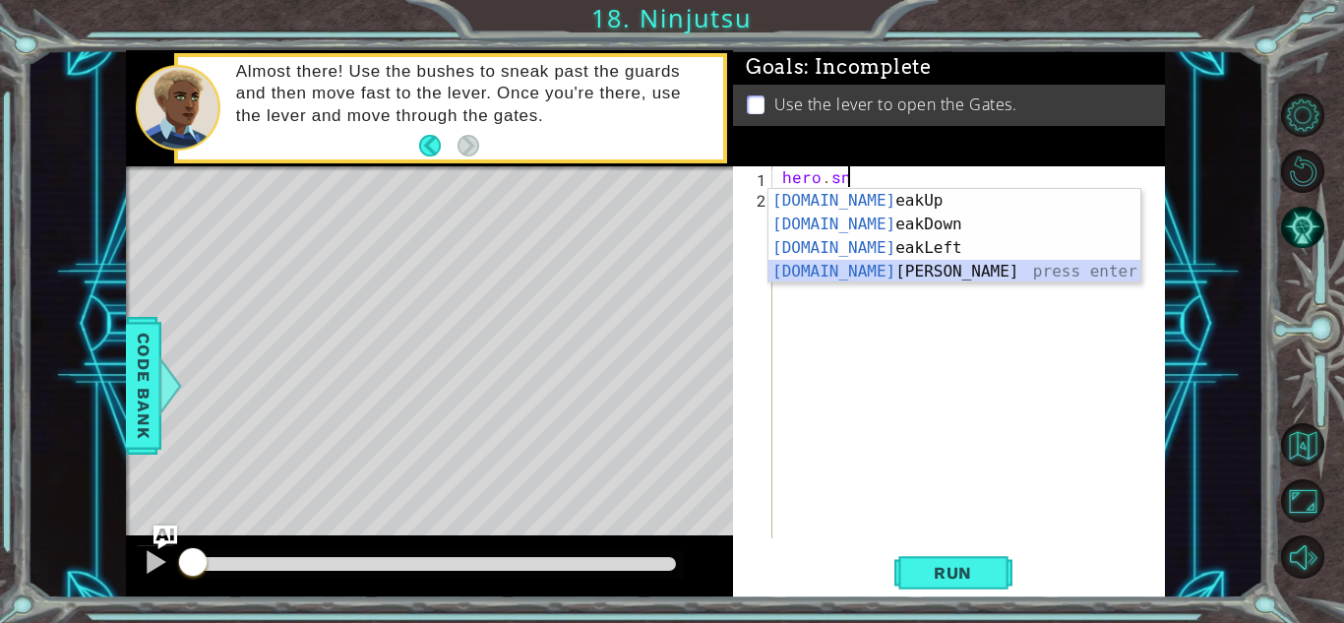
type textarea "hero.sneakRight(1);"
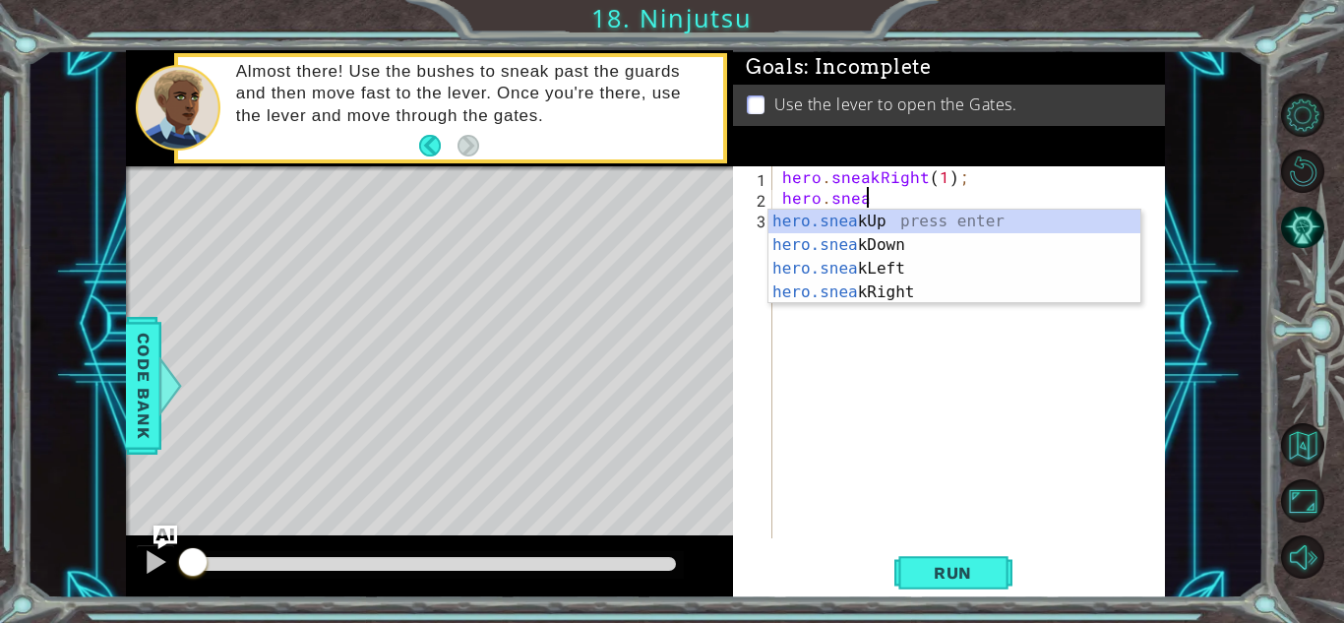
scroll to position [0, 5]
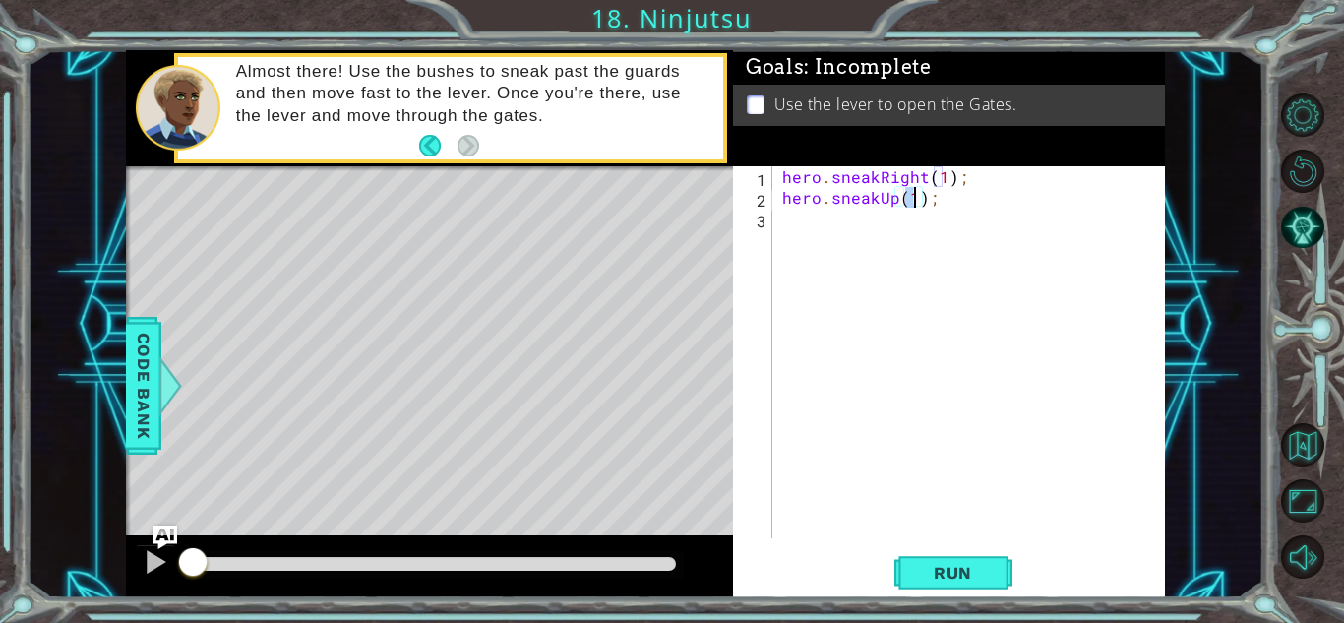
type textarea "hero.sneakUp(2);"
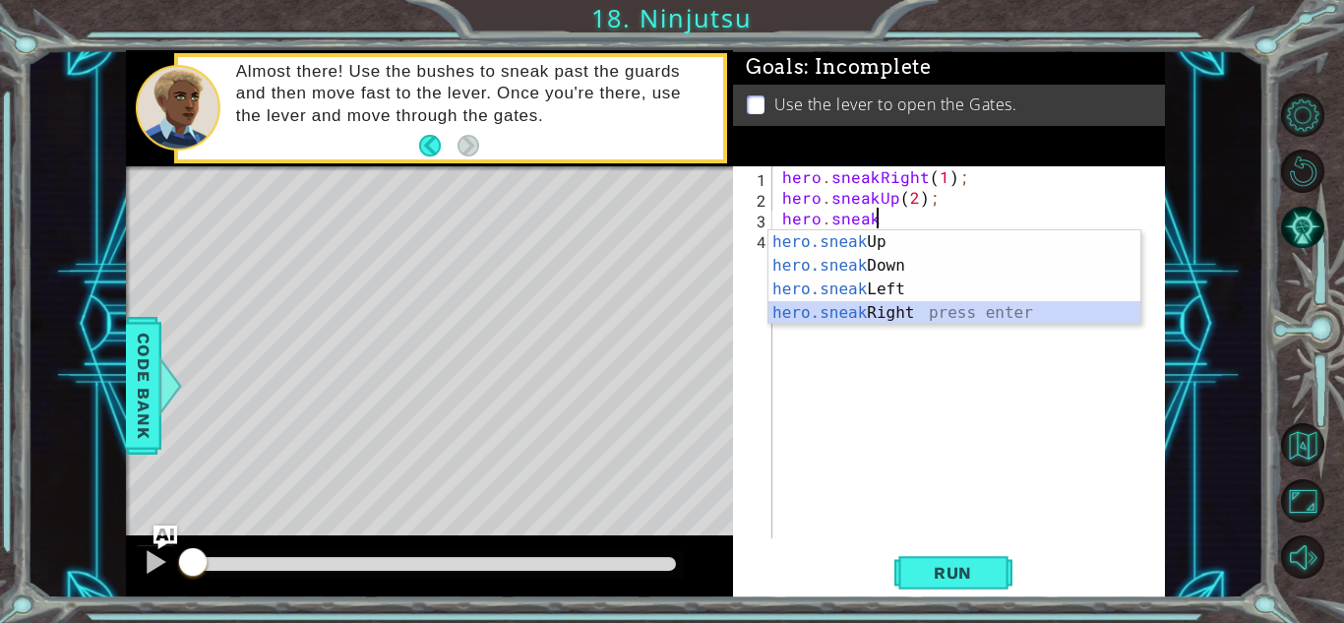
type textarea "hero.sneakRight(1);"
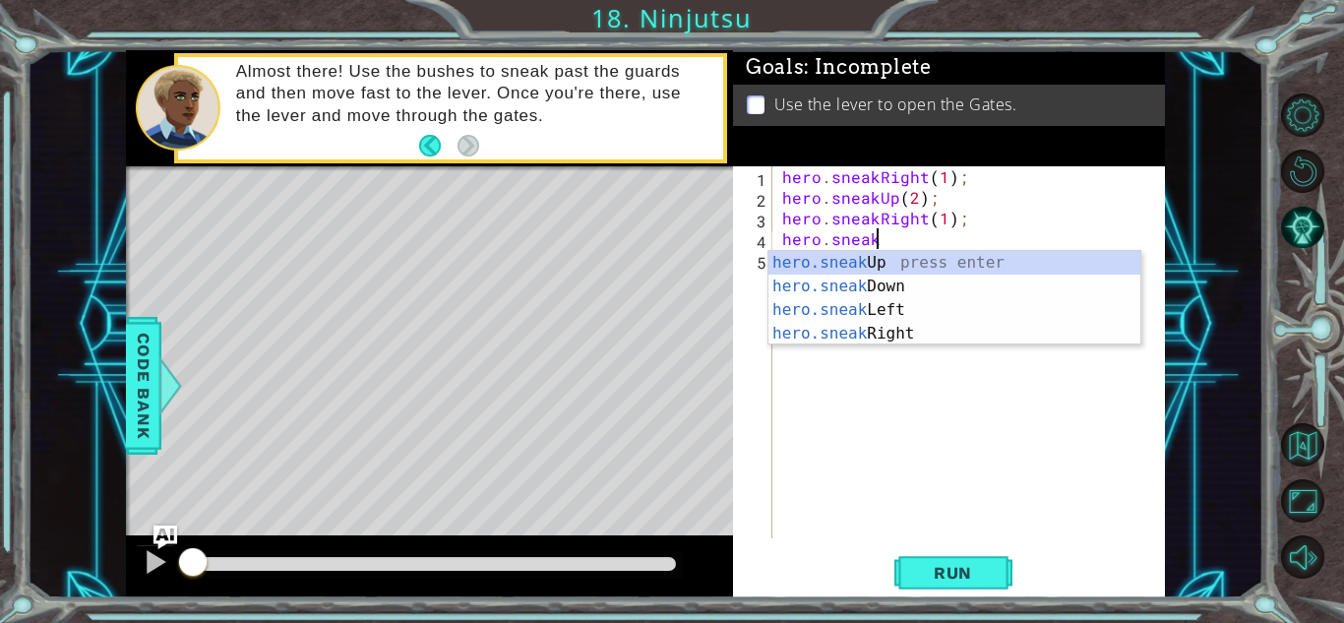
type textarea "hero.sneakUp(1);"
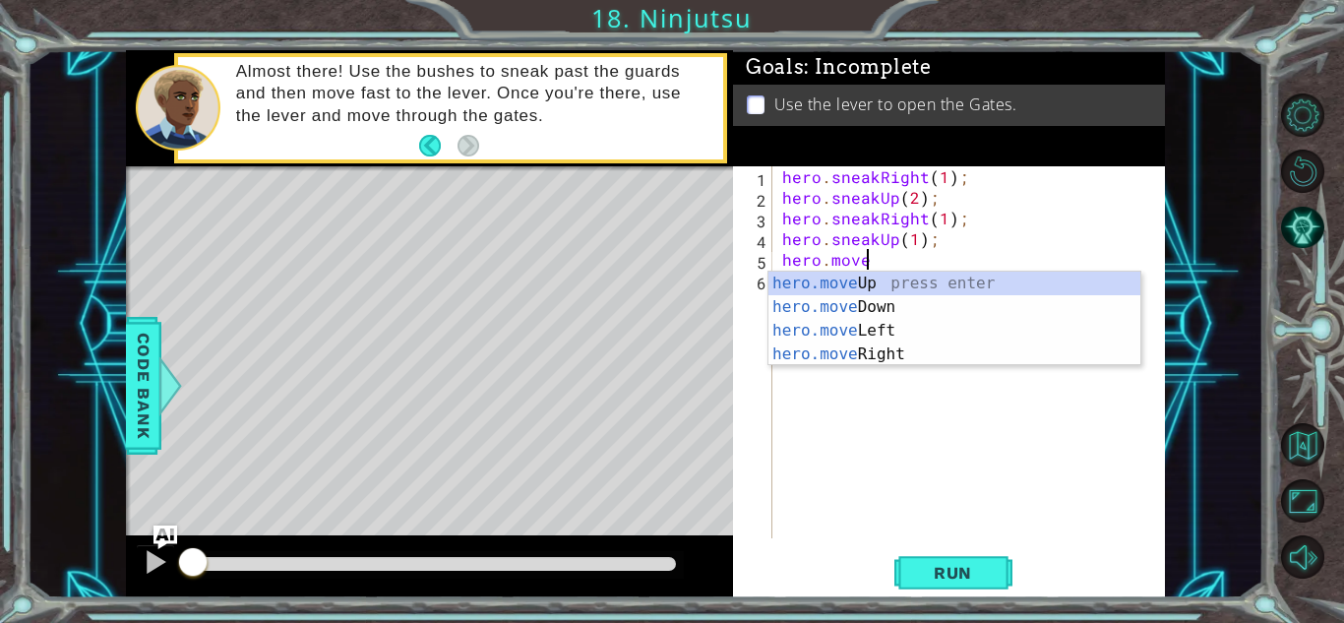
scroll to position [0, 4]
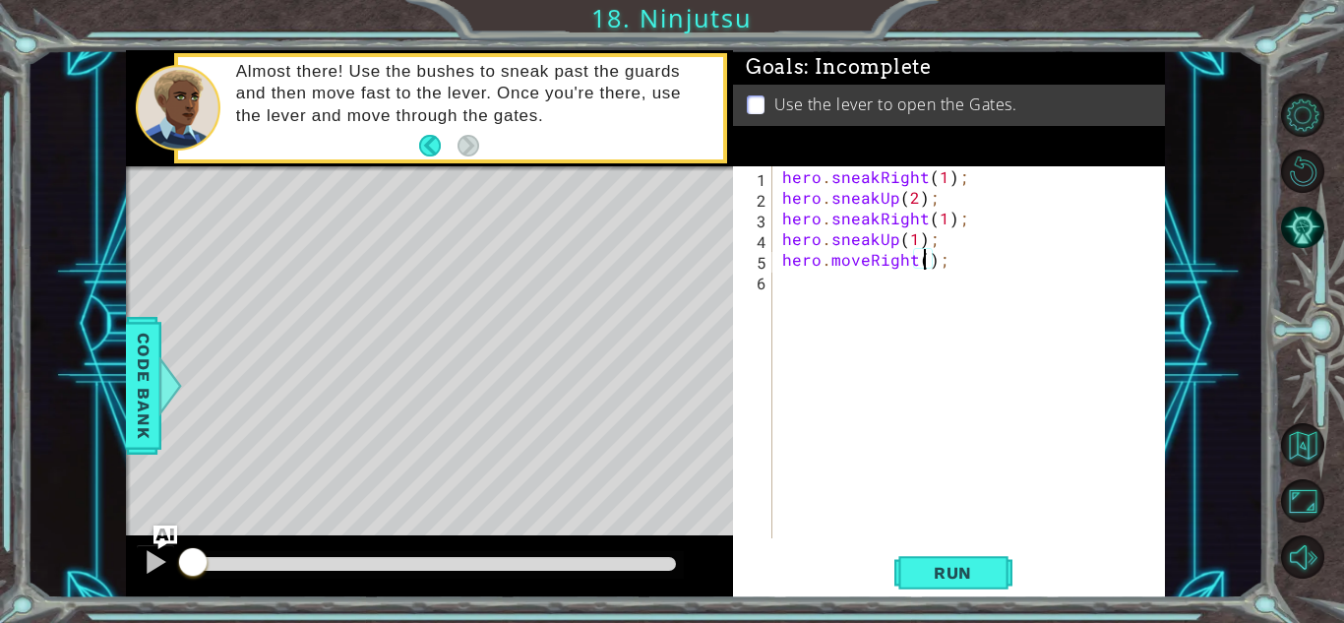
type textarea "hero.moveRight(2);"
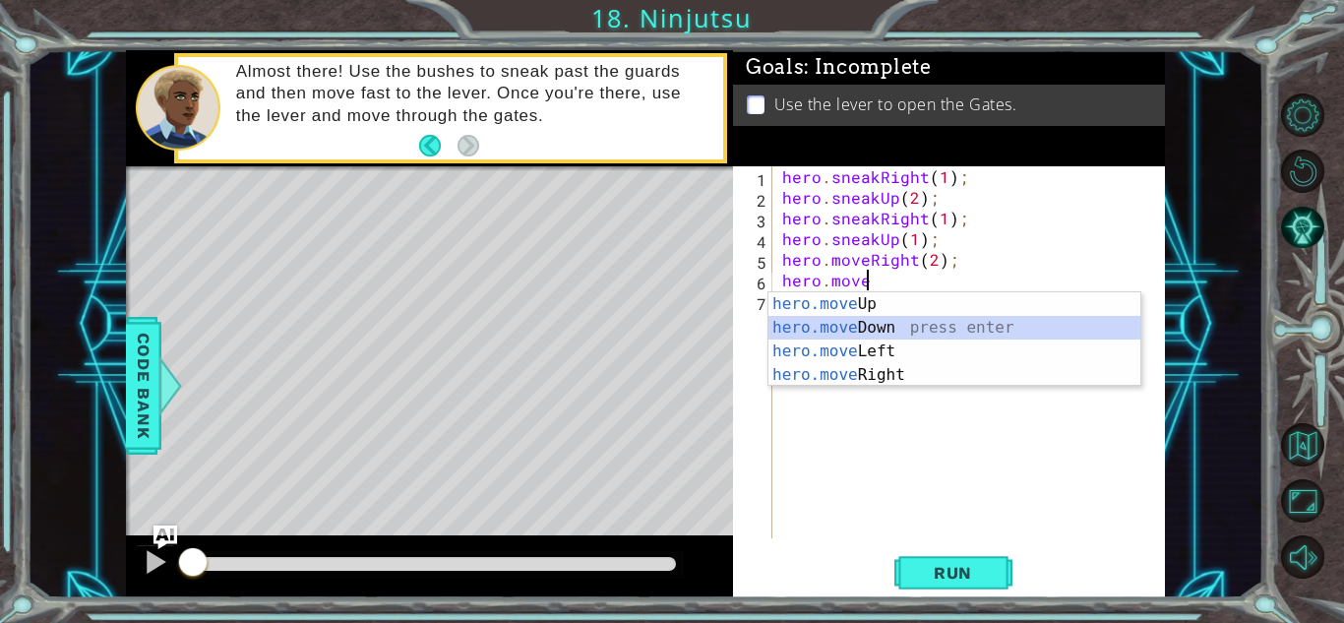
type textarea "hero.moveDown(1);"
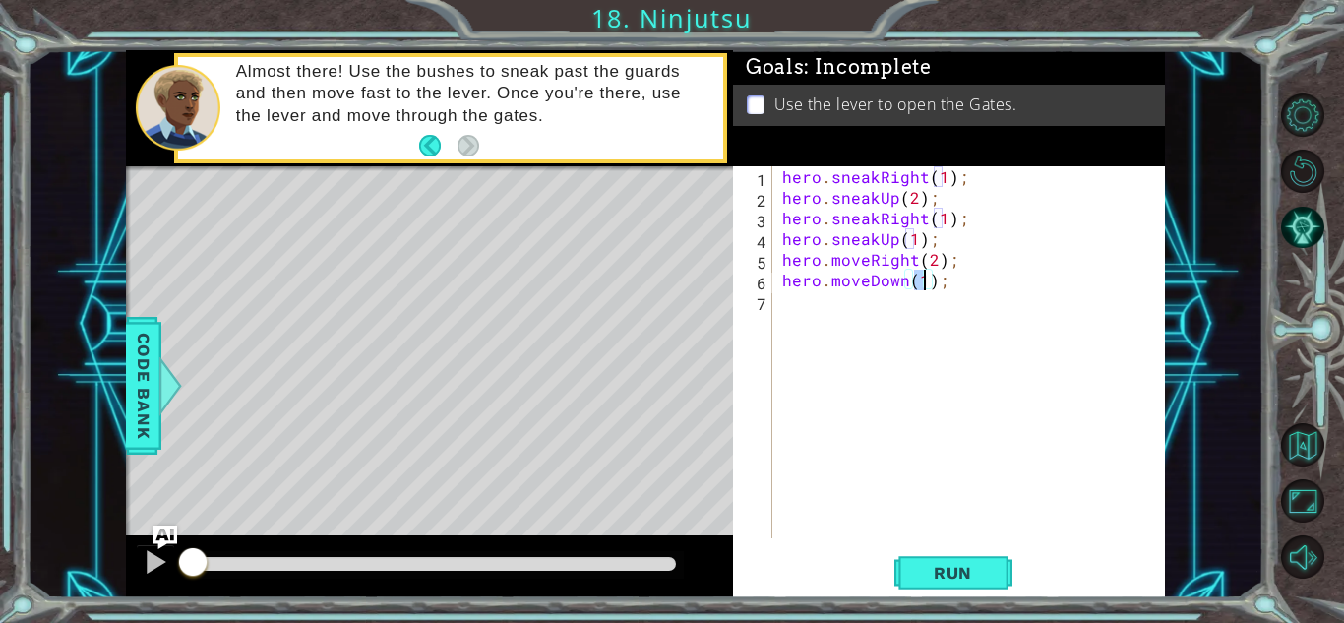
scroll to position [0, 0]
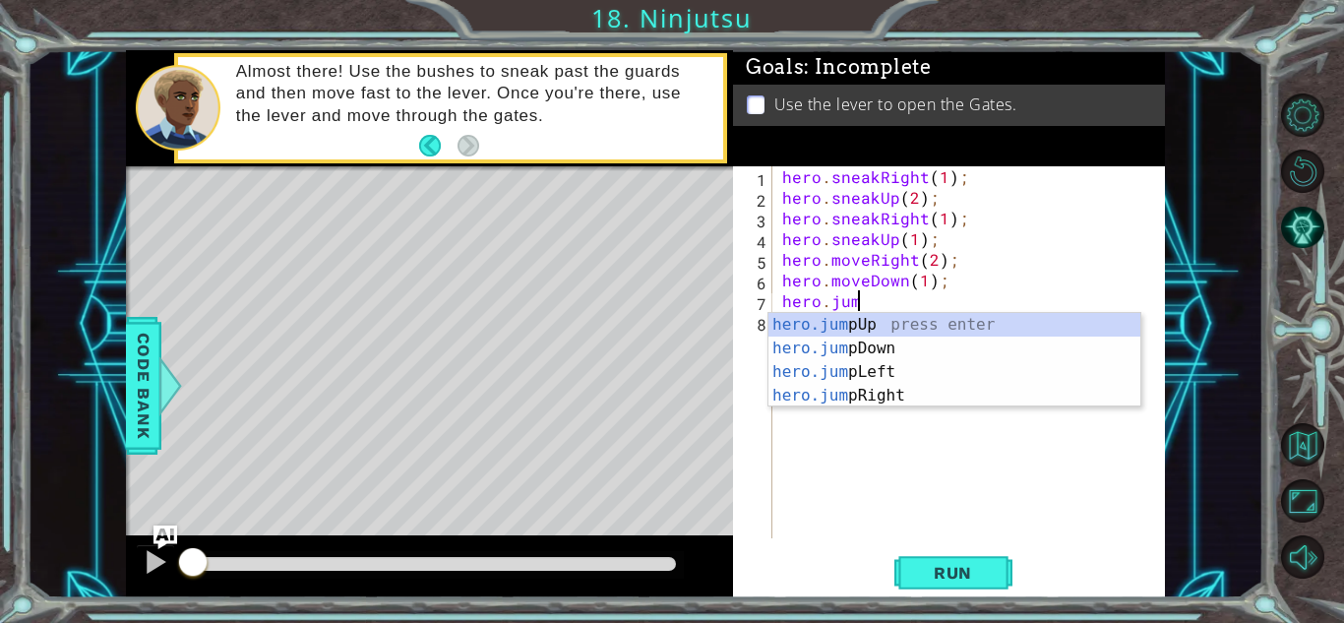
type textarea "hero.jump"
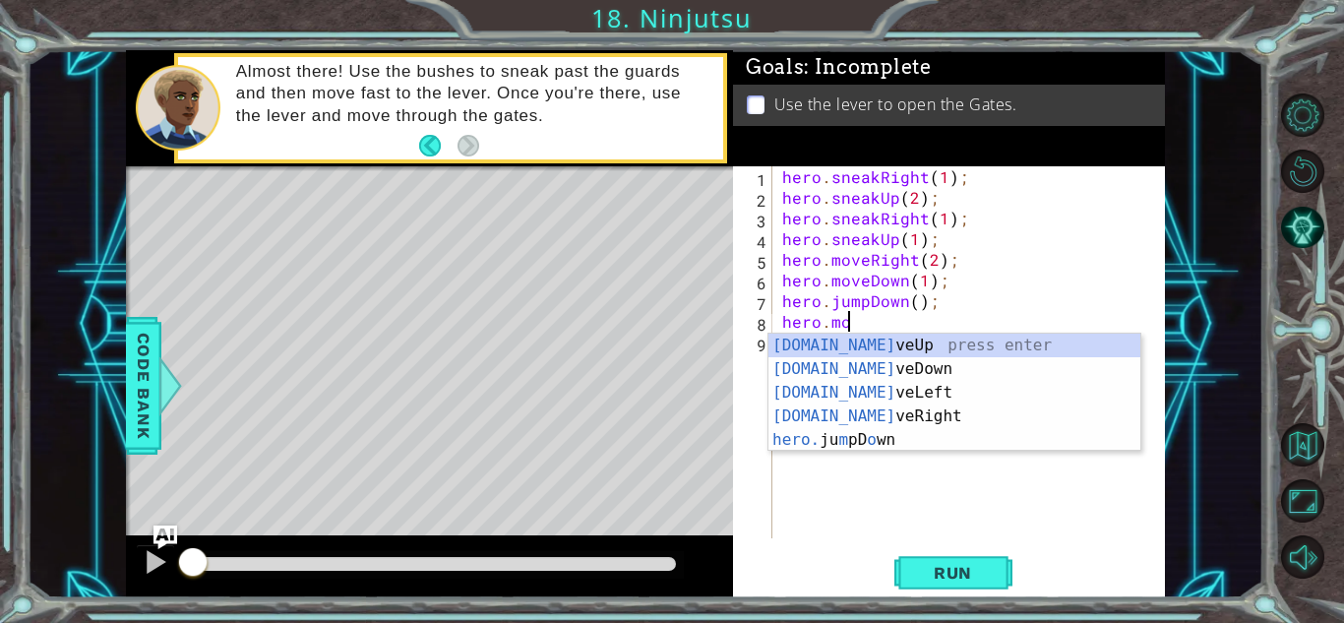
scroll to position [0, 4]
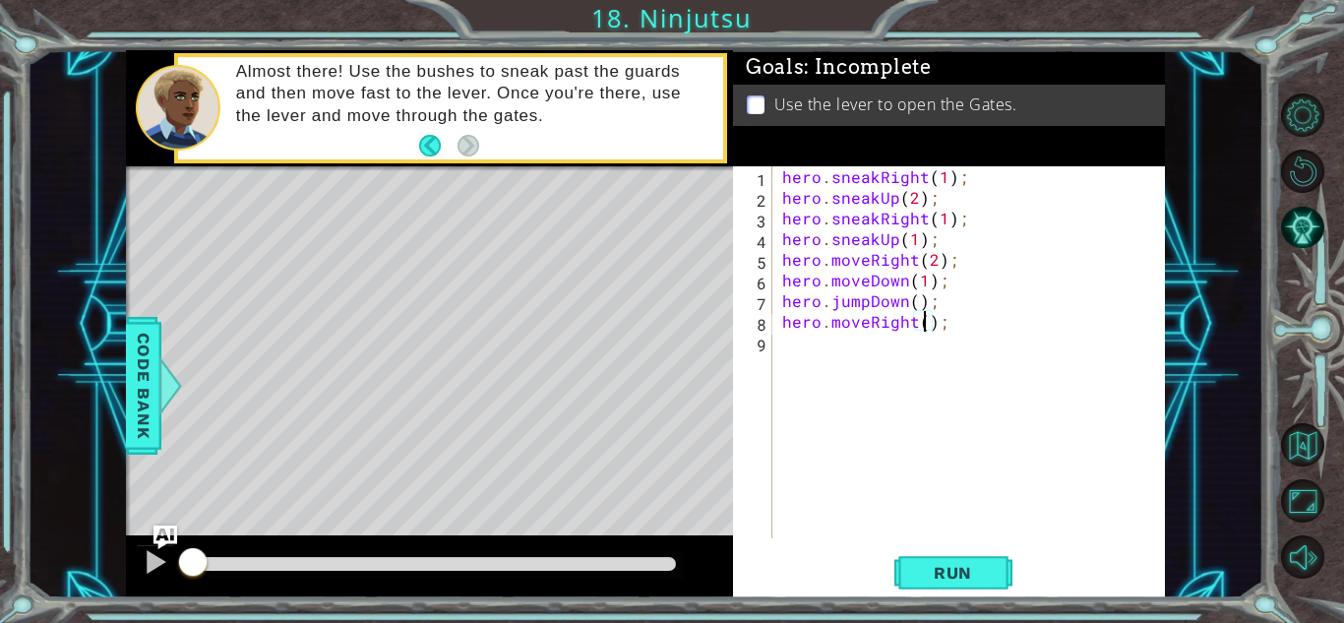
type textarea "hero.moveRight(2);"
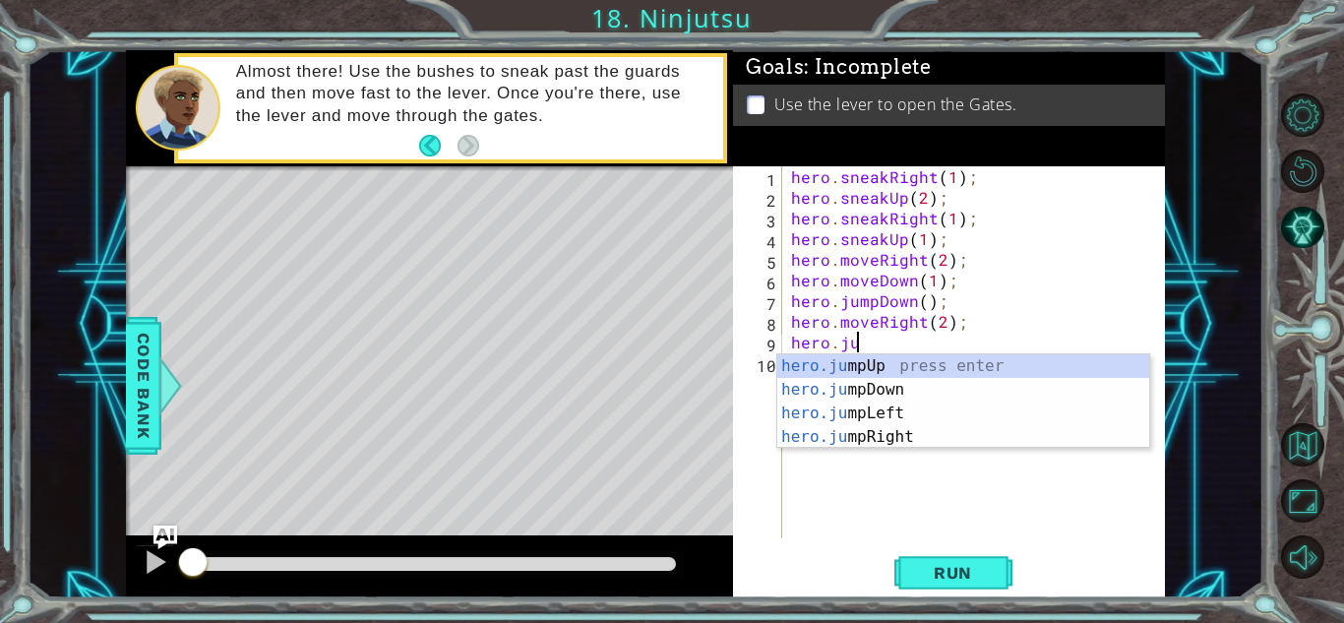
type textarea "hero.jump"
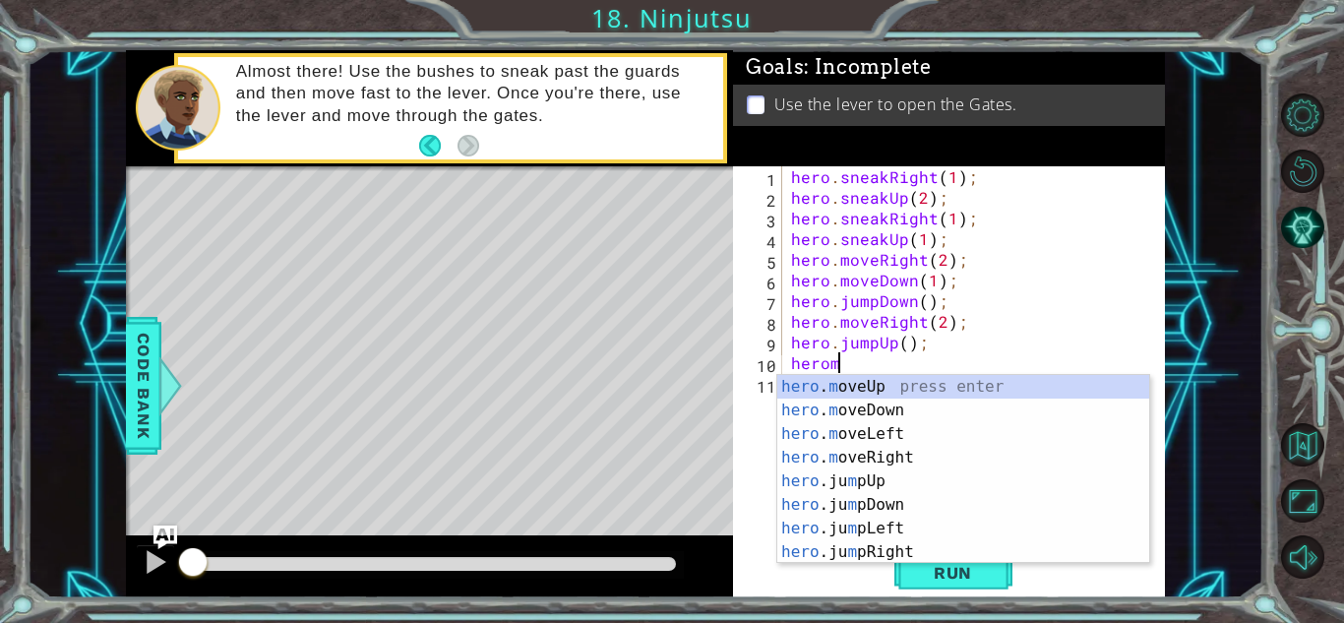
scroll to position [0, 3]
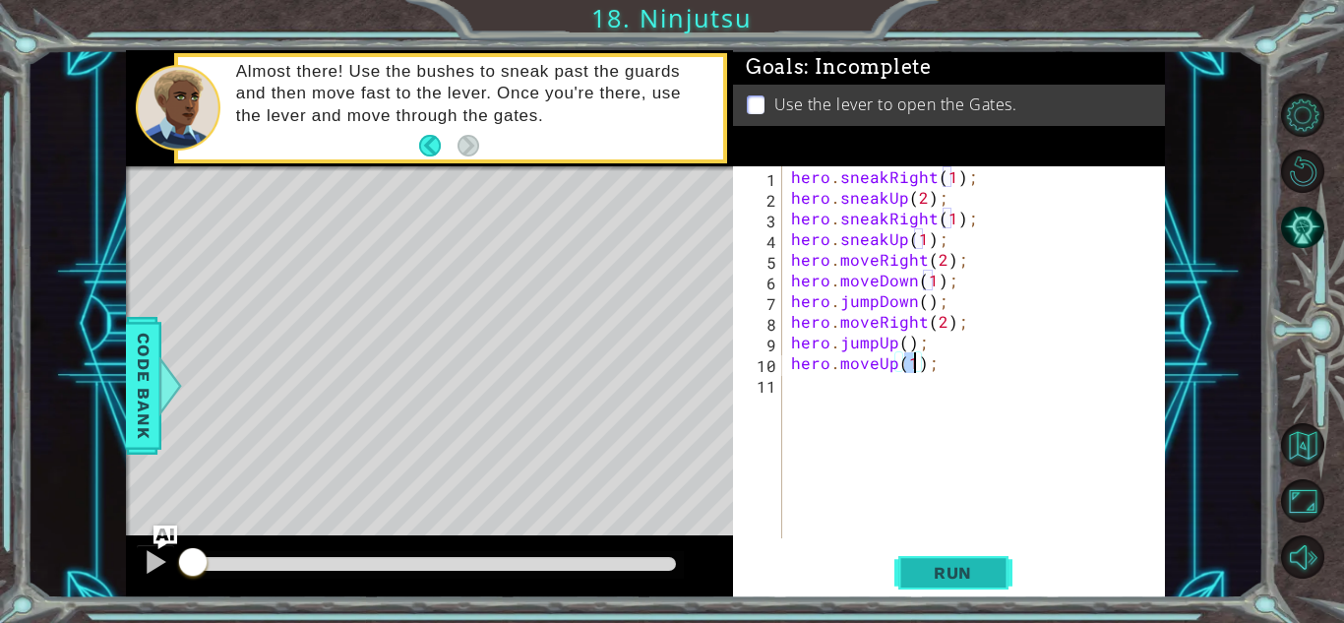
type textarea "hero.moveUp(1);"
click at [941, 570] on span "Run" at bounding box center [953, 573] width 78 height 20
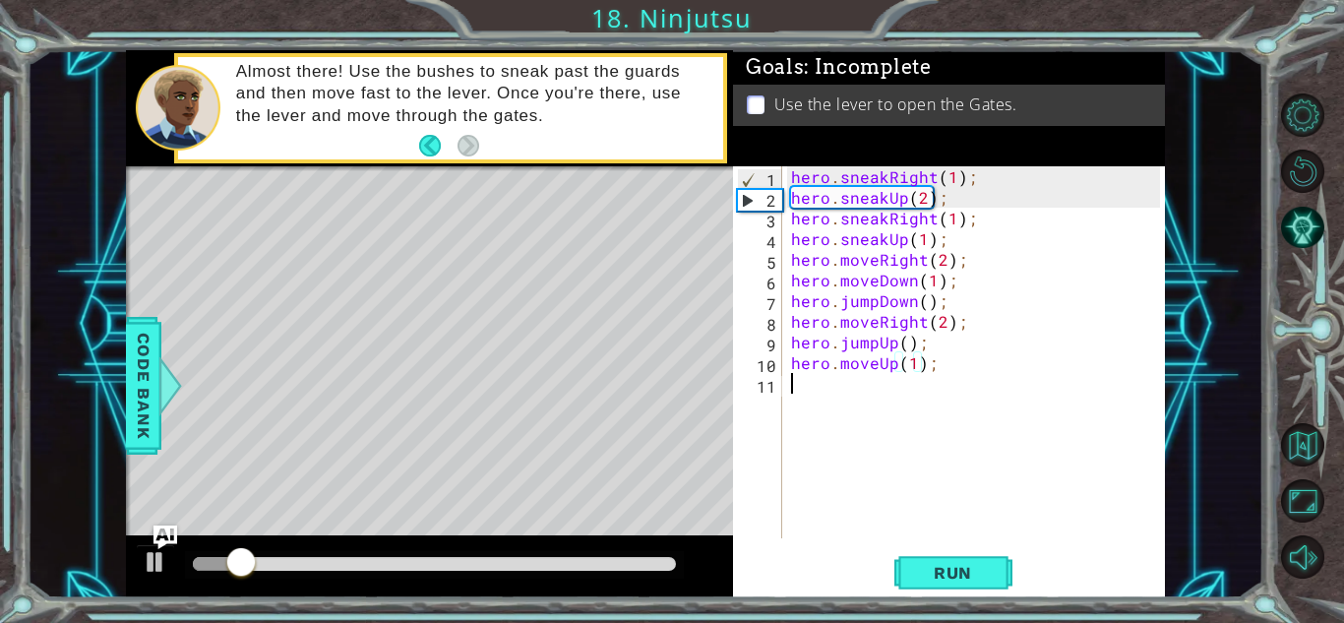
click at [824, 404] on div "hero . sneakRight ( 1 ) ; hero . sneakUp ( 2 ) ; hero . sneakRight ( 1 ) ; hero…" at bounding box center [978, 372] width 383 height 413
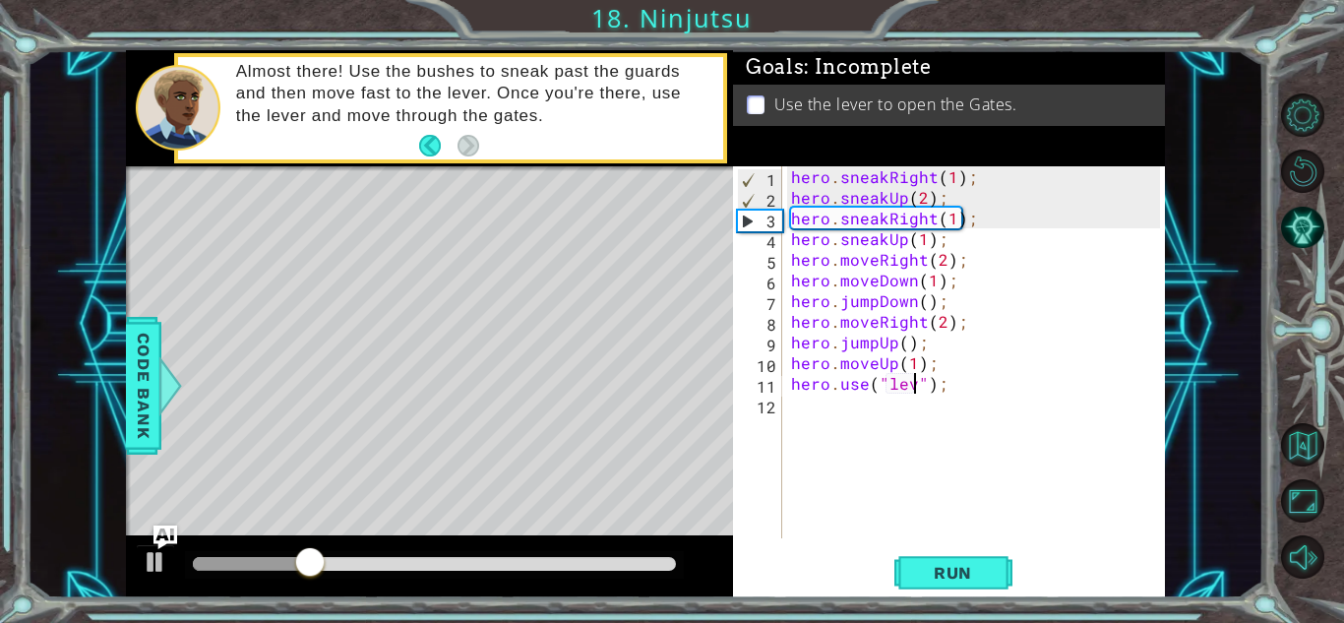
scroll to position [0, 9]
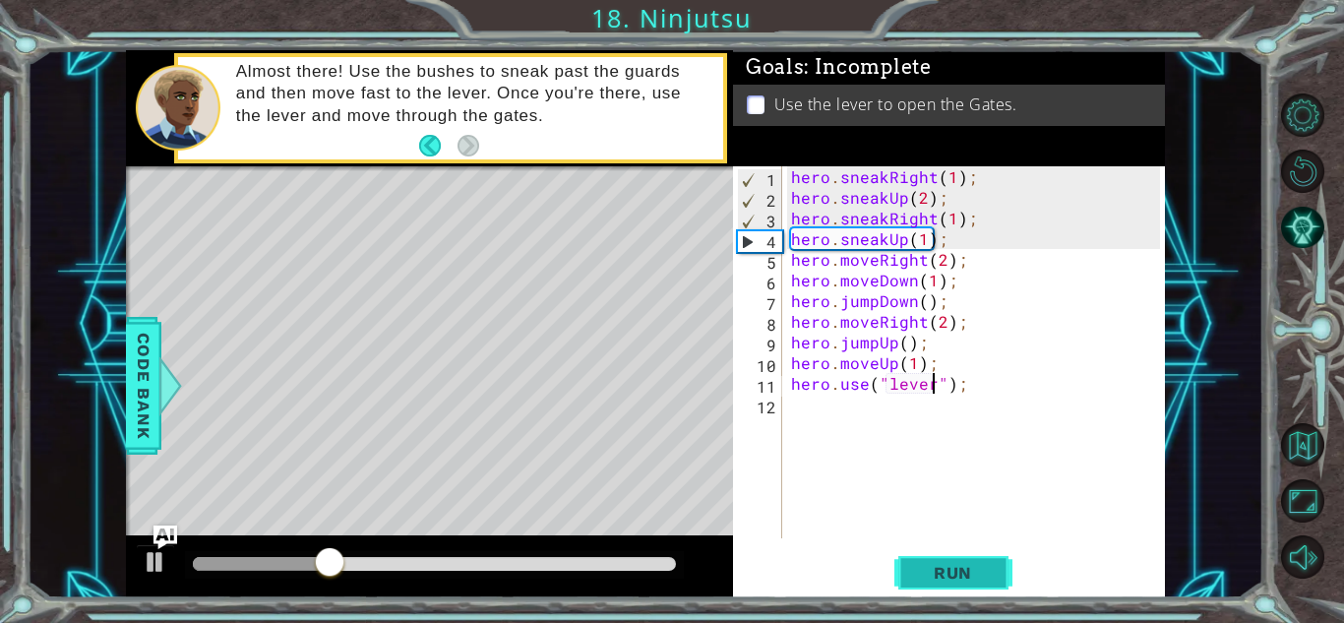
type textarea "hero.use("lever");"
click at [946, 567] on span "Run" at bounding box center [953, 573] width 78 height 20
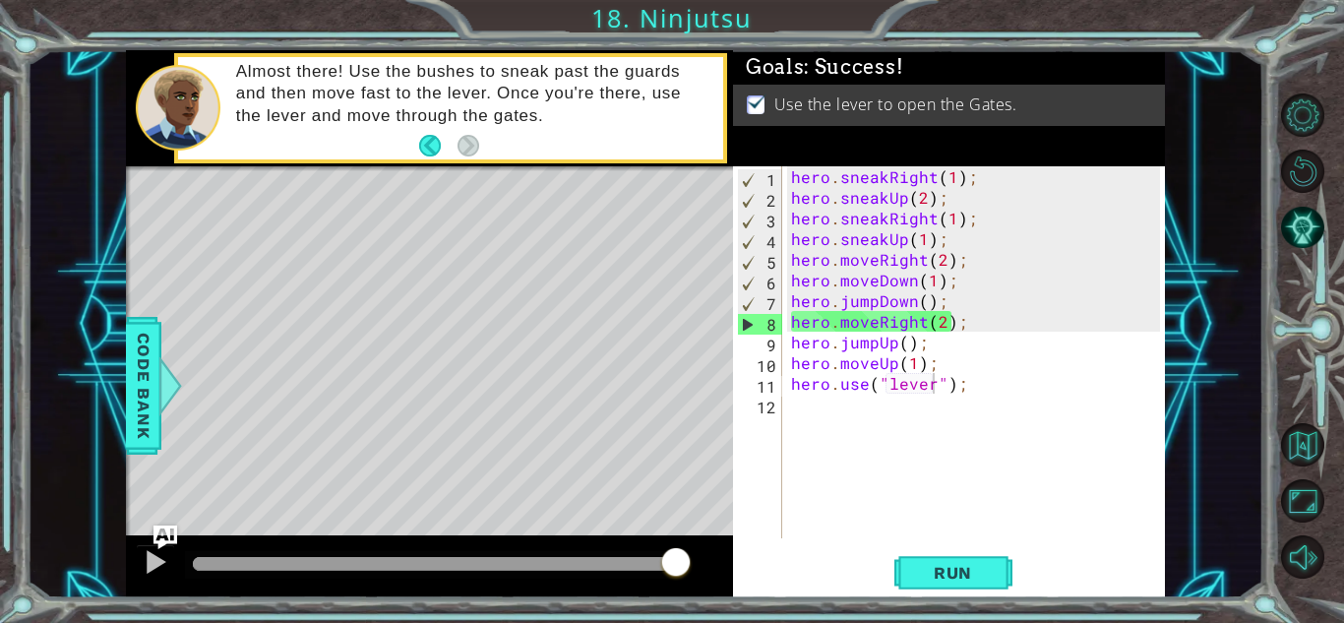
drag, startPoint x: 513, startPoint y: 560, endPoint x: 1121, endPoint y: 538, distance: 608.4
click at [1121, 538] on body "1 ההההההההההההההההההההההההההההההההההההההההההההההההההההההההההההההההההההההההההההה…" at bounding box center [672, 311] width 1344 height 623
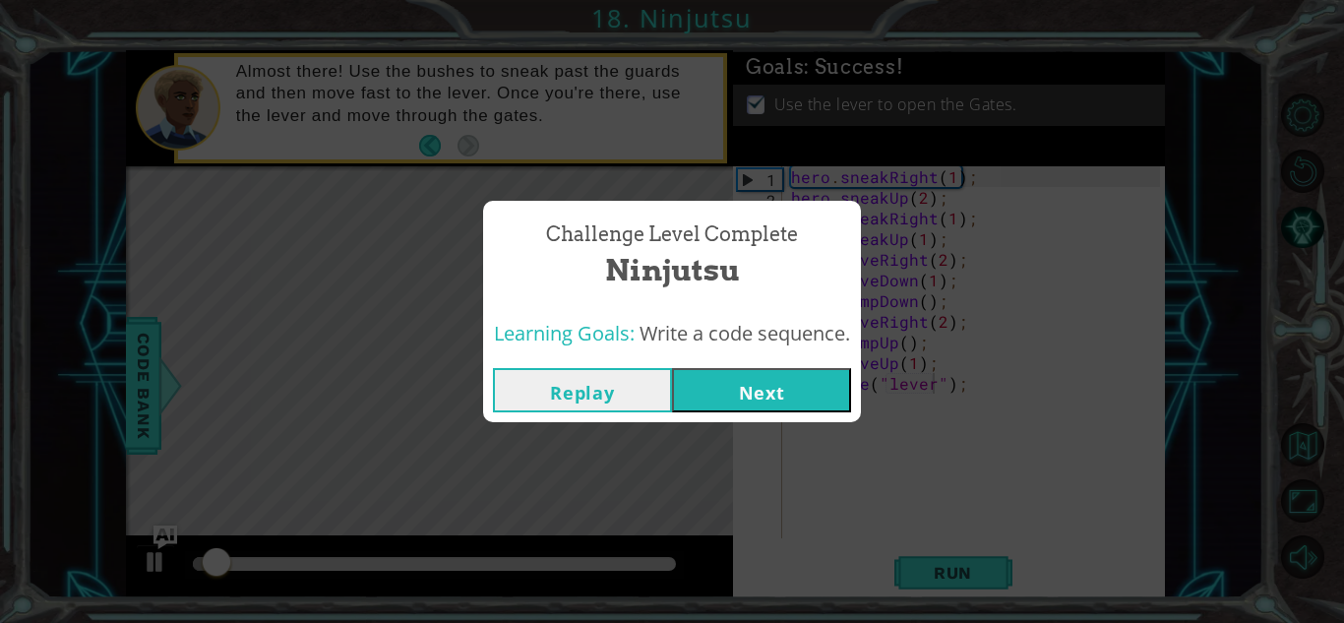
click at [785, 397] on button "Next" at bounding box center [761, 390] width 179 height 44
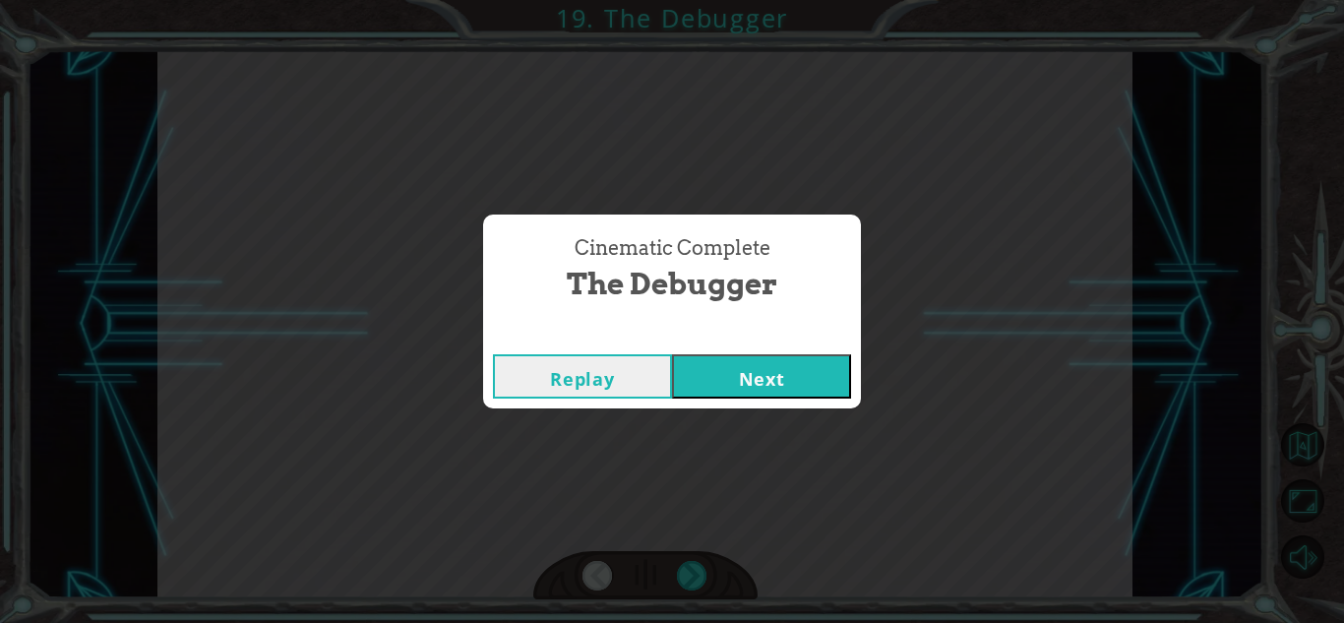
click at [755, 373] on button "Next" at bounding box center [761, 376] width 179 height 44
click at [702, 382] on button "Next" at bounding box center [761, 376] width 179 height 44
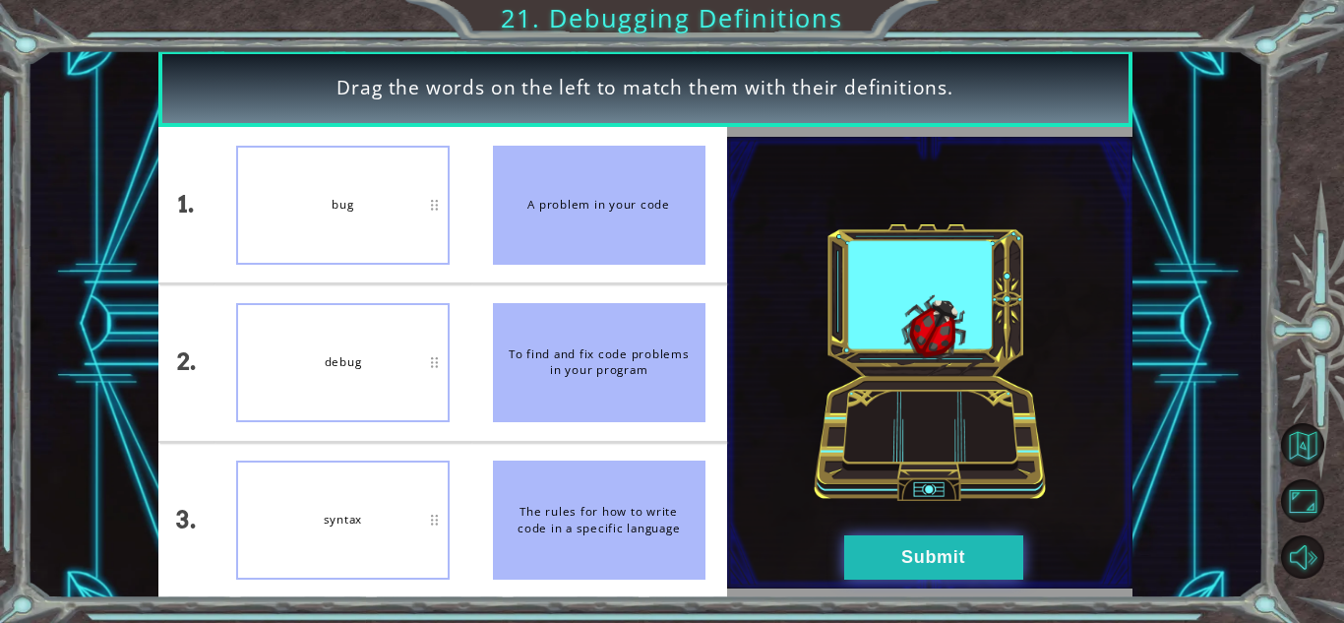
click at [912, 557] on button "Submit" at bounding box center [933, 557] width 179 height 44
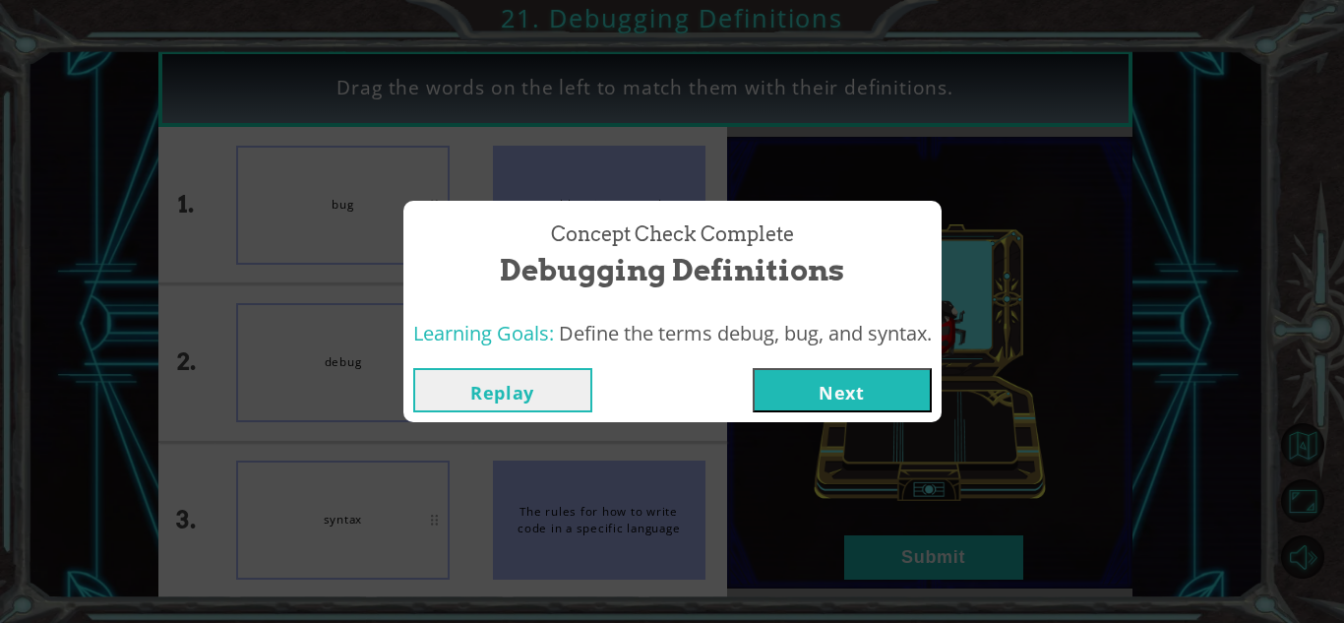
click at [824, 395] on button "Next" at bounding box center [842, 390] width 179 height 44
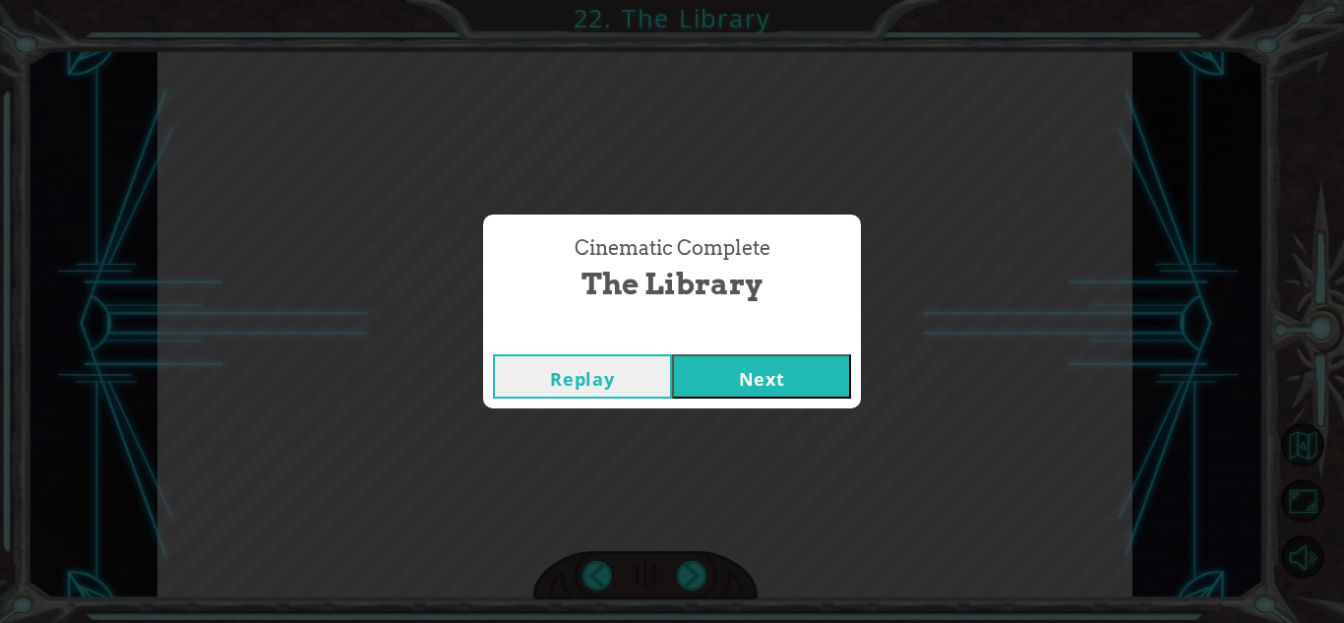
click at [729, 385] on button "Next" at bounding box center [761, 376] width 179 height 44
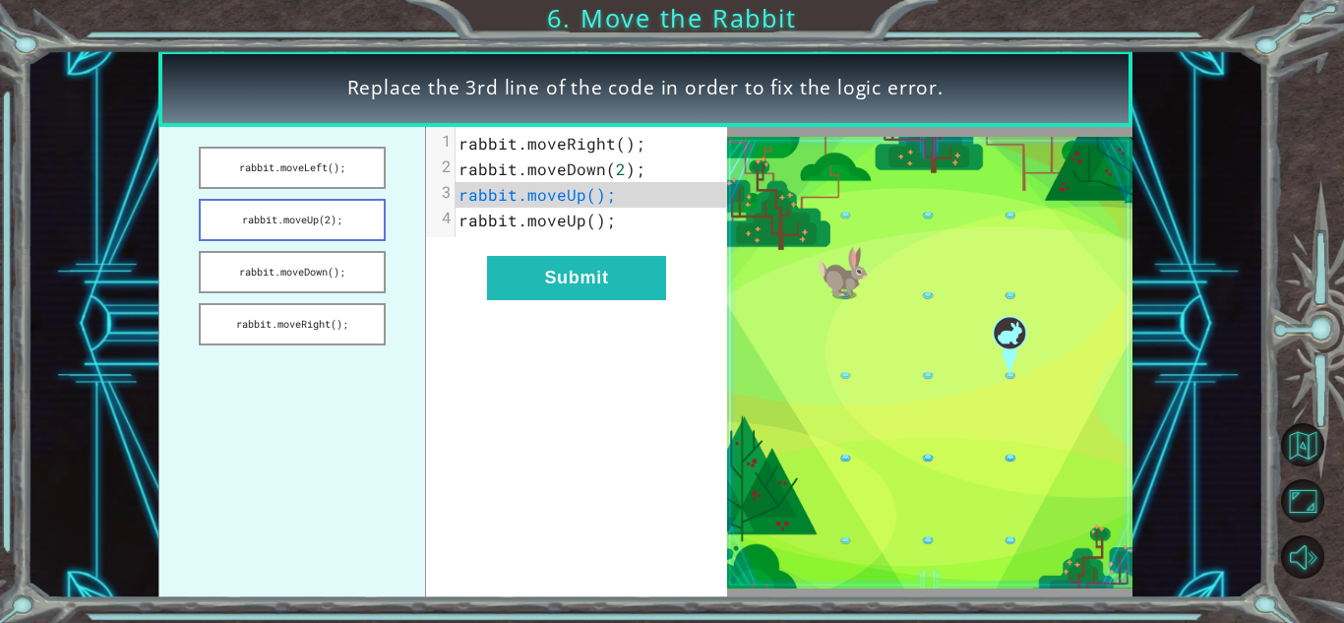
click at [328, 230] on button "rabbit.moveUp(2);" at bounding box center [292, 220] width 186 height 42
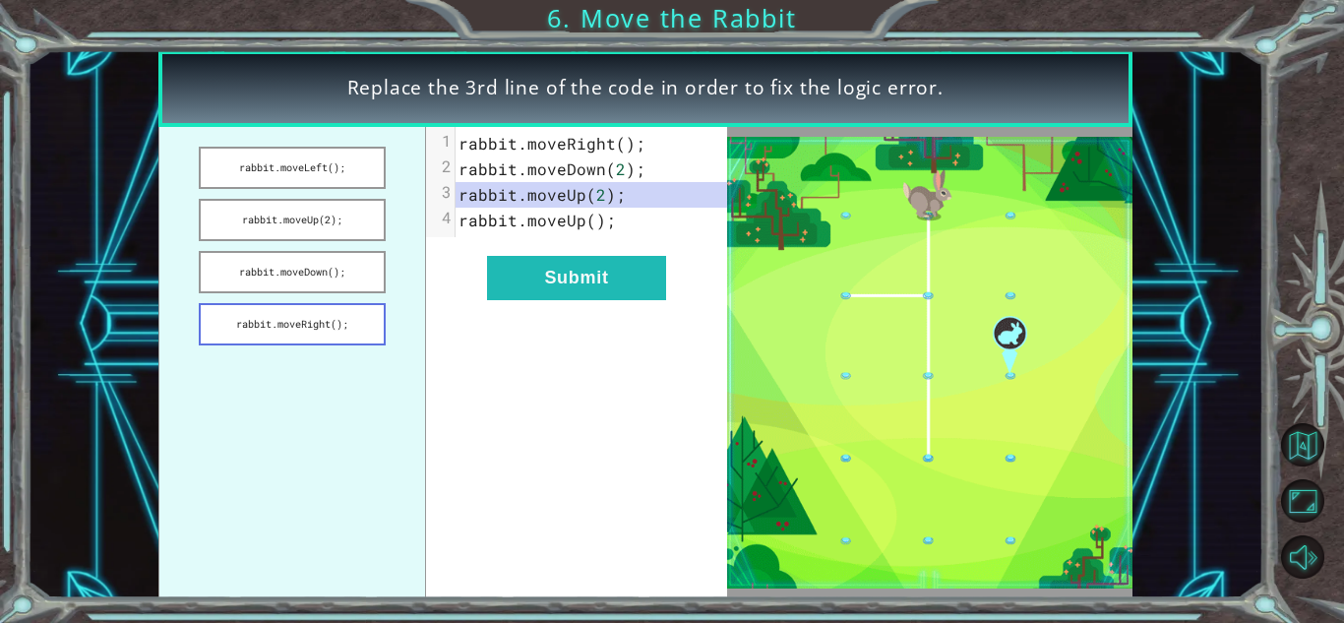
click at [313, 325] on button "rabbit.moveRight();" at bounding box center [292, 324] width 186 height 42
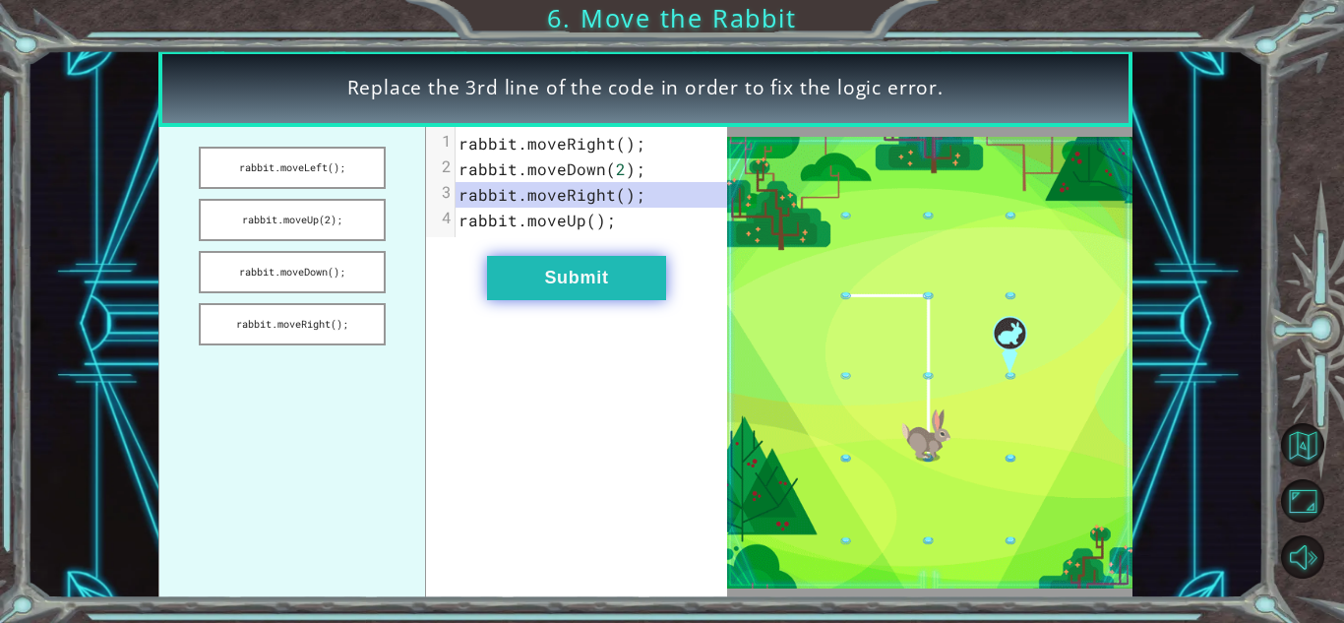
click at [543, 284] on button "Submit" at bounding box center [576, 278] width 179 height 44
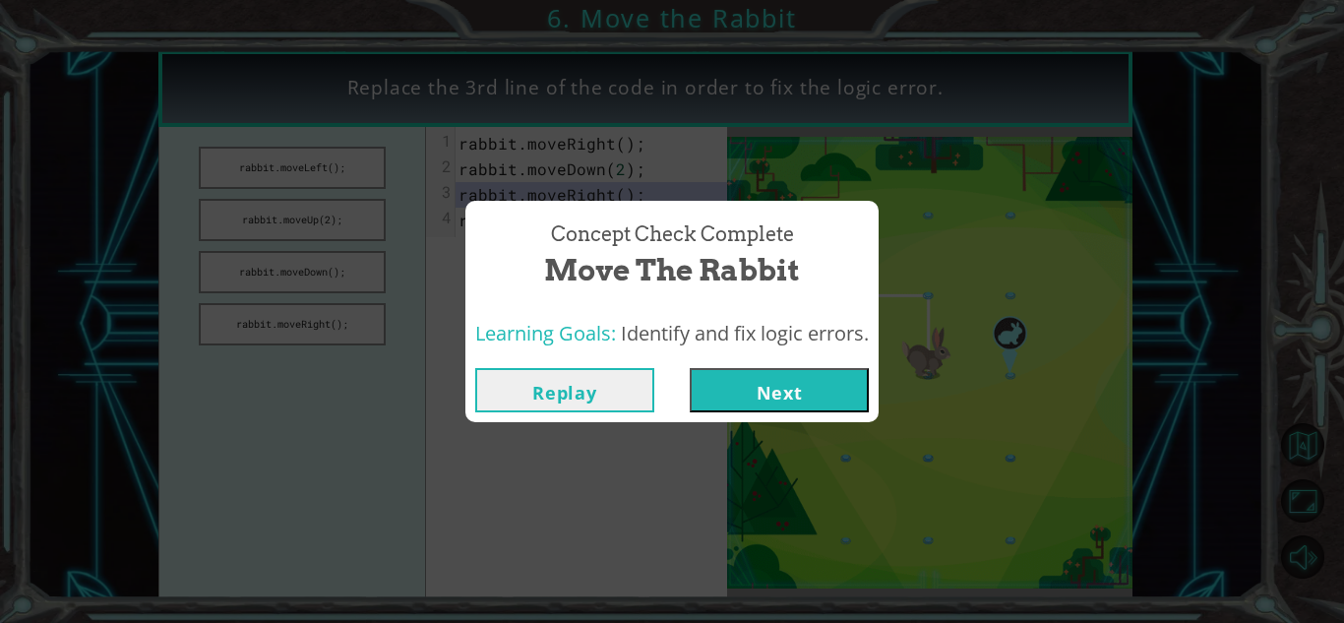
click at [715, 383] on button "Next" at bounding box center [779, 390] width 179 height 44
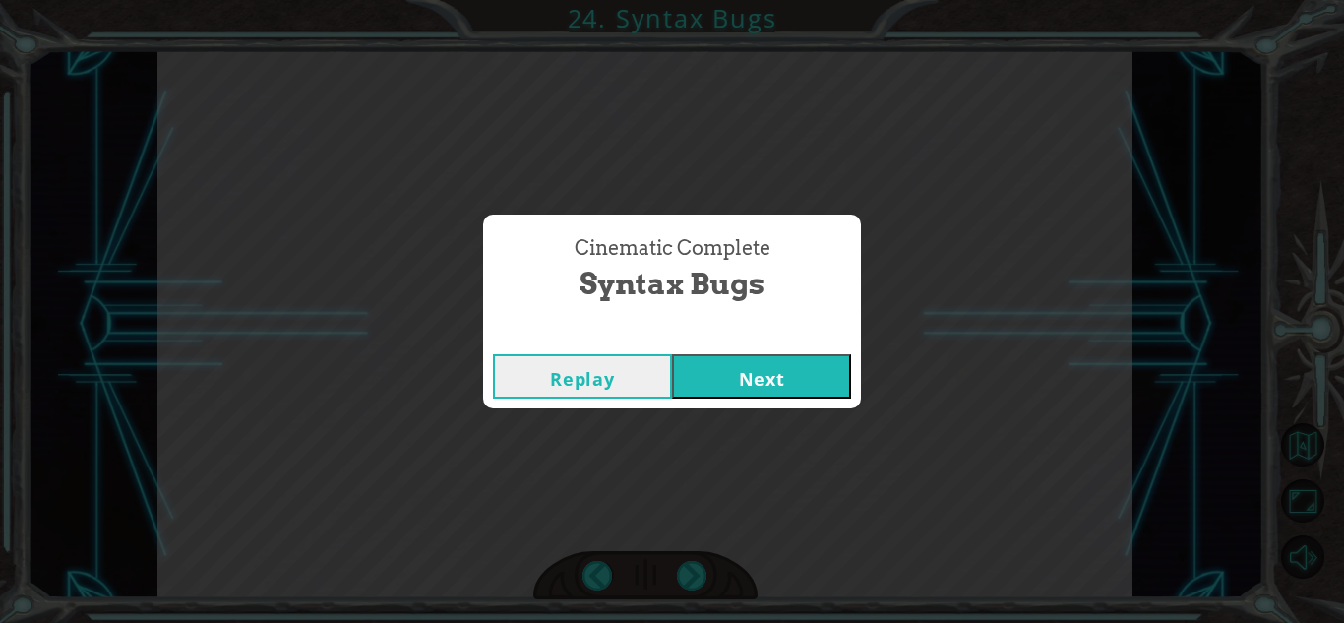
click at [782, 384] on button "Next" at bounding box center [761, 376] width 179 height 44
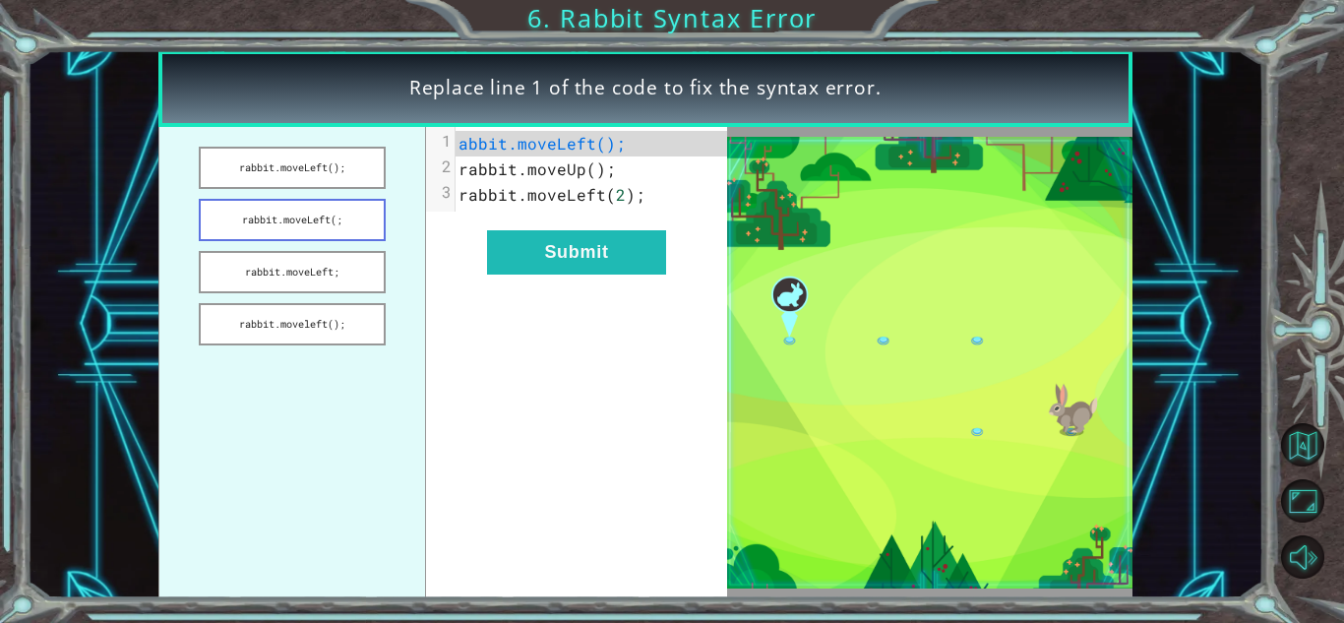
click at [292, 230] on button "rabbit.moveLeft(;" at bounding box center [292, 220] width 186 height 42
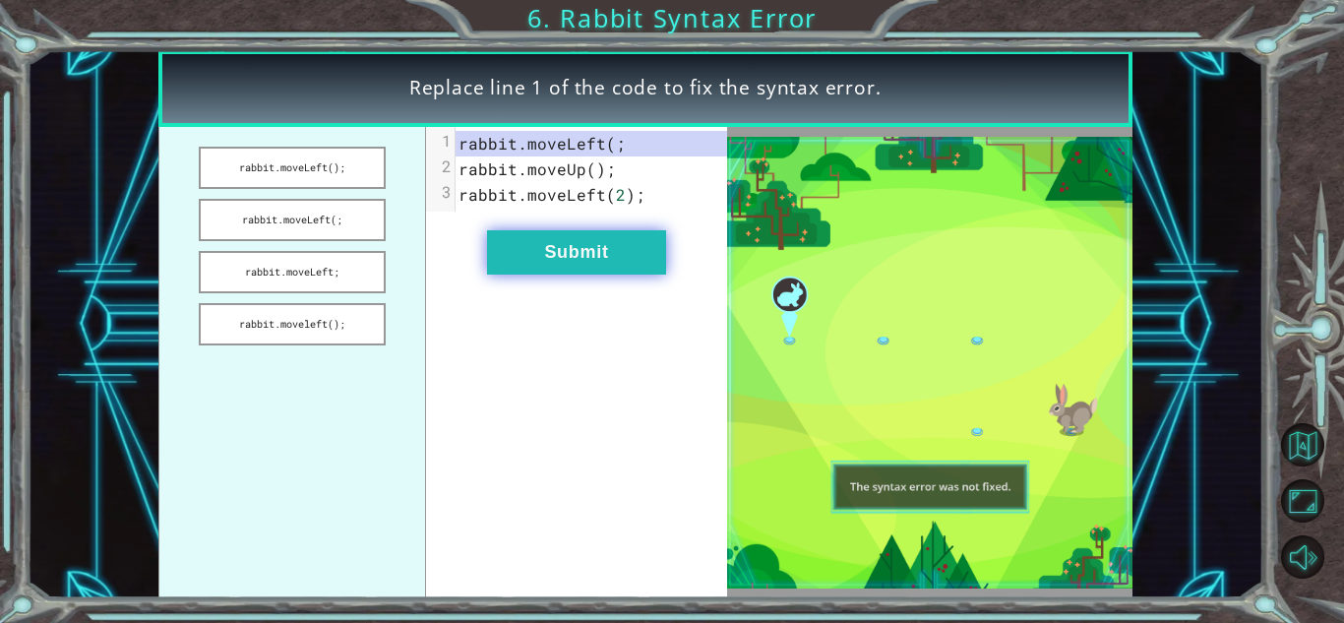
click at [565, 245] on button "Submit" at bounding box center [576, 252] width 179 height 44
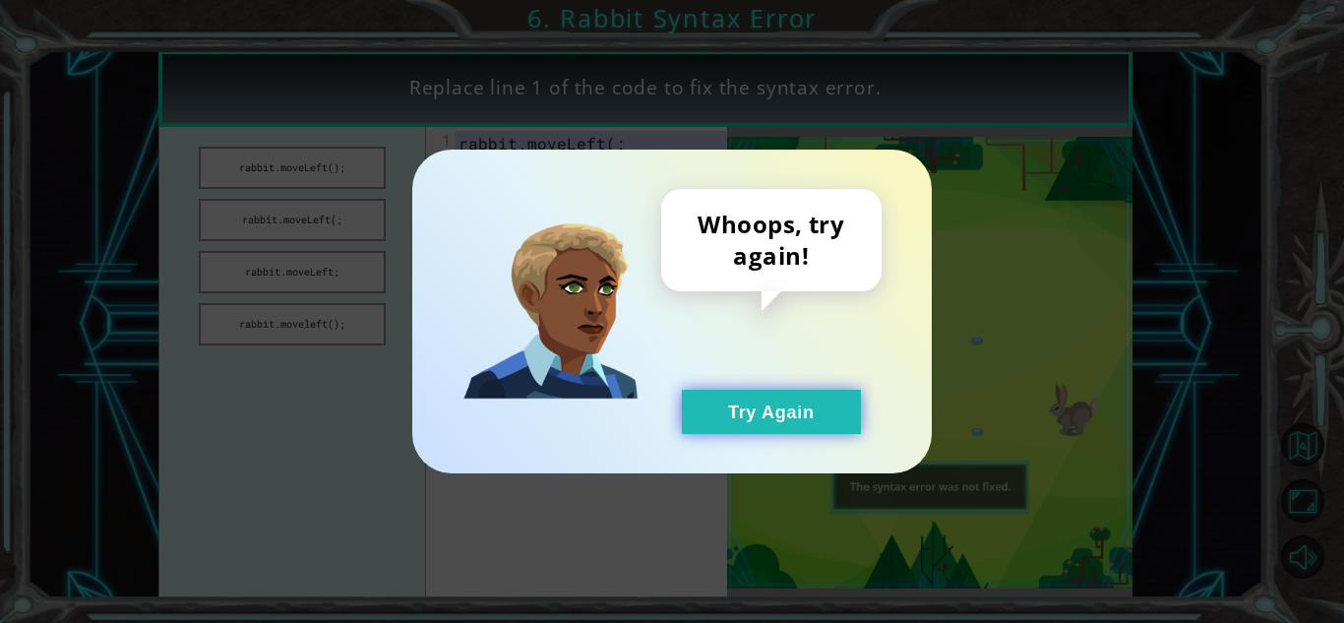
click at [786, 424] on button "Try Again" at bounding box center [771, 412] width 179 height 44
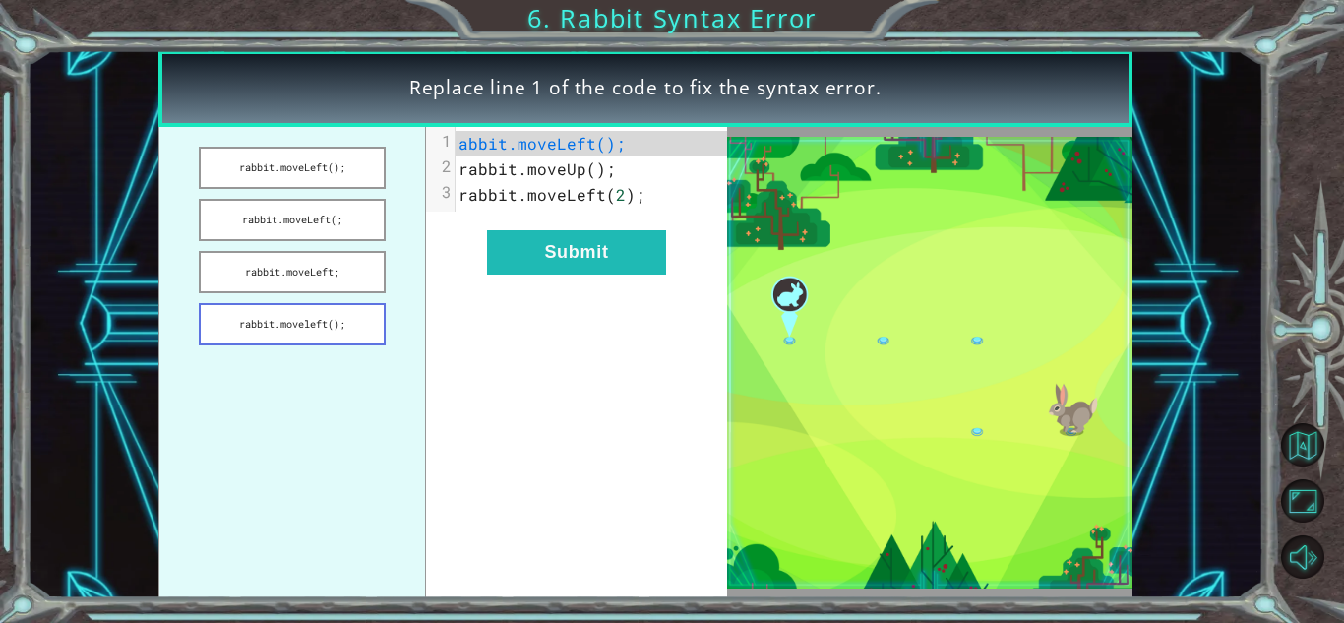
click at [339, 328] on button "rabbit.moveleft();" at bounding box center [292, 324] width 186 height 42
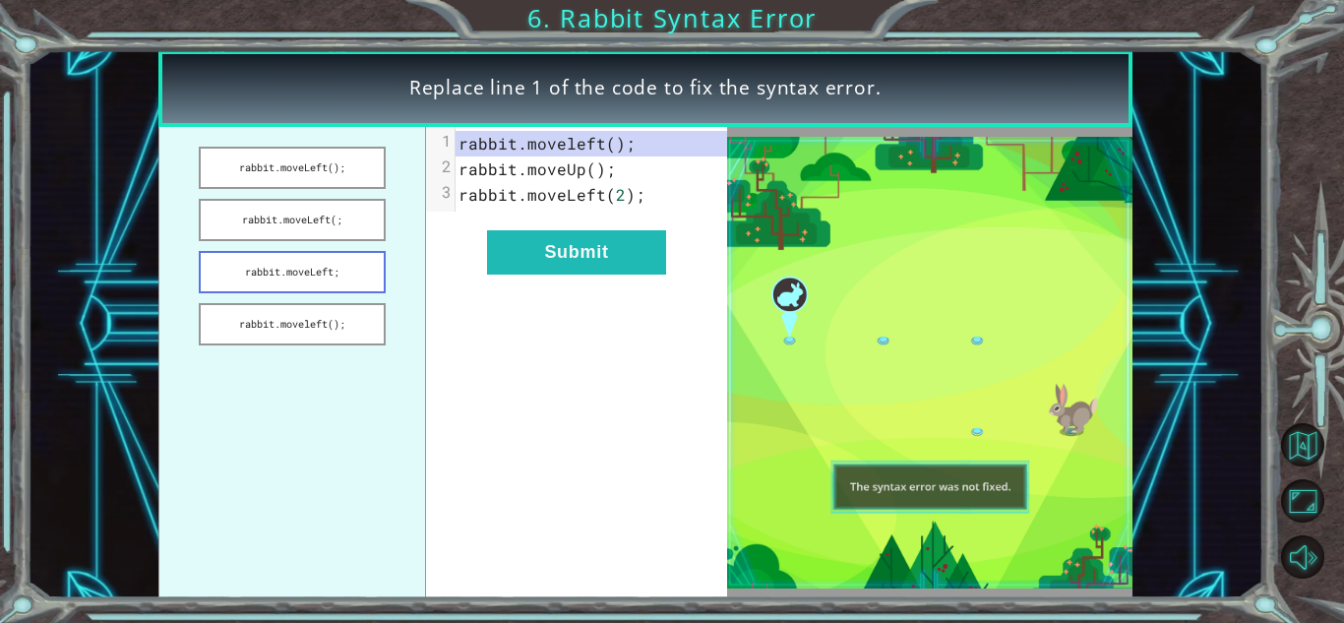
click at [309, 281] on button "rabbit.moveLeft;" at bounding box center [292, 272] width 186 height 42
click at [307, 238] on button "rabbit.moveLeft(;" at bounding box center [292, 220] width 186 height 42
click at [319, 155] on button "rabbit.moveLeft();" at bounding box center [292, 168] width 186 height 42
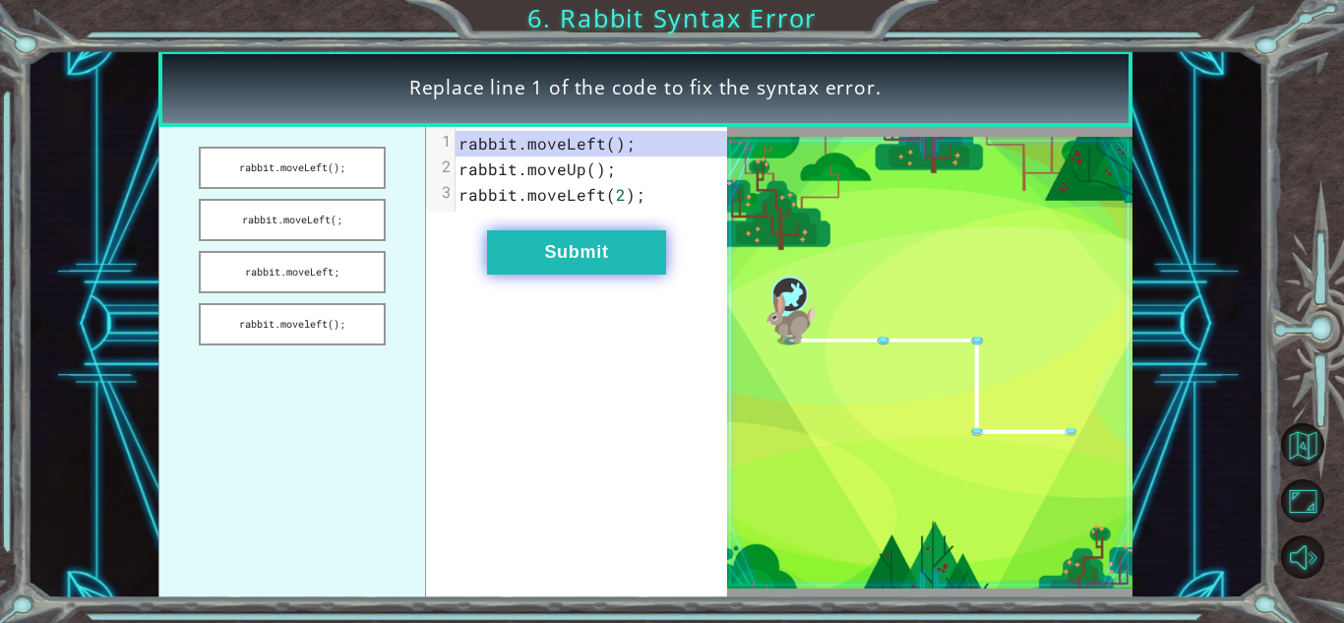
click at [534, 249] on button "Submit" at bounding box center [576, 252] width 179 height 44
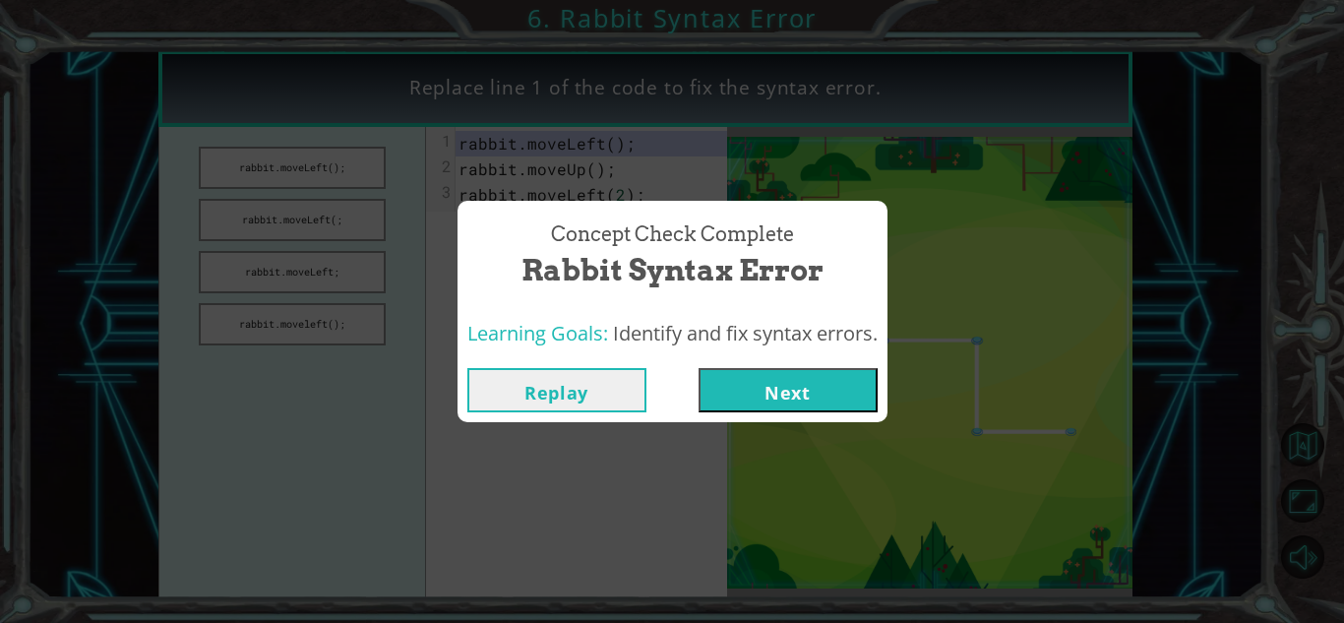
click at [736, 397] on button "Next" at bounding box center [788, 390] width 179 height 44
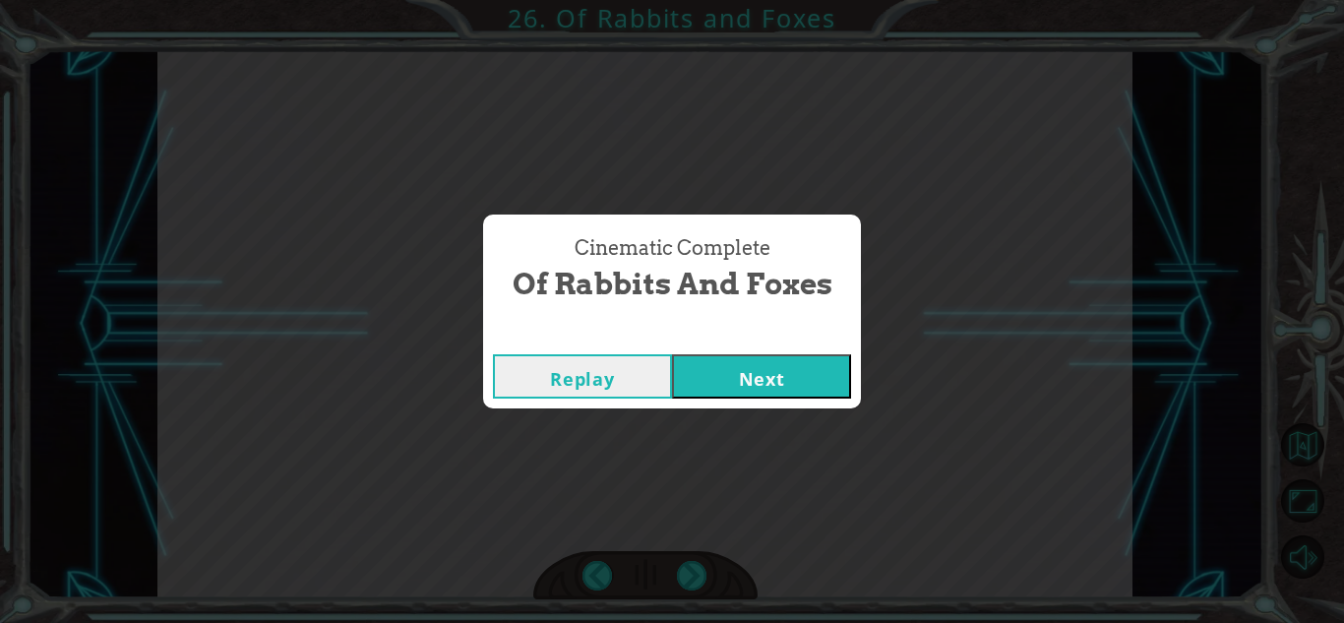
click at [747, 375] on button "Next" at bounding box center [761, 376] width 179 height 44
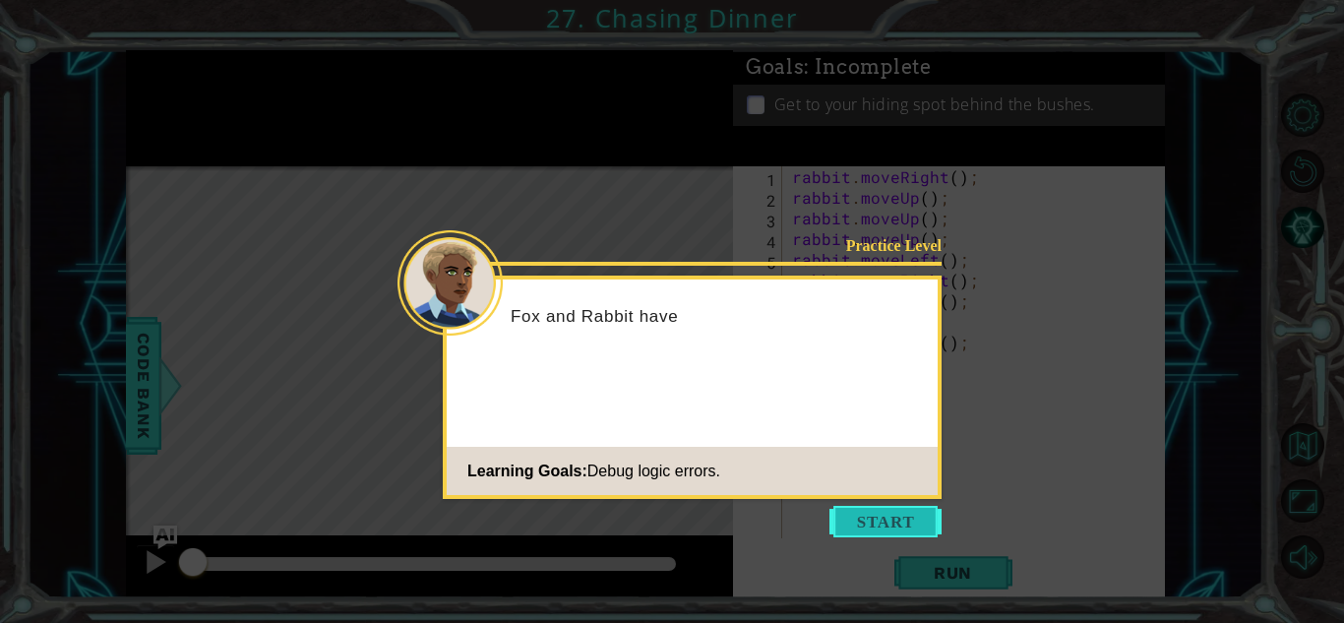
click at [865, 515] on button "Start" at bounding box center [885, 521] width 112 height 31
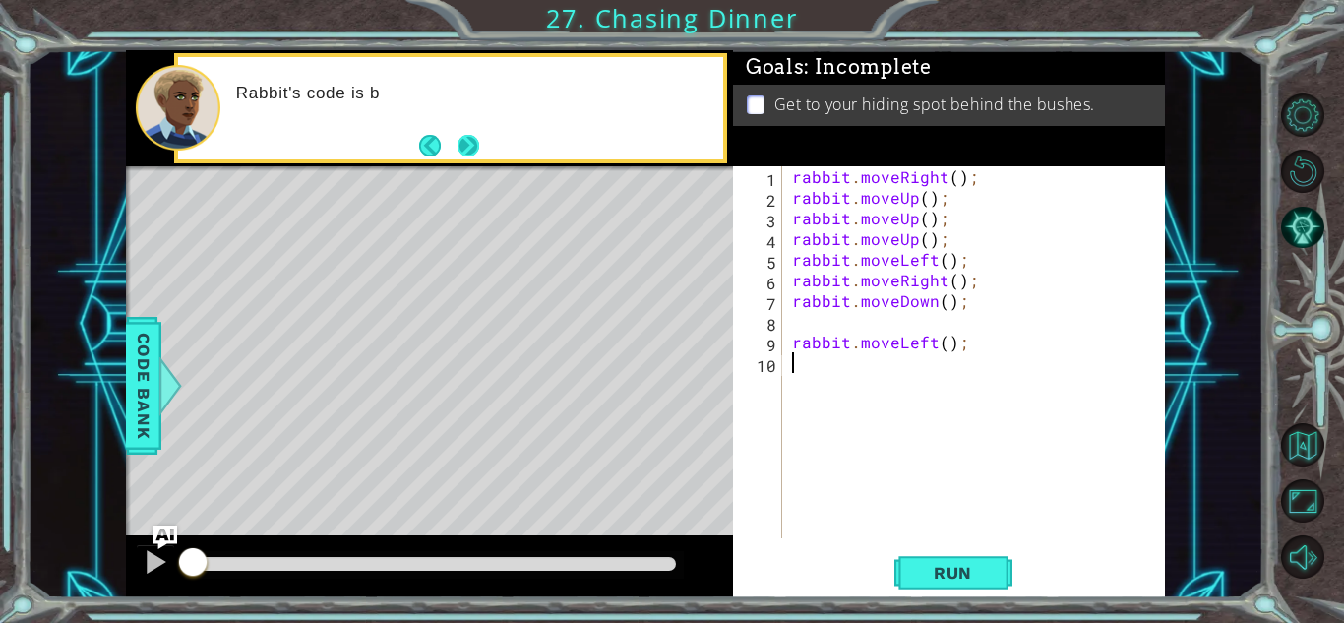
click at [461, 141] on button "Next" at bounding box center [469, 146] width 22 height 22
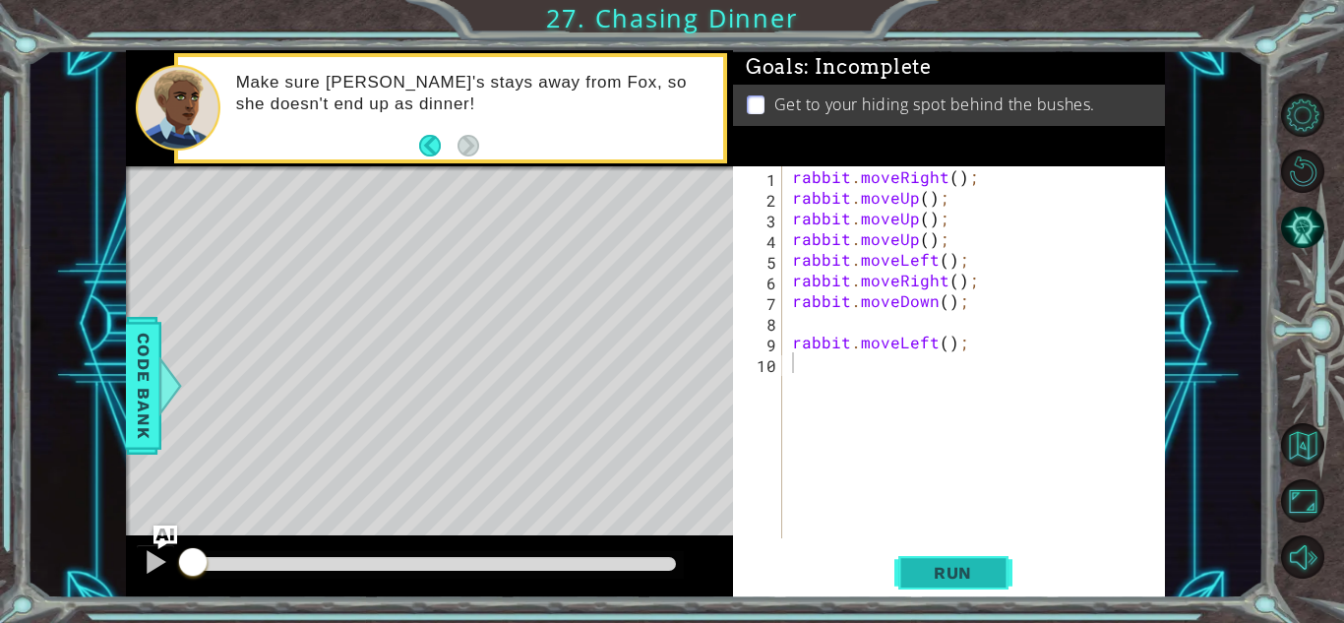
click at [956, 563] on span "Run" at bounding box center [953, 573] width 78 height 20
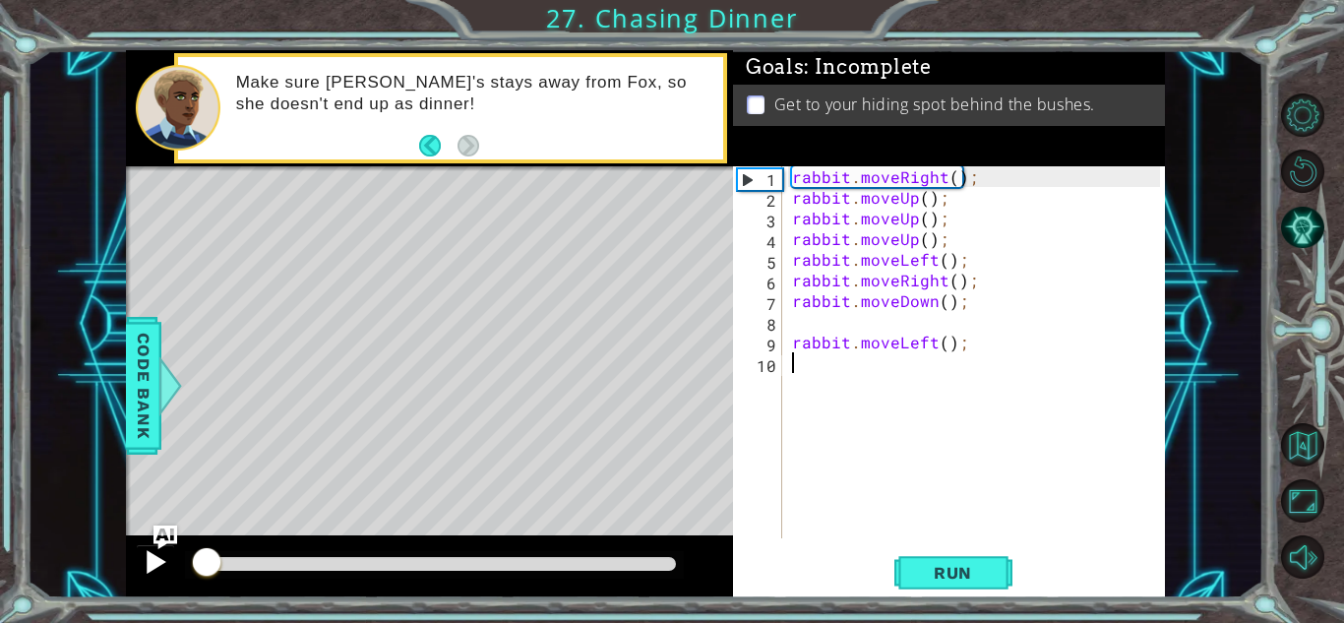
drag, startPoint x: 302, startPoint y: 556, endPoint x: 135, endPoint y: 573, distance: 168.1
click at [135, 573] on div at bounding box center [429, 566] width 607 height 63
click at [910, 200] on div "rabbit . moveRight ( ) ; rabbit . moveUp ( ) ; rabbit . moveUp ( ) ; rabbit . m…" at bounding box center [979, 372] width 382 height 413
drag, startPoint x: 794, startPoint y: 198, endPoint x: 1018, endPoint y: 202, distance: 224.4
click at [1018, 202] on div "rabbit . moveRight ( ) ; rabbit . moveUp ( ) ; rabbit . moveUp ( ) ; rabbit . m…" at bounding box center [979, 372] width 382 height 413
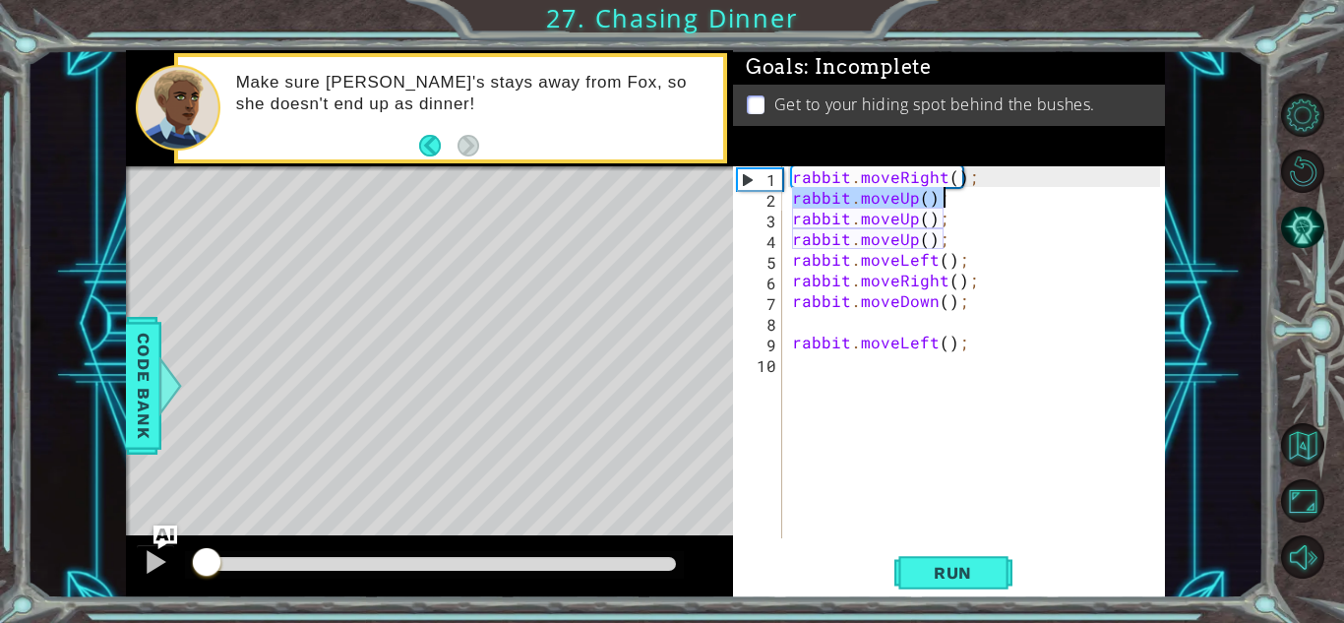
type textarea "\"
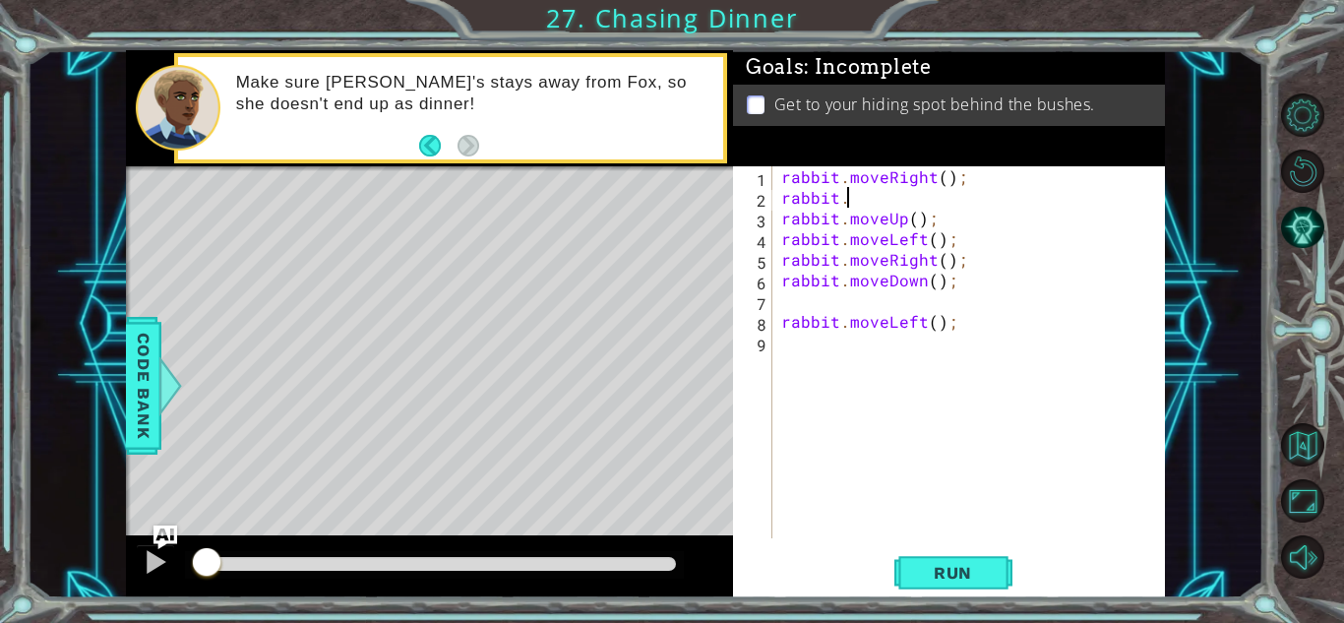
type textarea "rabbit"
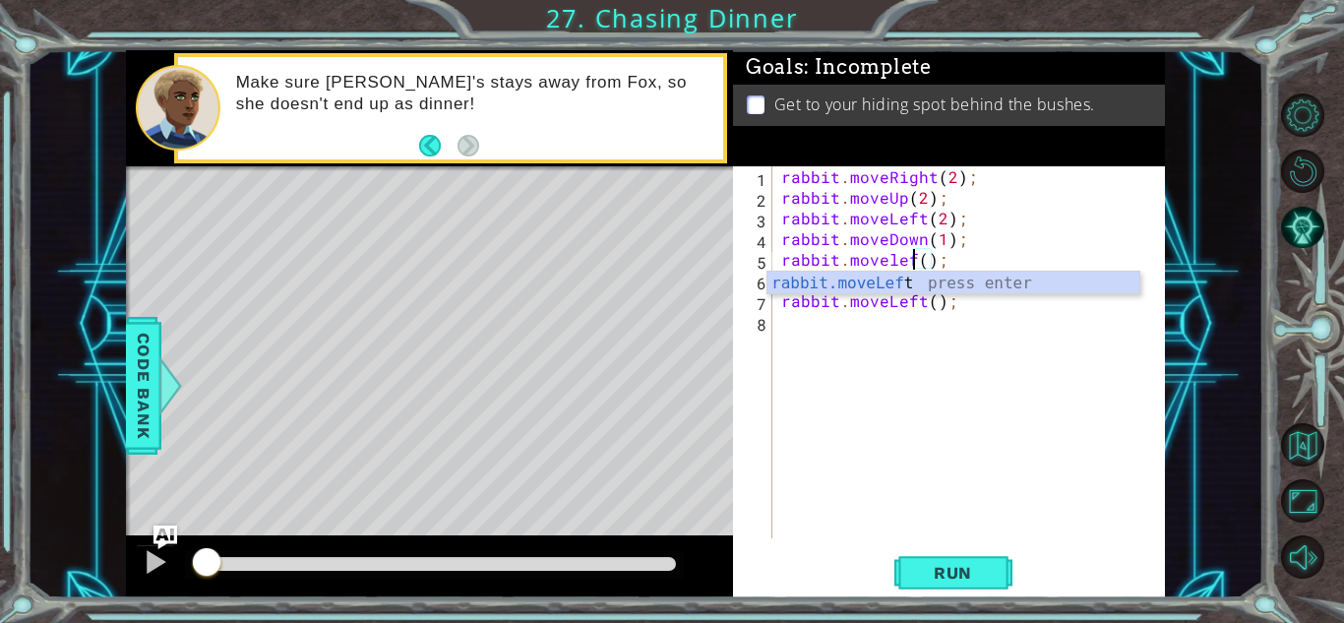
scroll to position [0, 9]
type textarea "rabbit.moveLeft(1);"
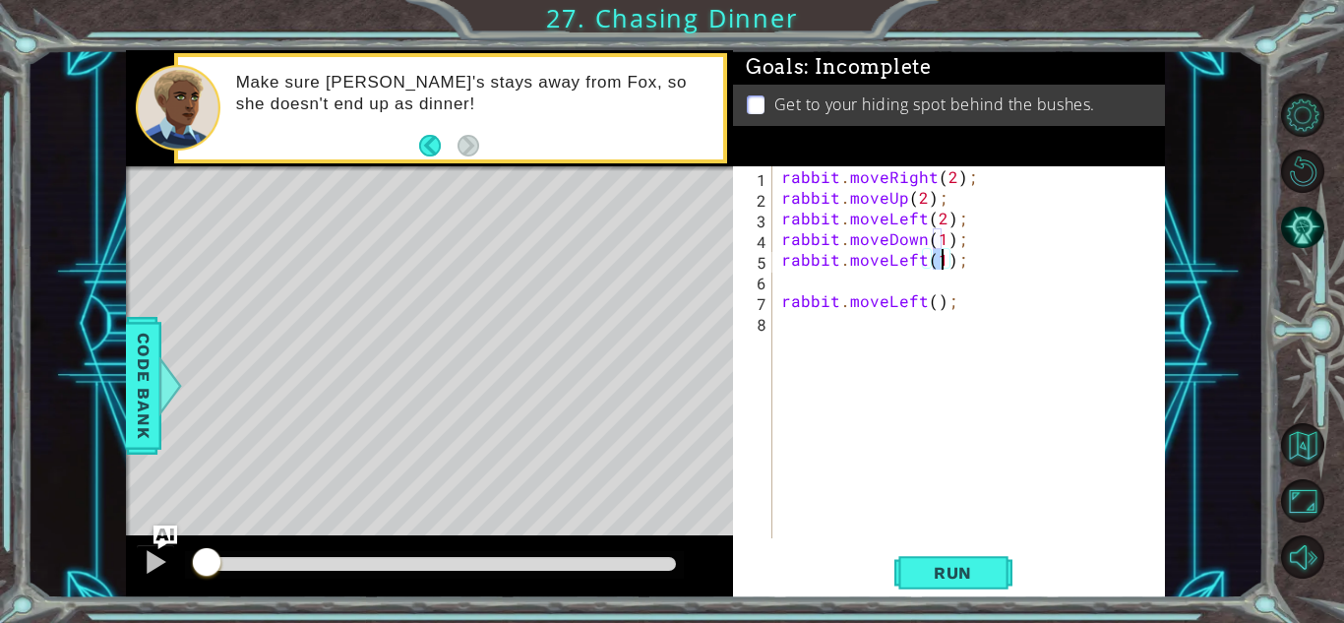
scroll to position [0, 0]
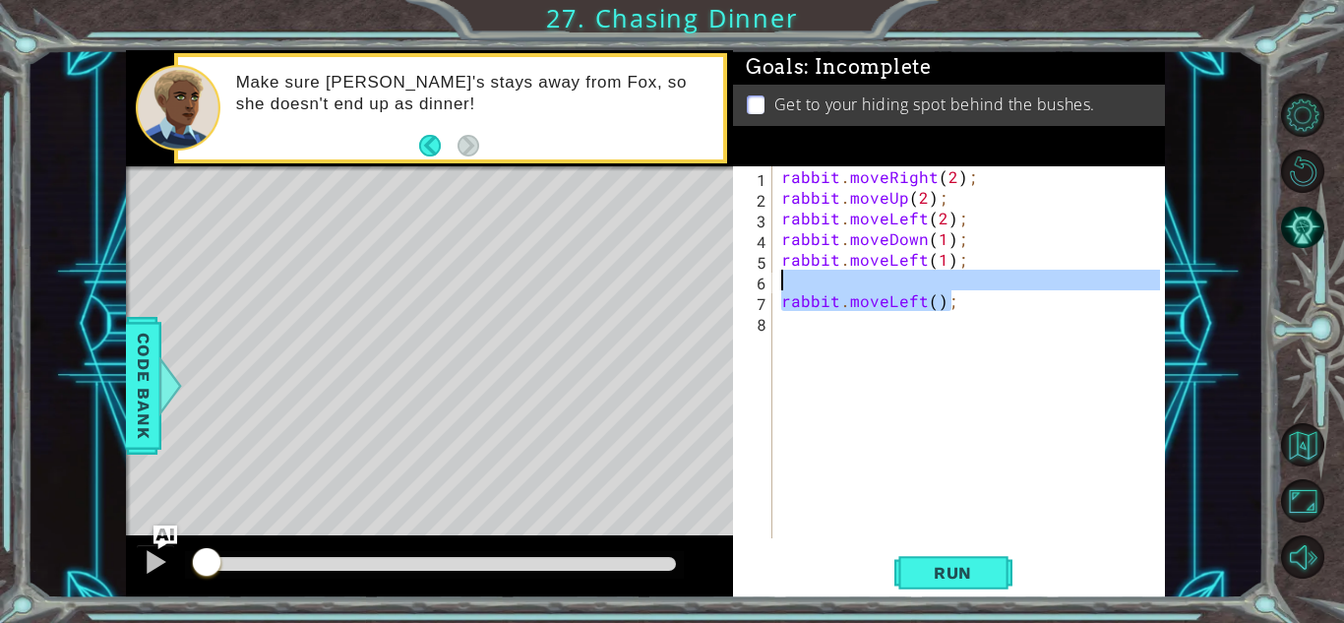
drag, startPoint x: 982, startPoint y: 301, endPoint x: 893, endPoint y: 283, distance: 90.3
click at [893, 283] on div "rabbit . moveRight ( 2 ) ; rabbit . moveUp ( 2 ) ; rabbit . moveLeft ( 2 ) ; ra…" at bounding box center [973, 372] width 392 height 413
type textarea "rabbit.moveLeft();"
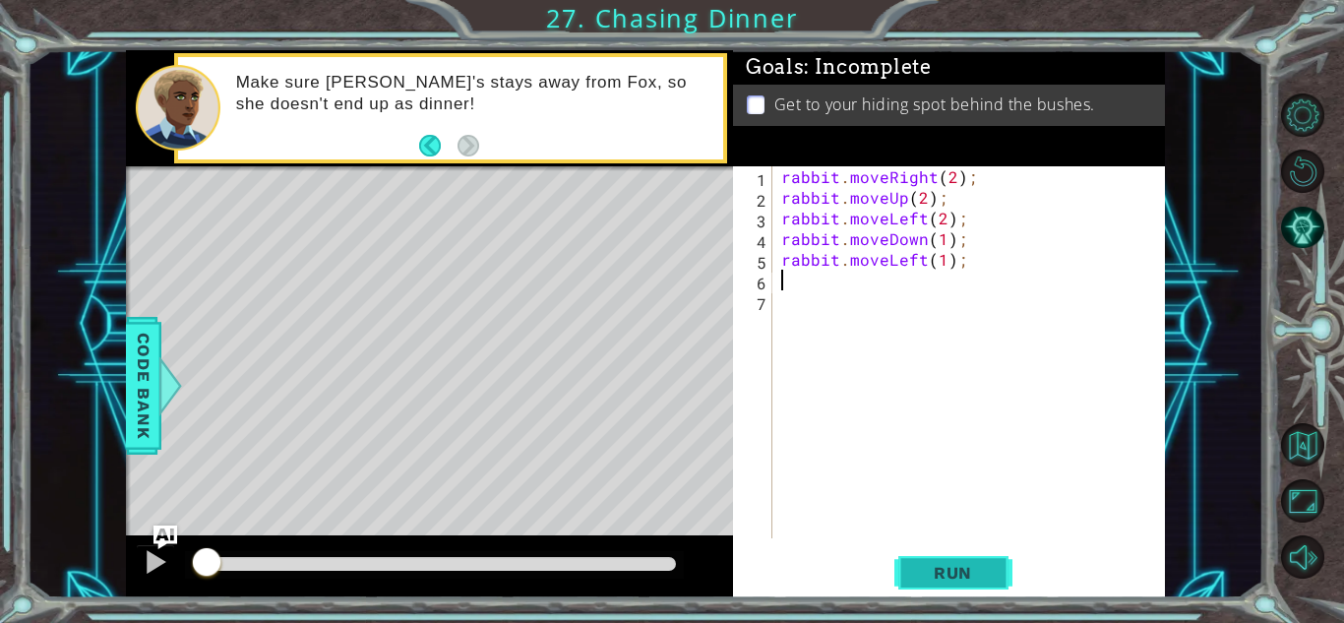
click at [966, 563] on span "Run" at bounding box center [953, 573] width 78 height 20
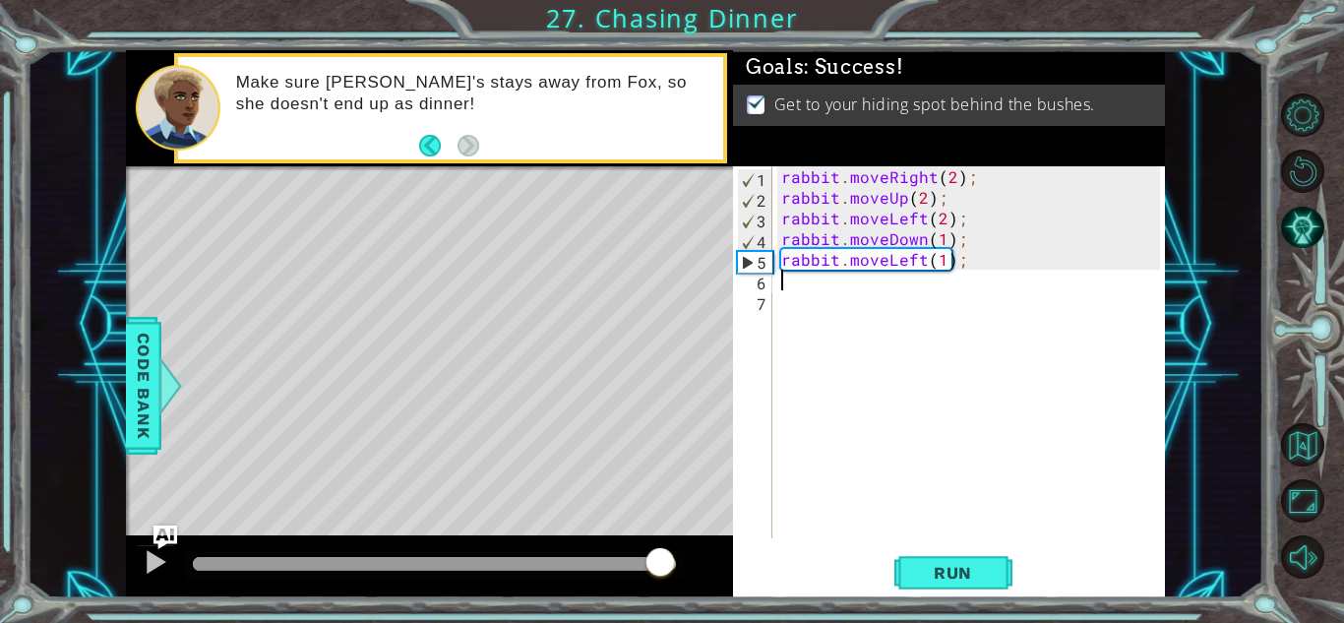
drag, startPoint x: 659, startPoint y: 557, endPoint x: 879, endPoint y: 573, distance: 220.0
click at [879, 573] on div "1 ההההההההההההההההההההההההההההההההההההההההההההההההההההההההההההההההההההההההההההה…" at bounding box center [645, 324] width 1039 height 548
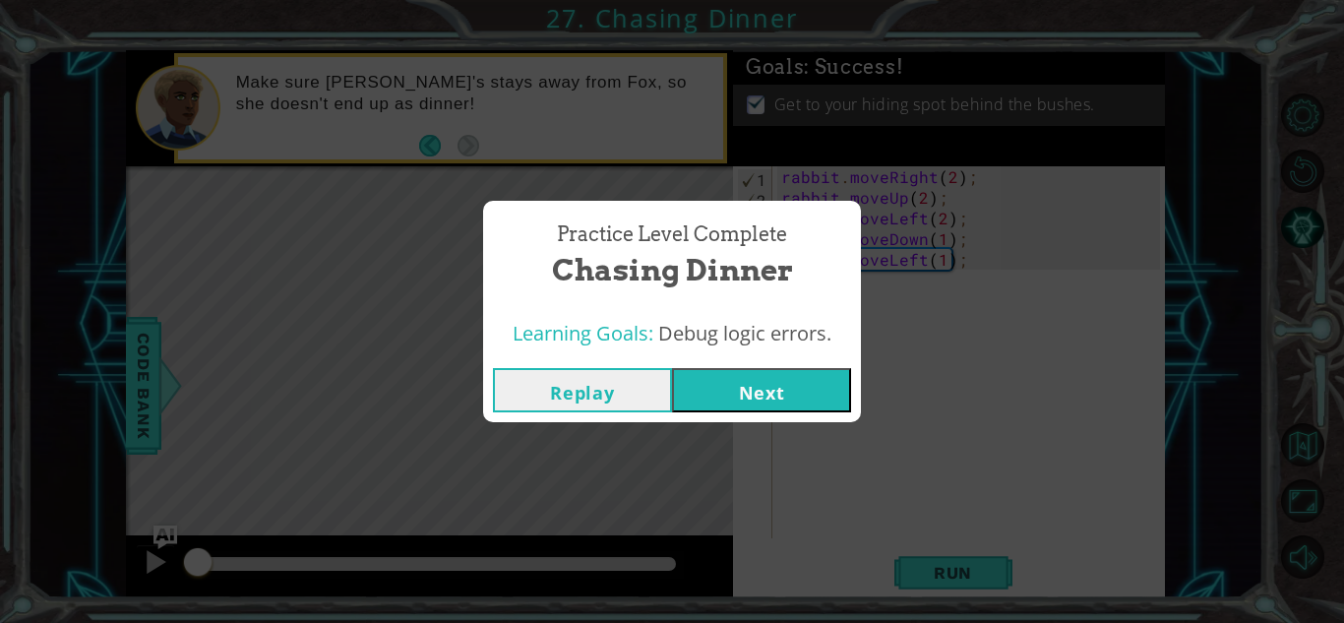
click at [737, 383] on button "Next" at bounding box center [761, 390] width 179 height 44
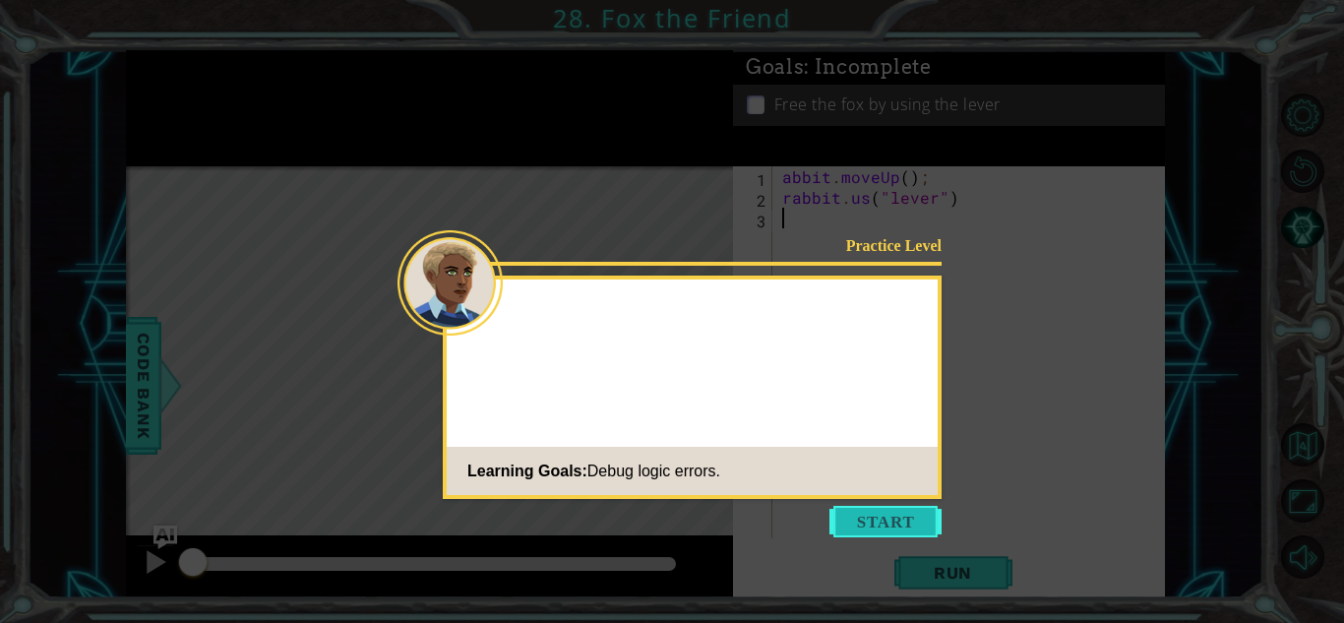
click at [875, 518] on button "Start" at bounding box center [885, 521] width 112 height 31
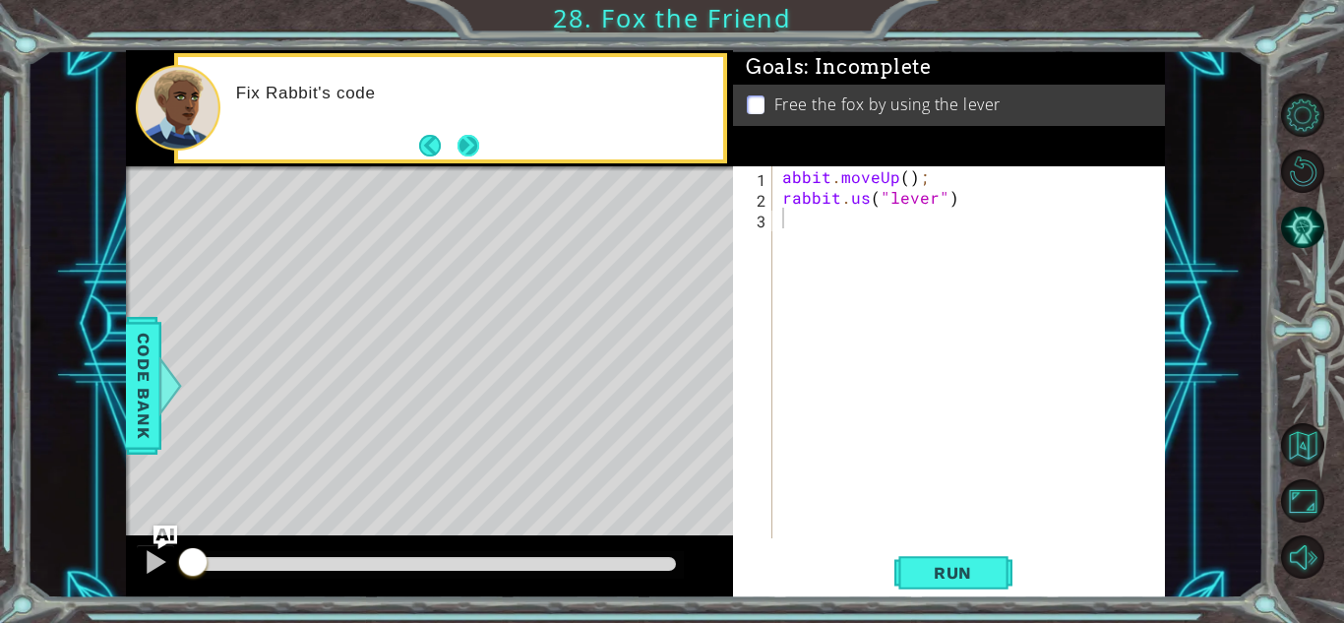
click at [464, 135] on button "Next" at bounding box center [469, 146] width 22 height 22
click at [783, 180] on div "abbit . moveUp ( ) ; rabbit . us ( "lever" )" at bounding box center [974, 372] width 392 height 413
type textarea "rabbit.moveUp();"
click at [959, 381] on div "rabbit . moveUp ( ) ; rabbit . us ( "lever" )" at bounding box center [974, 372] width 392 height 413
click at [866, 202] on div "rabbit . moveUp ( ) ; rabbit . us ( "lever" )" at bounding box center [974, 372] width 392 height 413
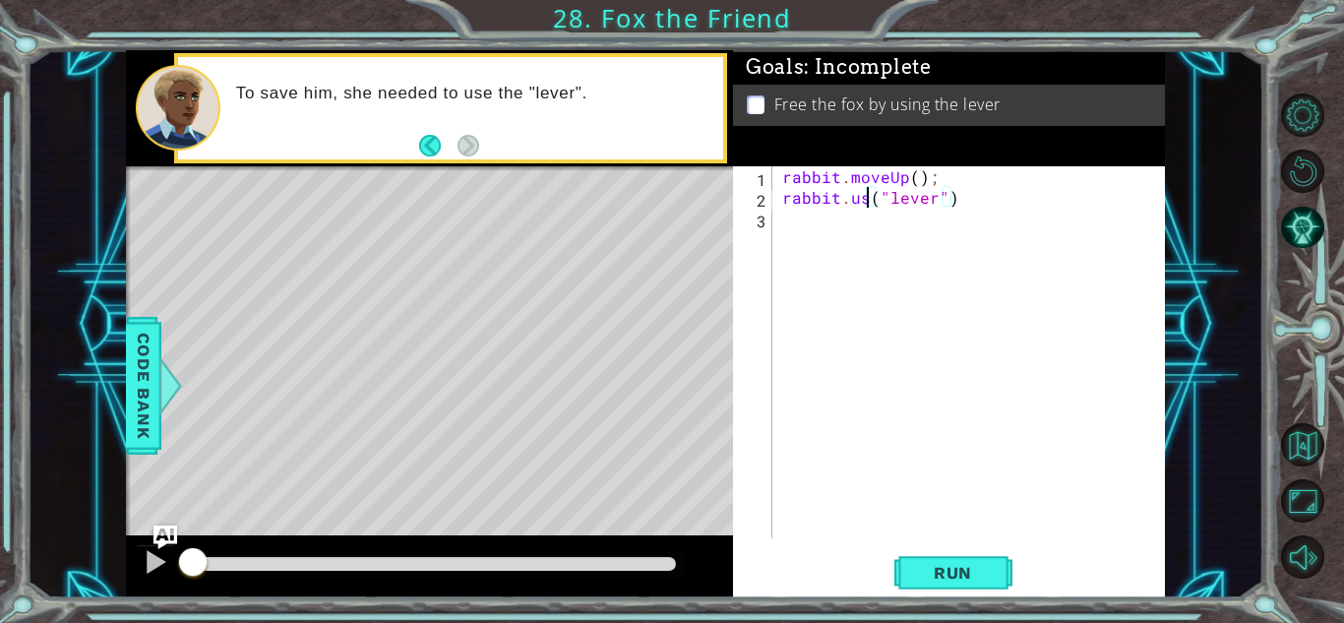
scroll to position [0, 6]
type textarea "rabbit.use("lever")"
click at [956, 572] on span "Run" at bounding box center [953, 573] width 78 height 20
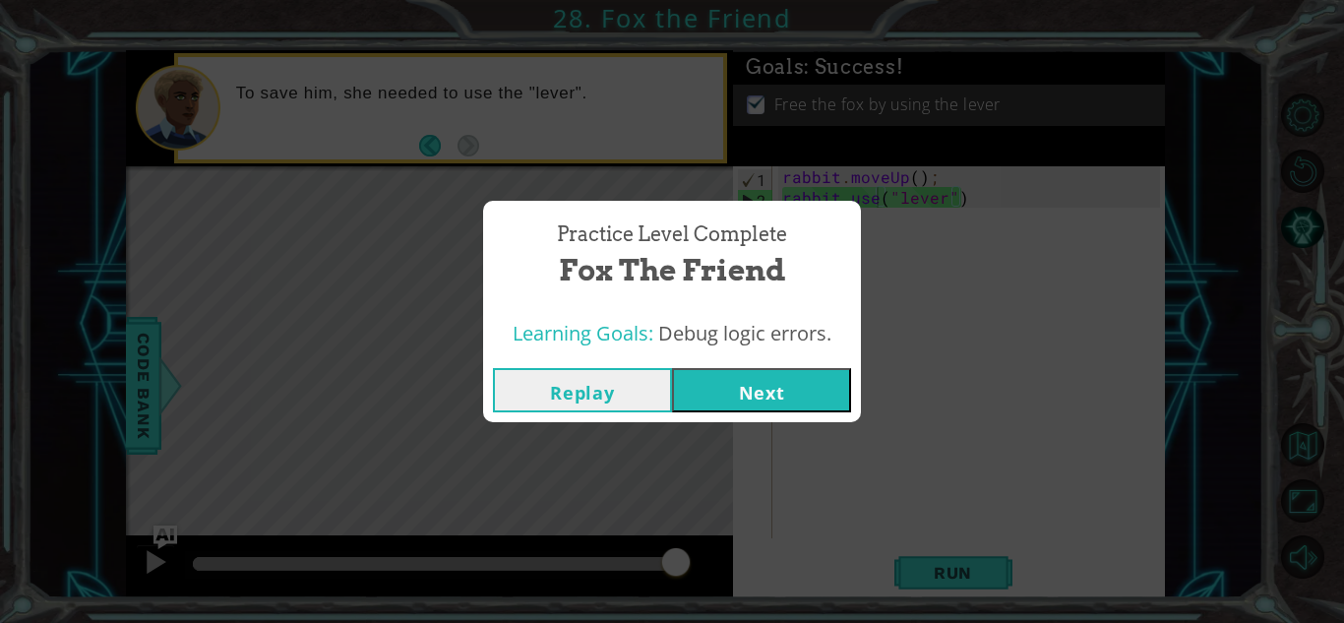
click at [717, 385] on button "Next" at bounding box center [761, 390] width 179 height 44
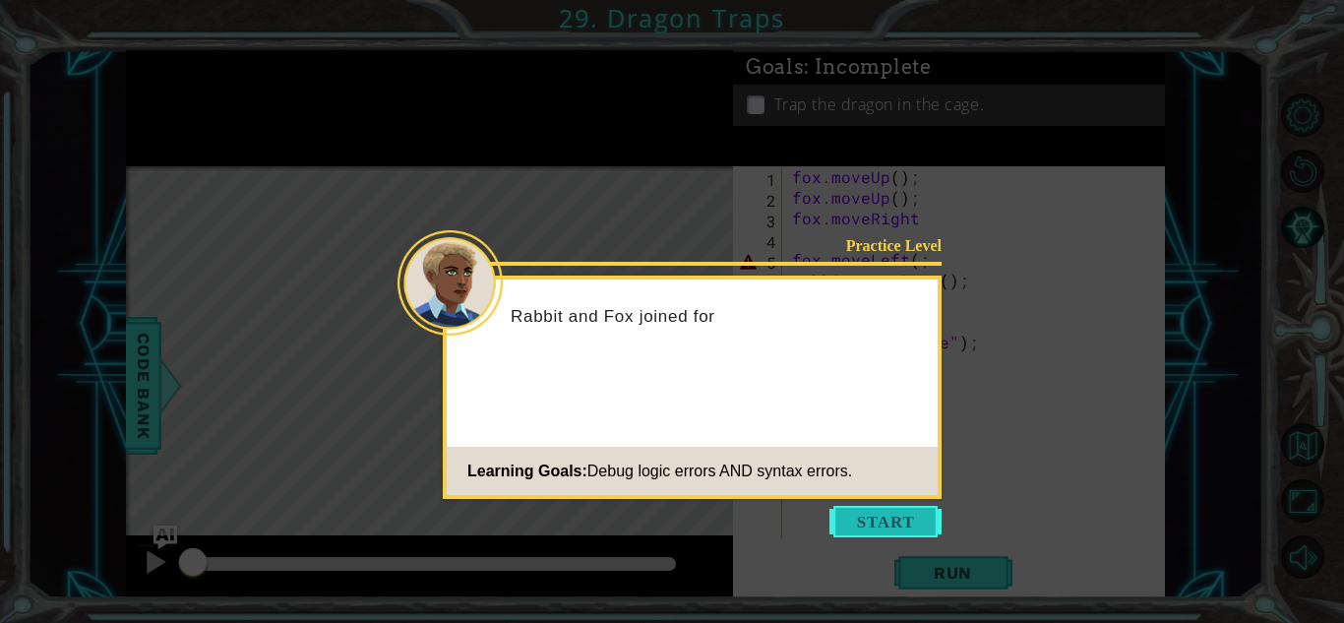
click at [899, 534] on button "Start" at bounding box center [885, 521] width 112 height 31
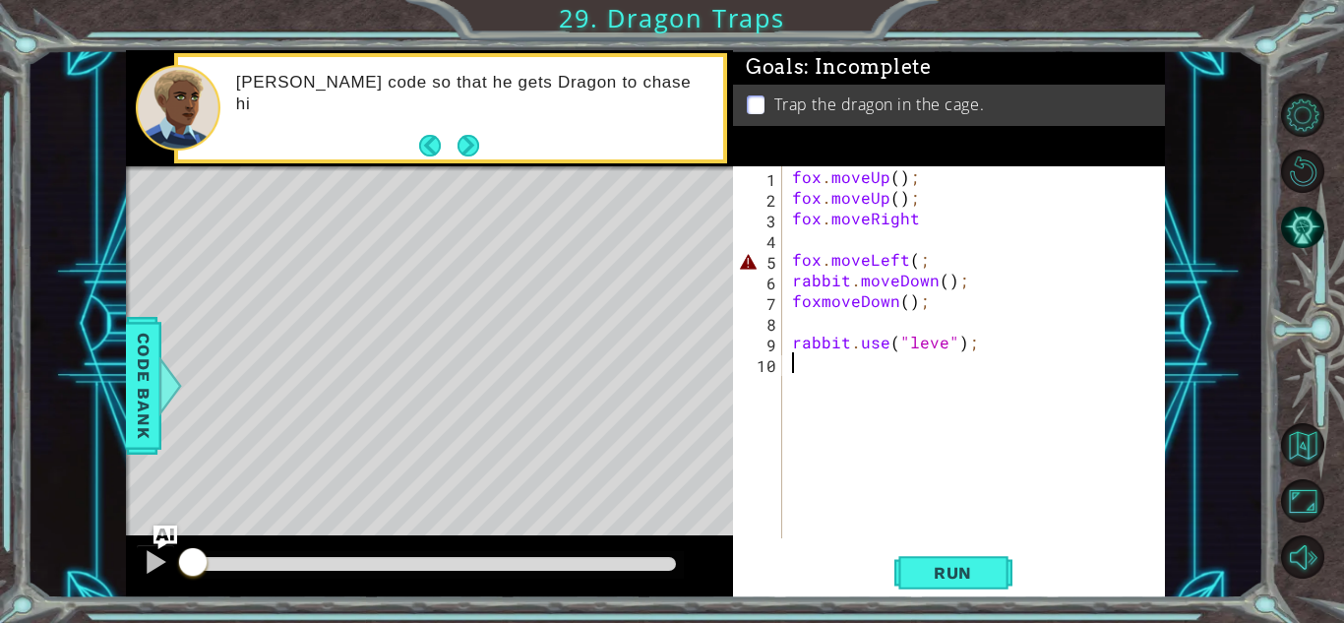
click at [821, 261] on div "fox . moveUp ( ) ; fox . moveUp ( ) ; fox . moveRight fox . moveLeft ( ; rabbit…" at bounding box center [979, 372] width 382 height 413
type textarea "fox.moveLeft(;"
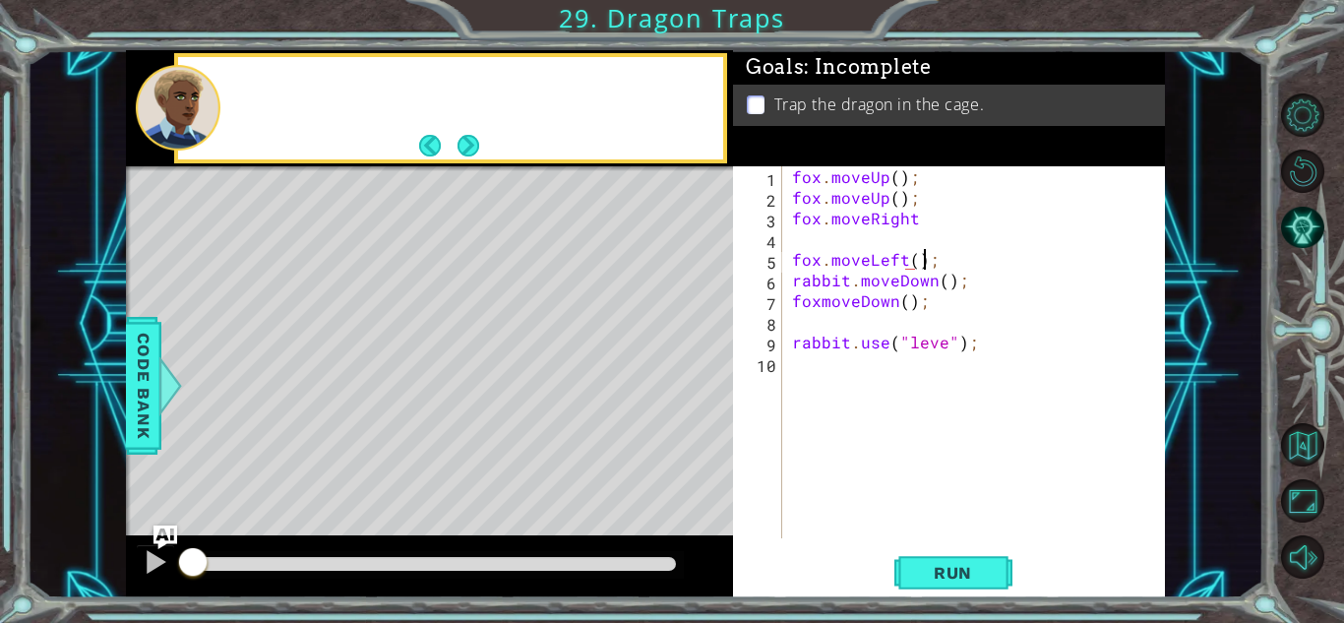
scroll to position [0, 8]
click at [944, 343] on div "fox . moveUp ( ) ; fox . moveUp ( ) ; fox . moveRight fox . moveLeft ( ) ; rabb…" at bounding box center [979, 372] width 382 height 413
type textarea "rabbit.use("lever");"
click at [818, 324] on div "fox . moveUp ( ) ; fox . moveUp ( ) ; fox . moveRight fox . moveLeft ( ) ; rabb…" at bounding box center [979, 372] width 382 height 413
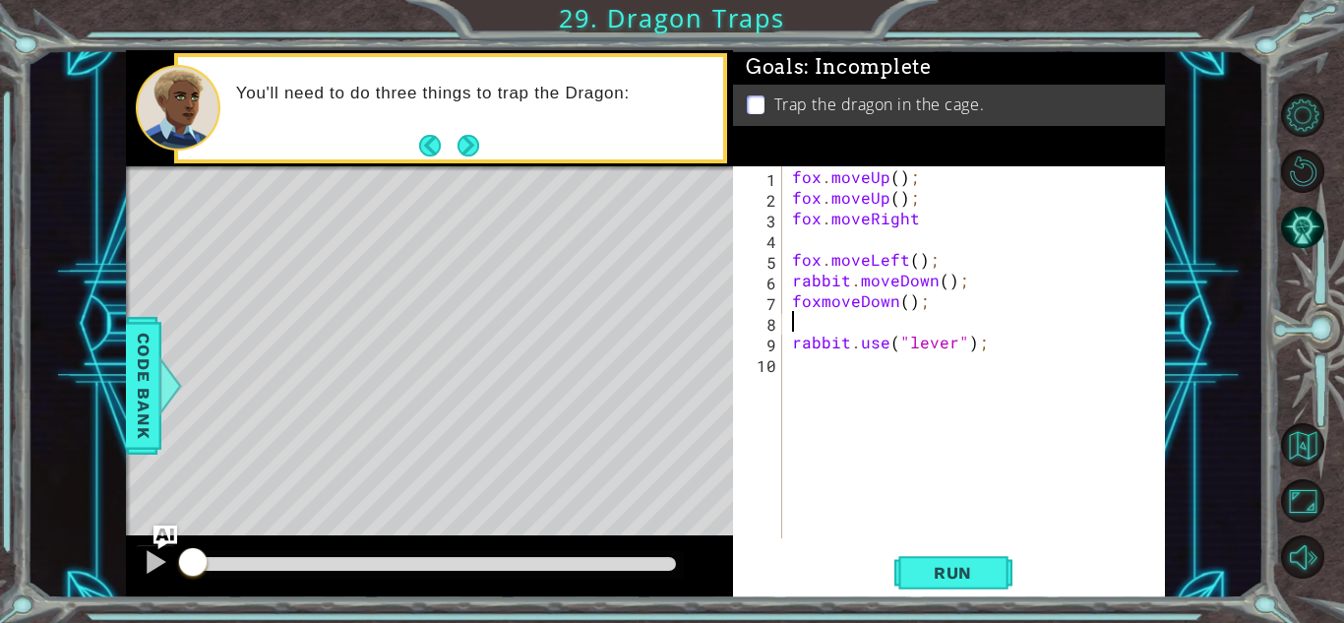
scroll to position [0, 0]
click at [464, 141] on button "Next" at bounding box center [469, 146] width 22 height 22
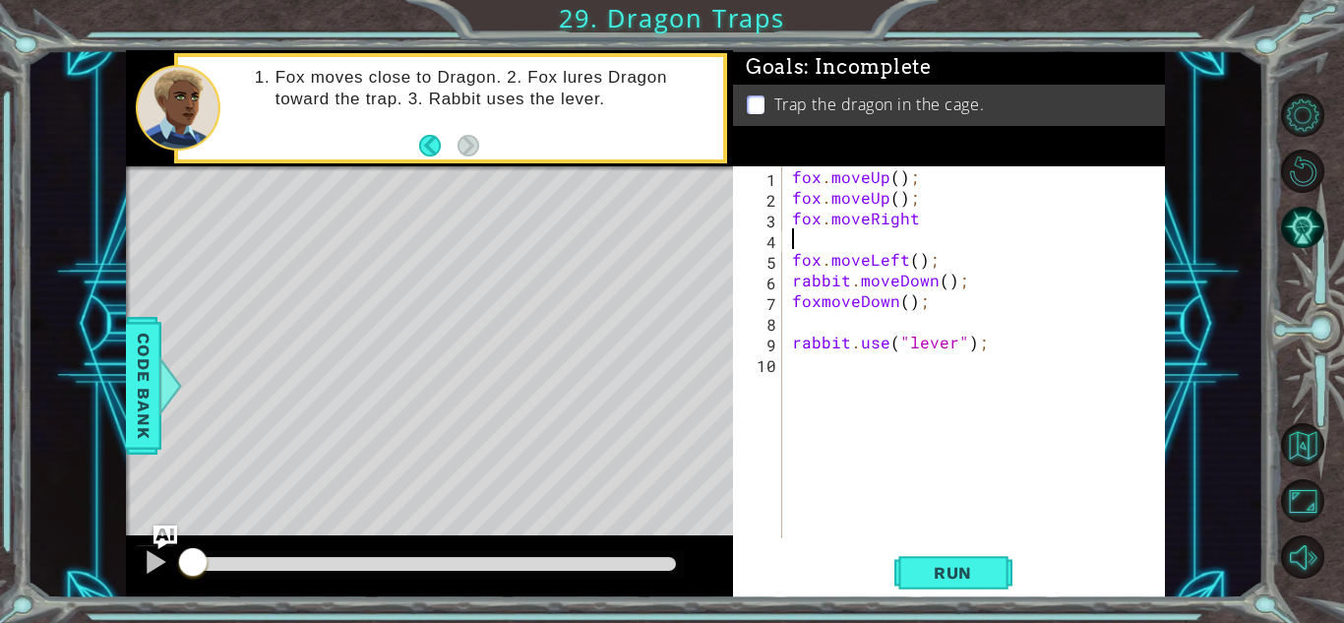
click at [874, 242] on div "fox . moveUp ( ) ; fox . moveUp ( ) ; fox . moveRight fox . moveLeft ( ) ; rabb…" at bounding box center [979, 372] width 382 height 413
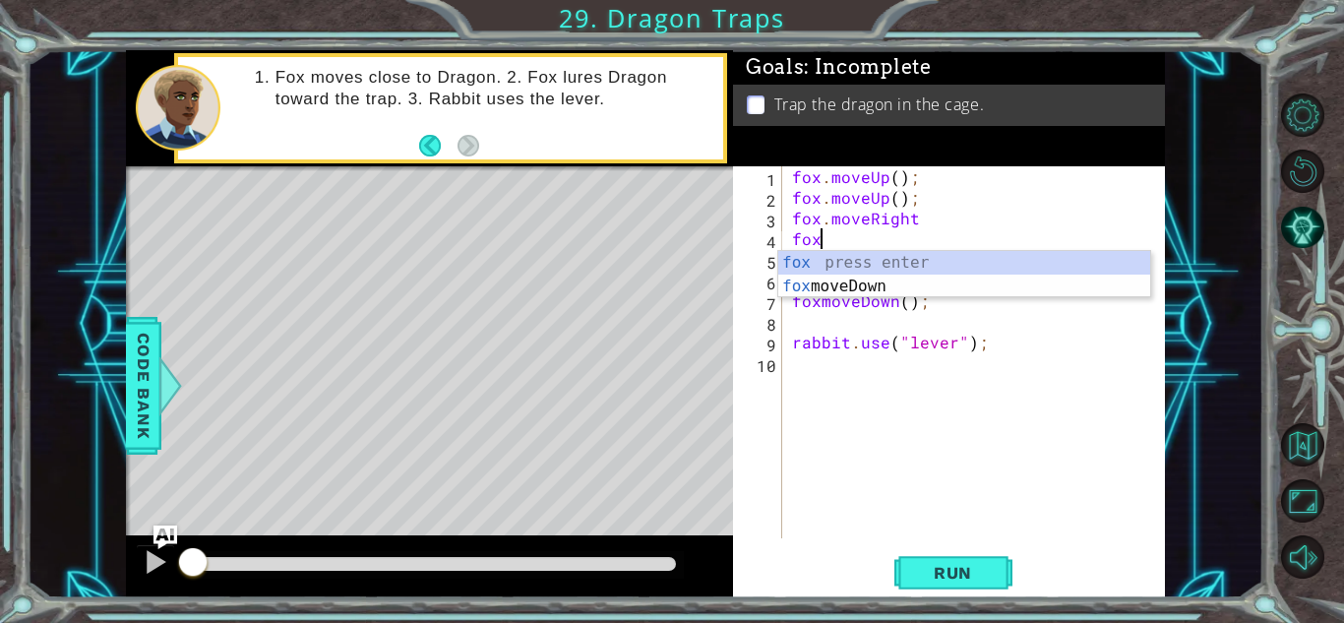
scroll to position [0, 1]
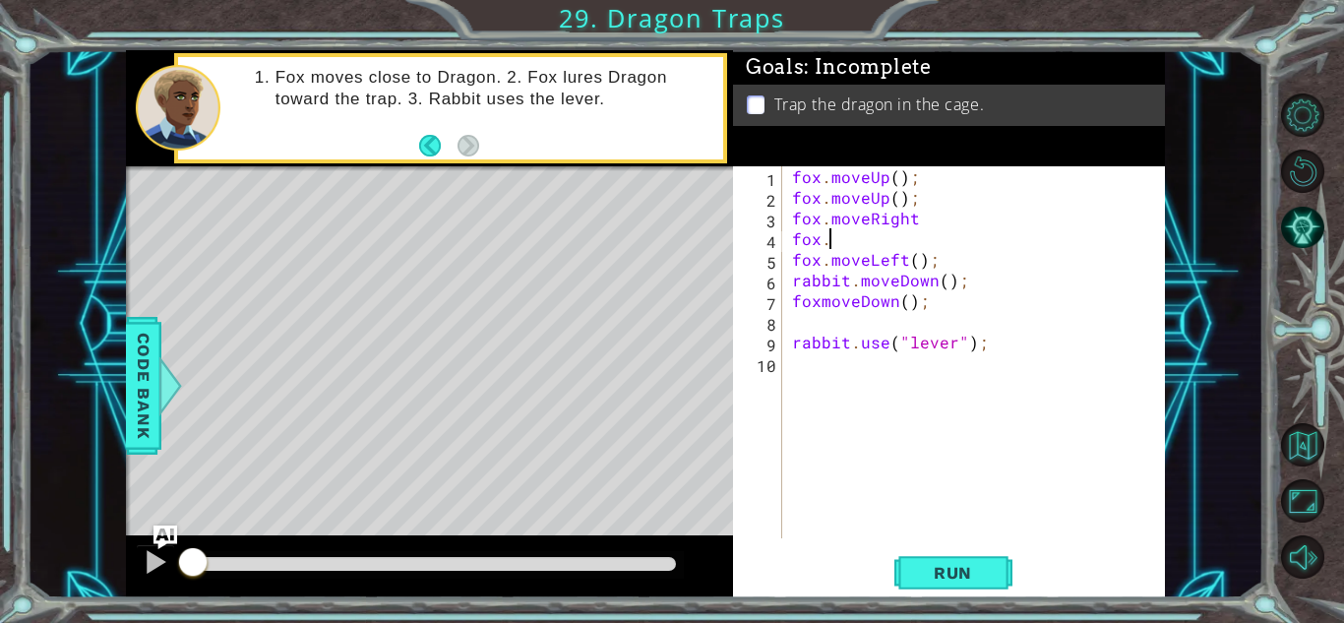
type textarea "fox"
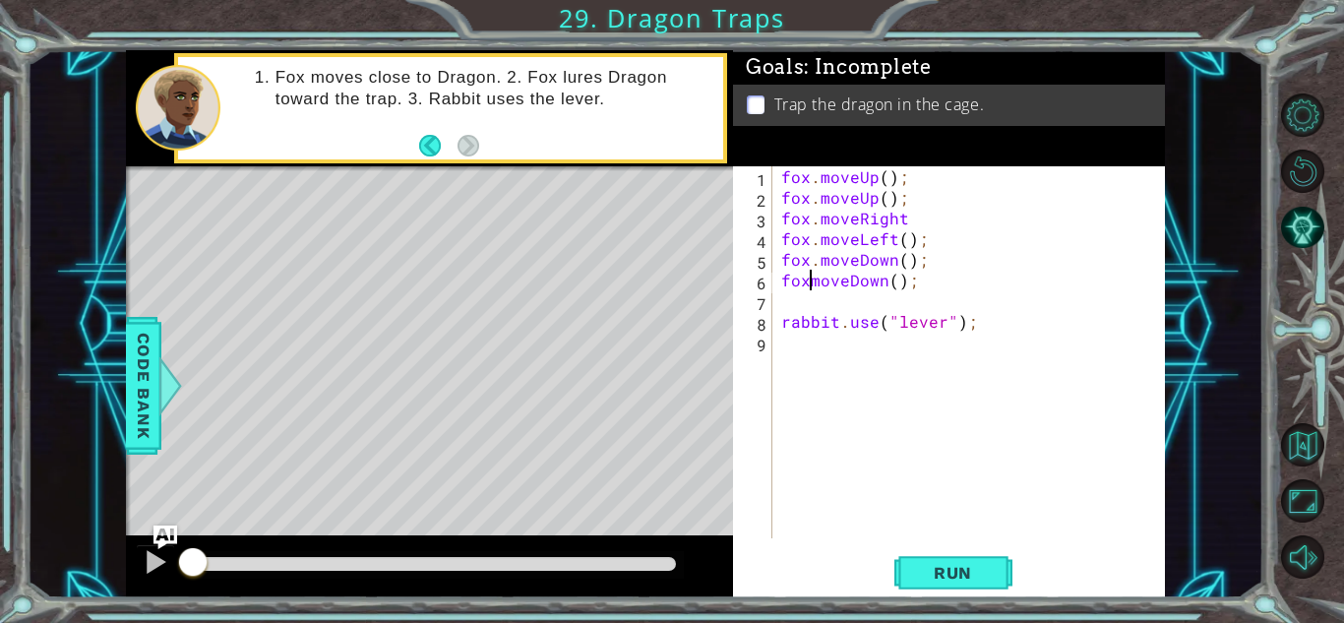
type textarea "fox.moveDown();"
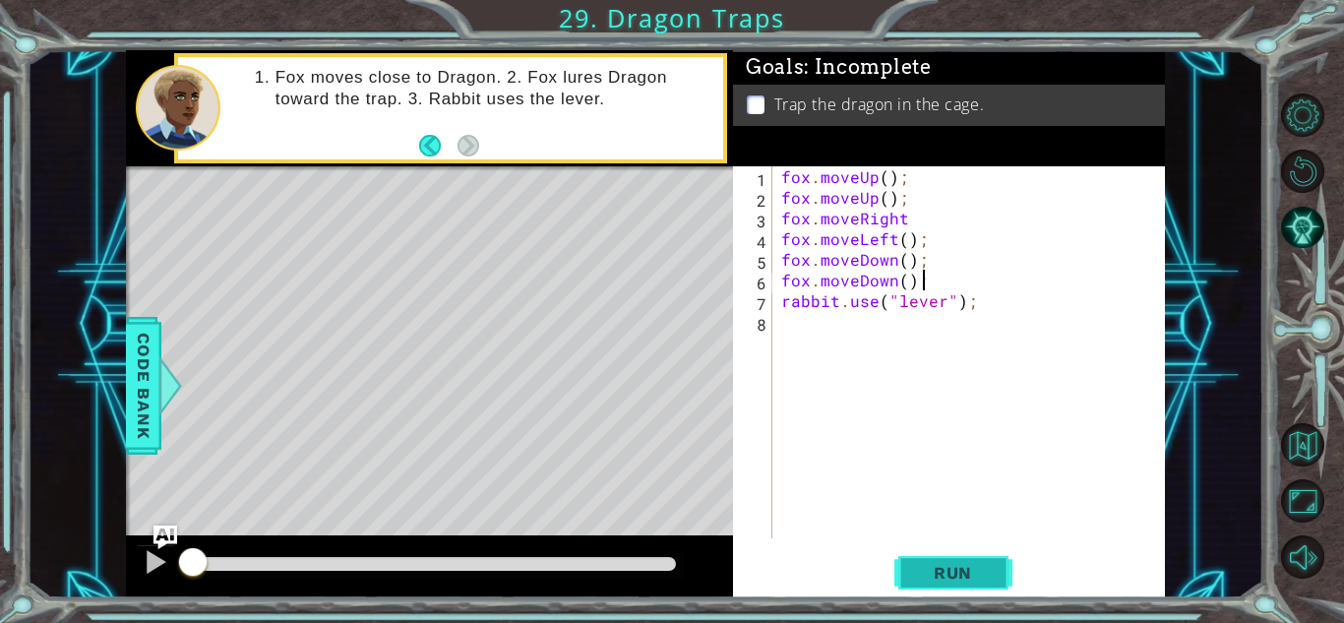
type textarea "fox.moveDown();"
click at [947, 565] on span "Run" at bounding box center [953, 573] width 78 height 20
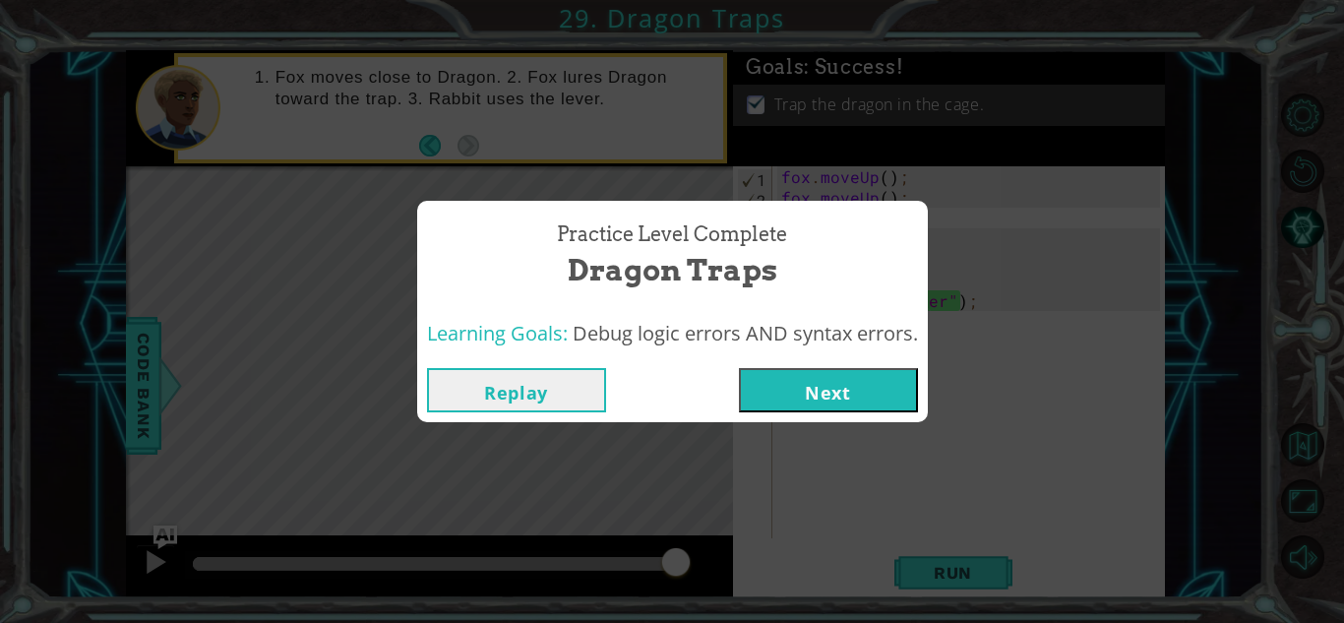
click at [798, 368] on button "Next" at bounding box center [828, 390] width 179 height 44
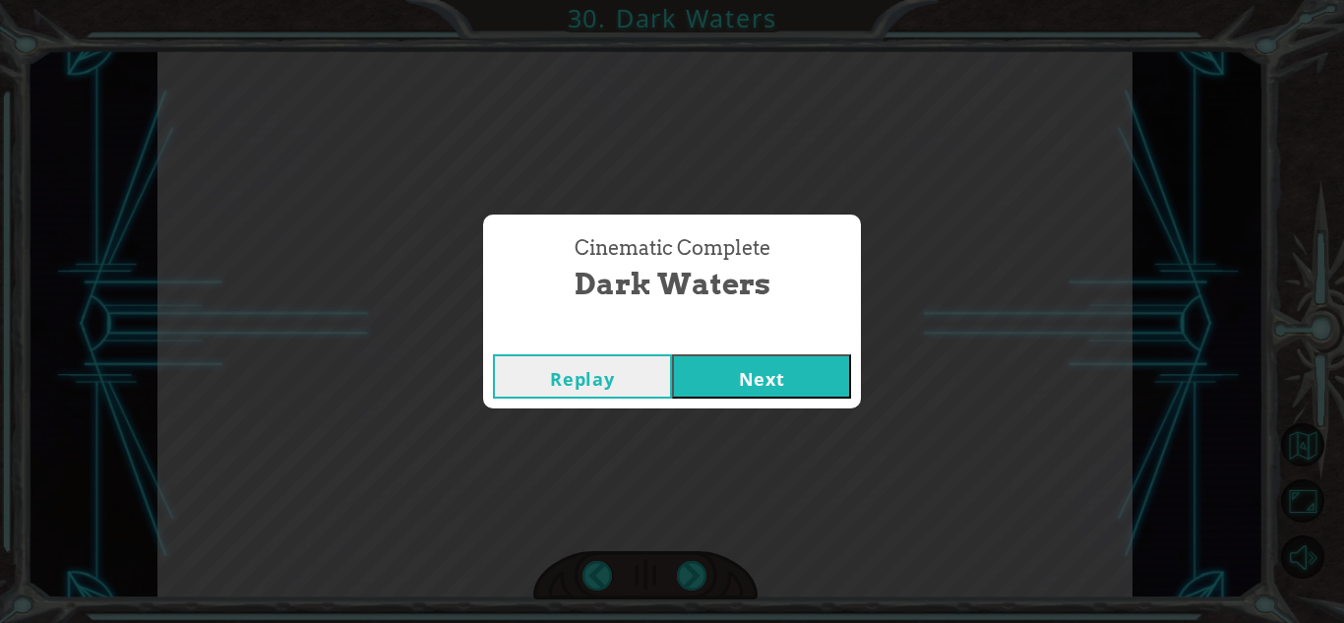
click at [714, 371] on button "Next" at bounding box center [761, 376] width 179 height 44
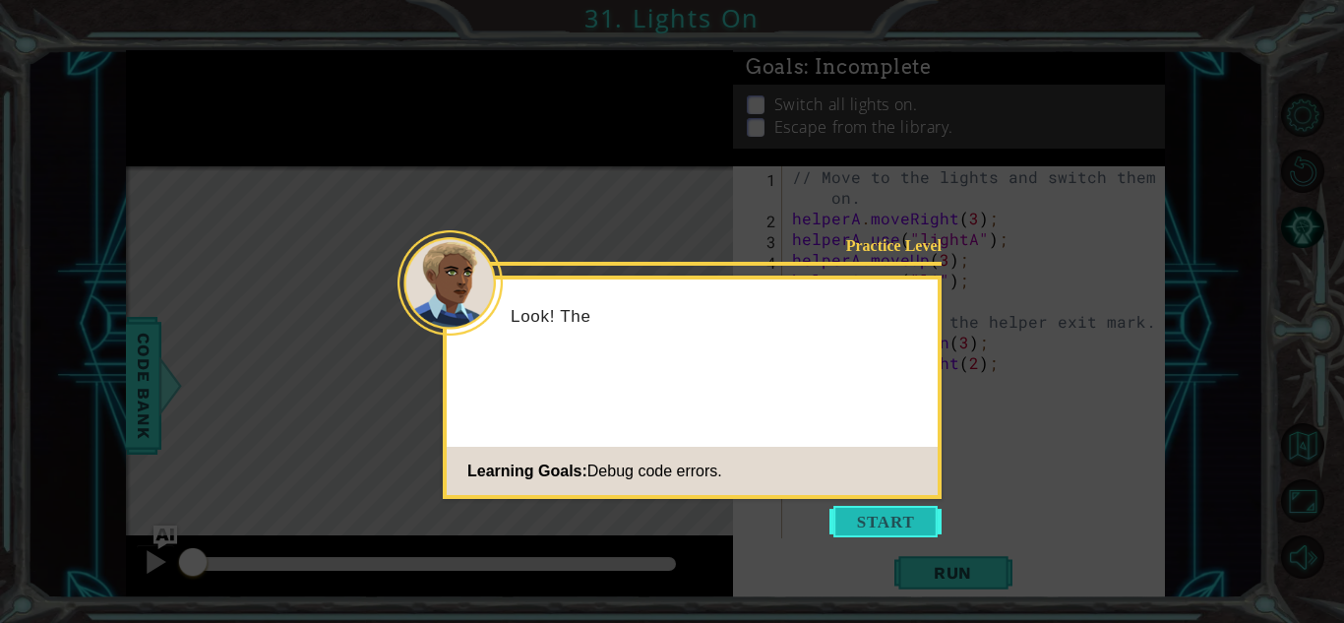
click at [855, 519] on button "Start" at bounding box center [885, 521] width 112 height 31
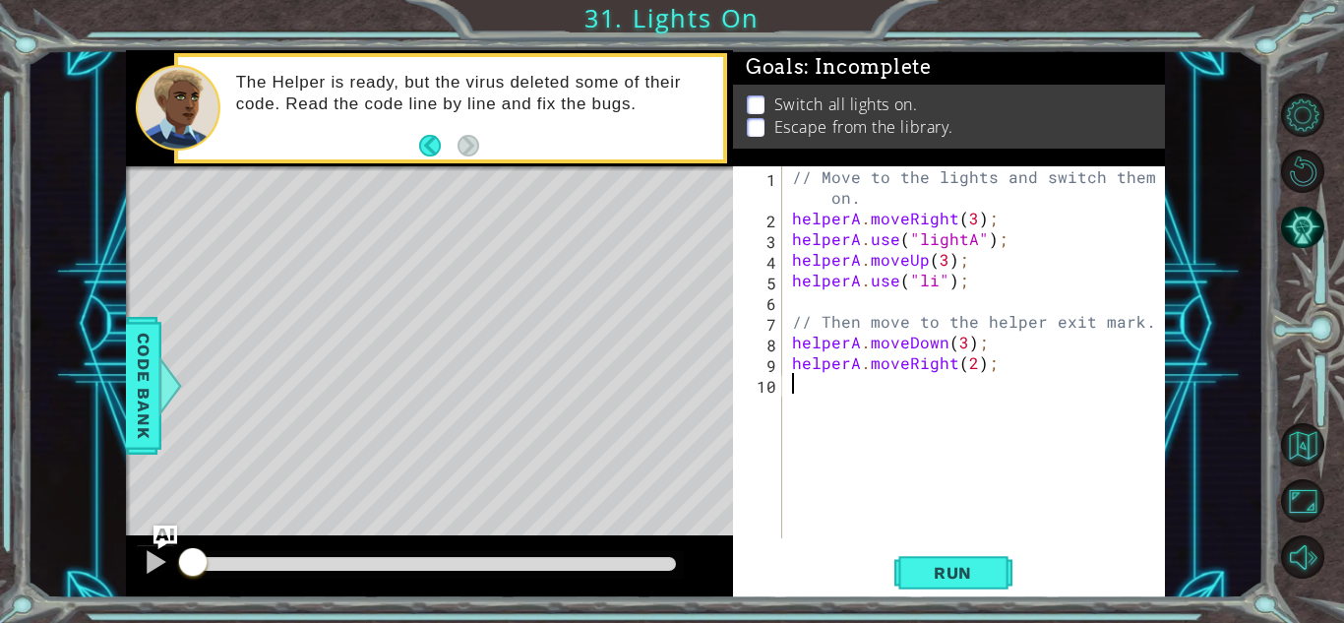
click at [998, 219] on div "// Move to the lights and switch them on. helperA . moveRight ( 3 ) ; helperA .…" at bounding box center [979, 383] width 382 height 434
click at [1012, 240] on div "// Move to the lights and switch them on. helperA . moveRight ( 3 ) ; helperA .…" at bounding box center [979, 383] width 382 height 434
click at [929, 563] on span "Run" at bounding box center [953, 573] width 78 height 20
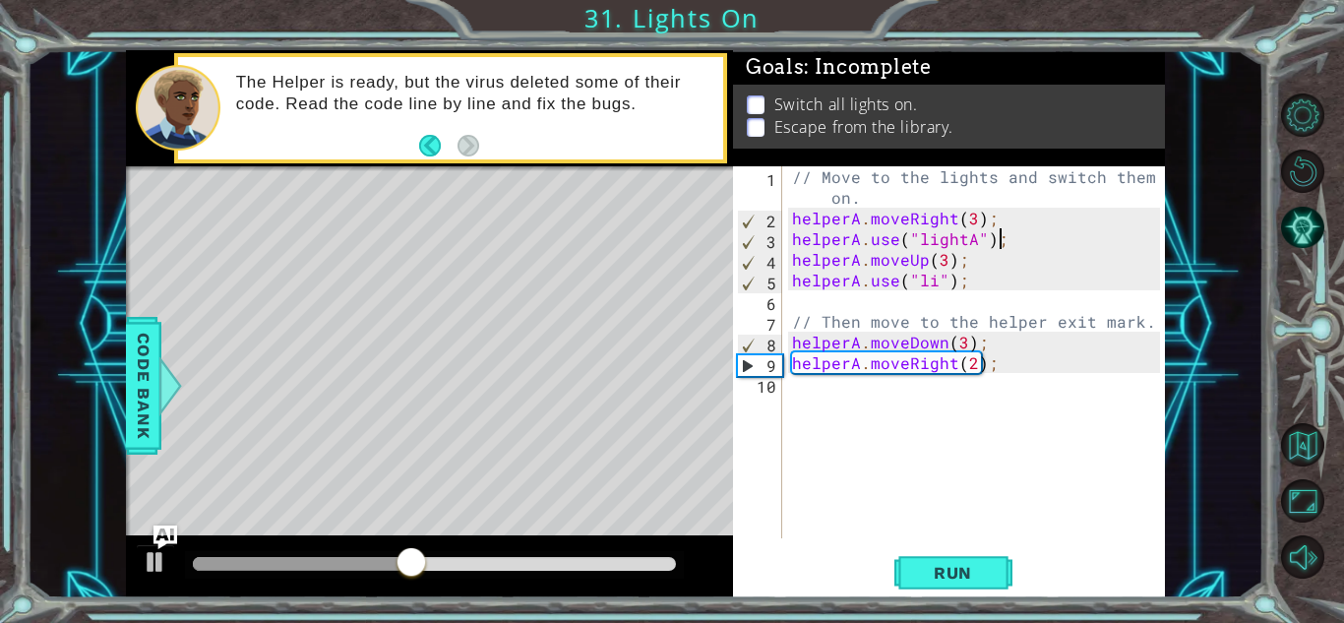
click at [930, 272] on div "// Move to the lights and switch them on. helperA . moveRight ( 3 ) ; helperA .…" at bounding box center [979, 383] width 382 height 434
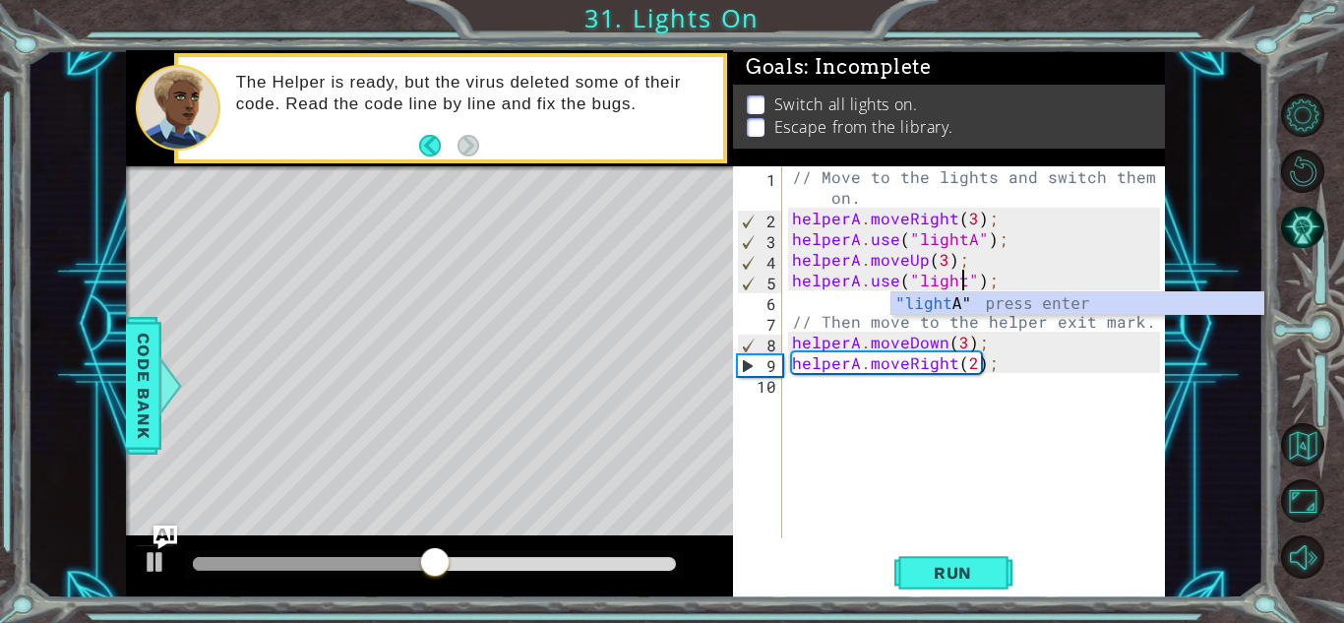
type textarea "helperA.use("lightB");"
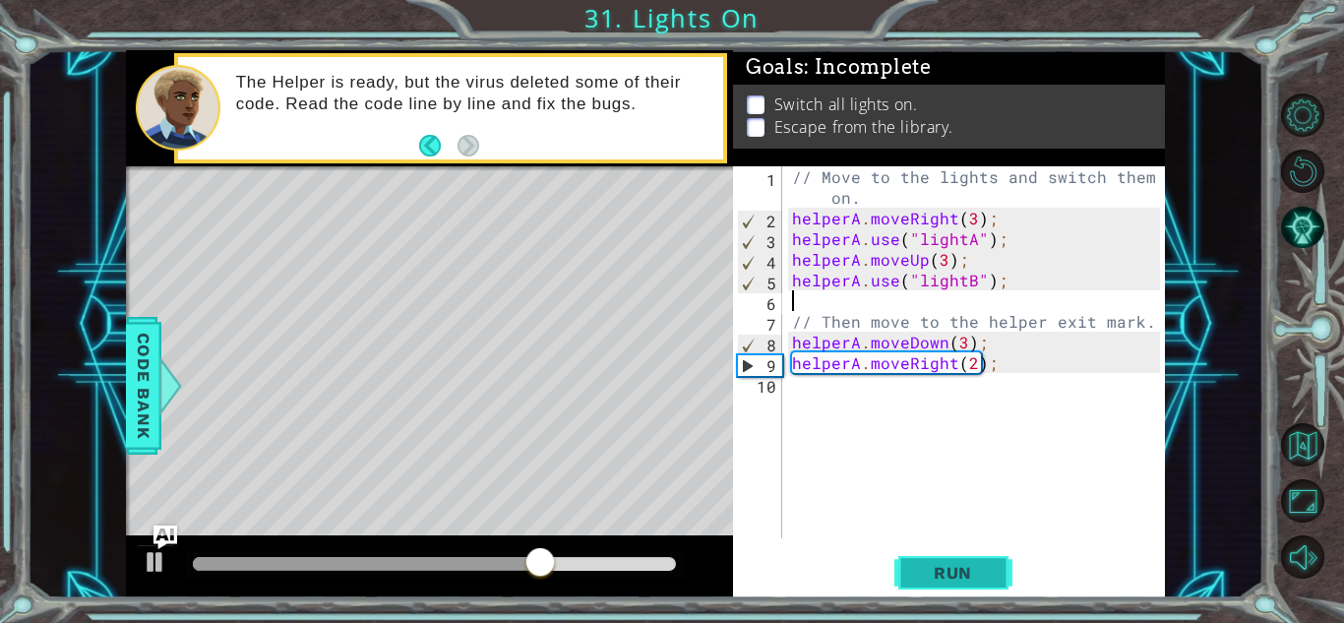
click at [965, 572] on span "Run" at bounding box center [953, 573] width 78 height 20
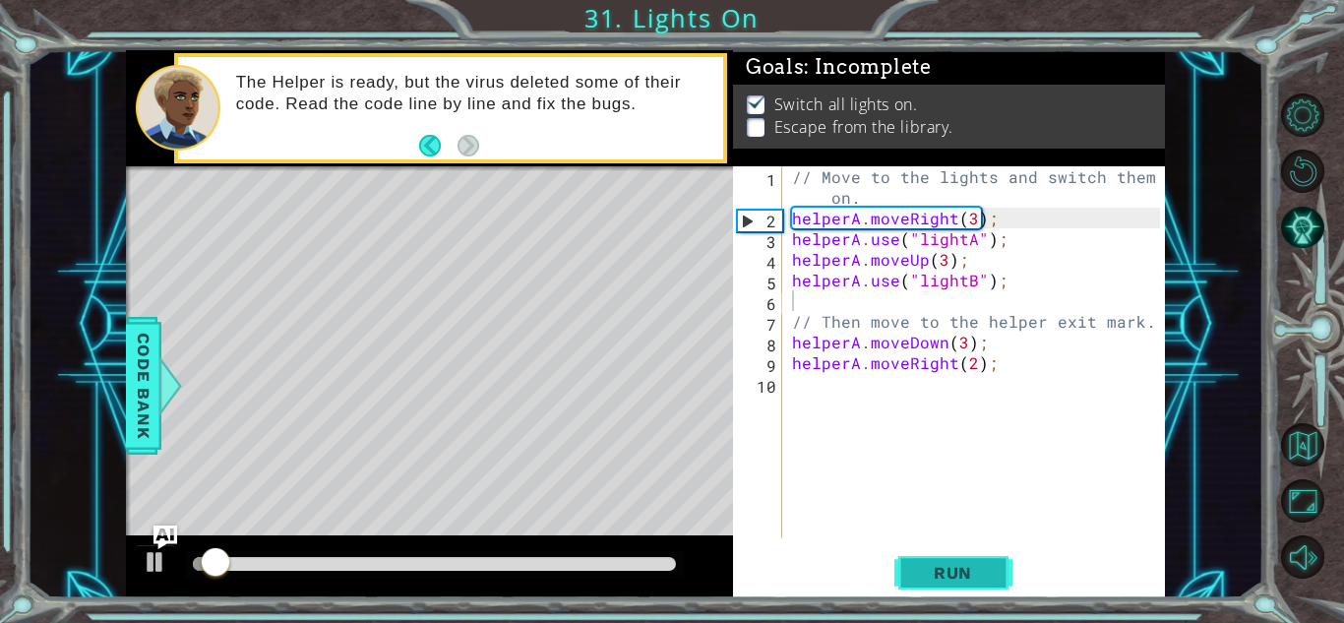
click at [965, 572] on span "Run" at bounding box center [953, 573] width 78 height 20
drag, startPoint x: 629, startPoint y: 571, endPoint x: 730, endPoint y: 568, distance: 101.4
click at [730, 568] on div at bounding box center [429, 566] width 607 height 63
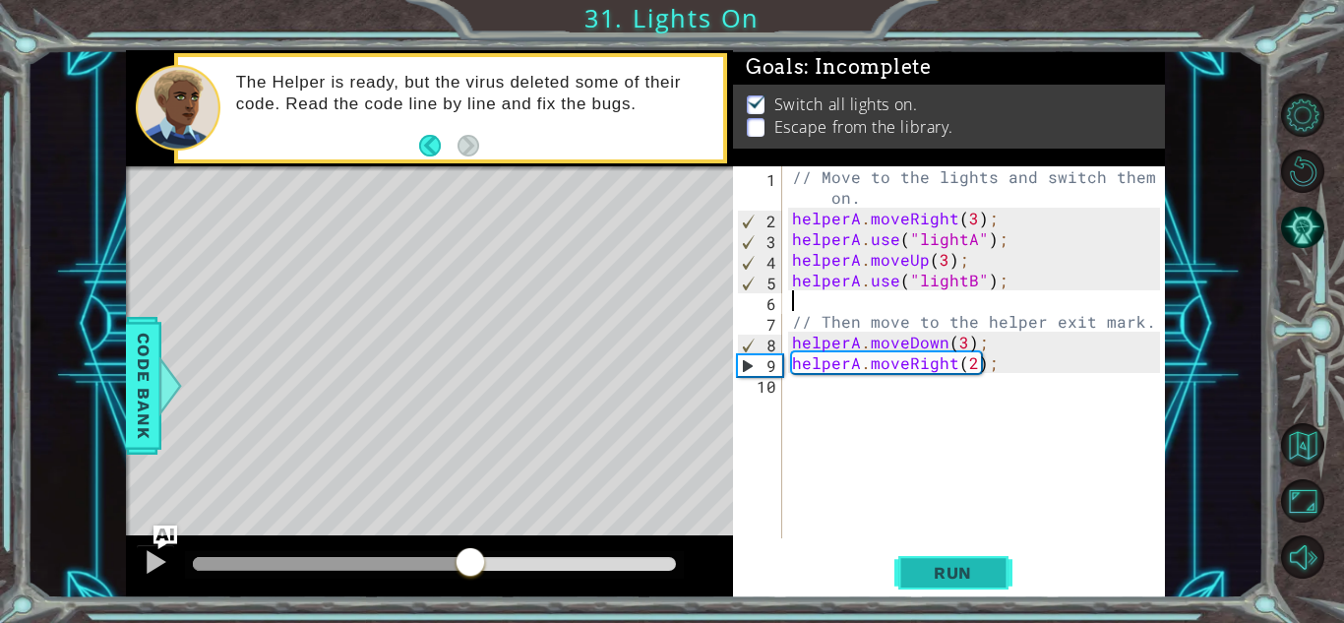
drag, startPoint x: 433, startPoint y: 566, endPoint x: 915, endPoint y: 568, distance: 482.1
click at [915, 568] on div "1 ההההההההההההההההההההההההההההההההההההההההההההההההההההההההההההההההההההההההההההה…" at bounding box center [645, 324] width 1039 height 548
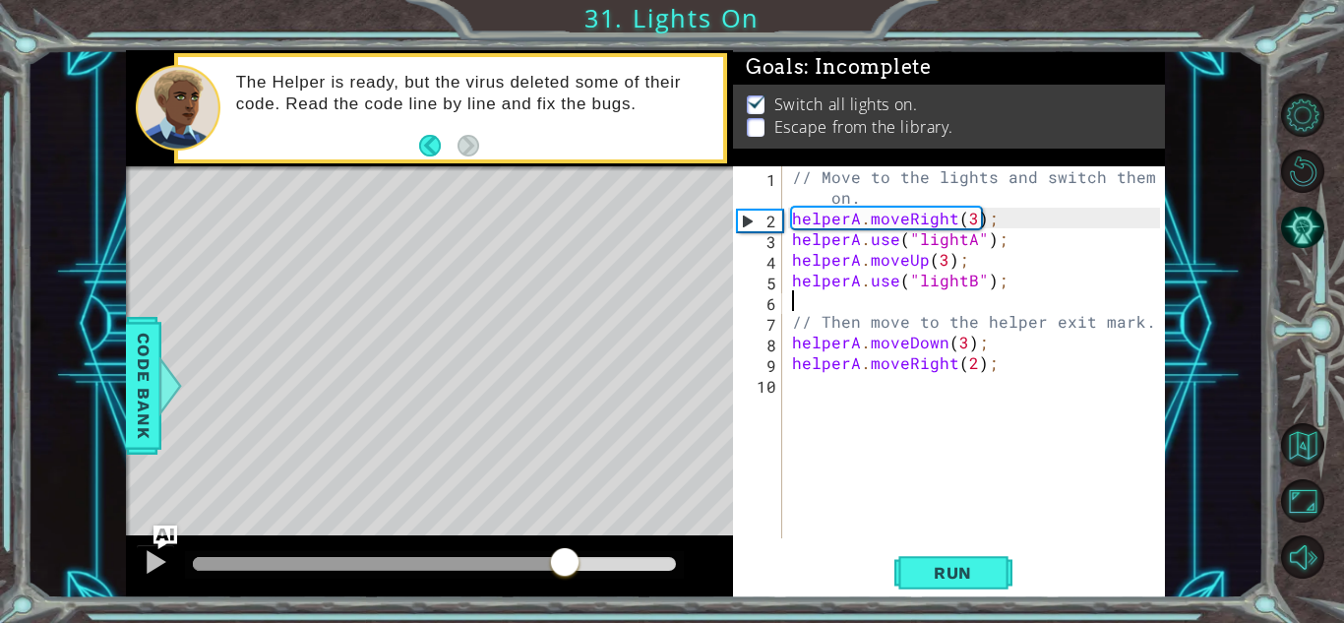
click at [565, 569] on div at bounding box center [434, 564] width 483 height 14
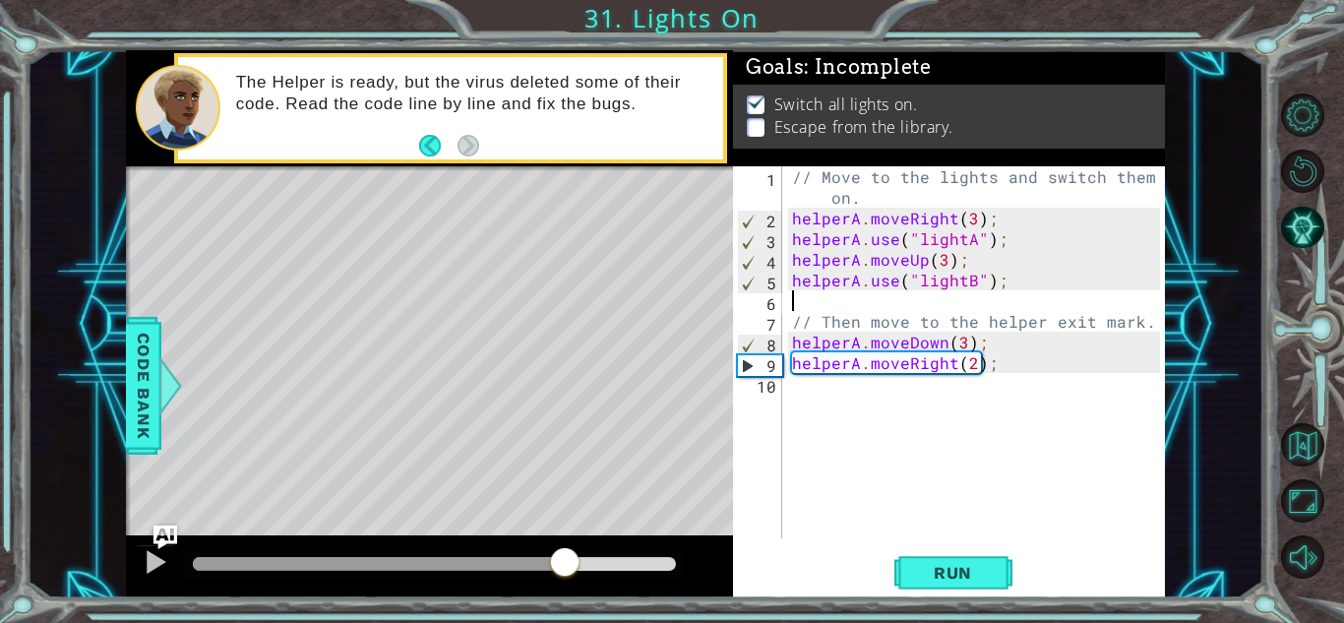
click at [475, 551] on div at bounding box center [434, 565] width 499 height 28
click at [488, 573] on div at bounding box center [434, 565] width 499 height 28
drag, startPoint x: 554, startPoint y: 565, endPoint x: 477, endPoint y: 568, distance: 76.8
click at [477, 568] on div at bounding box center [482, 563] width 35 height 35
click at [167, 567] on button at bounding box center [155, 564] width 39 height 40
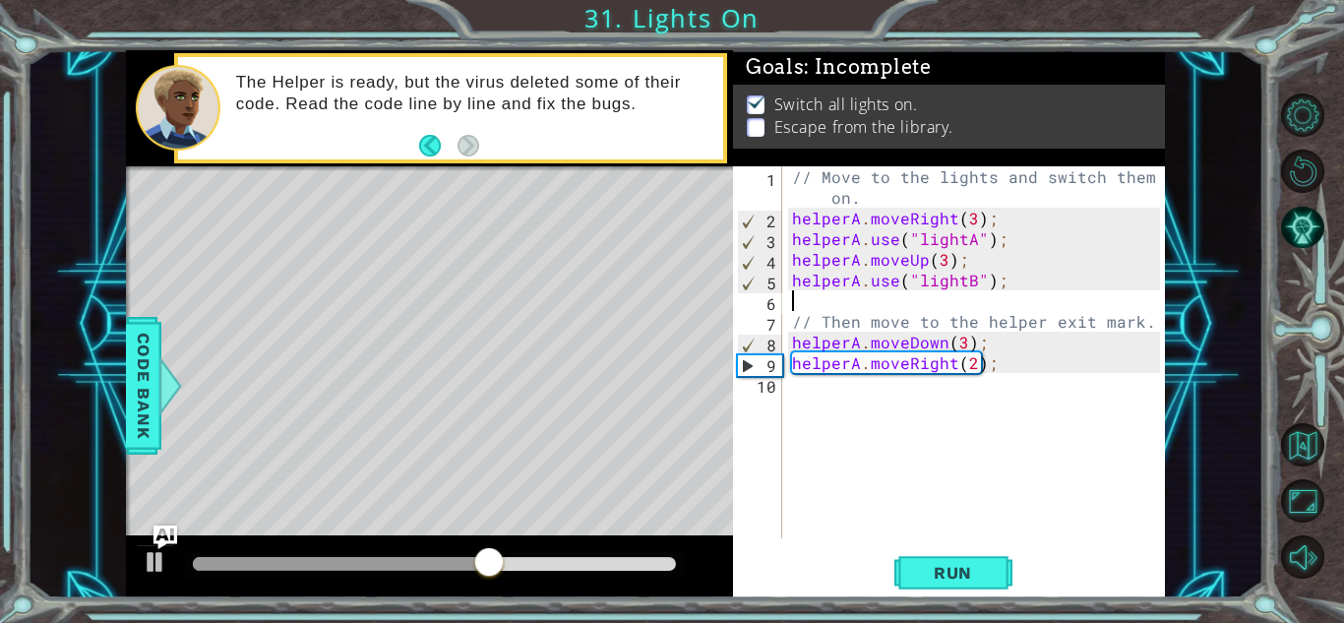
click at [421, 559] on div at bounding box center [341, 564] width 297 height 14
click at [358, 574] on div at bounding box center [434, 565] width 499 height 28
click at [361, 564] on div at bounding box center [307, 564] width 228 height 14
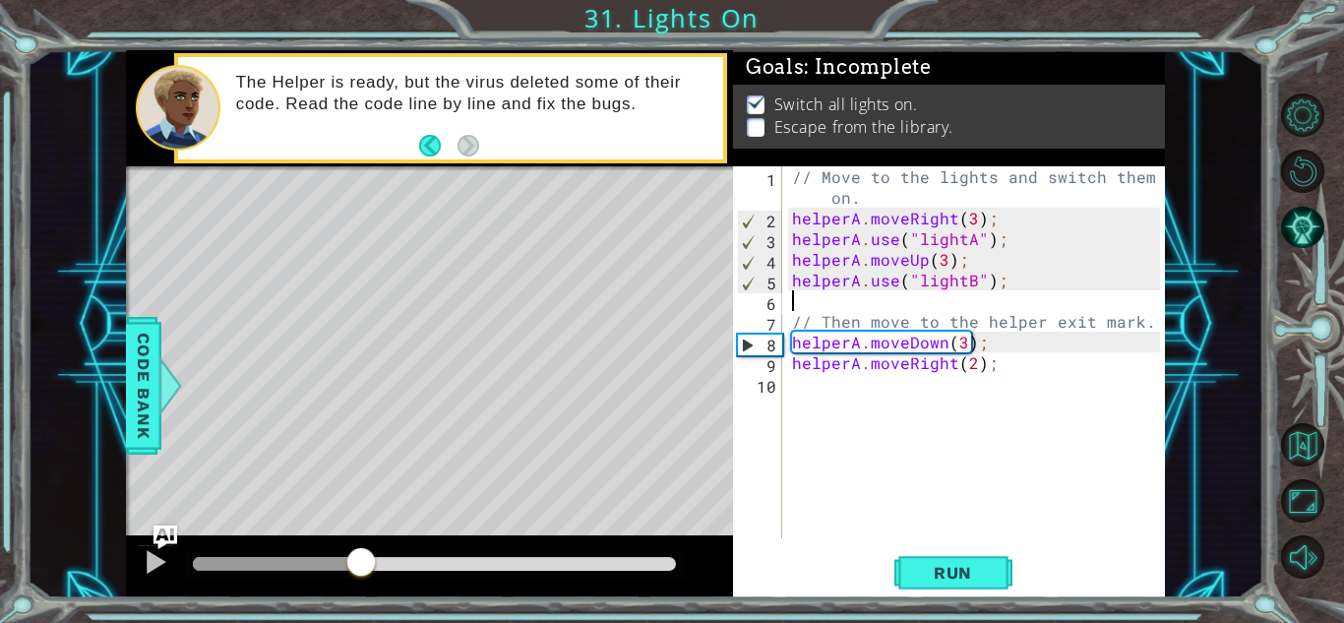
click at [300, 565] on div at bounding box center [277, 564] width 168 height 14
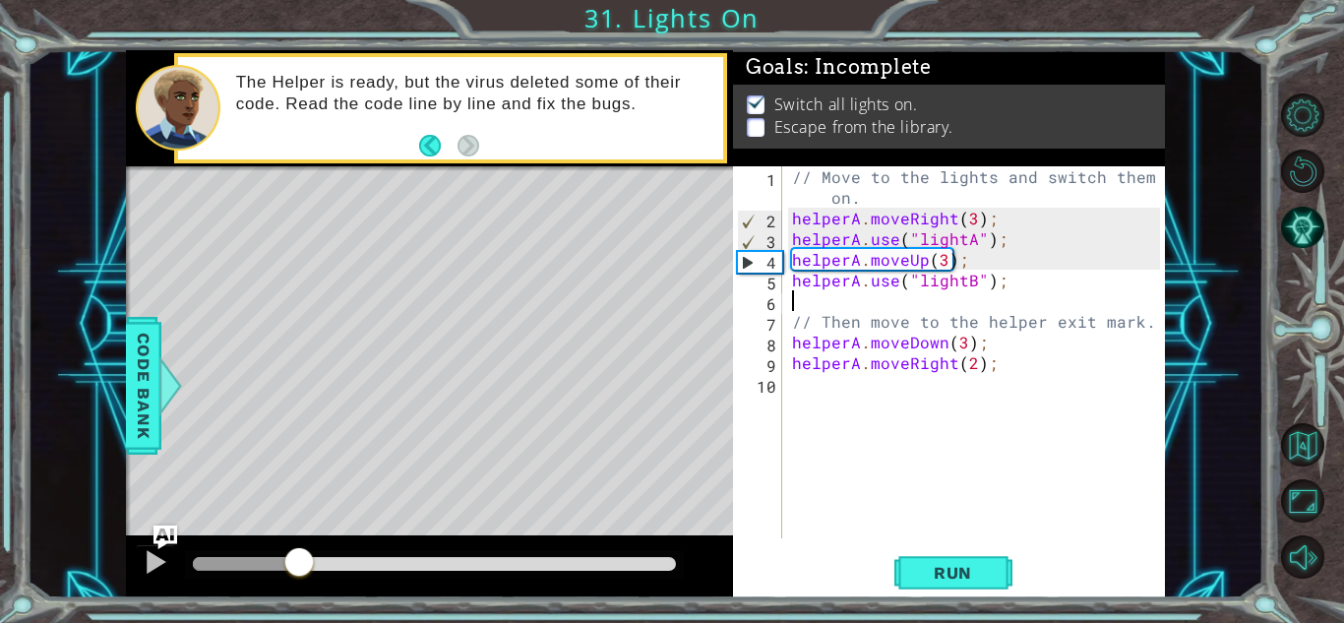
click at [345, 565] on div at bounding box center [434, 564] width 483 height 14
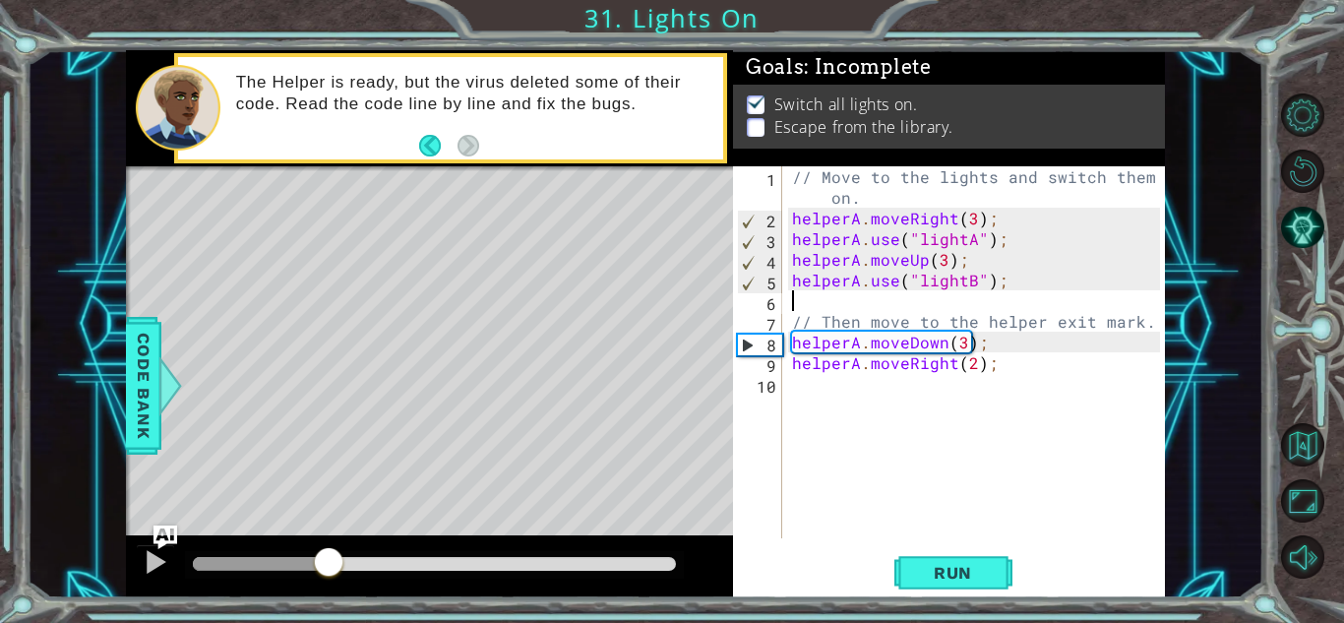
click at [959, 338] on div "// Move to the lights and switch them on. helperA . moveRight ( 3 ) ; helperA .…" at bounding box center [979, 383] width 382 height 434
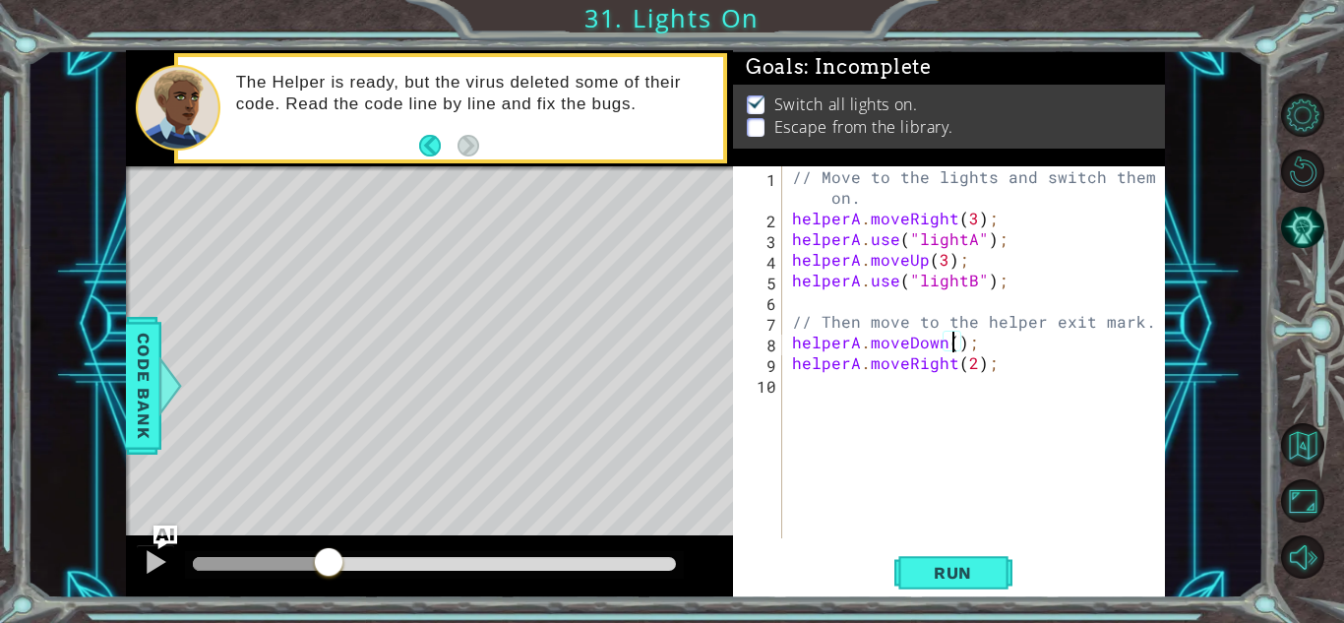
scroll to position [0, 10]
type textarea "helperA.moveDown(1);"
click at [954, 587] on button "Run" at bounding box center [953, 572] width 118 height 43
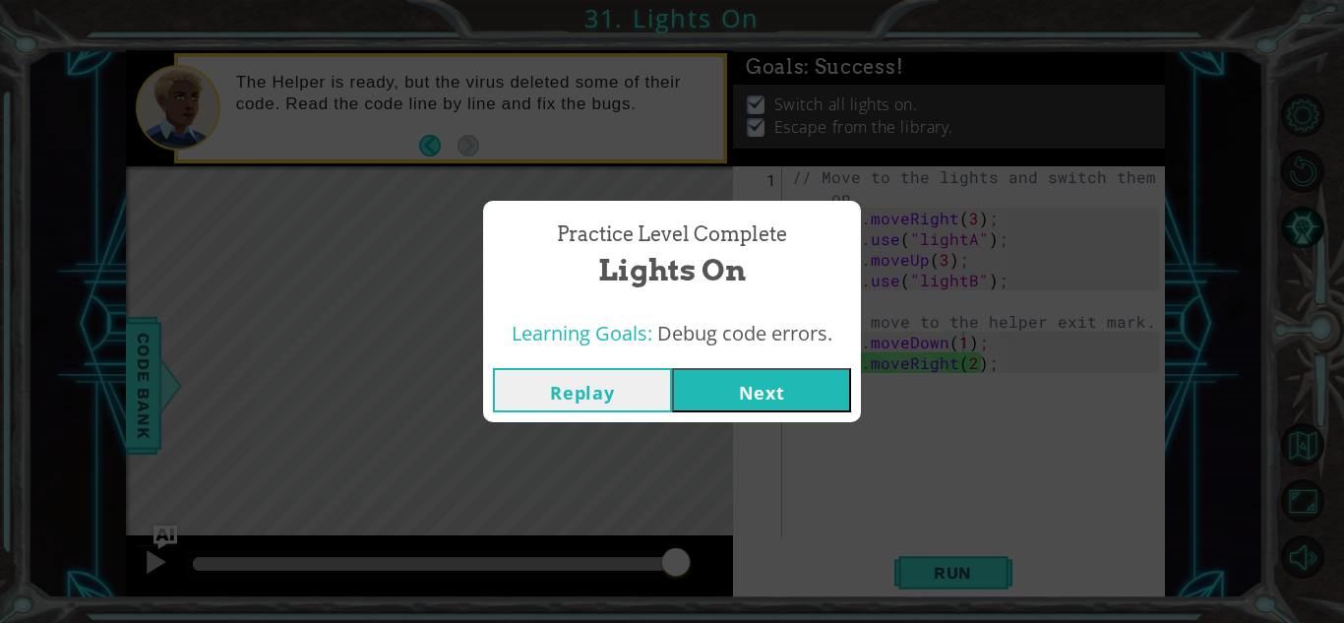
click at [798, 389] on button "Next" at bounding box center [761, 390] width 179 height 44
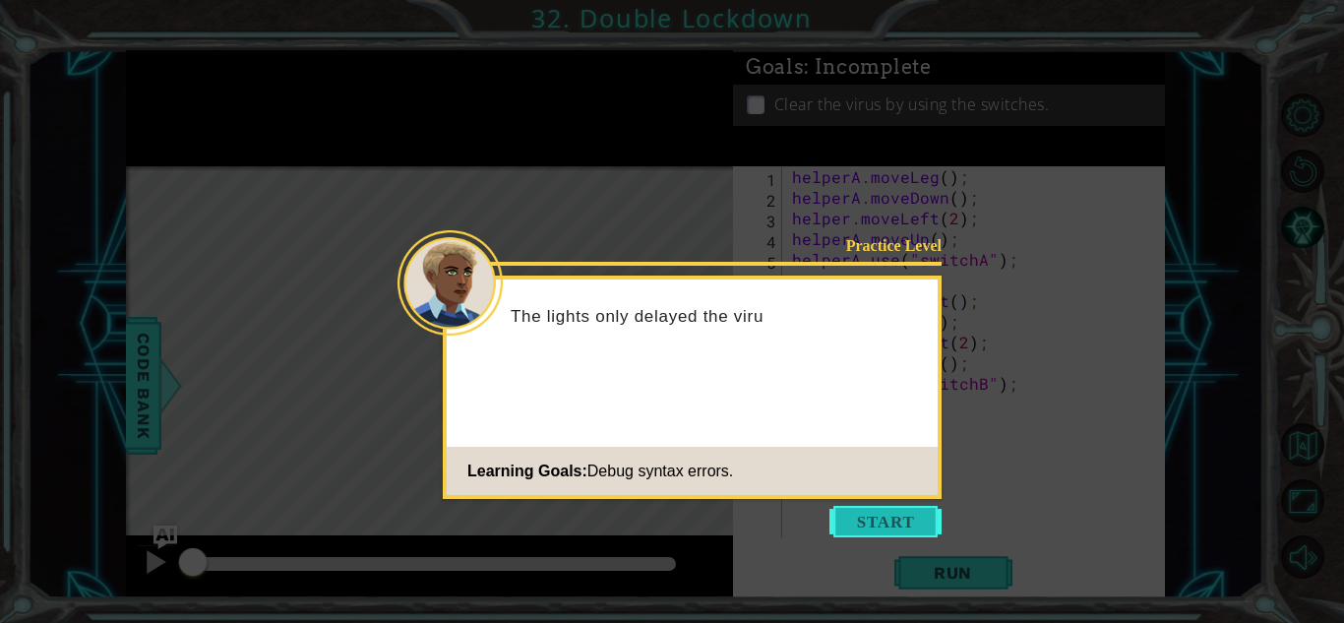
click at [848, 519] on button "Start" at bounding box center [885, 521] width 112 height 31
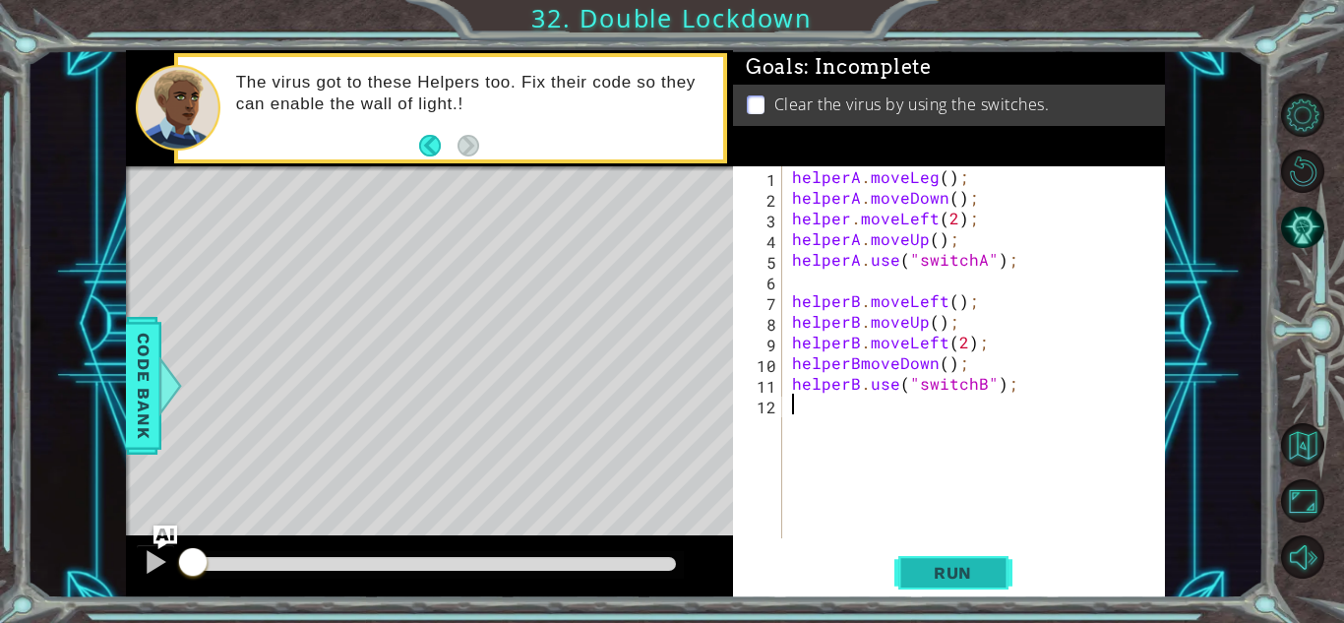
click at [956, 575] on span "Run" at bounding box center [953, 573] width 78 height 20
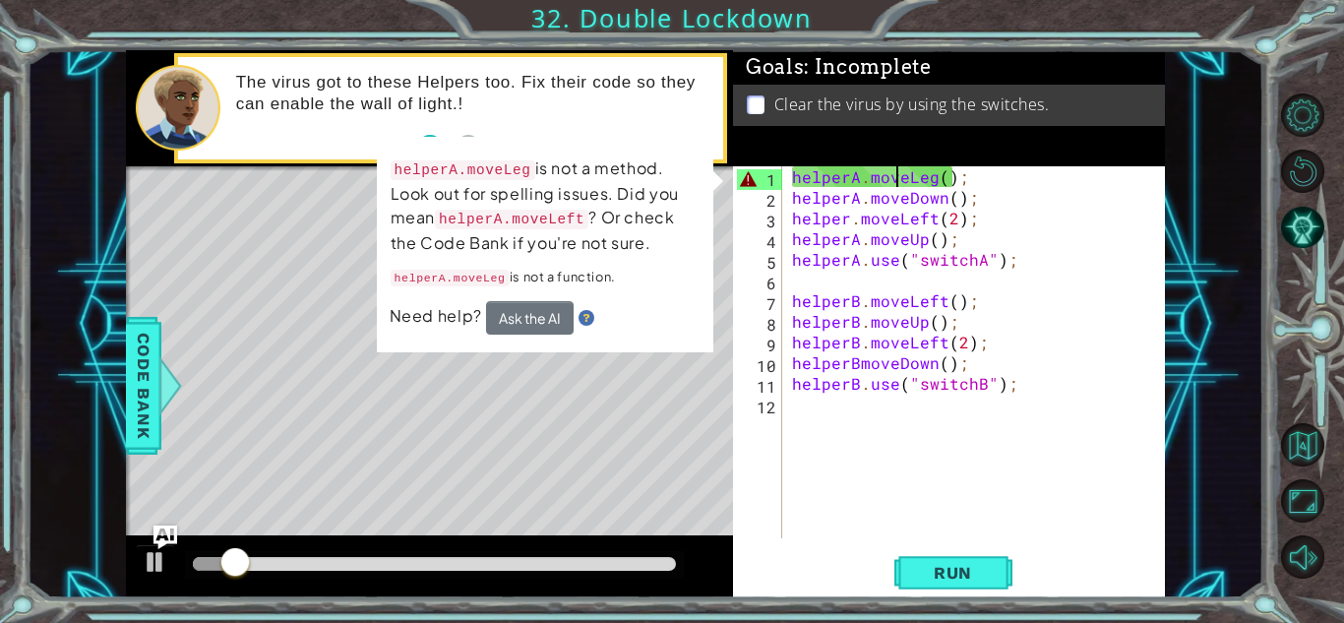
click at [891, 177] on div "helperA . moveLeg ( ) ; helperA . moveDown ( ) ; helper . moveLeft ( 2 ) ; help…" at bounding box center [979, 372] width 382 height 413
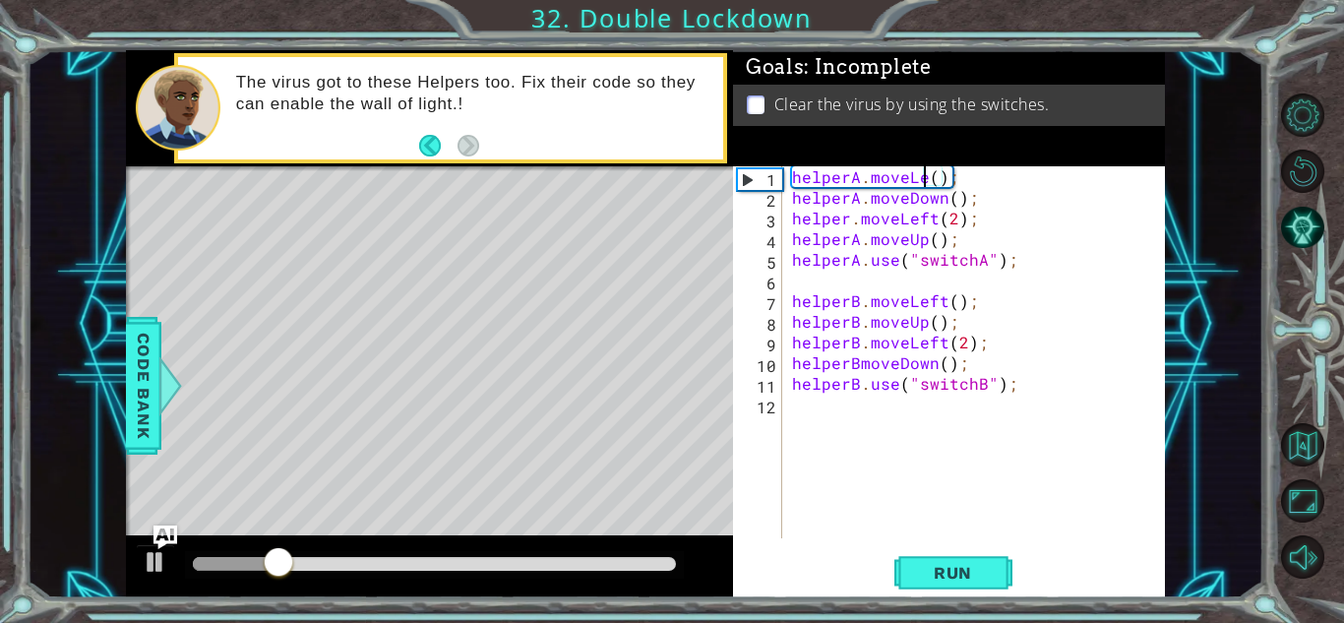
scroll to position [0, 9]
click at [846, 224] on div "helperA . moveLeft ( ) ; helperA . moveDown ( ) ; helper . moveLeft ( 2 ) ; hel…" at bounding box center [979, 372] width 382 height 413
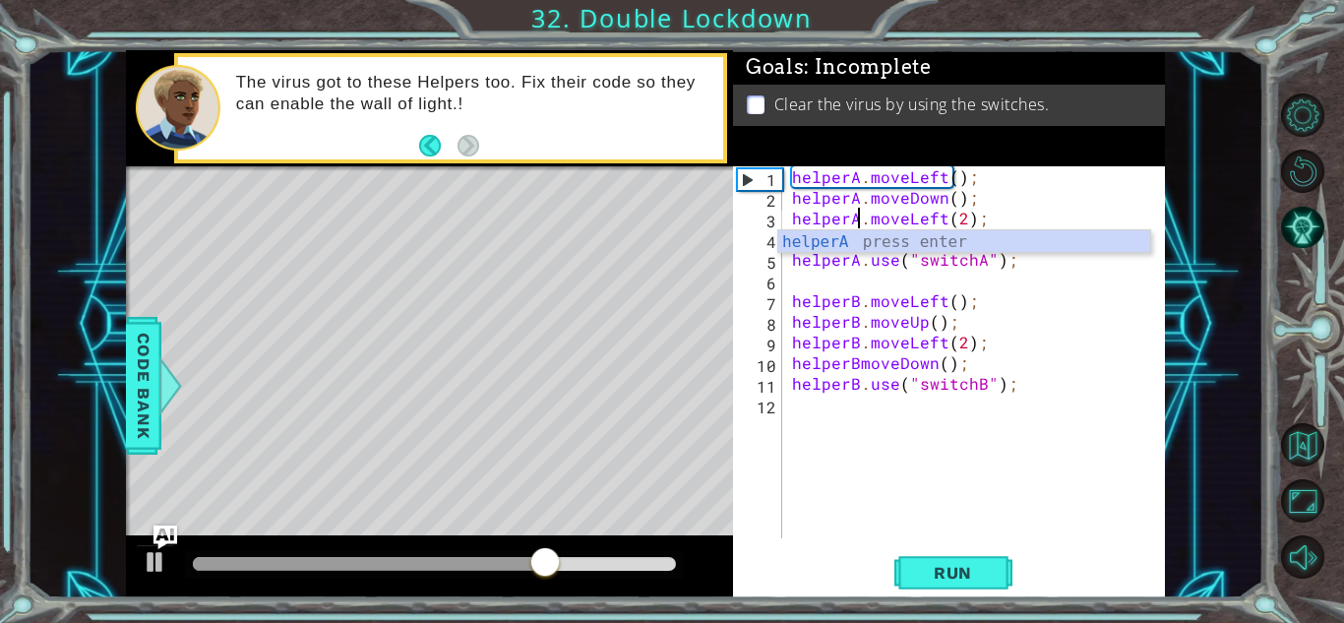
scroll to position [0, 4]
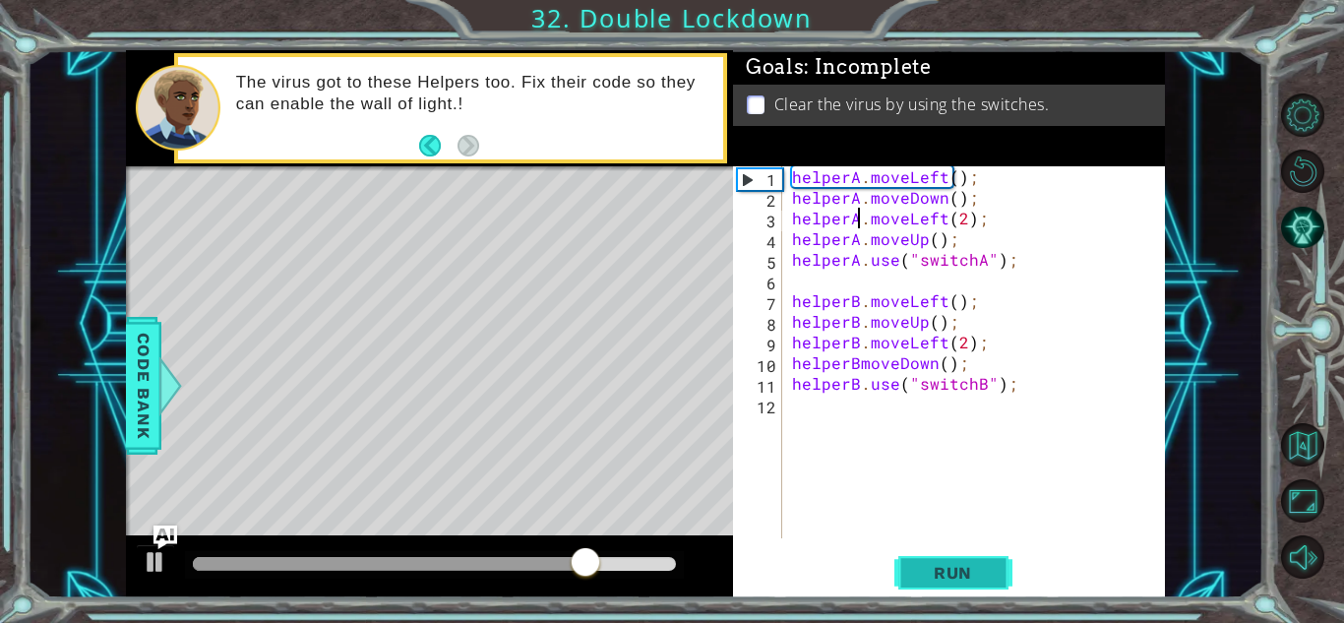
click at [936, 561] on button "Run" at bounding box center [953, 572] width 118 height 43
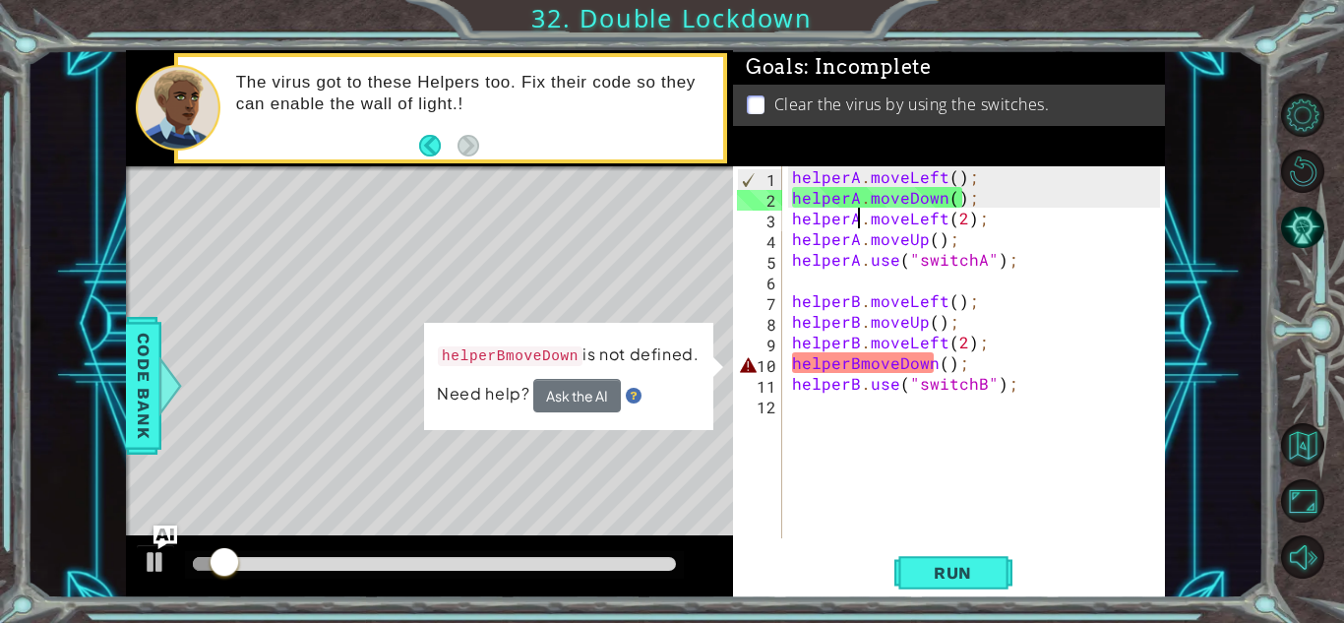
click at [875, 371] on div "helperA . moveLeft ( ) ; helperA . moveDown ( ) ; helperA . moveLeft ( 2 ) ; he…" at bounding box center [979, 372] width 382 height 413
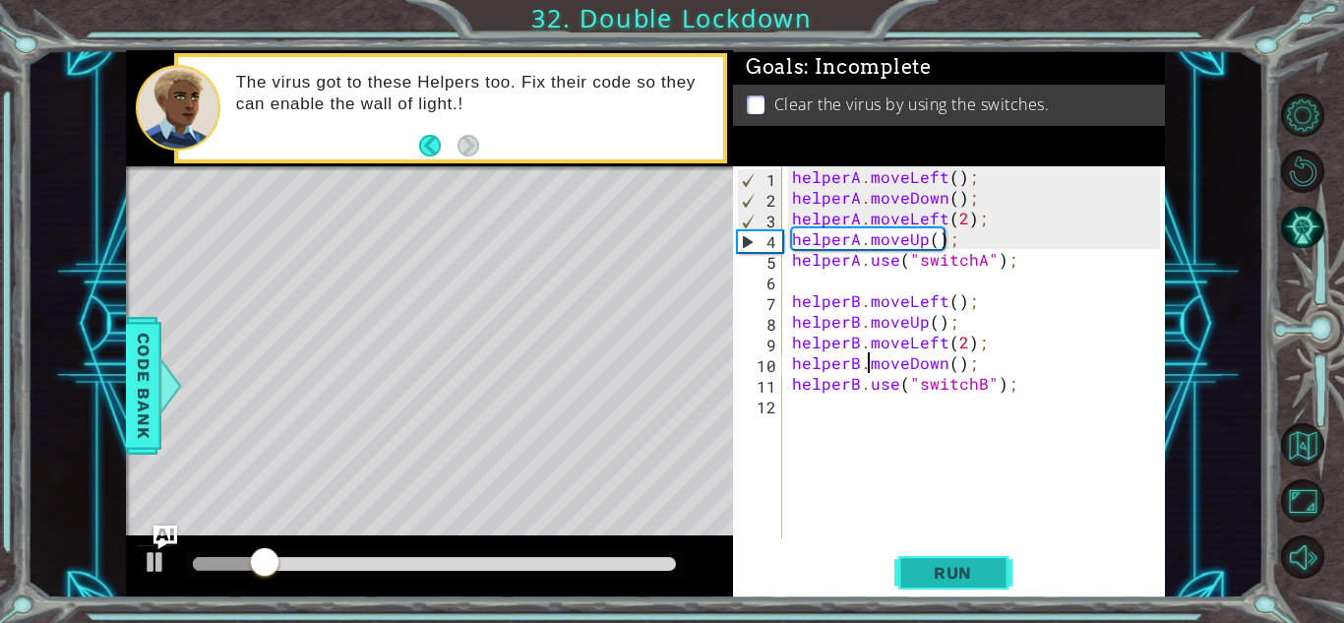
type textarea "helperB.moveDown();"
click at [947, 579] on span "Run" at bounding box center [953, 573] width 78 height 20
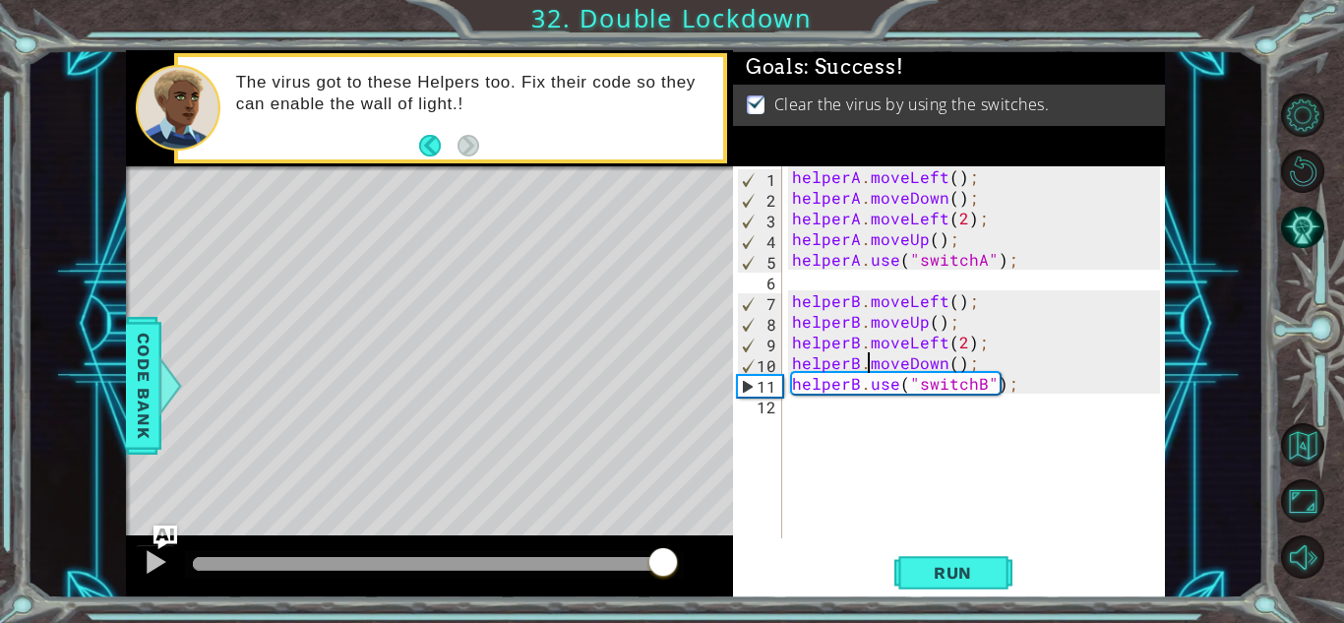
drag, startPoint x: 663, startPoint y: 569, endPoint x: 770, endPoint y: 563, distance: 107.4
click at [770, 563] on div "1 ההההההההההההההההההההההההההההההההההההההההההההההההההההההההההההההההההההההההההההה…" at bounding box center [645, 324] width 1039 height 548
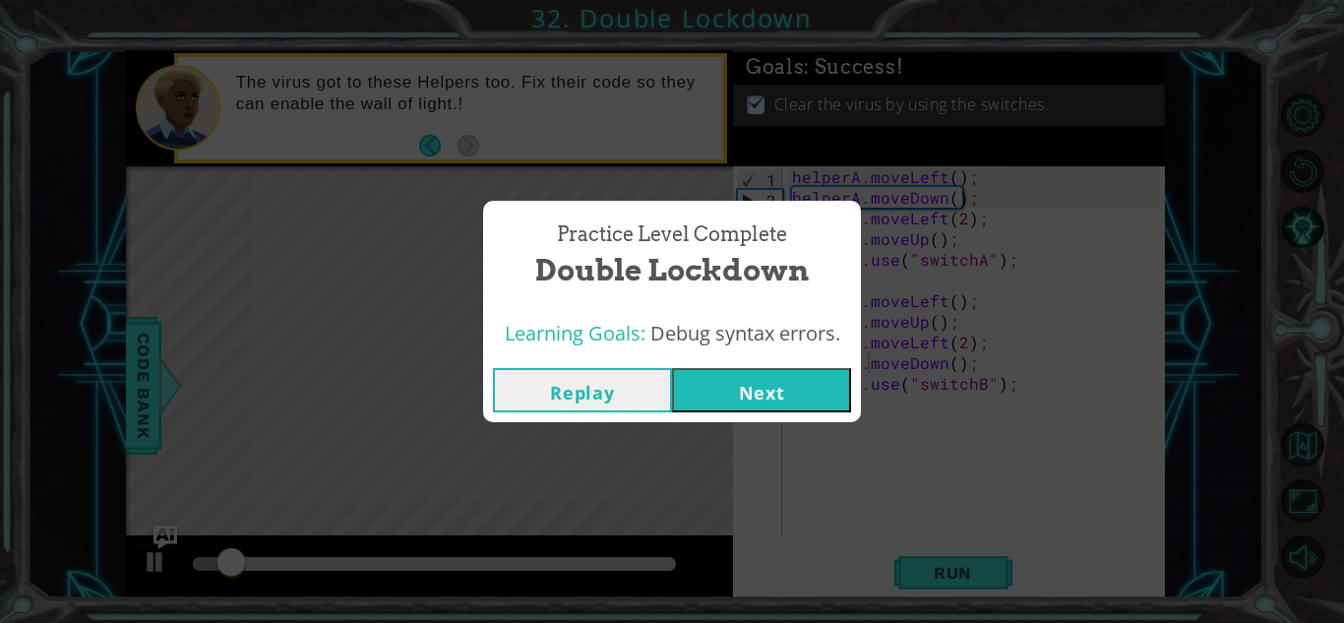
click at [743, 396] on button "Next" at bounding box center [761, 390] width 179 height 44
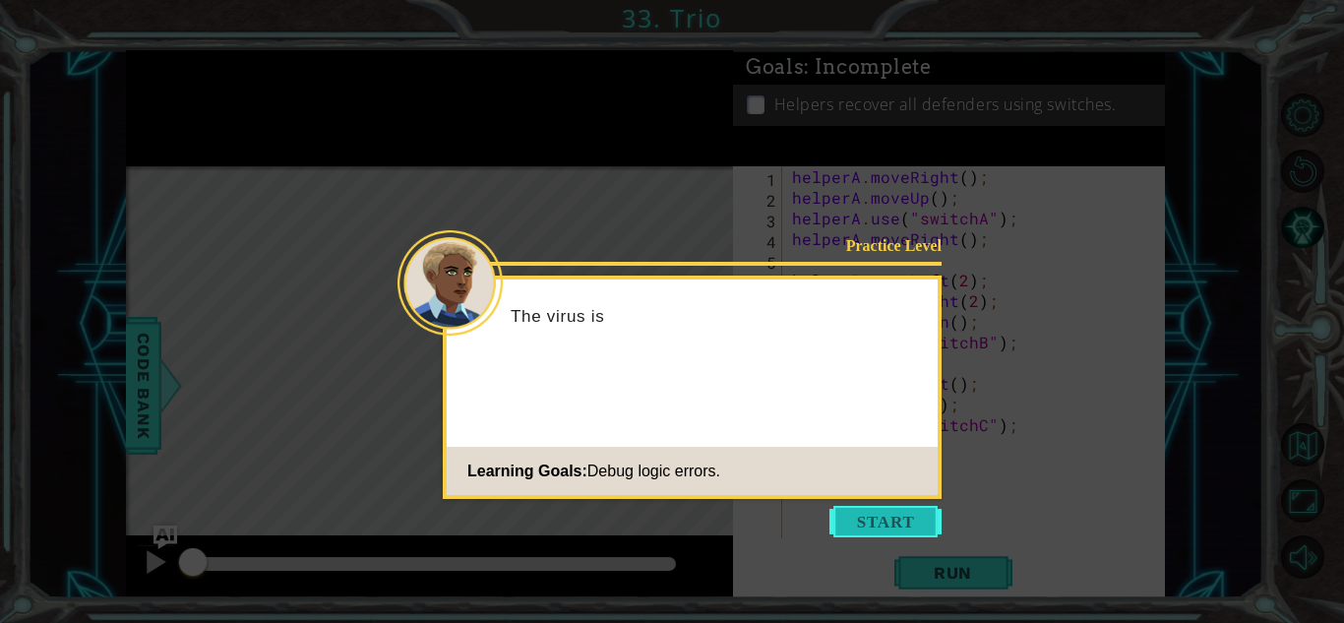
click at [901, 521] on button "Start" at bounding box center [885, 521] width 112 height 31
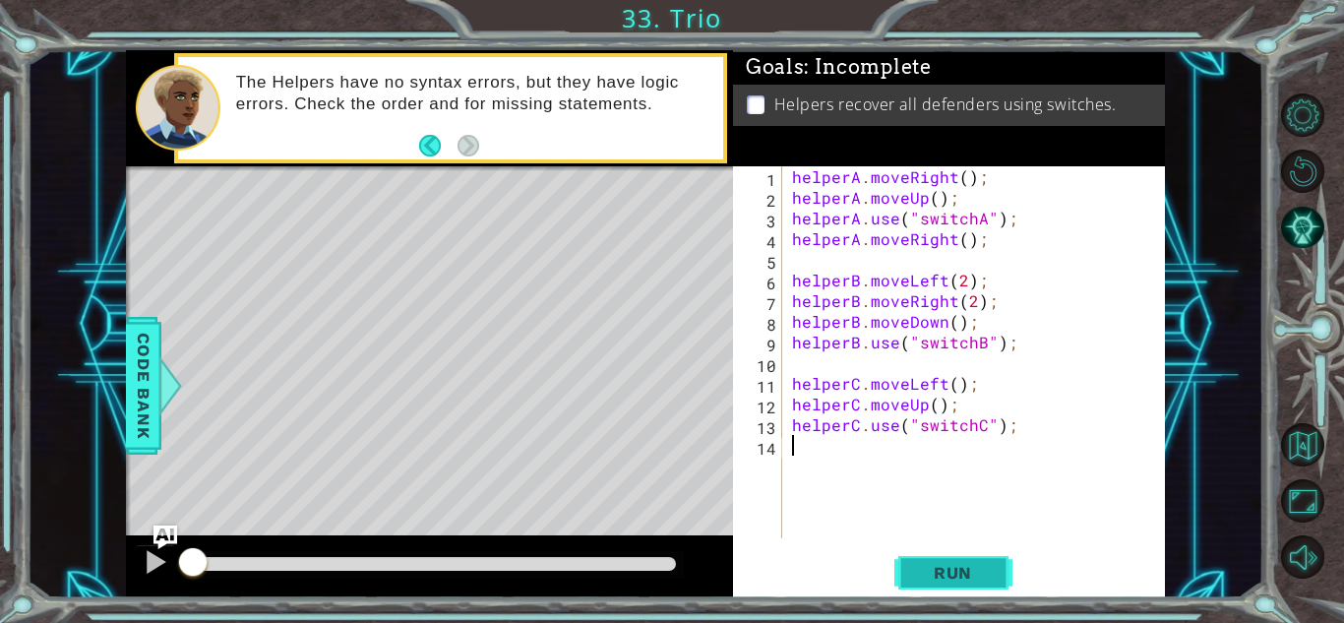
click at [959, 586] on button "Run" at bounding box center [953, 572] width 118 height 43
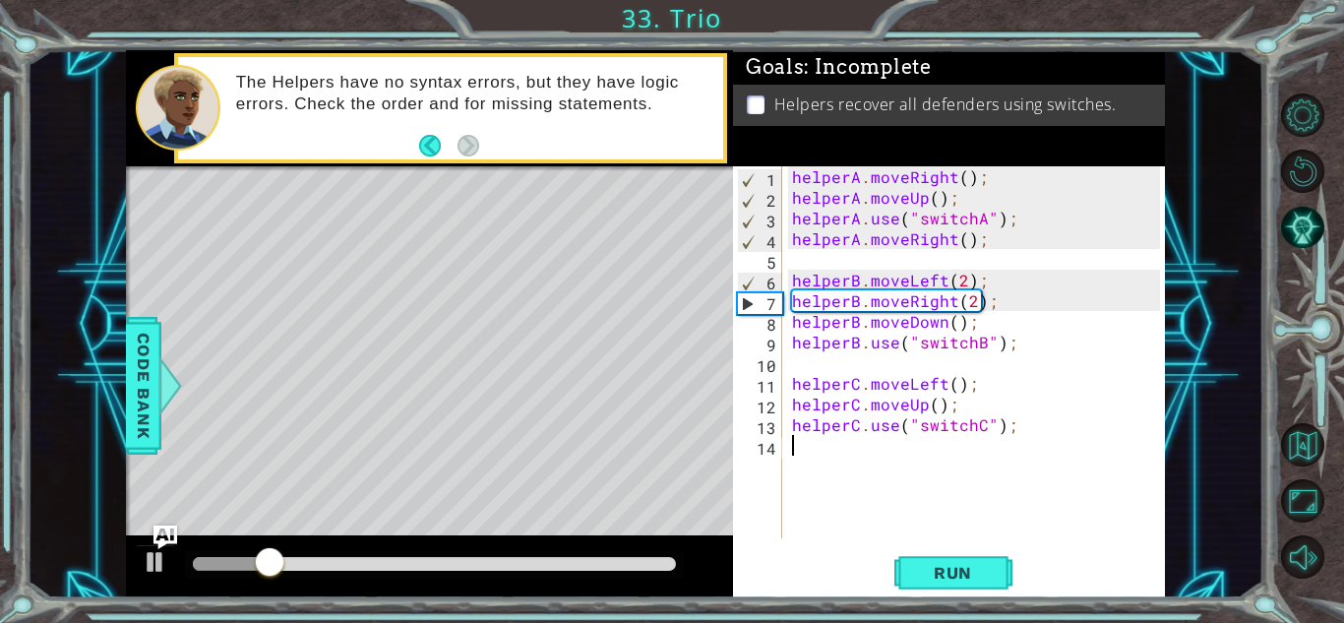
click at [794, 235] on div "helperA . moveRight ( ) ; helperA . moveUp ( ) ; helperA . use ( "switchA" ) ; …" at bounding box center [979, 372] width 382 height 413
type textarea "helperA.moveRight();"
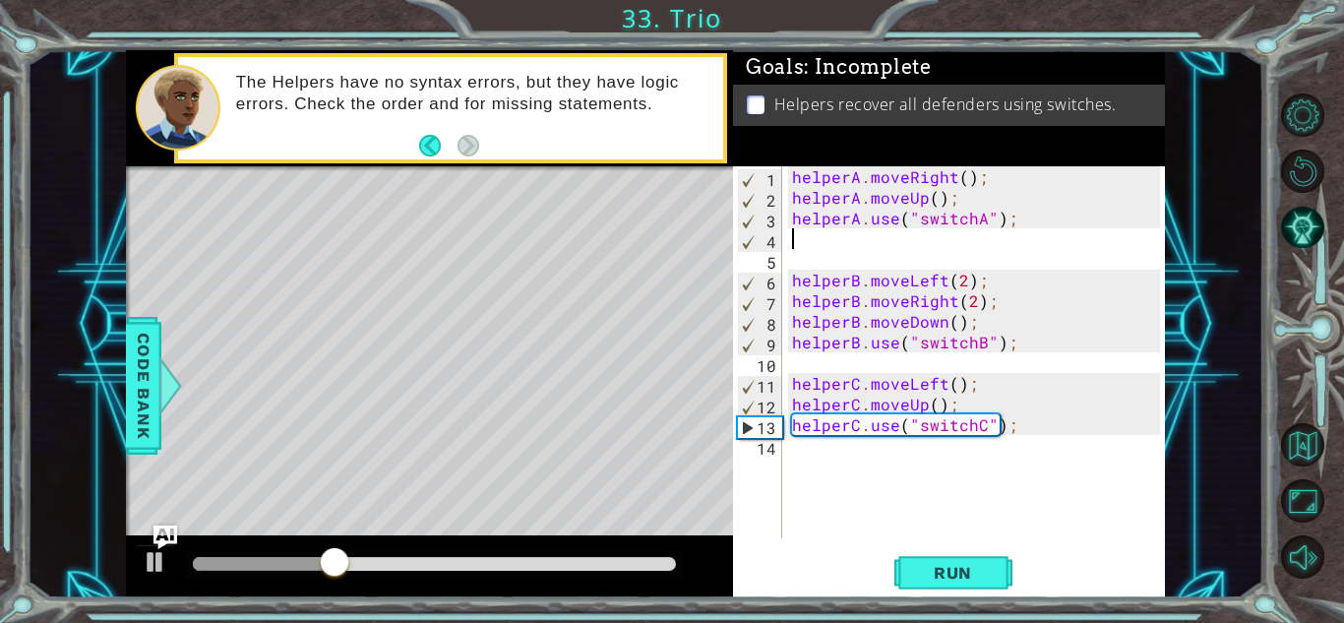
click at [788, 223] on div "helperA . moveRight ( ) ; helperA . moveUp ( ) ; helperA . use ( "switchA" ) ; …" at bounding box center [979, 372] width 382 height 413
type textarea "helperA.use("switchA");"
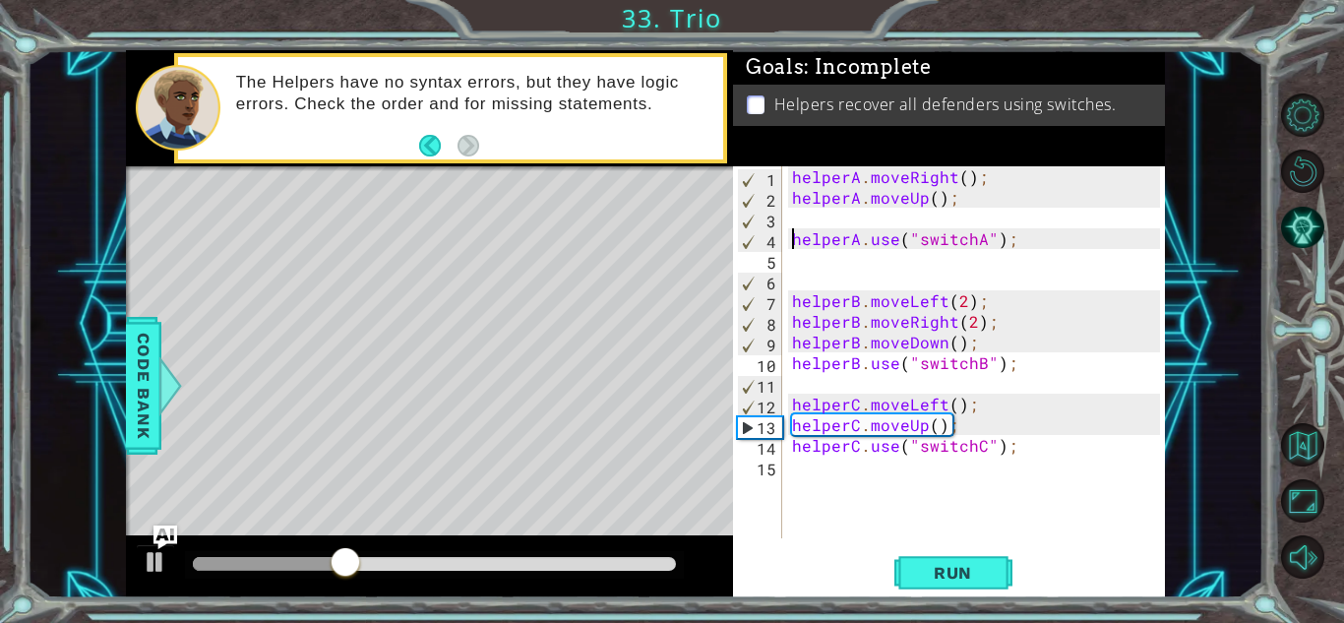
click at [796, 214] on div "helperA . moveRight ( ) ; helperA . moveUp ( ) ; helperA . use ( "switchA" ) ; …" at bounding box center [979, 372] width 382 height 413
paste textarea "helperA.moveRight();"
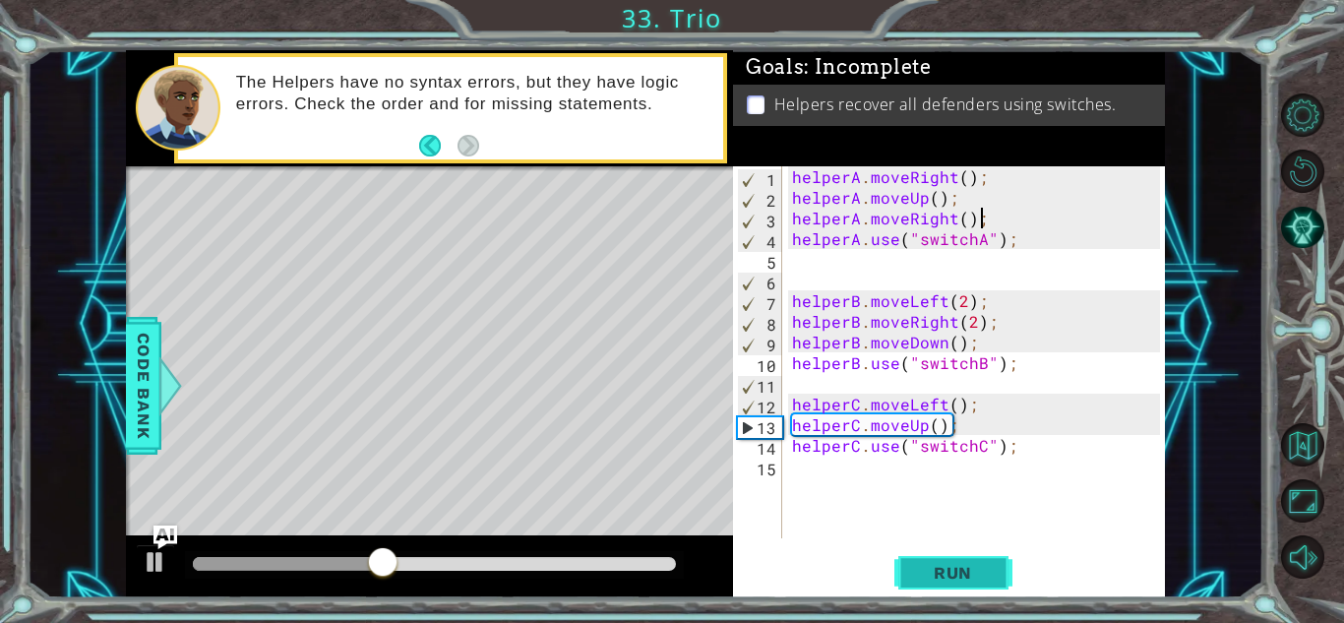
click at [923, 580] on span "Run" at bounding box center [953, 573] width 78 height 20
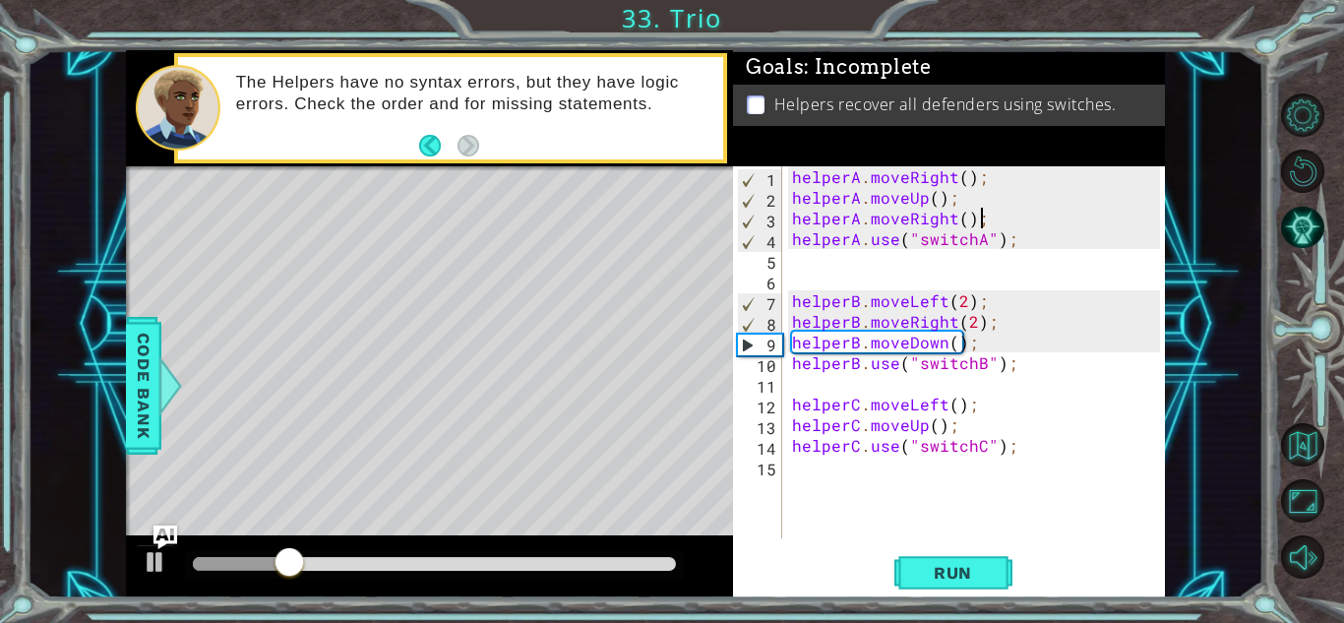
click at [939, 331] on div "helperA . moveRight ( ) ; helperA . moveUp ( ) ; helperA . moveRight ( ) ; help…" at bounding box center [979, 372] width 382 height 413
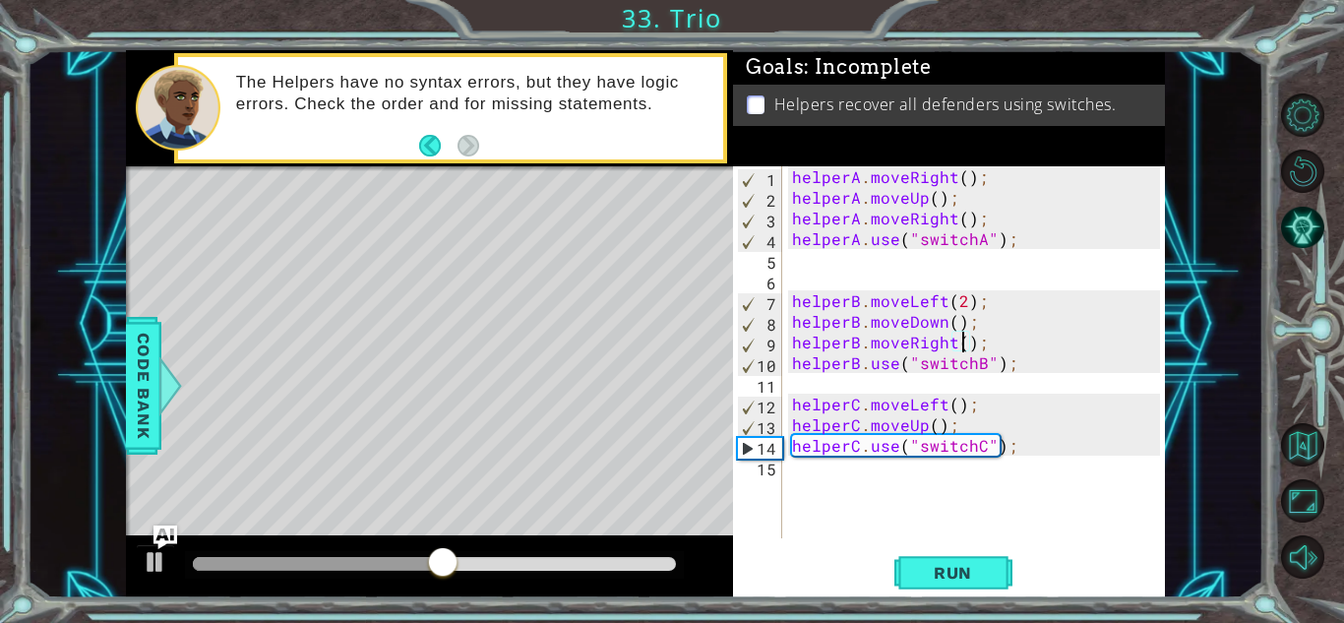
scroll to position [0, 11]
type textarea "helperB.use("switchB");"
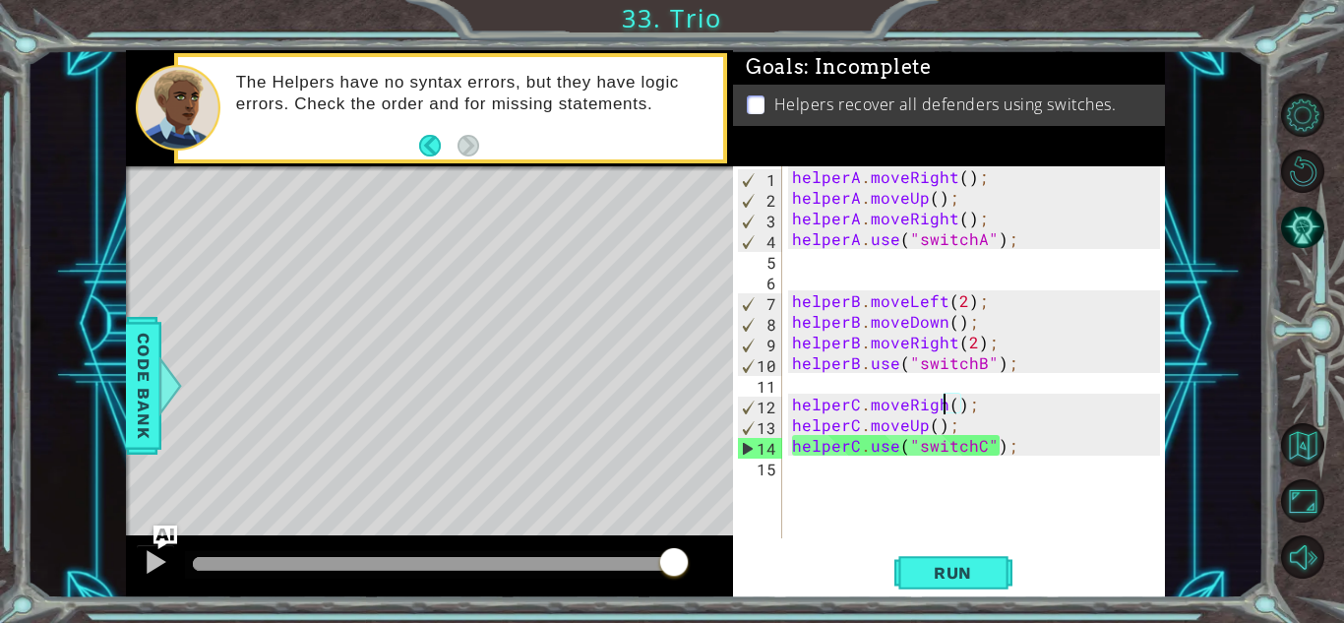
scroll to position [0, 10]
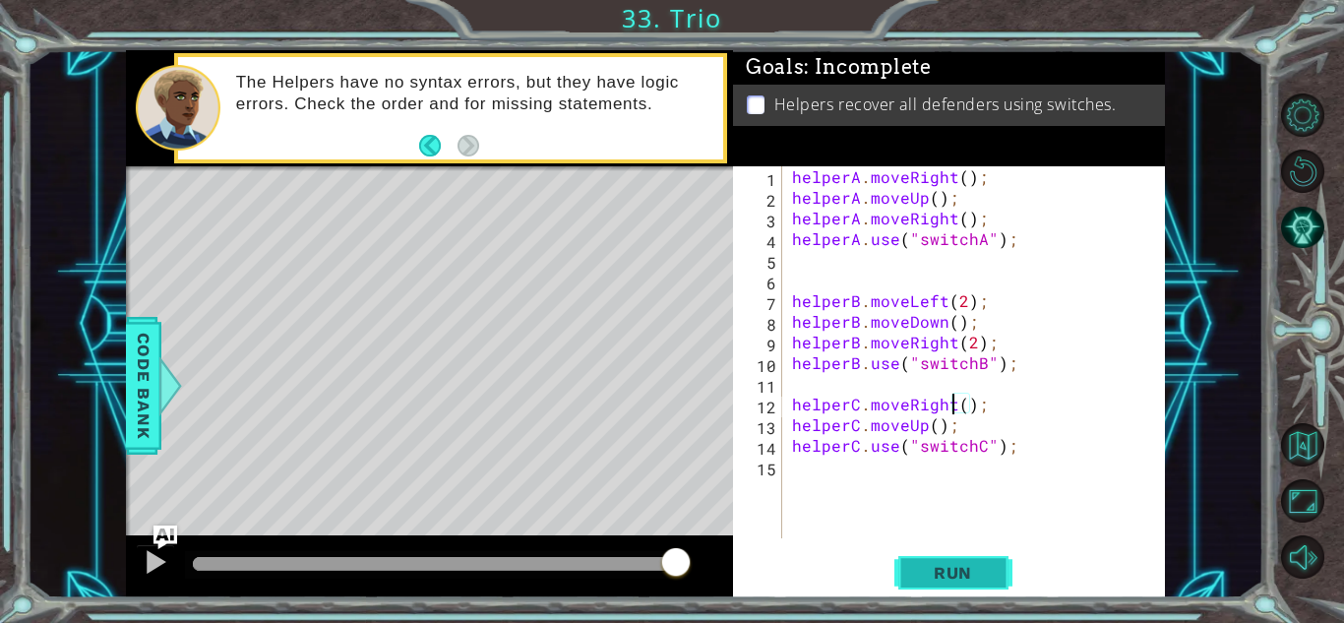
click at [956, 561] on button "Run" at bounding box center [953, 572] width 118 height 43
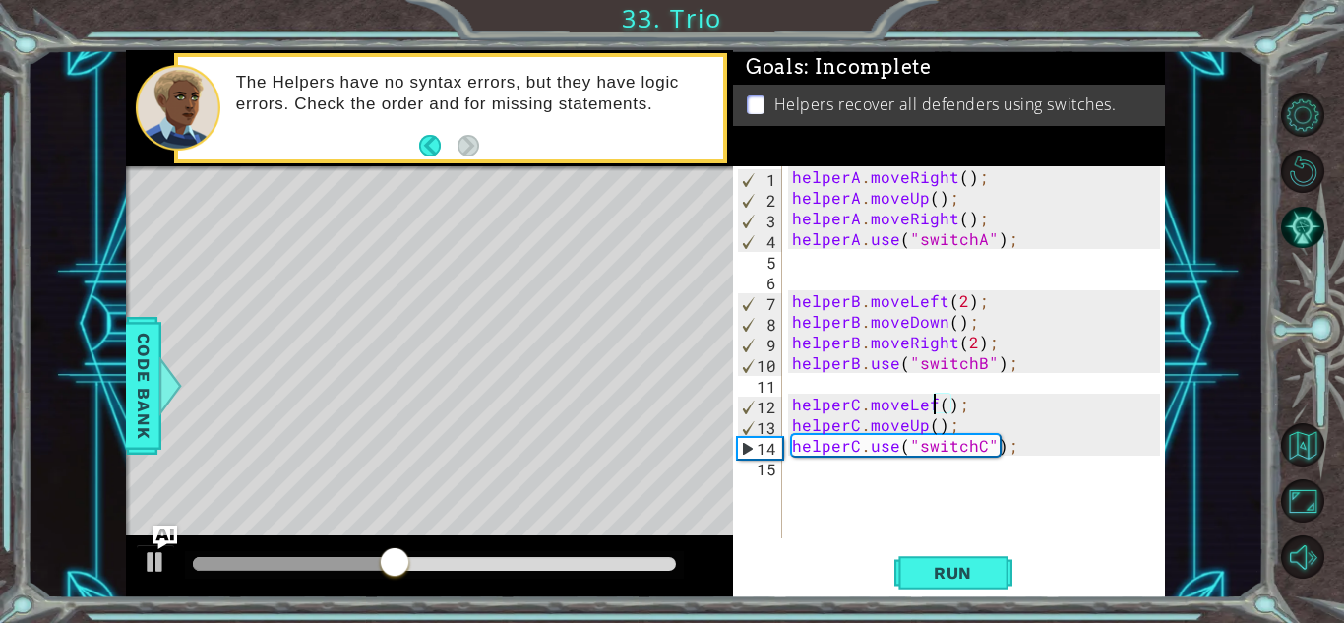
scroll to position [0, 9]
type textarea "helperC.moveUp();"
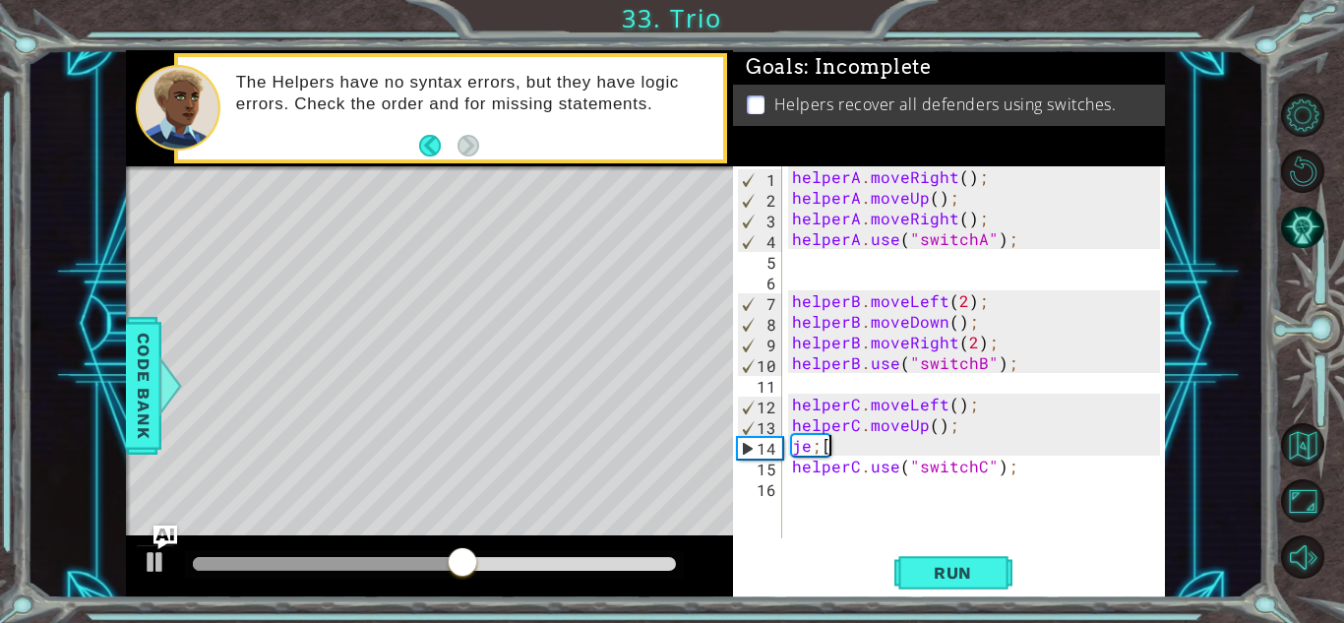
scroll to position [0, 1]
type textarea "je"
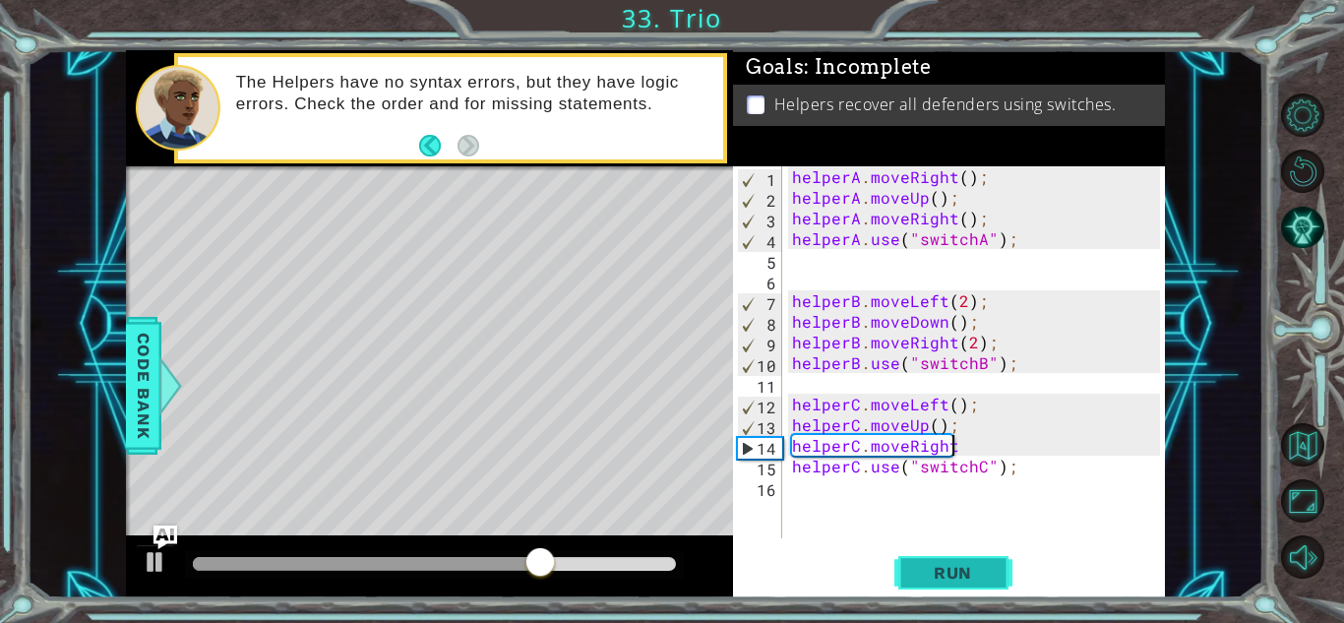
click at [963, 558] on button "Run" at bounding box center [953, 572] width 118 height 43
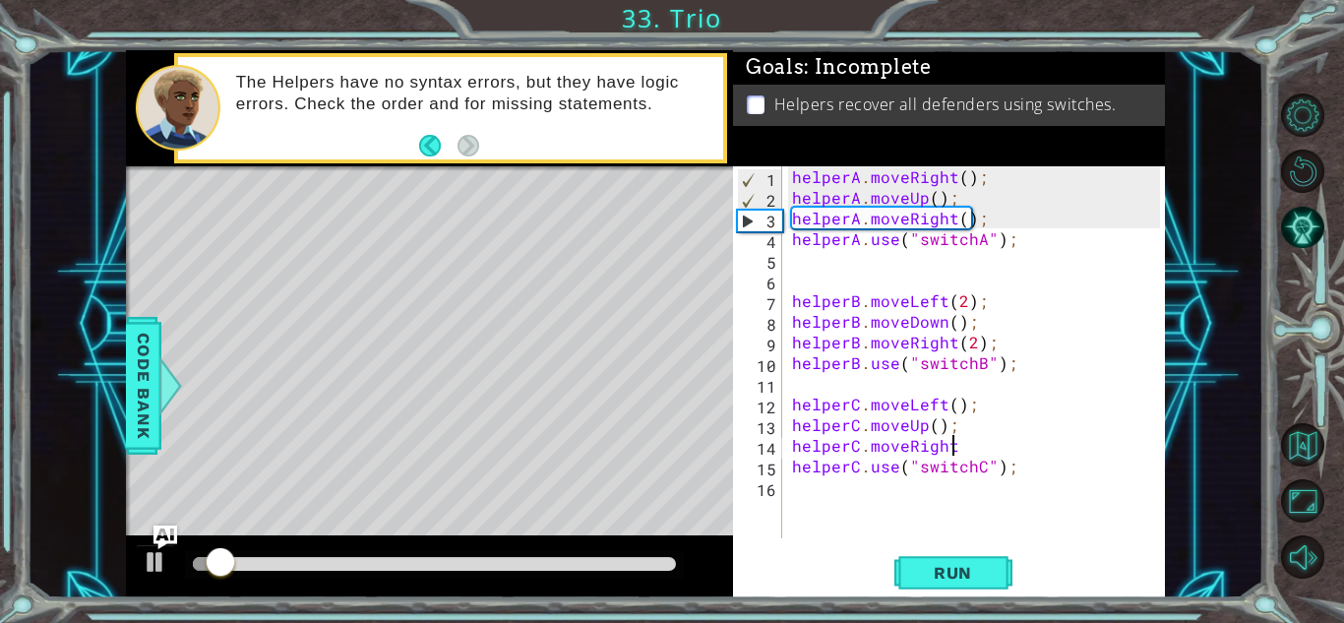
click at [592, 559] on div at bounding box center [434, 564] width 483 height 14
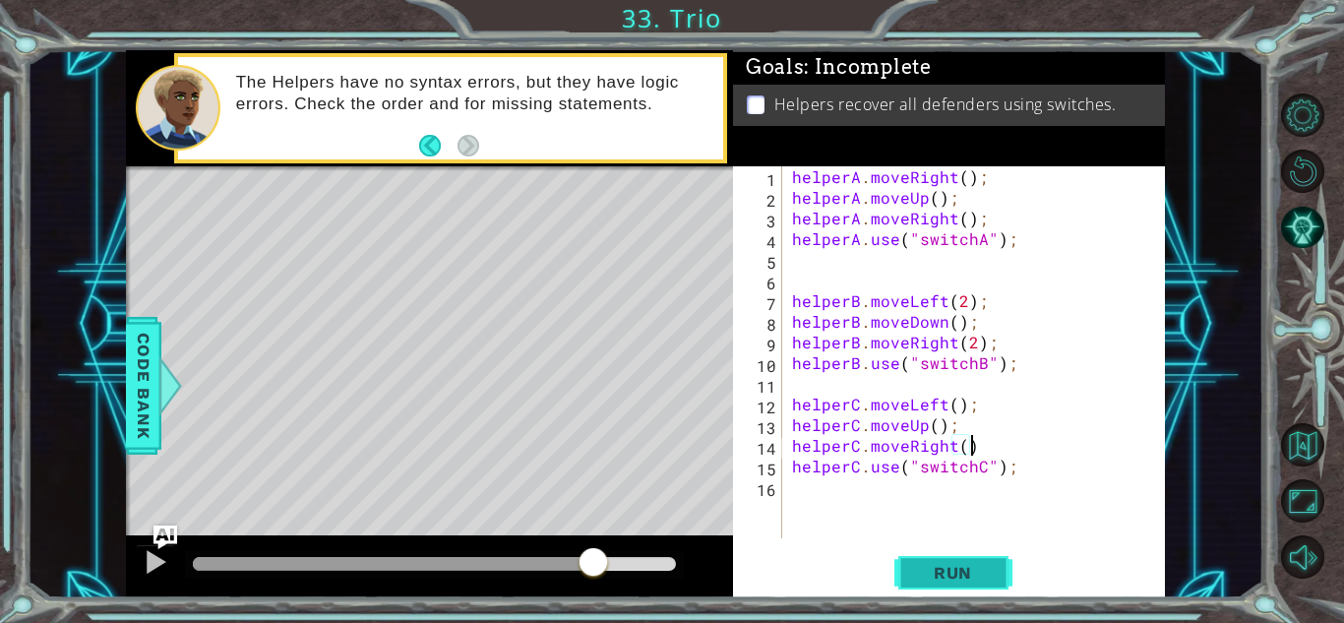
scroll to position [0, 11]
type textarea "helperC.moveRight();"
click at [949, 559] on button "Run" at bounding box center [953, 572] width 118 height 43
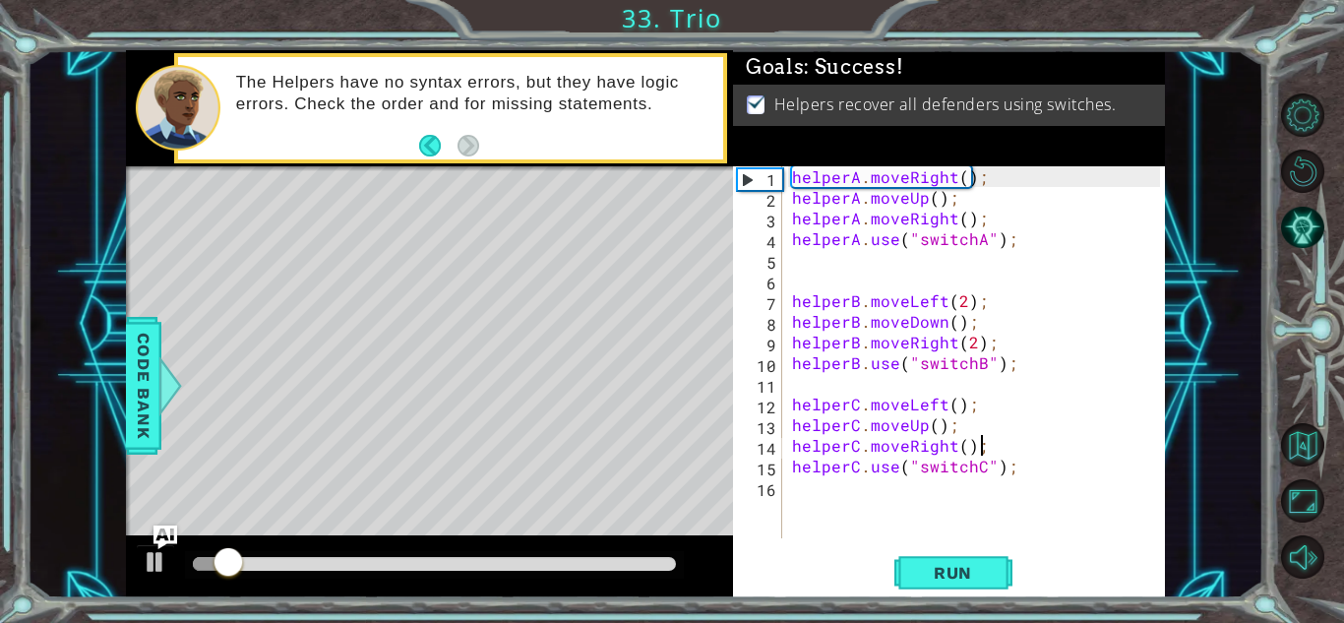
drag, startPoint x: 590, startPoint y: 566, endPoint x: 779, endPoint y: 550, distance: 189.6
click at [779, 550] on div "1 ההההההההההההההההההההההההההההההההההההההההההההההההההההההההההההההההההההההההההההה…" at bounding box center [645, 324] width 1039 height 548
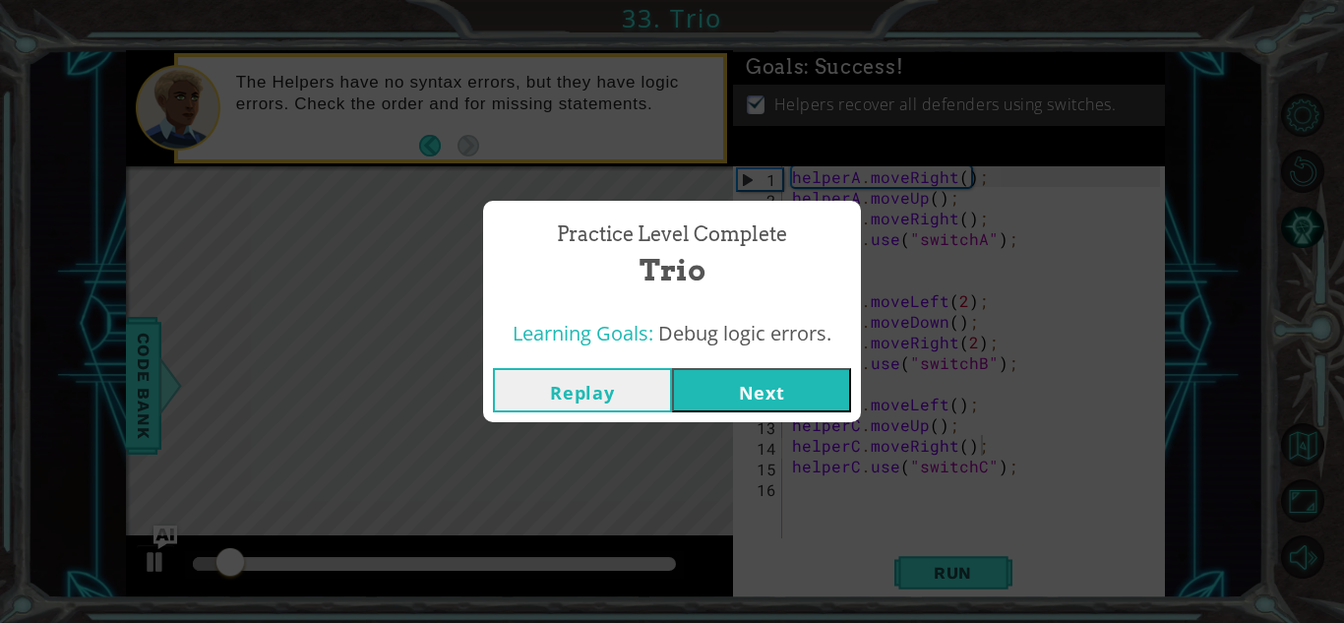
click at [787, 368] on button "Next" at bounding box center [761, 390] width 179 height 44
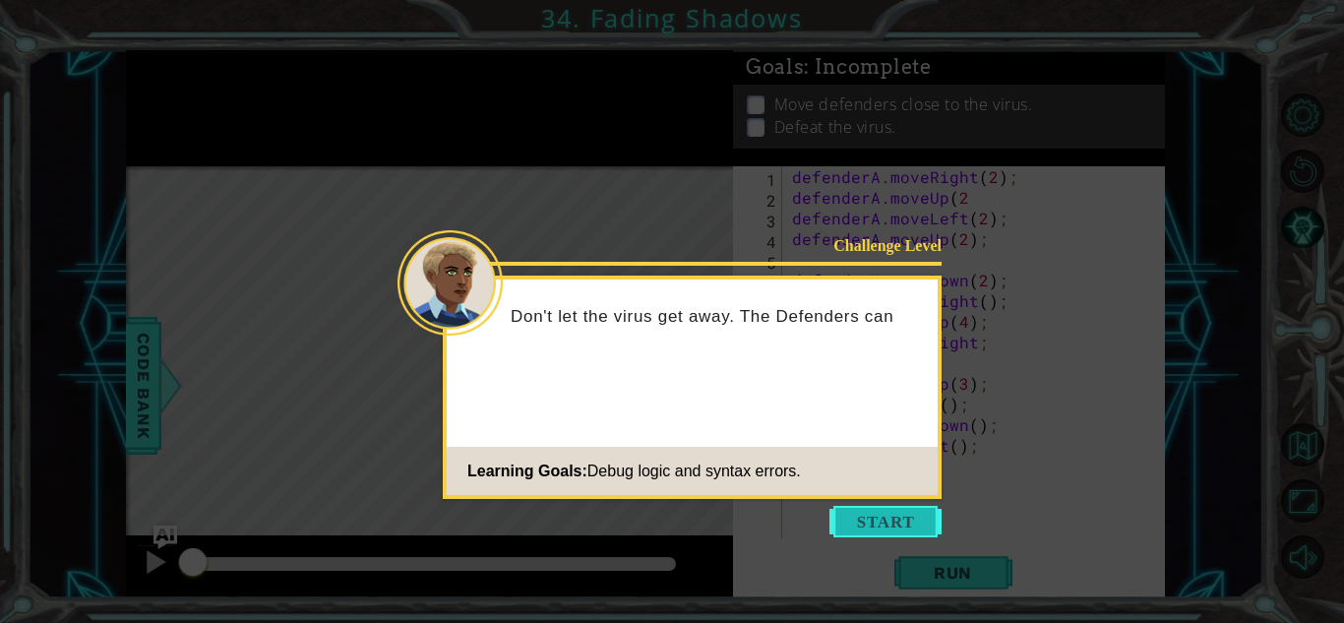
click at [892, 534] on button "Start" at bounding box center [885, 521] width 112 height 31
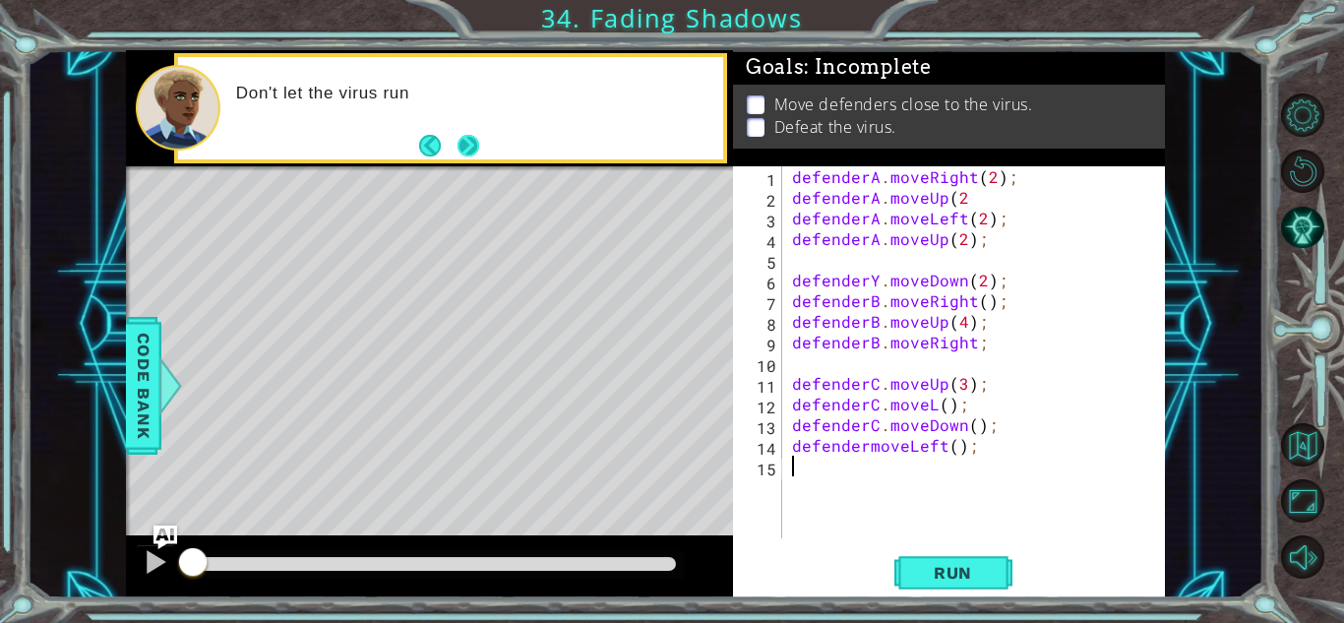
click at [460, 153] on button "Next" at bounding box center [469, 146] width 22 height 22
click at [830, 368] on div "defenderA . moveRight ( 2 ) ; defenderA . moveUp ( 2 defenderA . moveLeft ( 2 )…" at bounding box center [979, 372] width 382 height 413
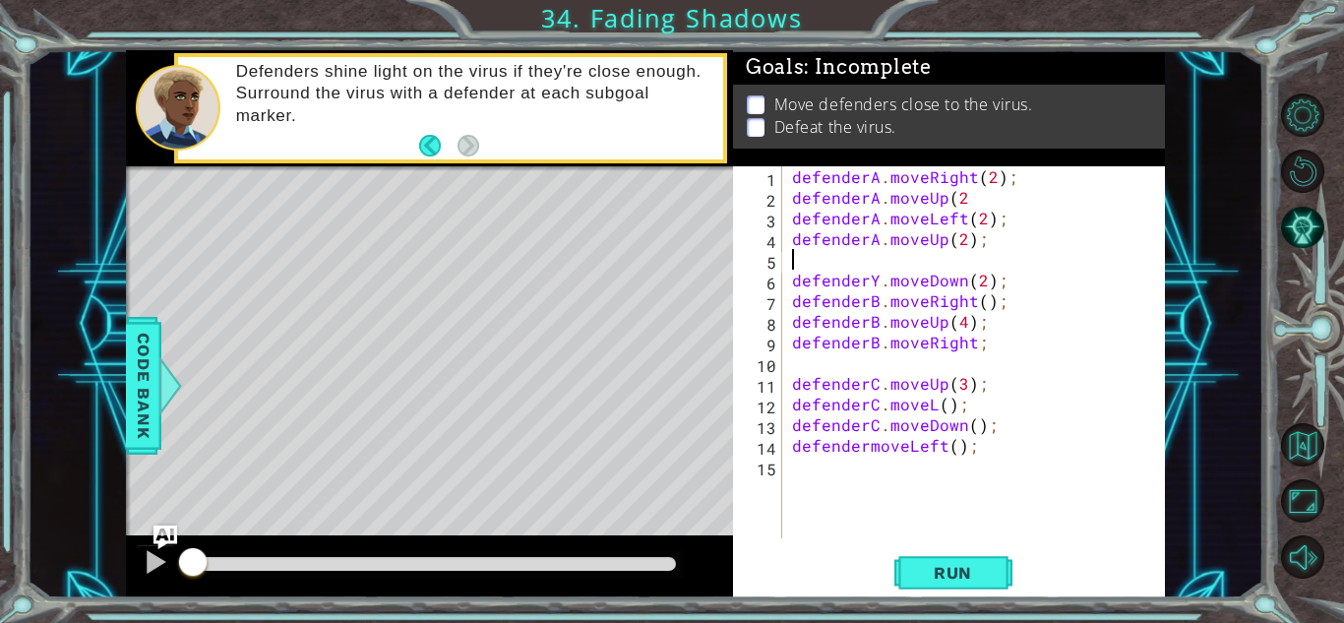
click at [825, 255] on div "defenderA . moveRight ( 2 ) ; defenderA . moveUp ( 2 defenderA . moveLeft ( 2 )…" at bounding box center [979, 372] width 382 height 413
click at [944, 584] on button "Run" at bounding box center [953, 572] width 118 height 43
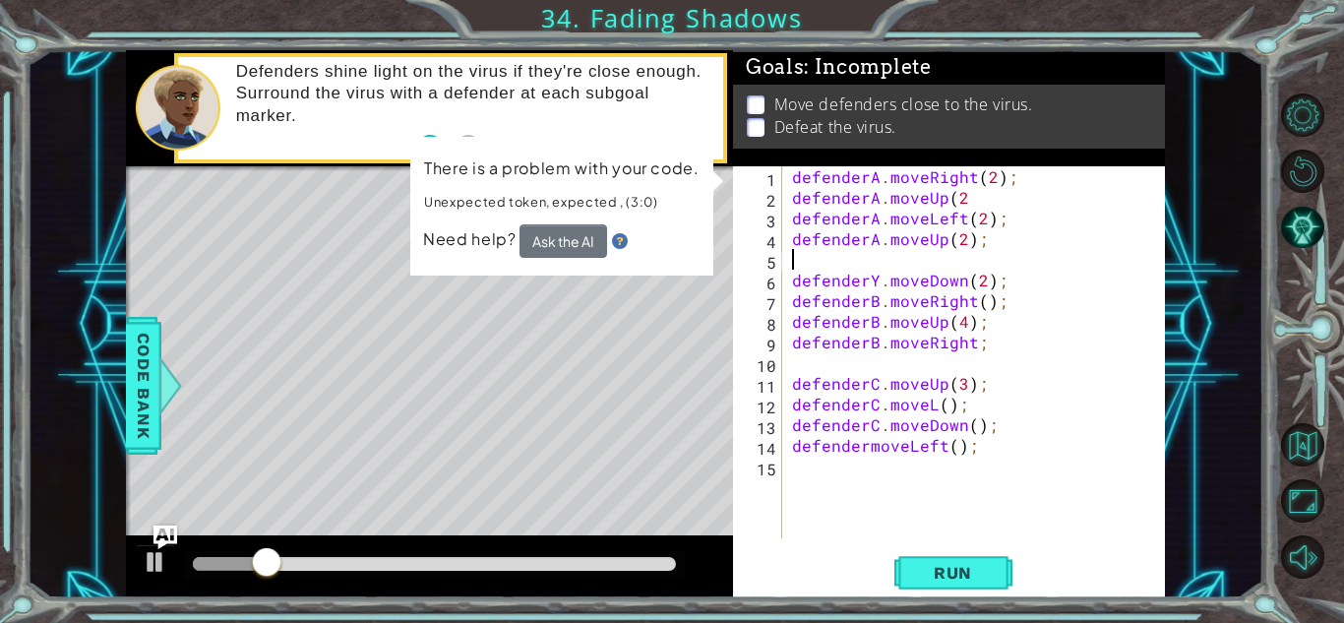
click at [975, 330] on div "defenderA . moveRight ( 2 ) ; defenderA . moveUp ( 2 defenderA . moveLeft ( 2 )…" at bounding box center [979, 372] width 382 height 413
click at [960, 576] on span "Run" at bounding box center [953, 573] width 78 height 20
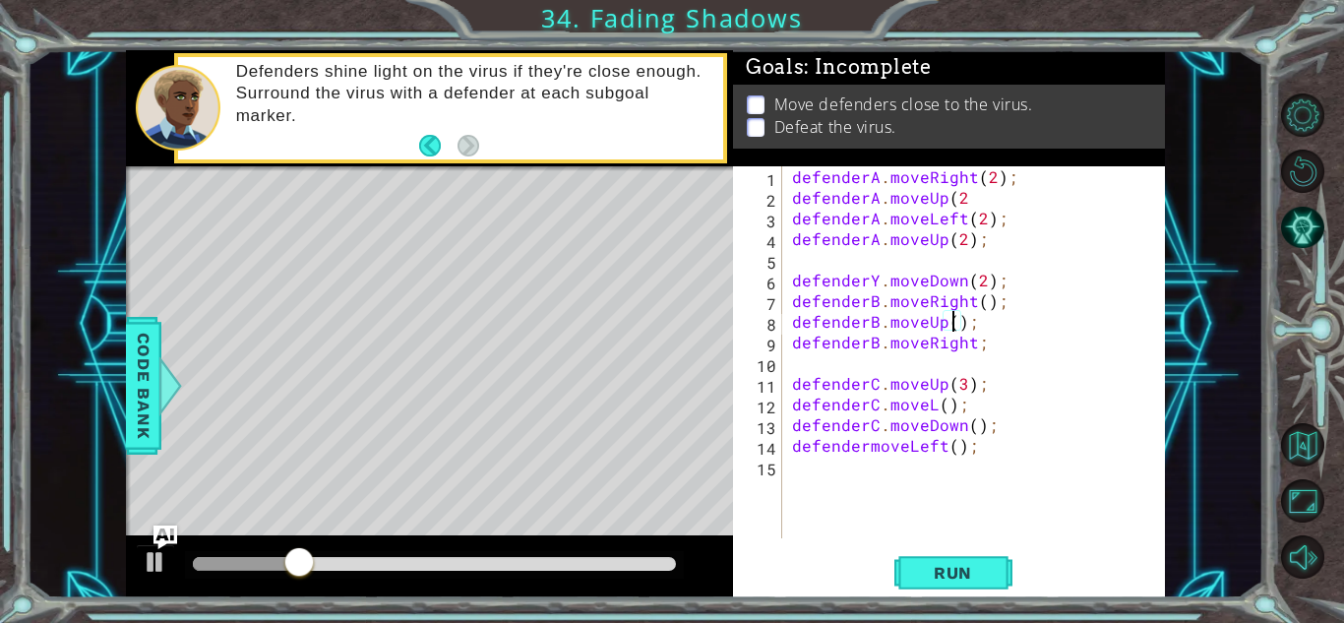
click at [877, 280] on div "defenderA . moveRight ( 2 ) ; defenderA . moveUp ( 2 defenderA . moveLeft ( 2 )…" at bounding box center [979, 372] width 382 height 413
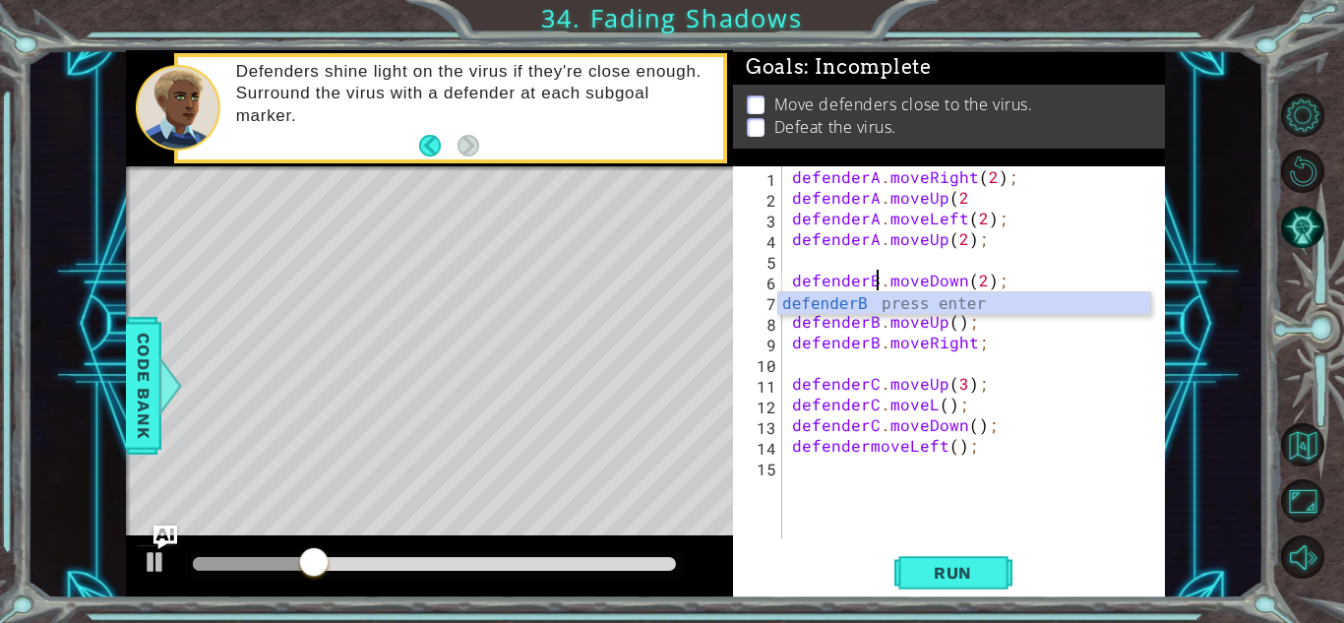
scroll to position [0, 5]
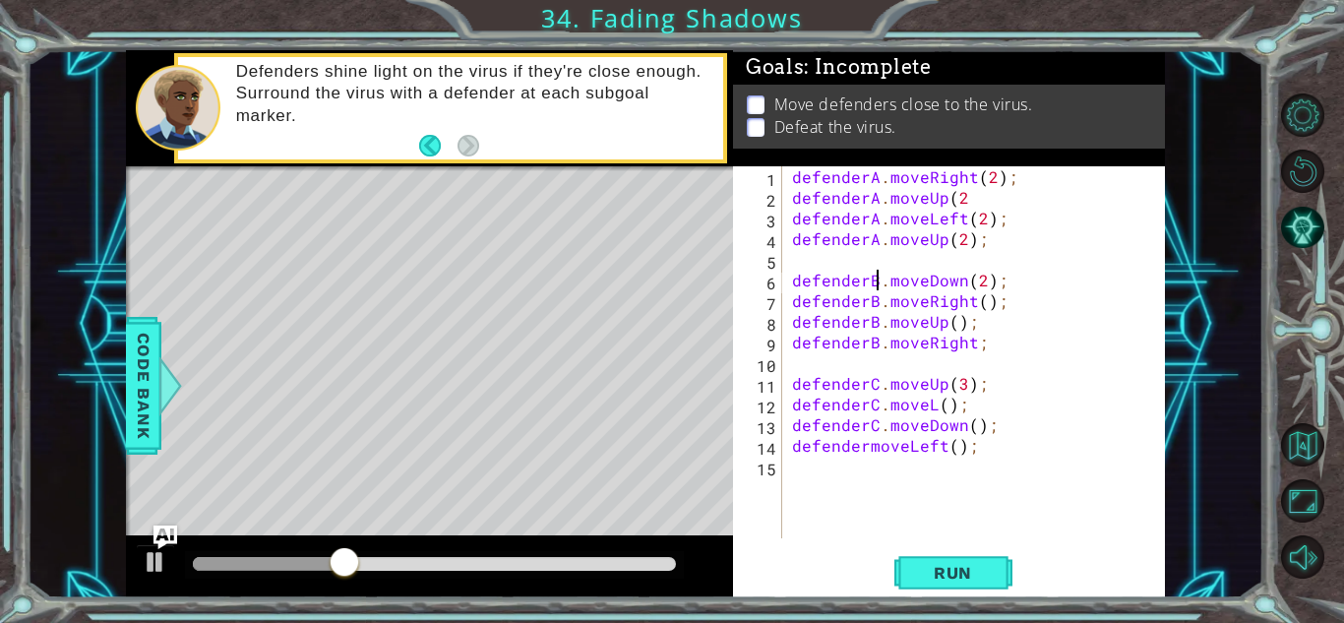
click at [981, 300] on div "defenderA . moveRight ( 2 ) ; defenderA . moveUp ( 2 defenderA . moveLeft ( 2 )…" at bounding box center [979, 372] width 382 height 413
click at [985, 575] on span "Run" at bounding box center [953, 573] width 78 height 20
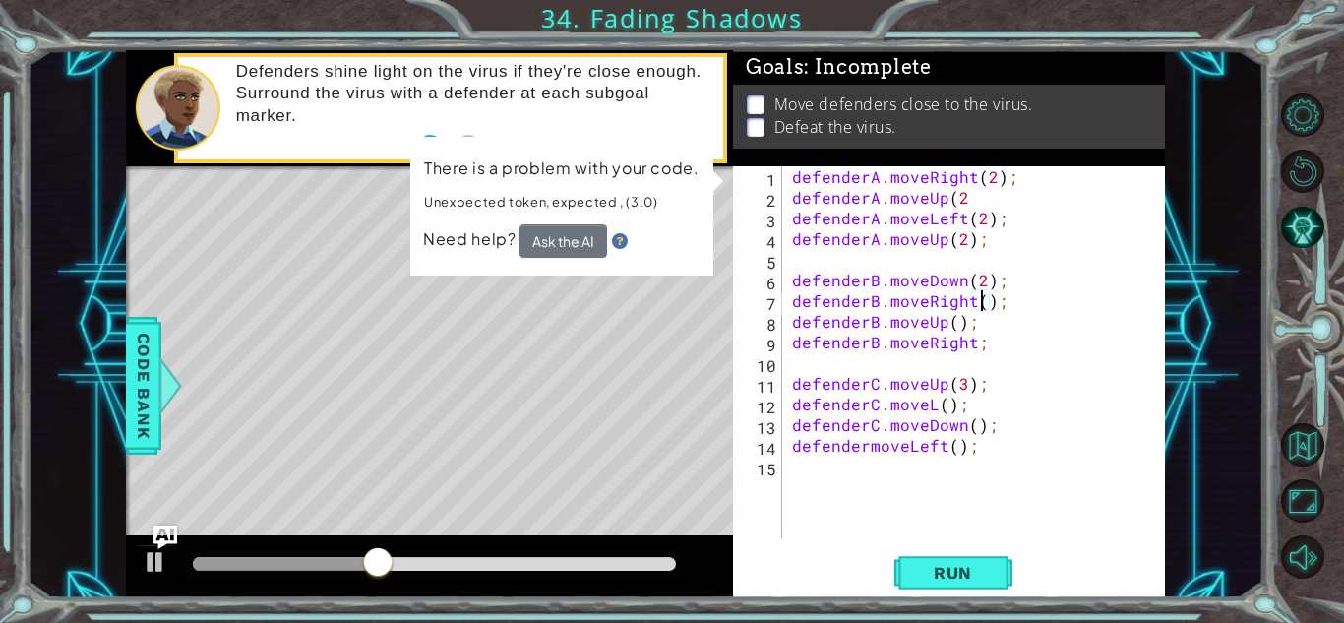
click at [953, 324] on div "defenderA . moveRight ( 2 ) ; defenderA . moveUp ( 2 defenderA . moveLeft ( 2 )…" at bounding box center [979, 372] width 382 height 413
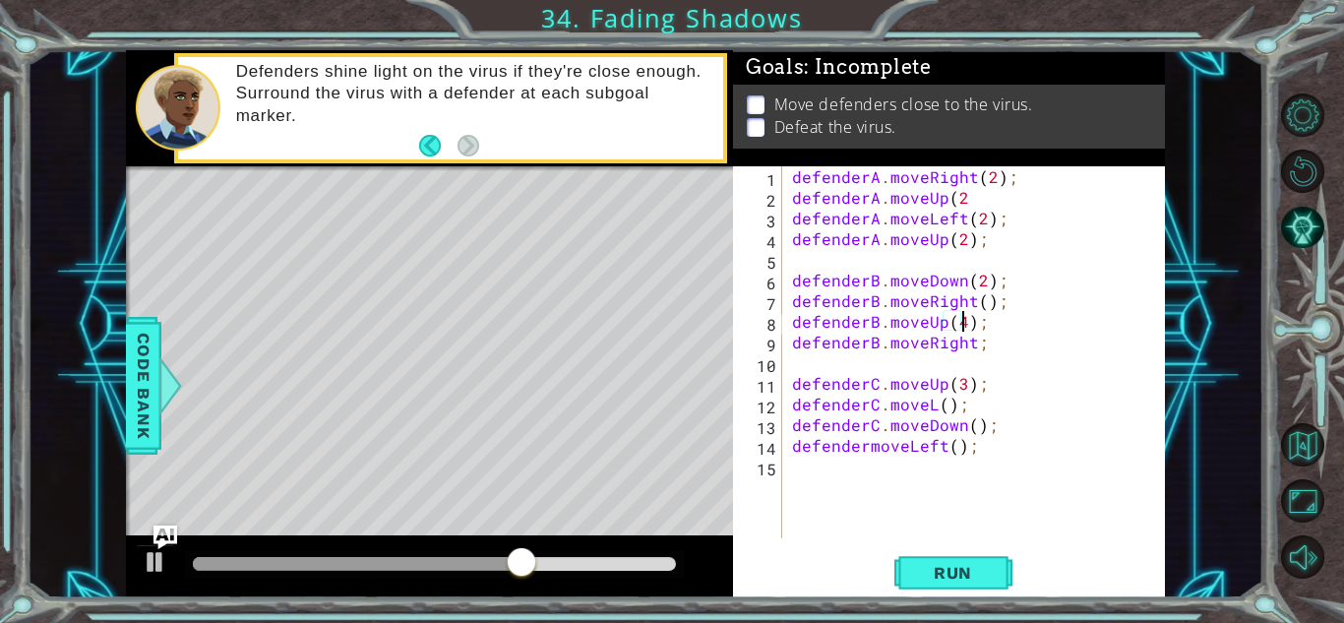
scroll to position [0, 10]
click at [986, 345] on div "defenderA . moveRight ( 2 ) ; defenderA . moveUp ( 2 defenderA . moveLeft ( 2 )…" at bounding box center [979, 372] width 382 height 413
click at [967, 180] on div "defenderA . moveRight ( 2 ) ; defenderA . moveUp ( 2 defenderA . moveLeft ( 2 )…" at bounding box center [979, 372] width 382 height 413
click at [968, 240] on div "defenderA . moveRight ( 2 ) ; defenderA . moveUp ( 2 ) ; defenderA . moveLeft (…" at bounding box center [979, 372] width 382 height 413
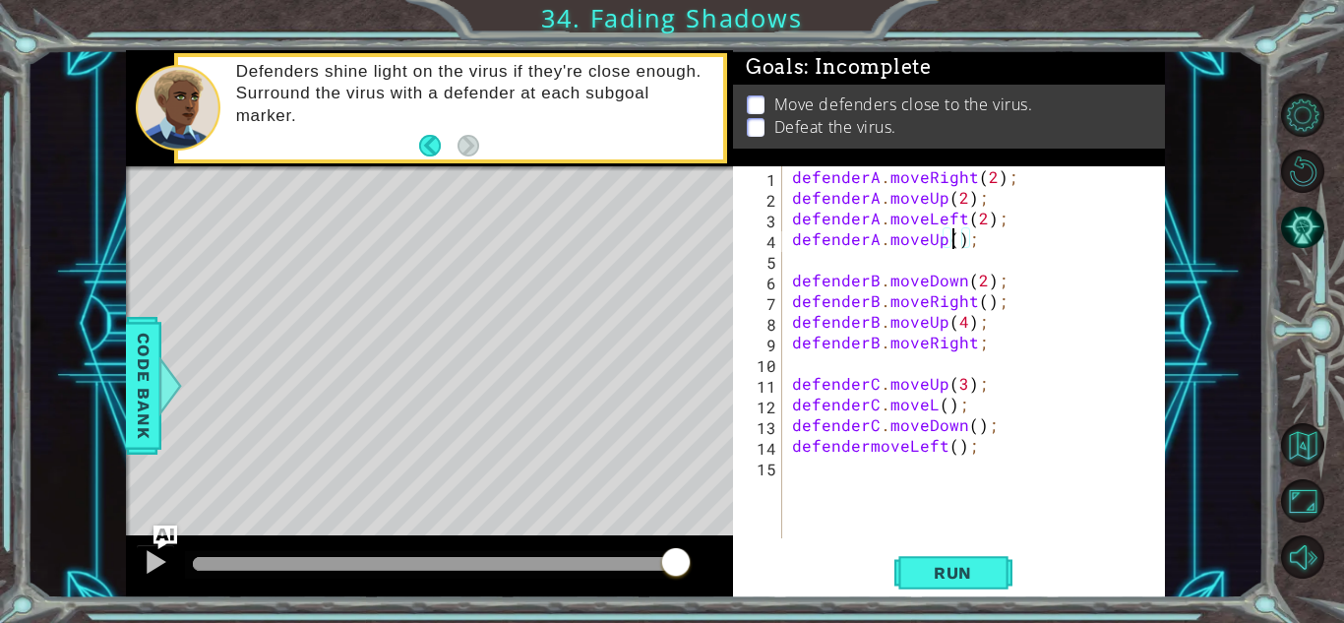
scroll to position [0, 10]
click at [958, 383] on div "defenderA . moveRight ( 2 ) ; defenderA . moveUp ( 2 ) ; defenderA . moveLeft (…" at bounding box center [979, 372] width 382 height 413
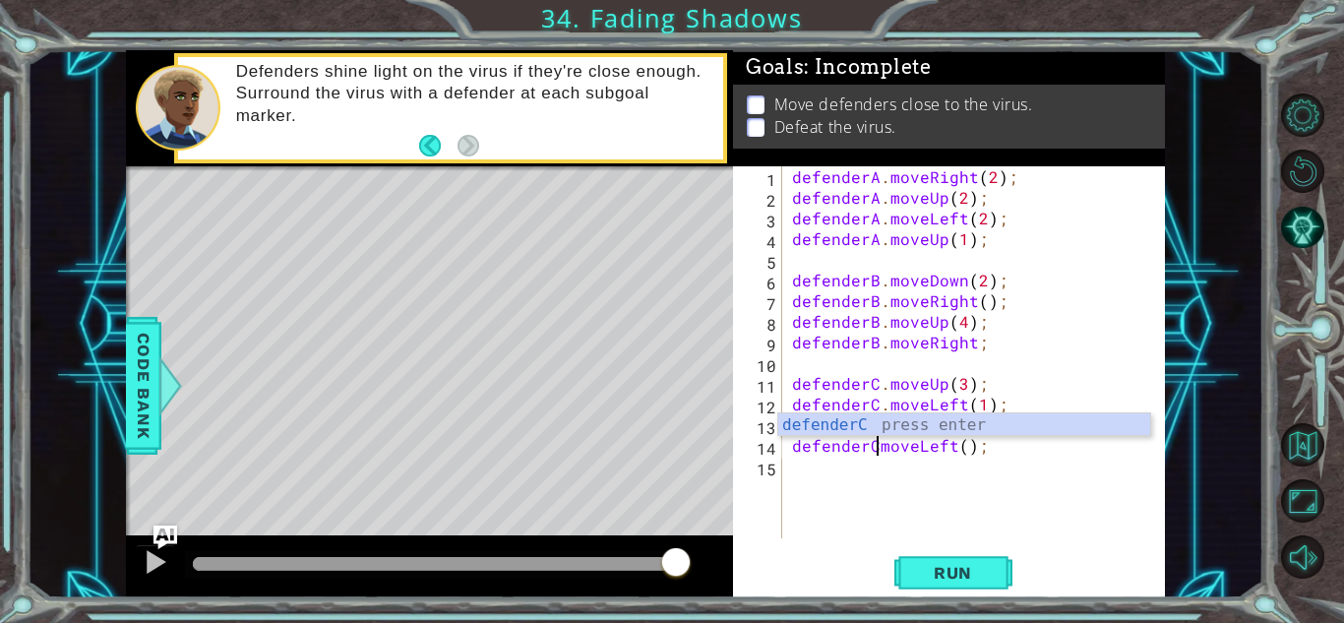
scroll to position [0, 6]
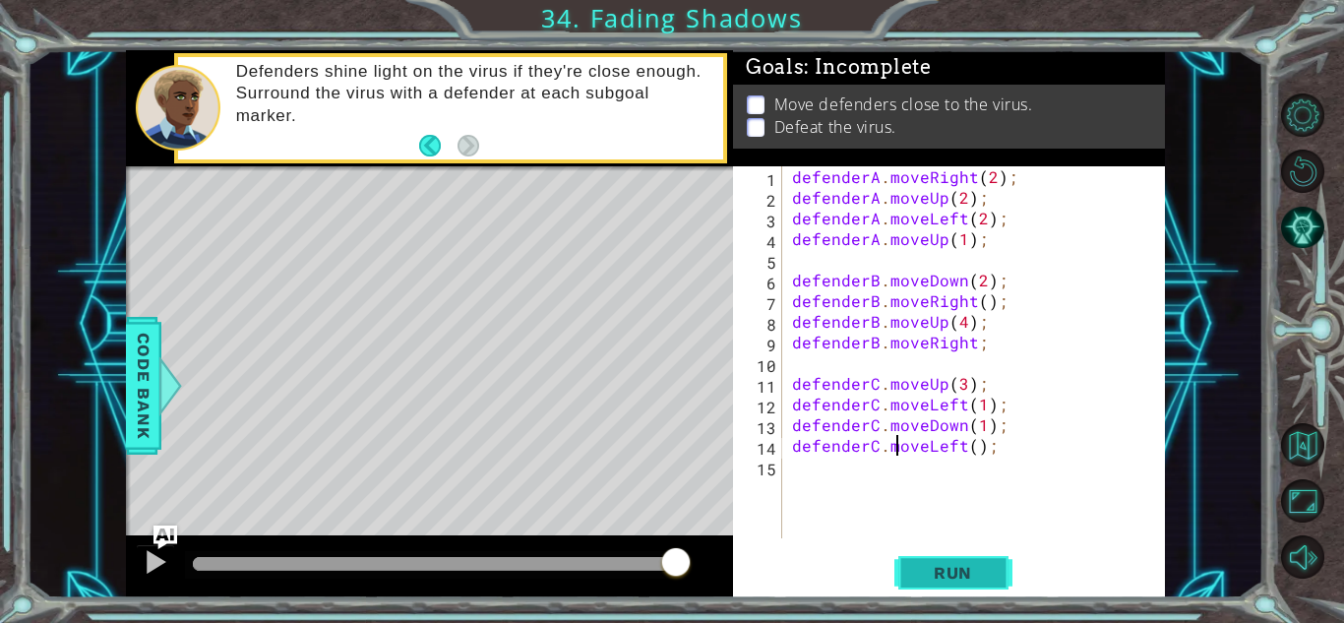
click at [952, 592] on button "Run" at bounding box center [953, 572] width 118 height 43
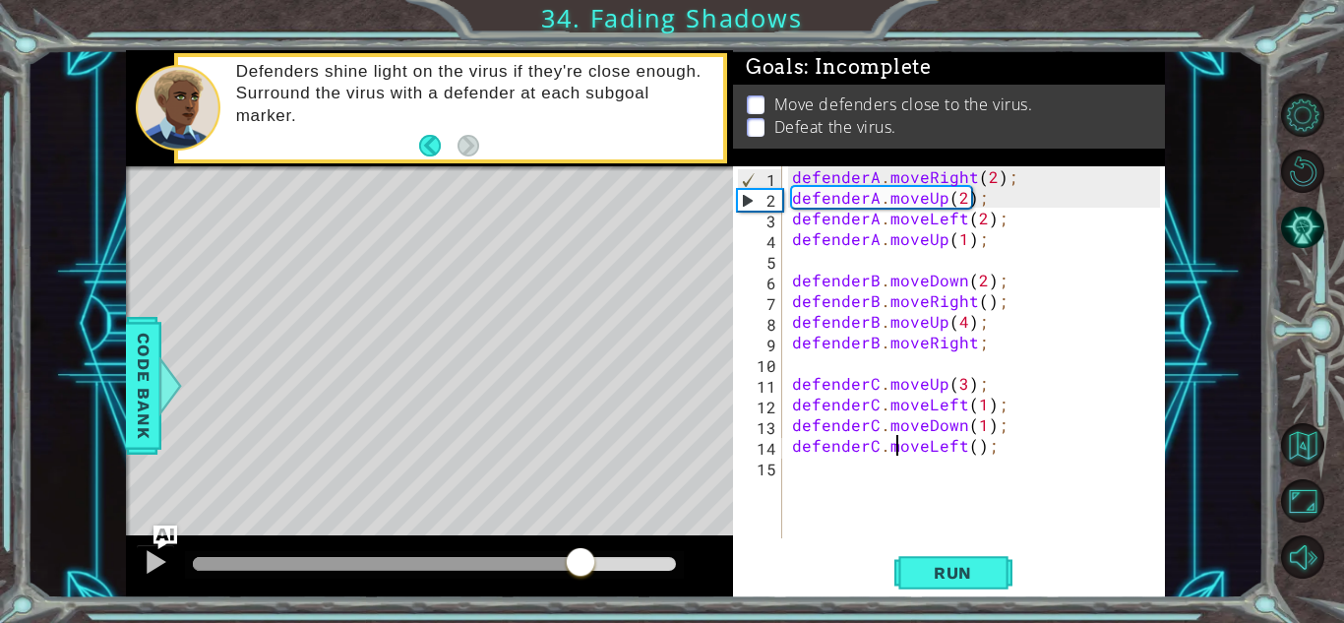
click at [580, 570] on div at bounding box center [434, 564] width 483 height 14
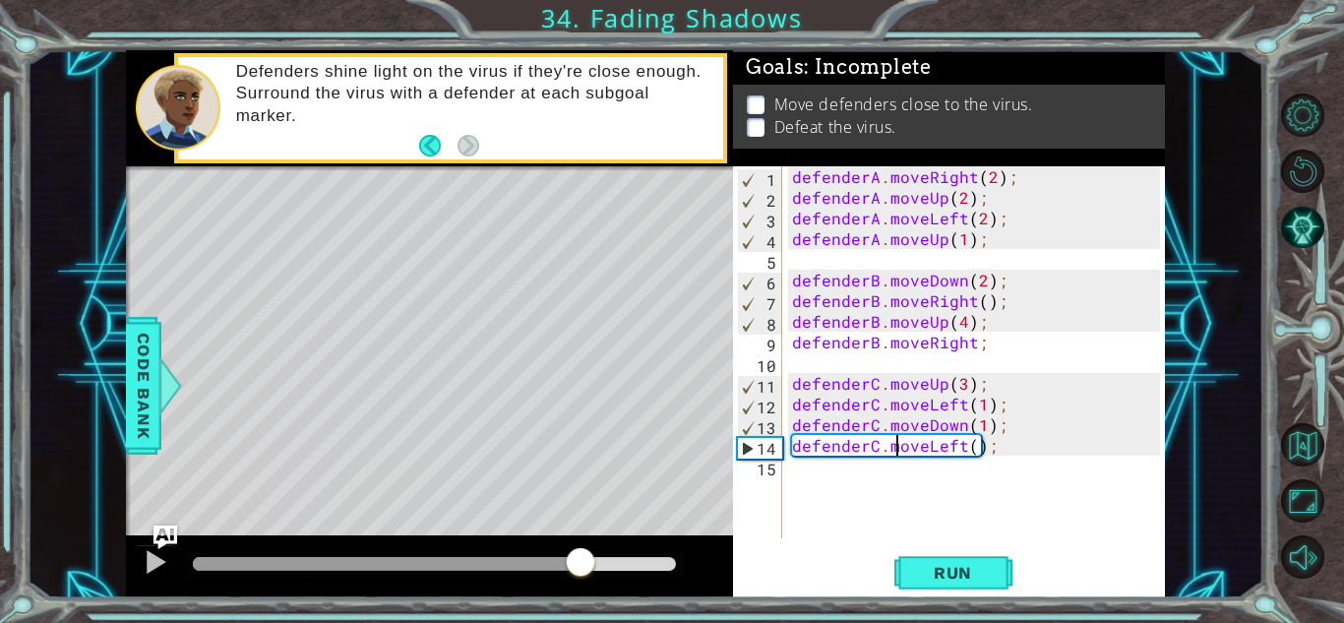
click at [883, 281] on div "defenderA . moveRight ( 2 ) ; defenderA . moveUp ( 2 ) ; defenderA . moveLeft (…" at bounding box center [979, 372] width 382 height 413
click at [611, 563] on div at bounding box center [434, 564] width 483 height 14
click at [637, 563] on div at bounding box center [434, 564] width 483 height 14
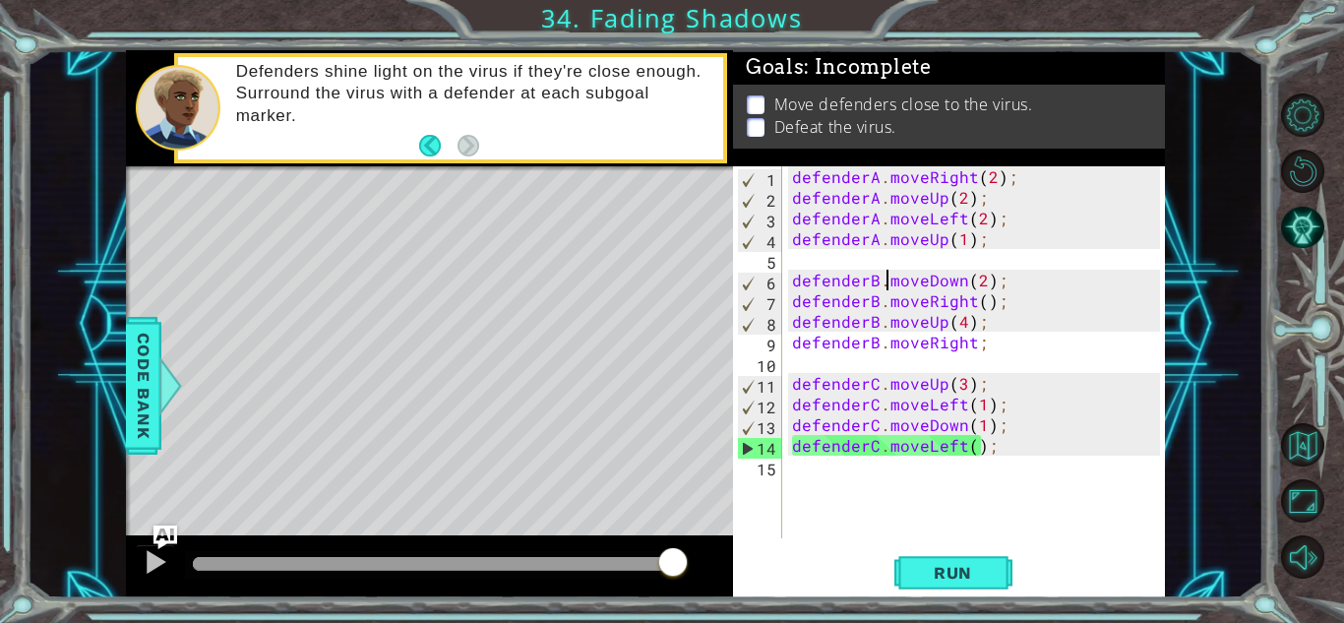
click at [673, 565] on div at bounding box center [434, 564] width 483 height 14
click at [998, 352] on div "defenderA . moveRight ( 2 ) ; defenderA . moveUp ( 2 ) ; defenderA . moveLeft (…" at bounding box center [979, 372] width 382 height 413
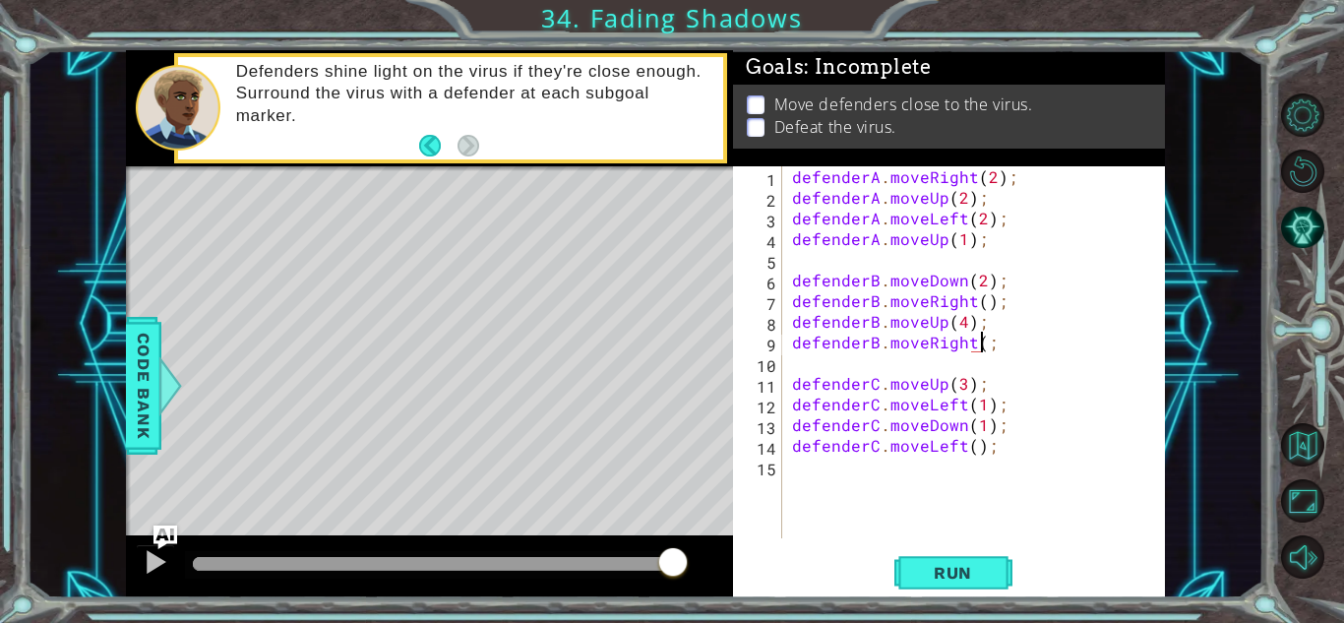
scroll to position [0, 12]
type textarea "defenderB.moveRight();"
click at [970, 576] on span "Run" at bounding box center [953, 573] width 78 height 20
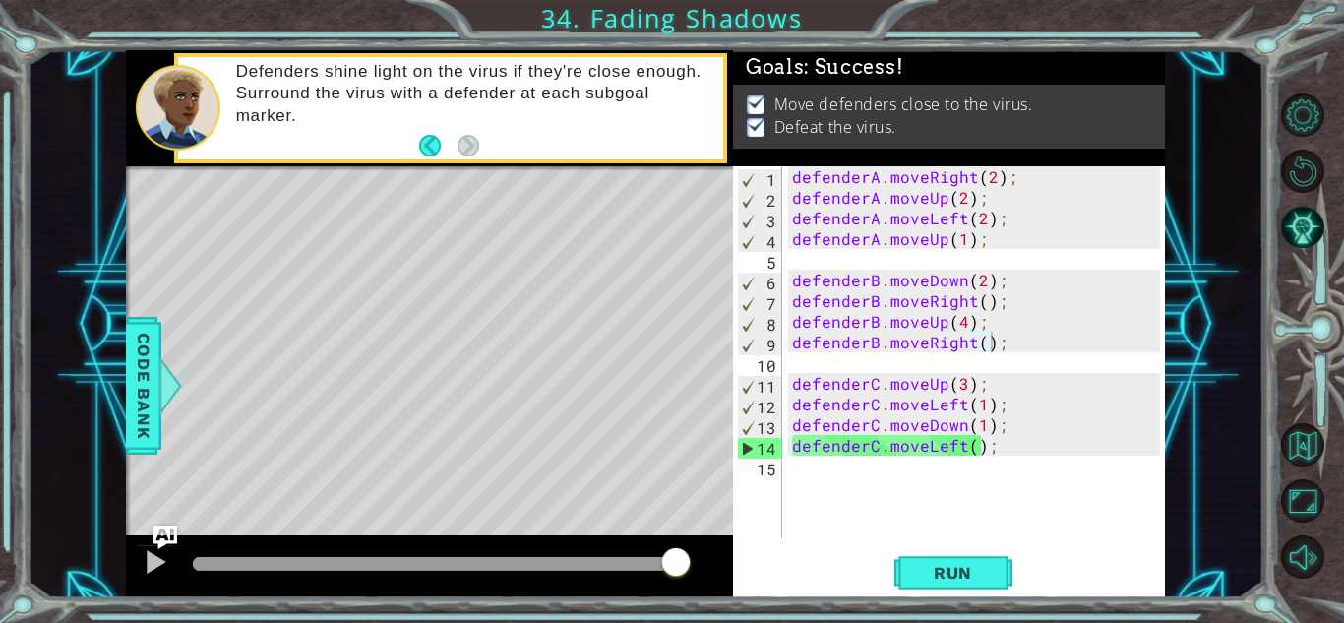
drag, startPoint x: 645, startPoint y: 559, endPoint x: 818, endPoint y: 563, distance: 172.2
click at [818, 563] on div "1 ההההההההההההההההההההההההההההההההההההההההההההההההההההההההההההההההההההההההההההה…" at bounding box center [645, 324] width 1039 height 548
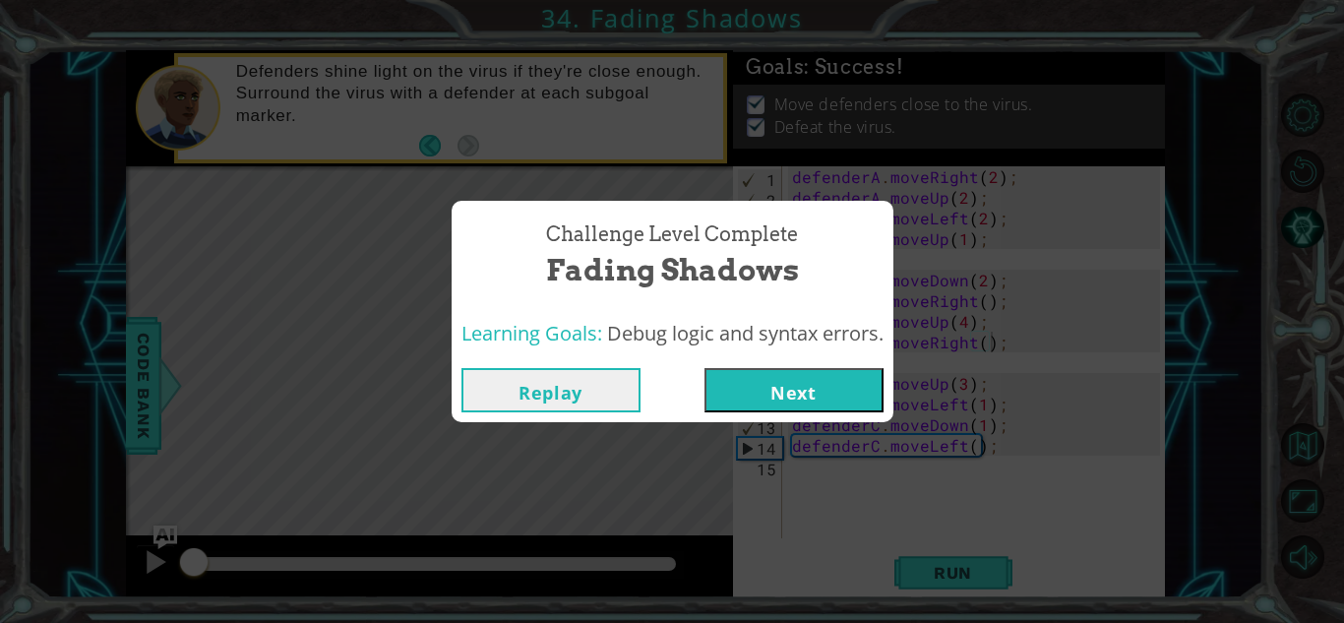
click at [750, 389] on button "Next" at bounding box center [793, 390] width 179 height 44
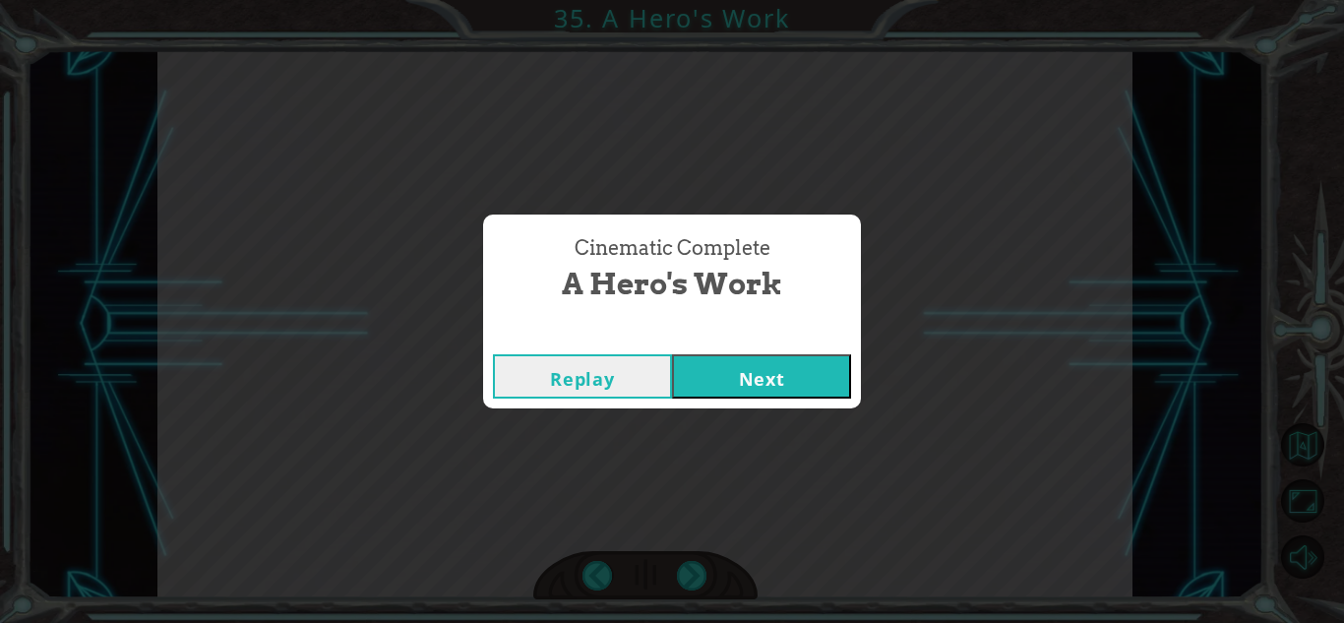
click at [769, 384] on button "Next" at bounding box center [761, 376] width 179 height 44
click at [714, 384] on button "Next" at bounding box center [761, 376] width 179 height 44
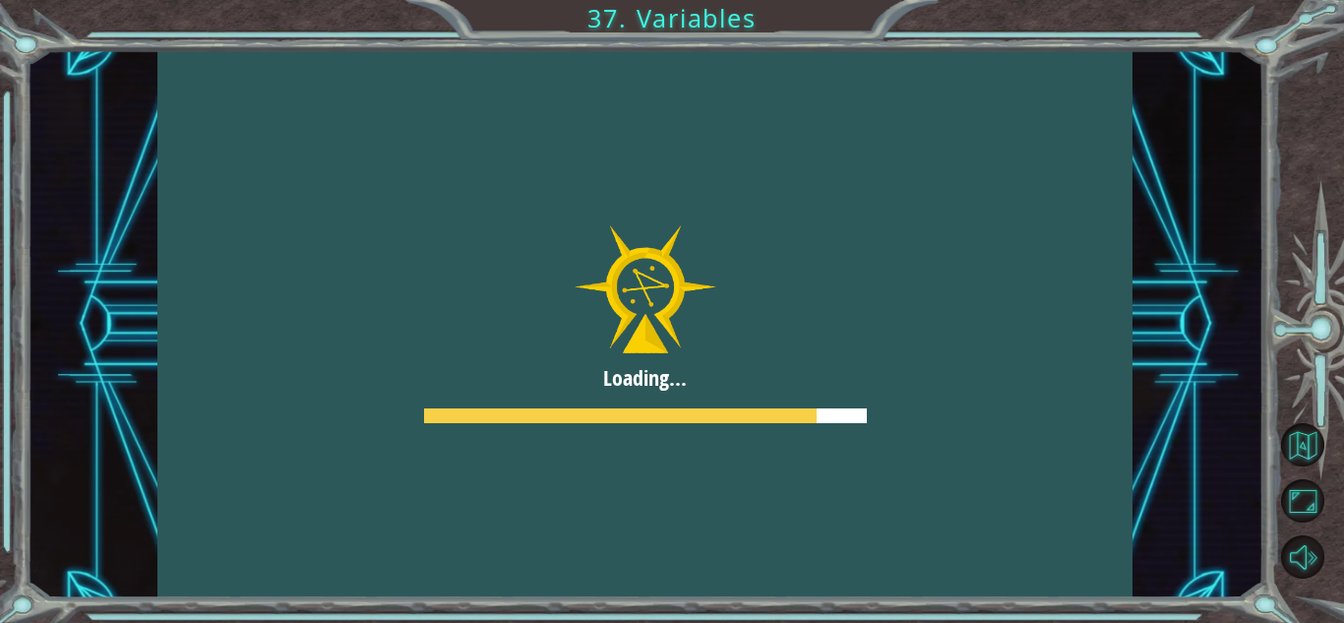
click at [714, 384] on div at bounding box center [644, 324] width 975 height 548
